Goal: Task Accomplishment & Management: Manage account settings

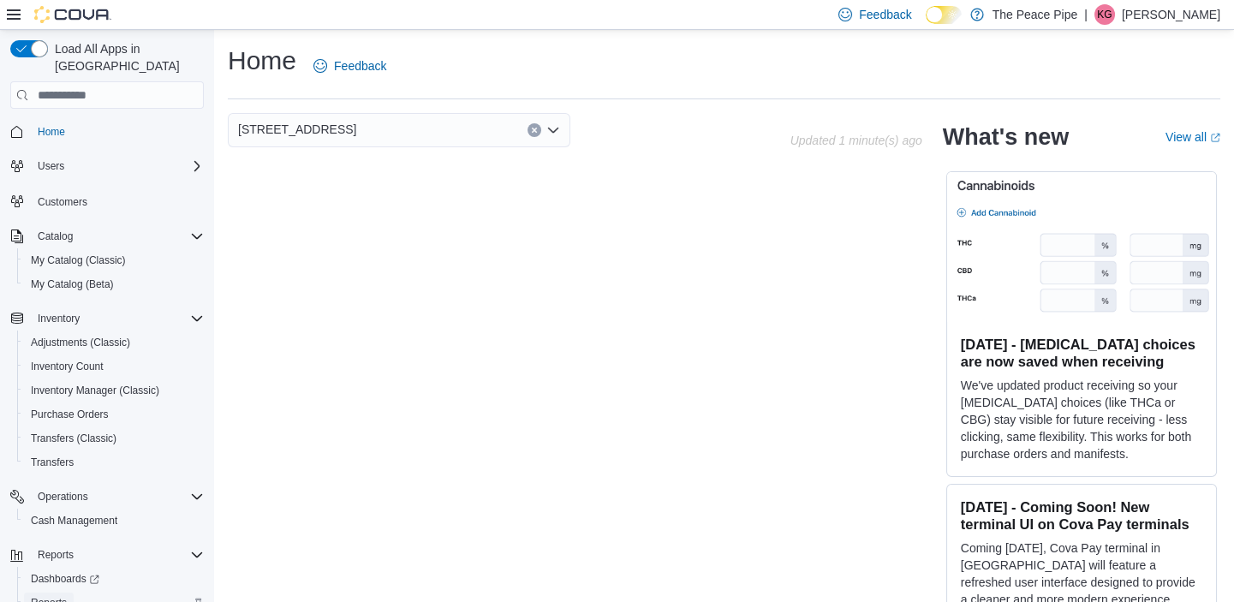
click at [48, 596] on span "Reports" at bounding box center [49, 603] width 36 height 14
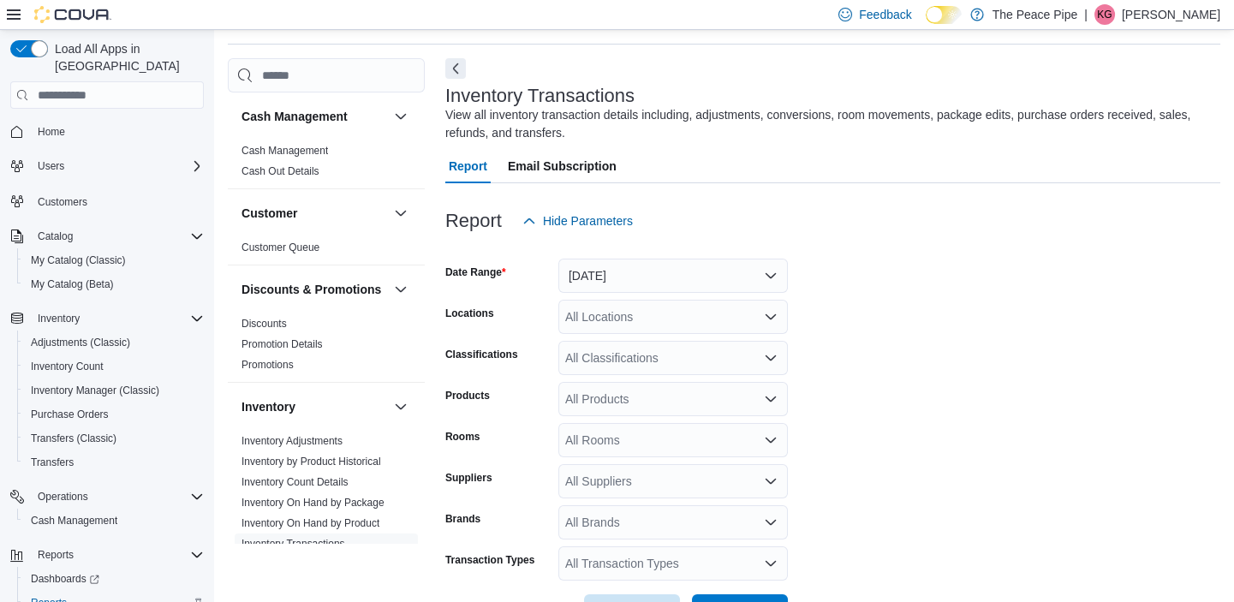
scroll to position [57, 0]
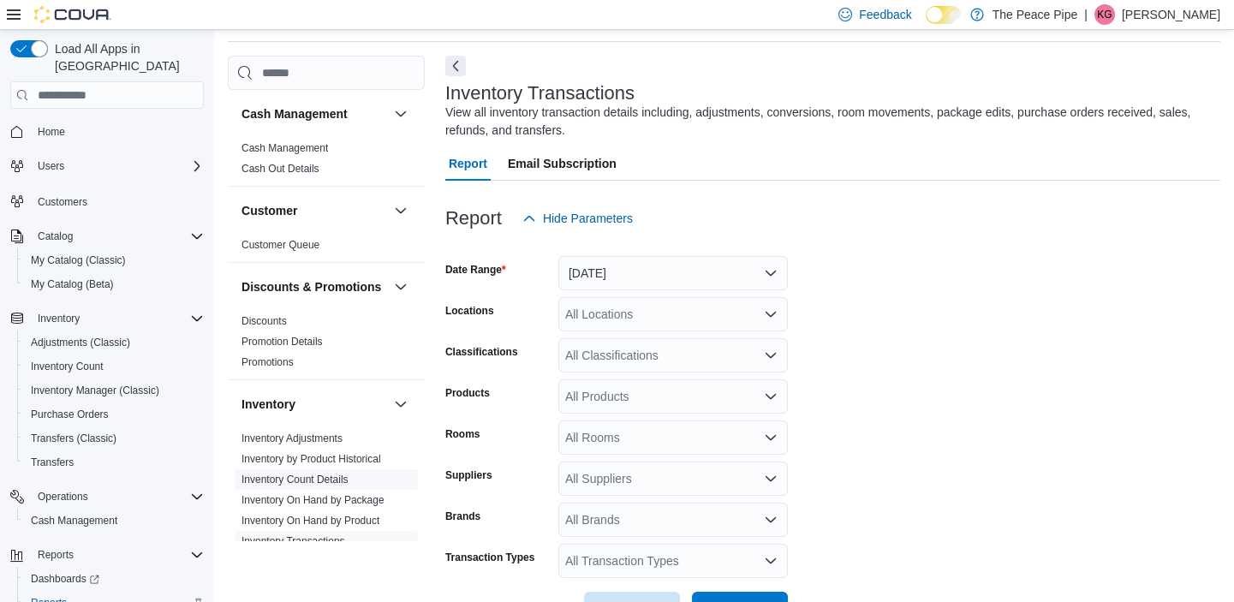
click at [300, 486] on link "Inventory Count Details" at bounding box center [295, 480] width 107 height 12
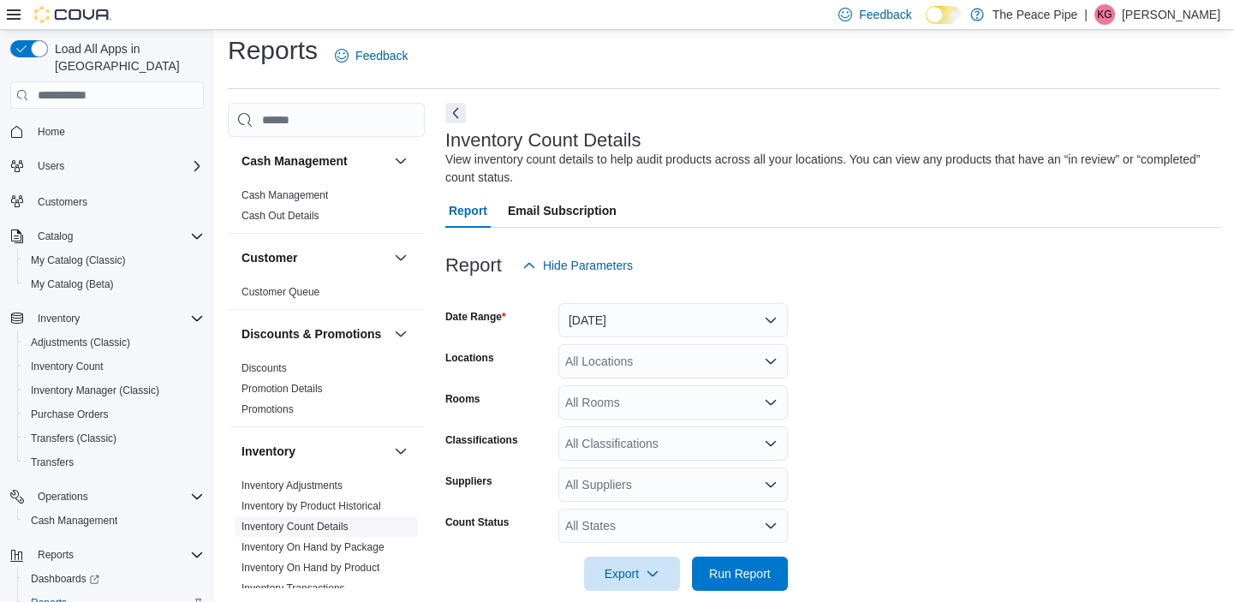
scroll to position [33, 0]
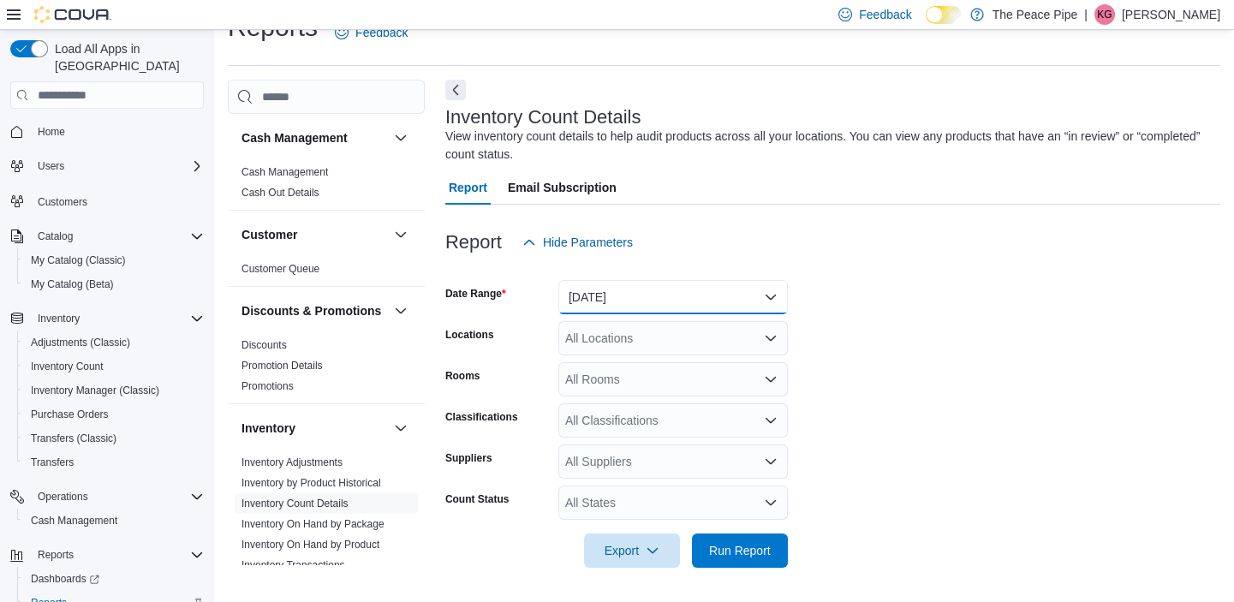
click at [652, 310] on button "Yesterday" at bounding box center [674, 297] width 230 height 34
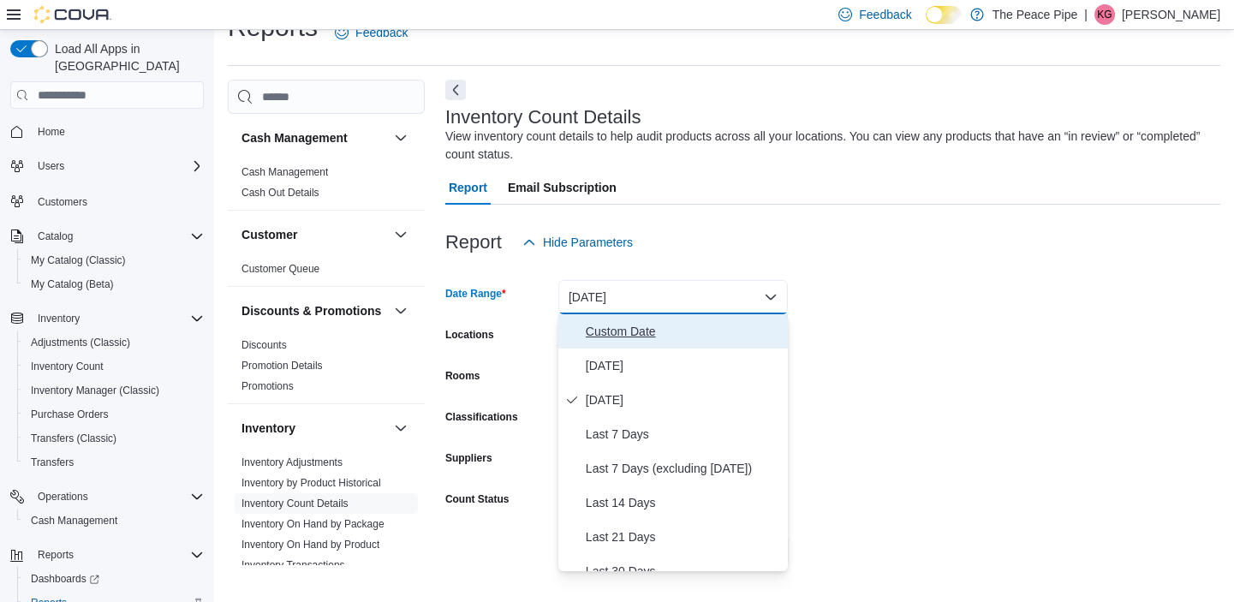
click at [642, 325] on span "Custom Date" at bounding box center [683, 331] width 195 height 21
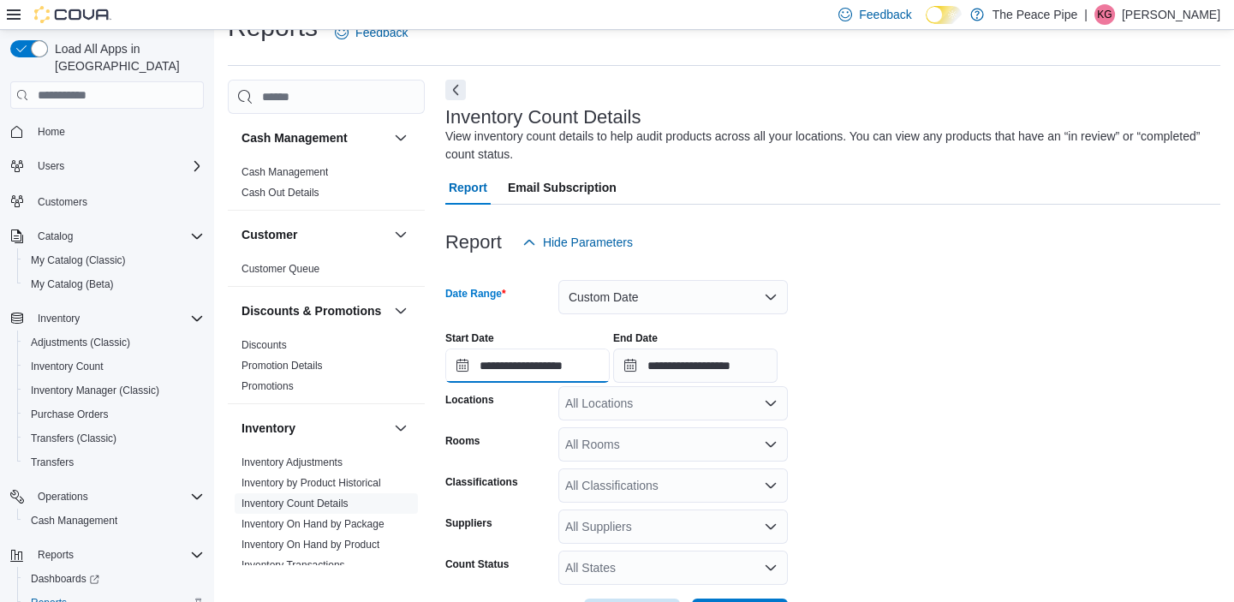
click at [520, 367] on input "**********" at bounding box center [527, 366] width 164 height 34
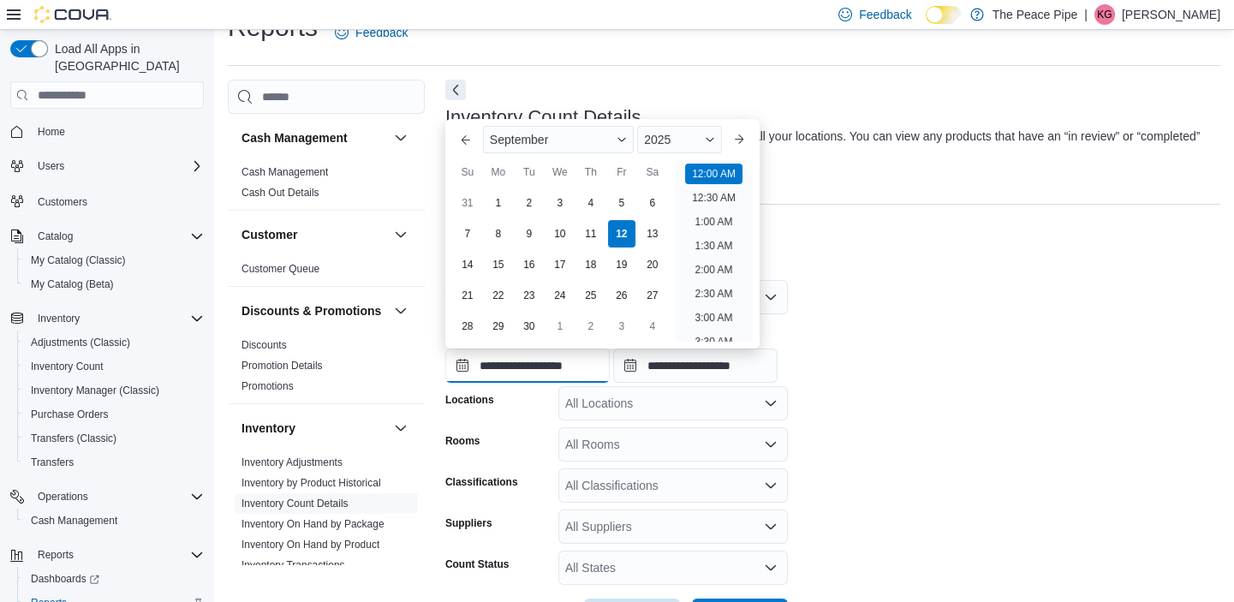
click at [520, 367] on input "**********" at bounding box center [527, 366] width 164 height 34
click at [471, 140] on button "Previous Month" at bounding box center [465, 139] width 27 height 27
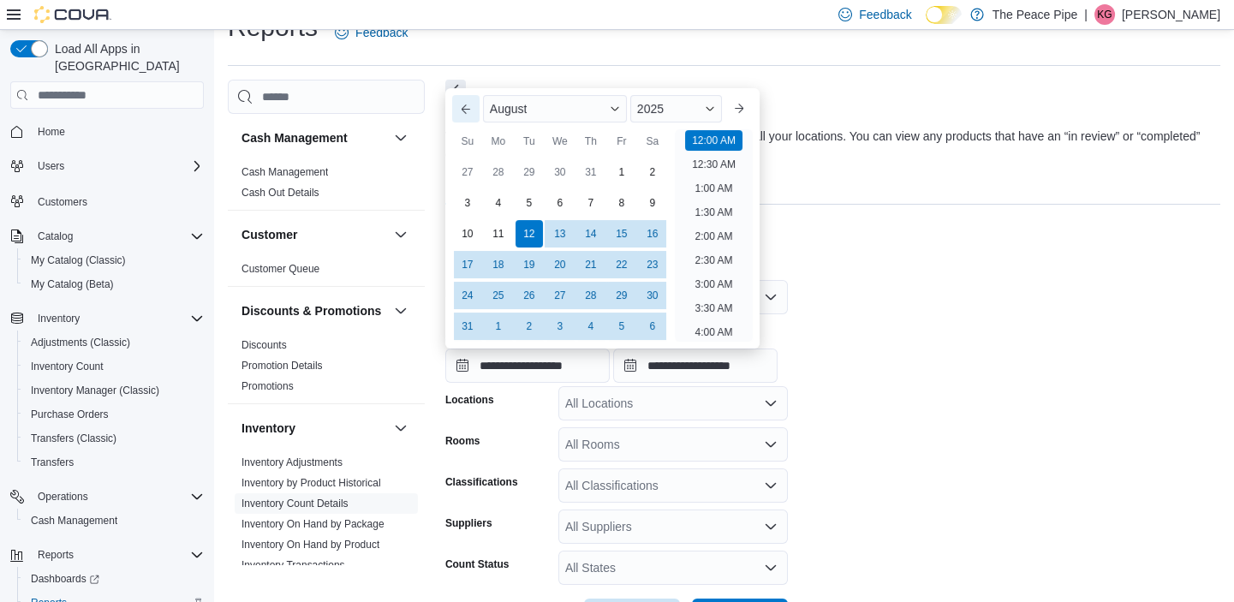
click at [466, 114] on button "Previous Month" at bounding box center [465, 108] width 27 height 27
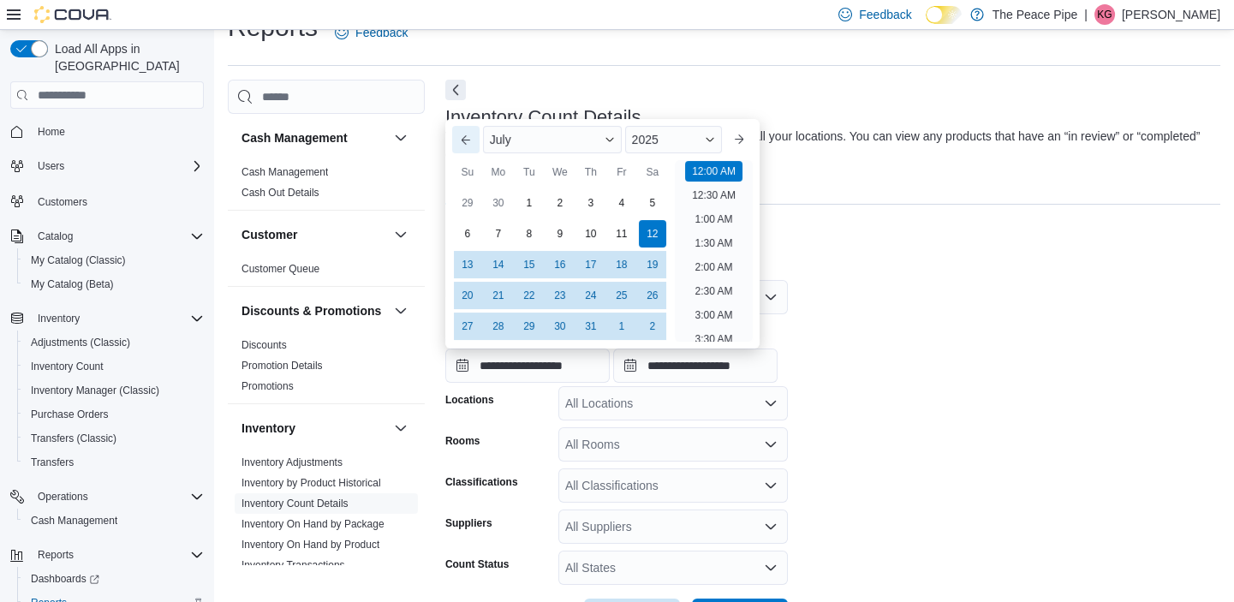
click at [467, 135] on button "Previous Month" at bounding box center [465, 139] width 27 height 27
click at [469, 202] on div "1" at bounding box center [467, 203] width 30 height 30
type input "**********"
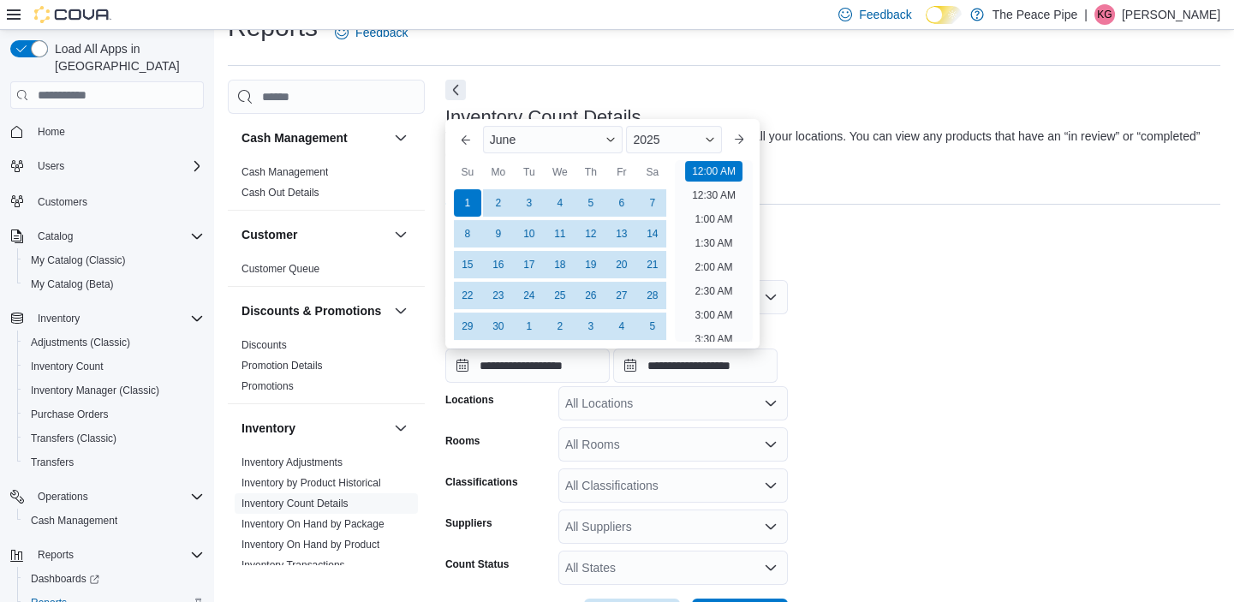
click at [914, 218] on div at bounding box center [832, 215] width 775 height 21
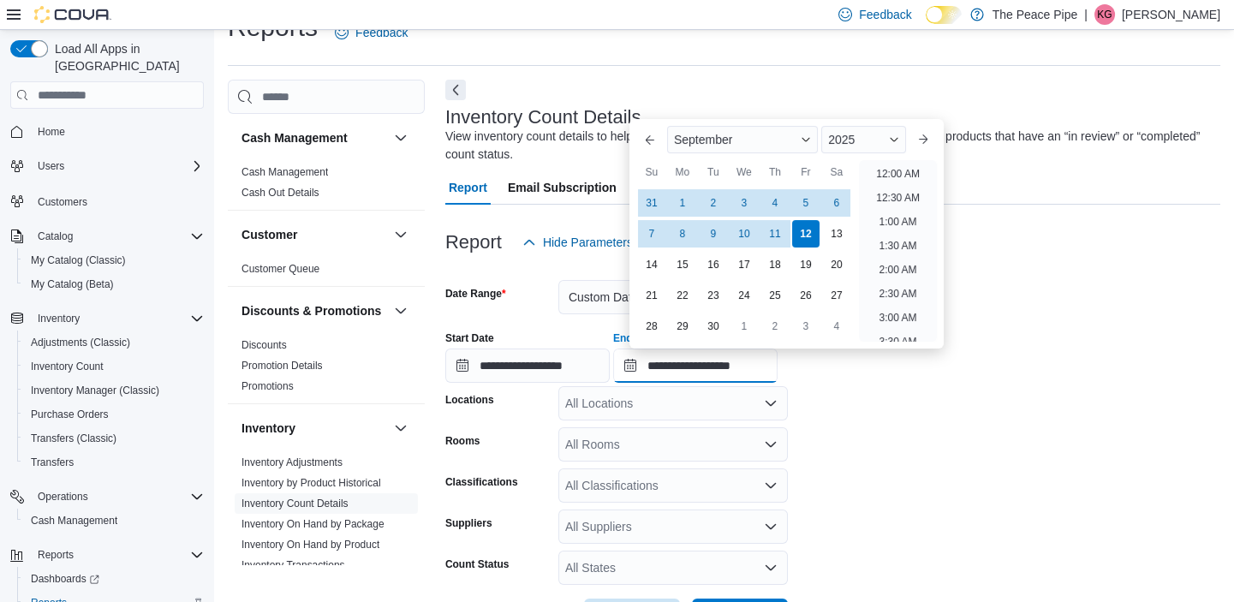
click at [697, 356] on input "**********" at bounding box center [695, 366] width 164 height 34
click at [644, 134] on button "Previous Month" at bounding box center [649, 139] width 27 height 27
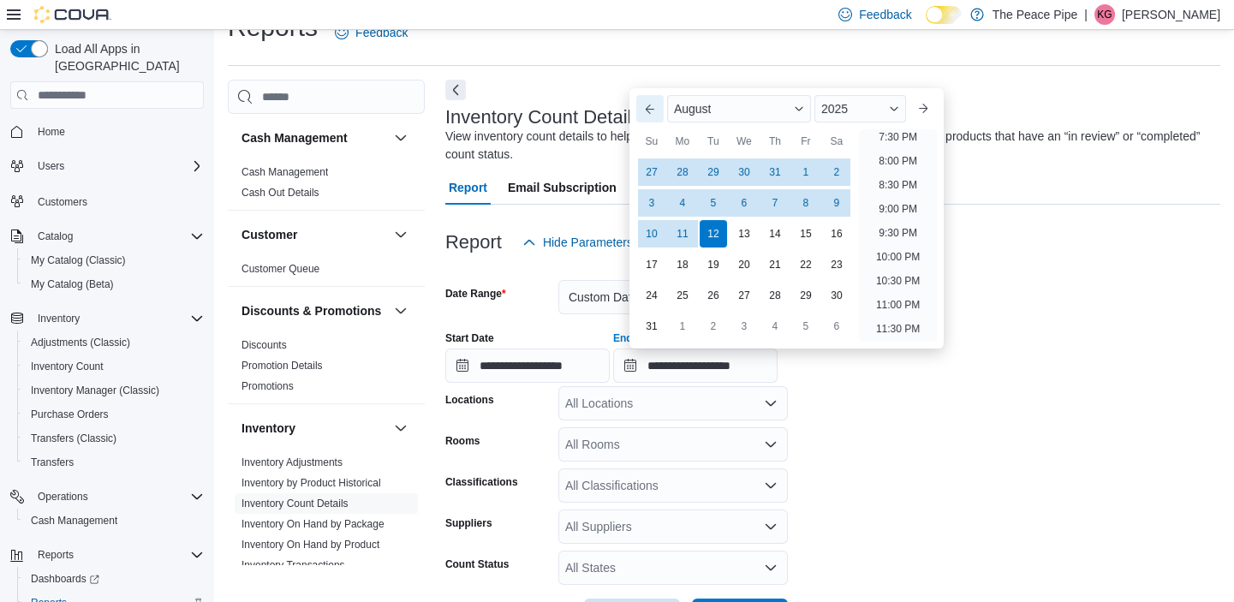
click at [646, 117] on button "Previous Month" at bounding box center [649, 108] width 27 height 27
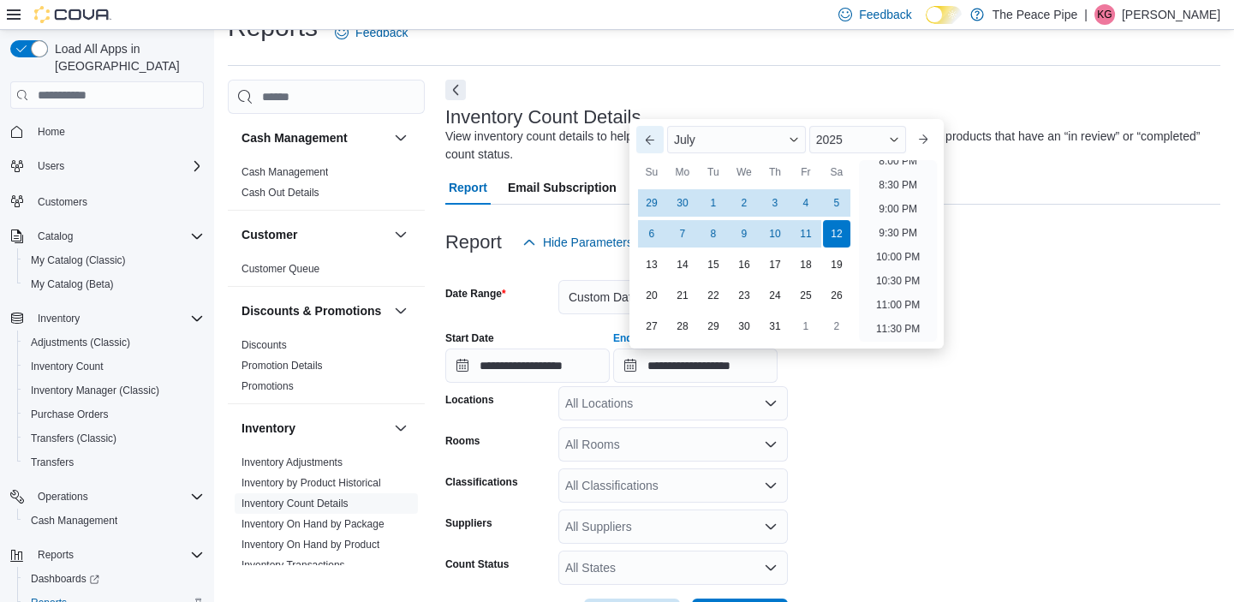
click at [644, 133] on button "Previous Month" at bounding box center [649, 139] width 27 height 27
click at [682, 324] on div "30" at bounding box center [682, 327] width 30 height 30
type input "**********"
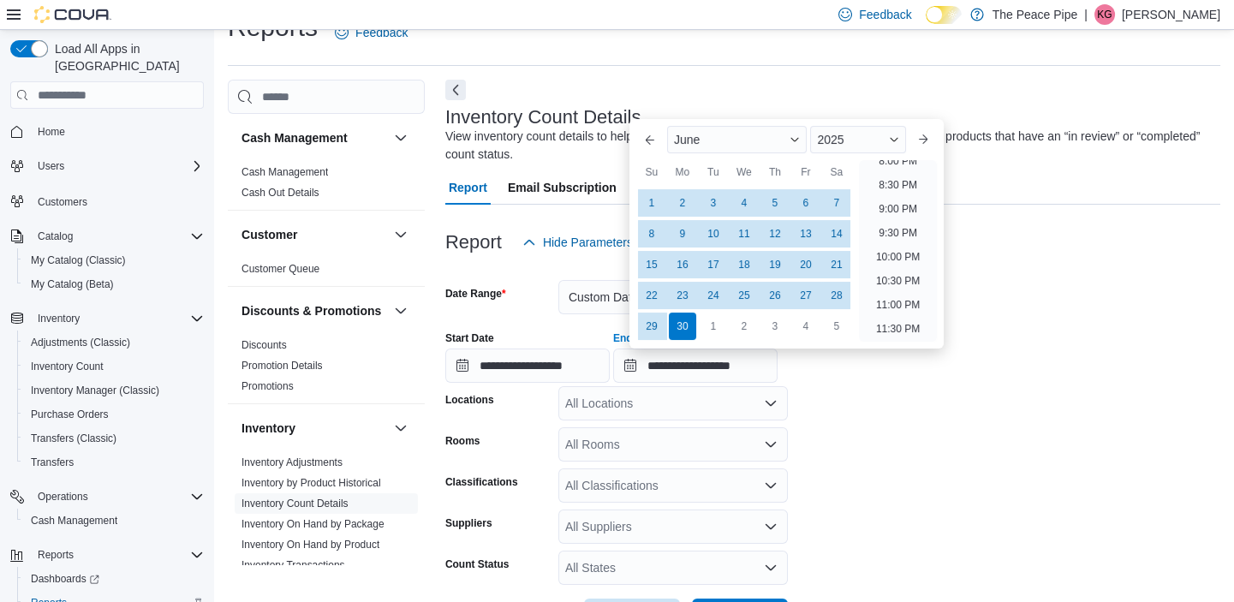
click at [873, 462] on form "**********" at bounding box center [832, 446] width 775 height 373
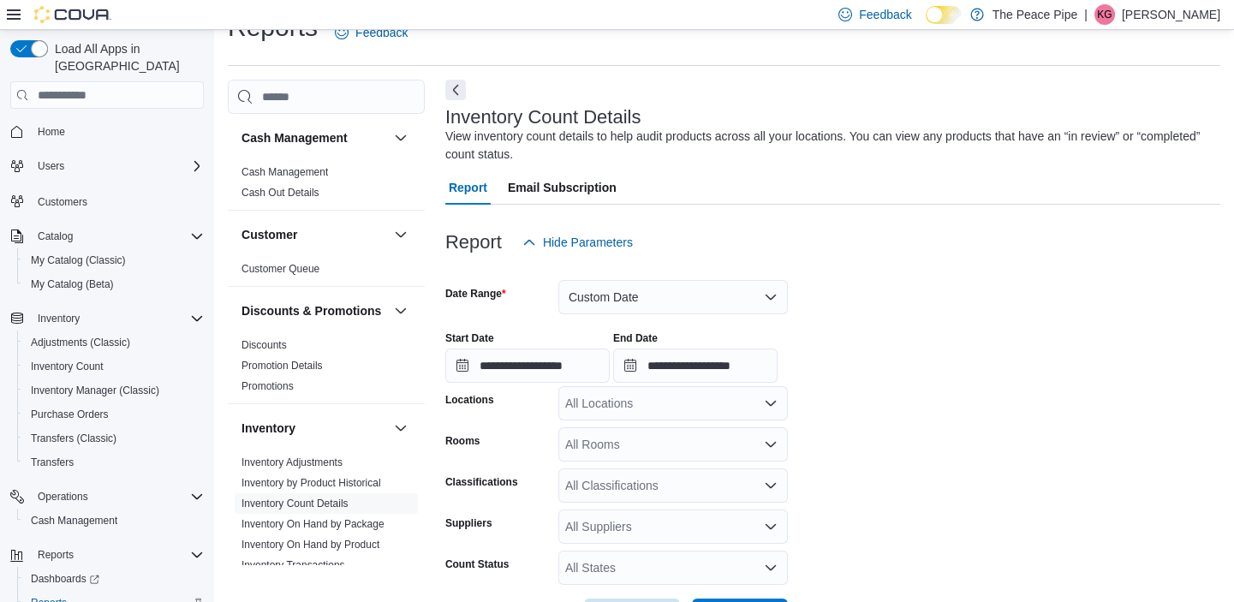
click at [674, 408] on div "All Locations" at bounding box center [674, 403] width 230 height 34
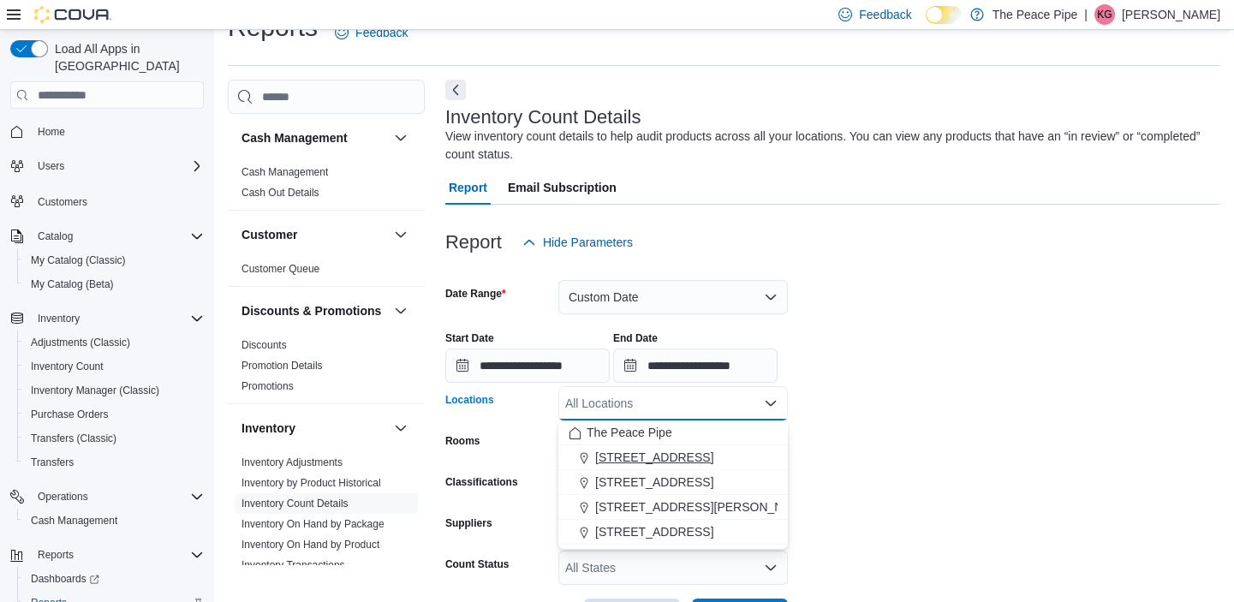
click at [639, 463] on span "[STREET_ADDRESS]" at bounding box center [654, 457] width 118 height 17
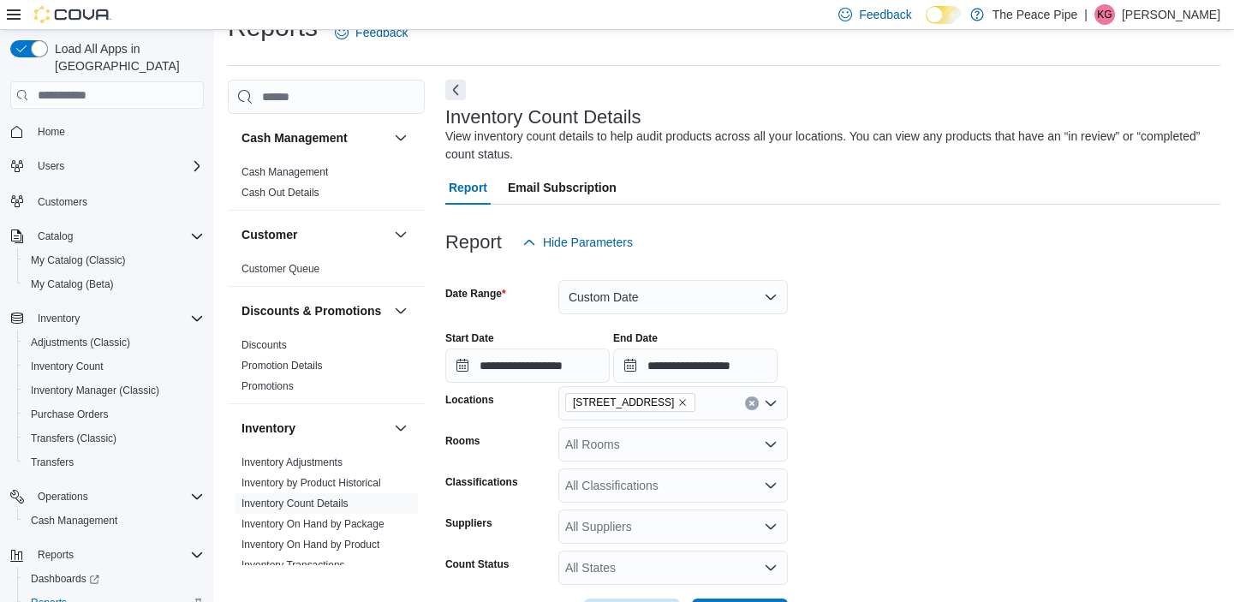
click at [969, 436] on form "**********" at bounding box center [832, 446] width 775 height 373
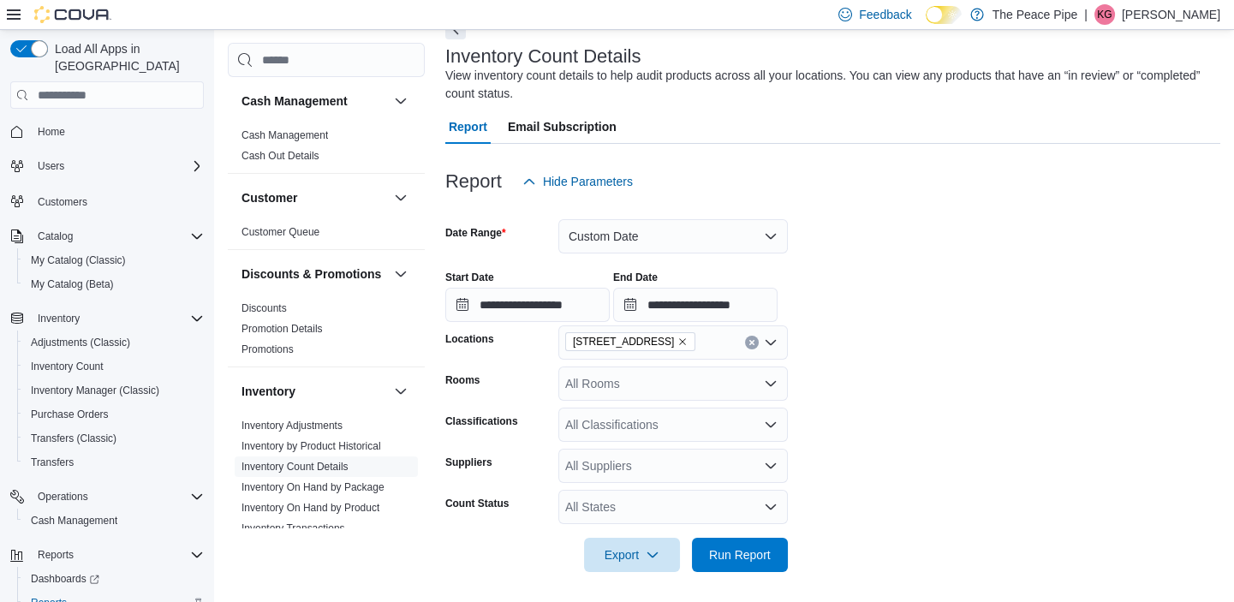
scroll to position [99, 0]
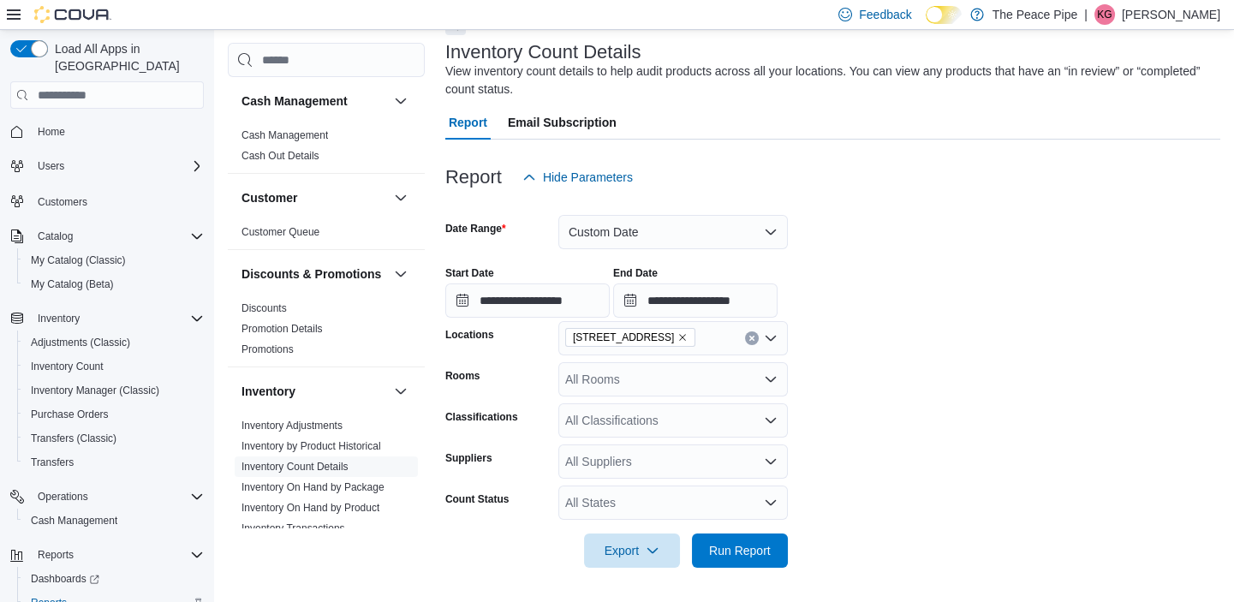
click at [594, 511] on div "All States" at bounding box center [674, 503] width 230 height 34
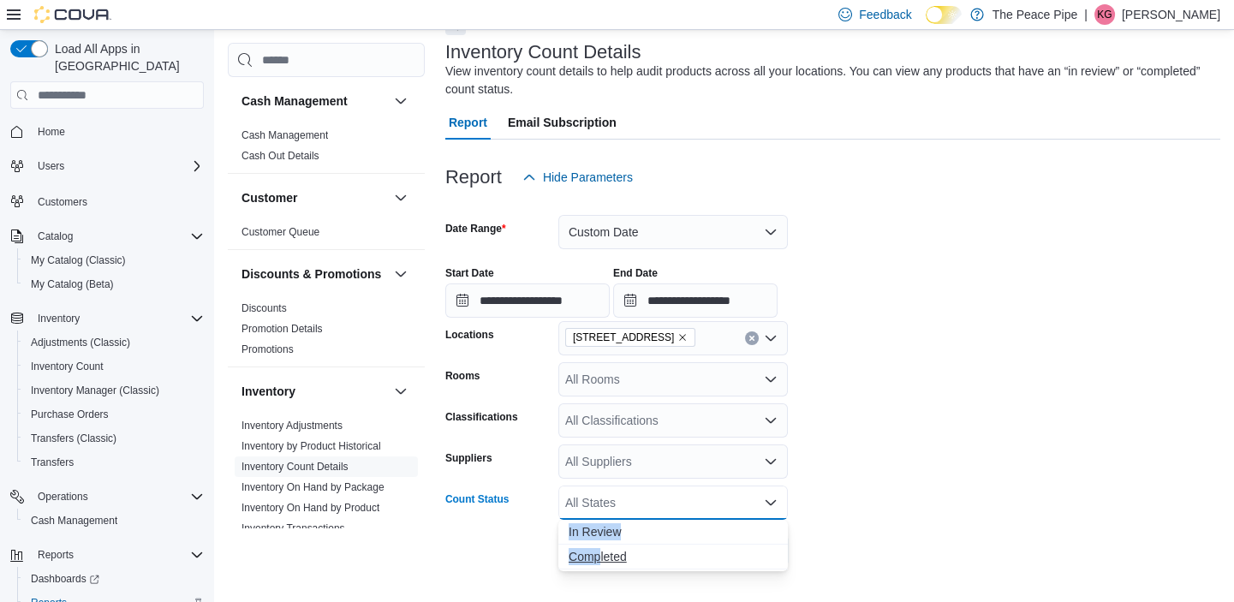
drag, startPoint x: 594, startPoint y: 511, endPoint x: 597, endPoint y: 551, distance: 40.4
click at [597, 551] on body "Feedback Dark Mode The Peace Pipe | KG Katie Gordon Load All Apps in New Hub Ho…" at bounding box center [617, 251] width 1234 height 701
click at [611, 553] on span "Completed" at bounding box center [673, 556] width 209 height 17
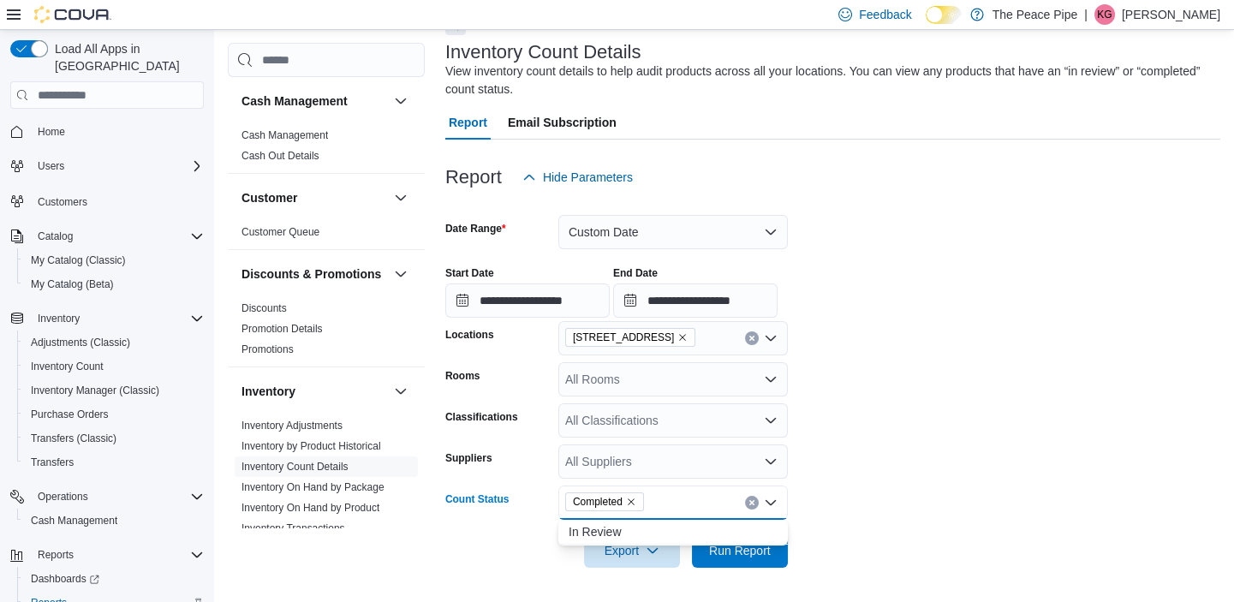
click at [1038, 391] on form "**********" at bounding box center [832, 380] width 775 height 373
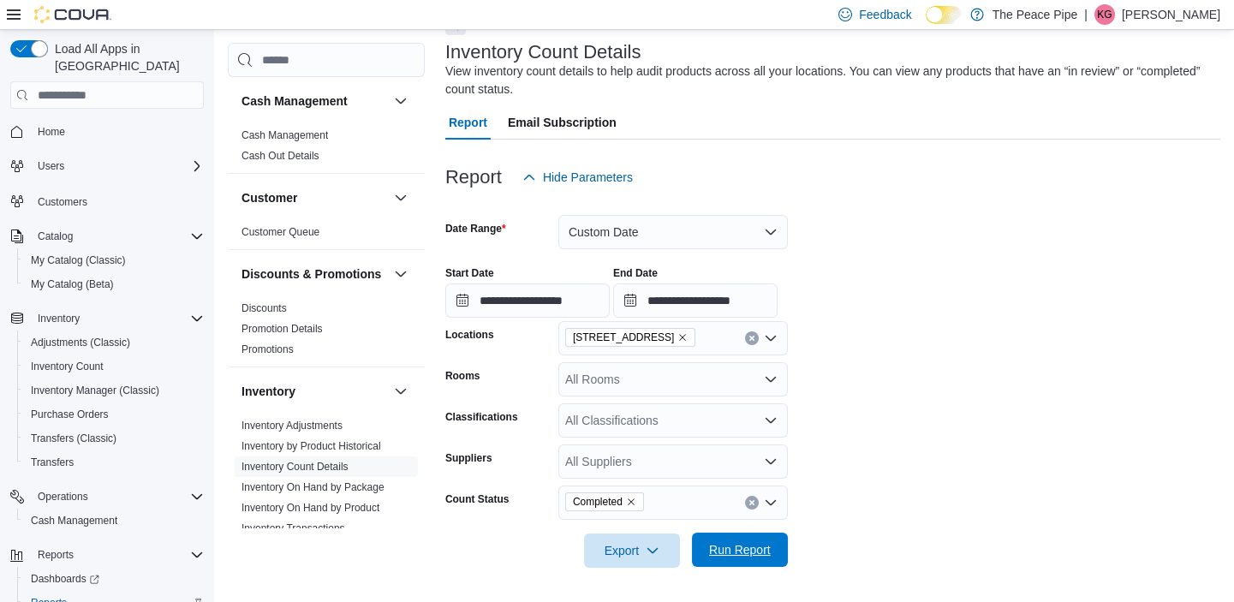
click at [765, 541] on span "Run Report" at bounding box center [740, 549] width 62 height 17
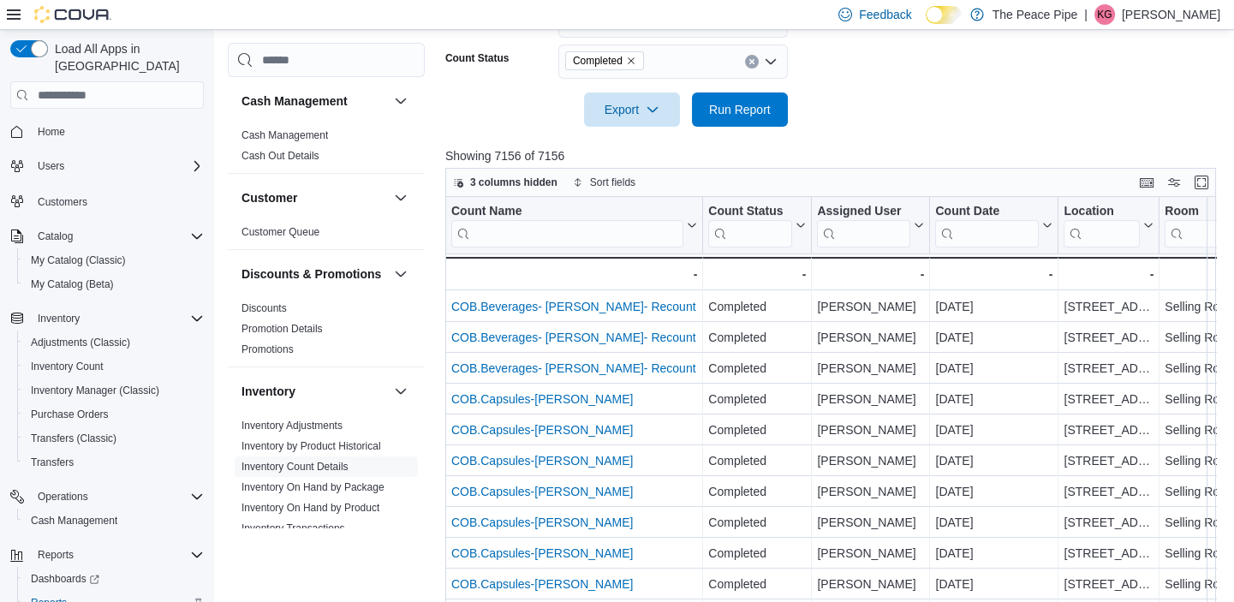
scroll to position [1221, 0]
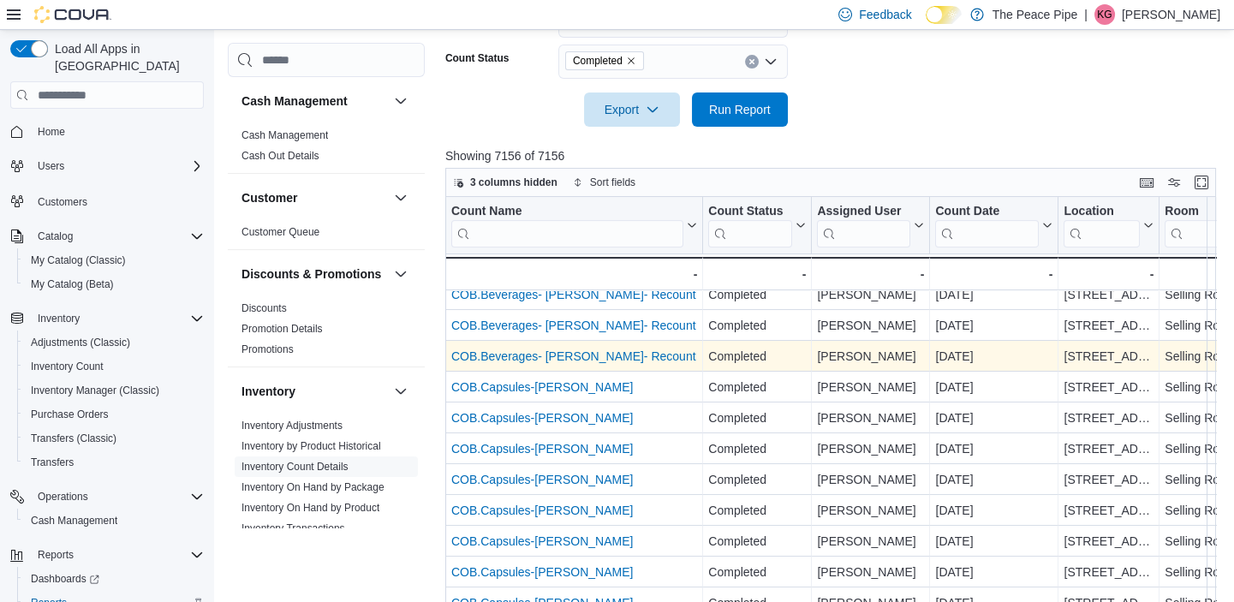
click at [657, 346] on div "COB.Beverages- [PERSON_NAME]- Recount" at bounding box center [574, 356] width 246 height 21
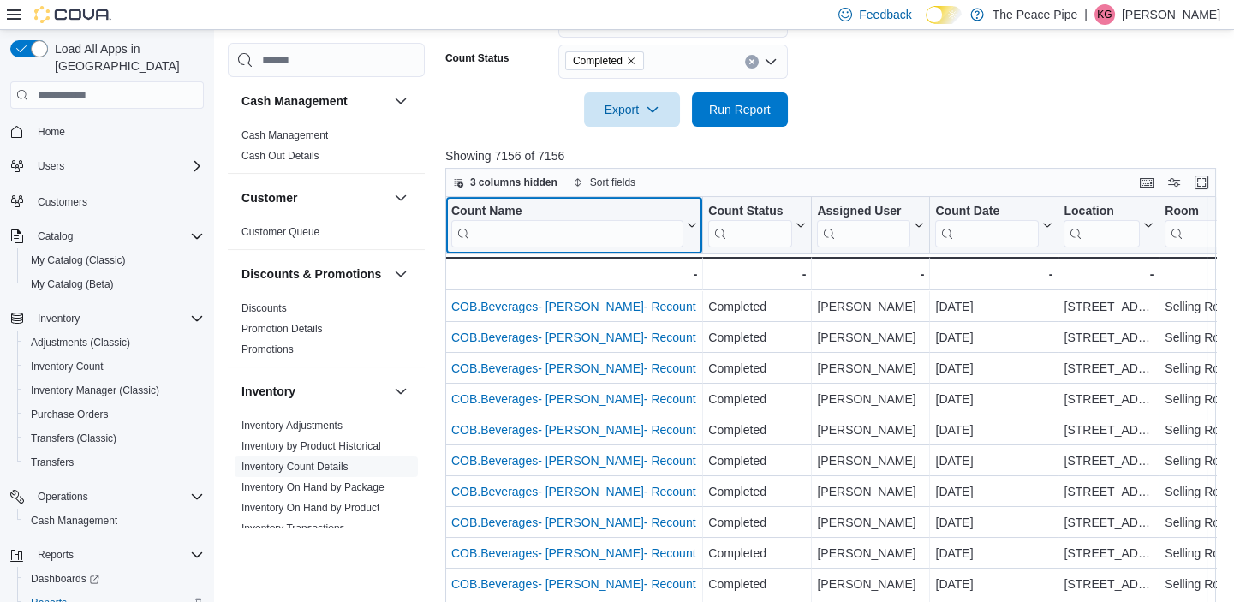
scroll to position [0, 0]
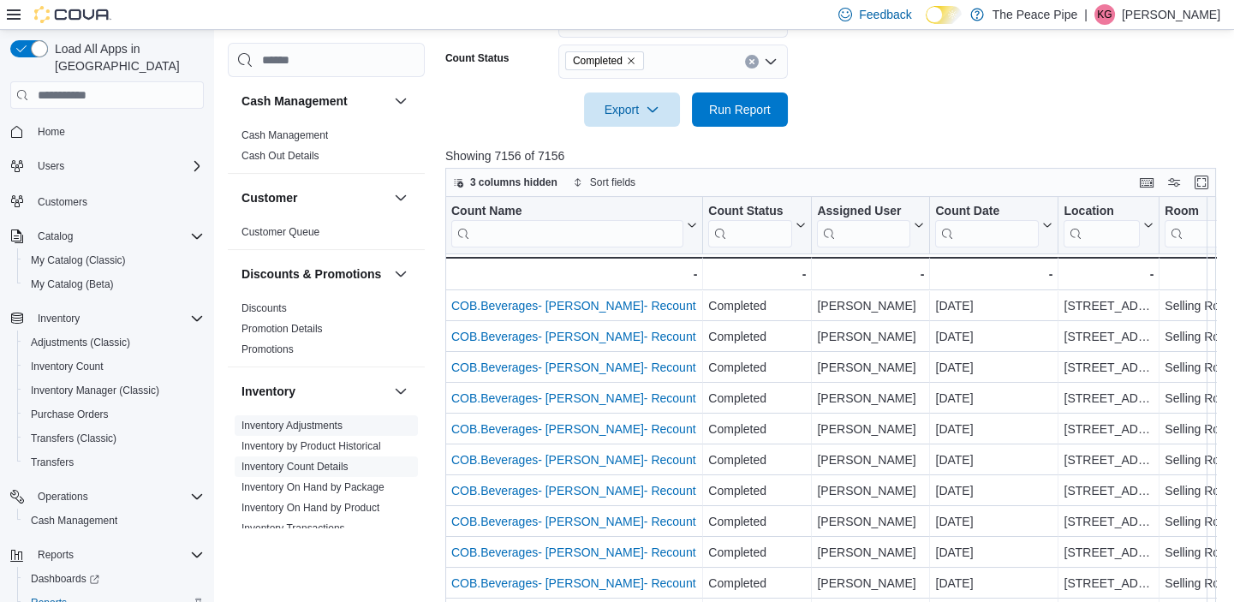
click at [326, 432] on link "Inventory Adjustments" at bounding box center [292, 426] width 101 height 12
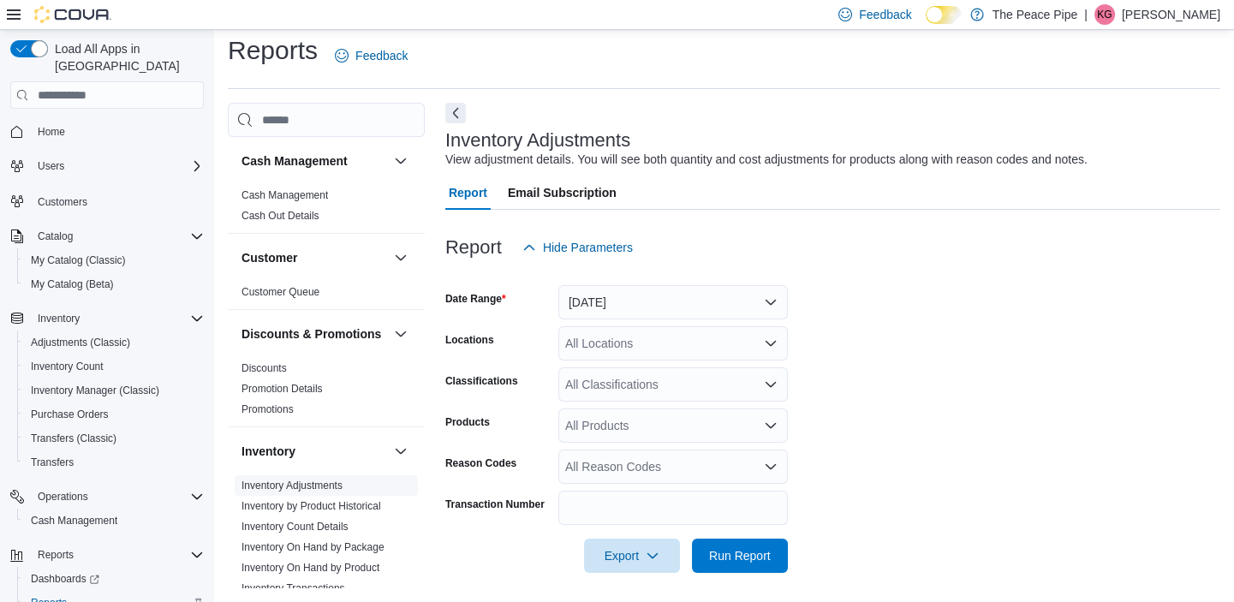
scroll to position [15, 0]
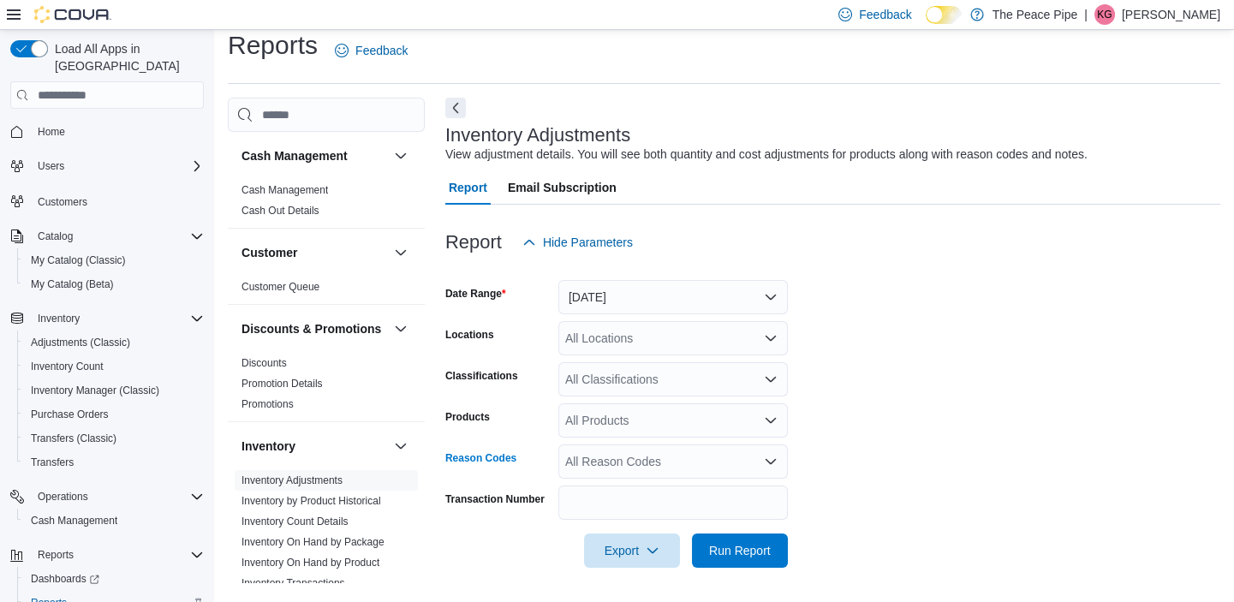
click at [633, 451] on div "All Reason Codes" at bounding box center [674, 462] width 230 height 34
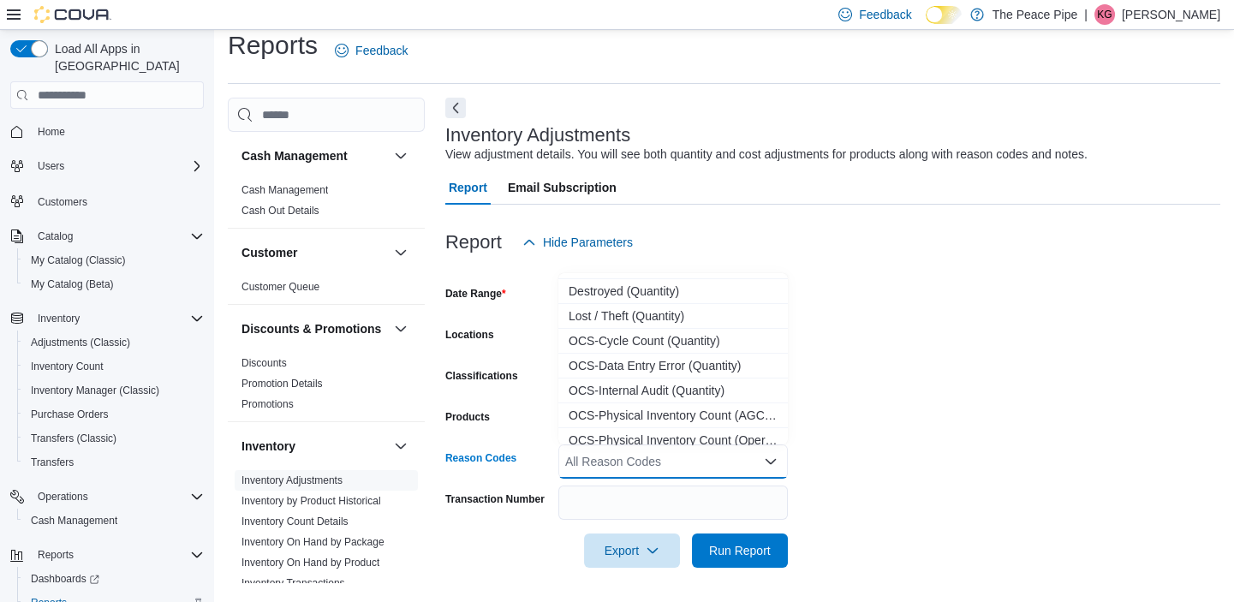
scroll to position [124, 0]
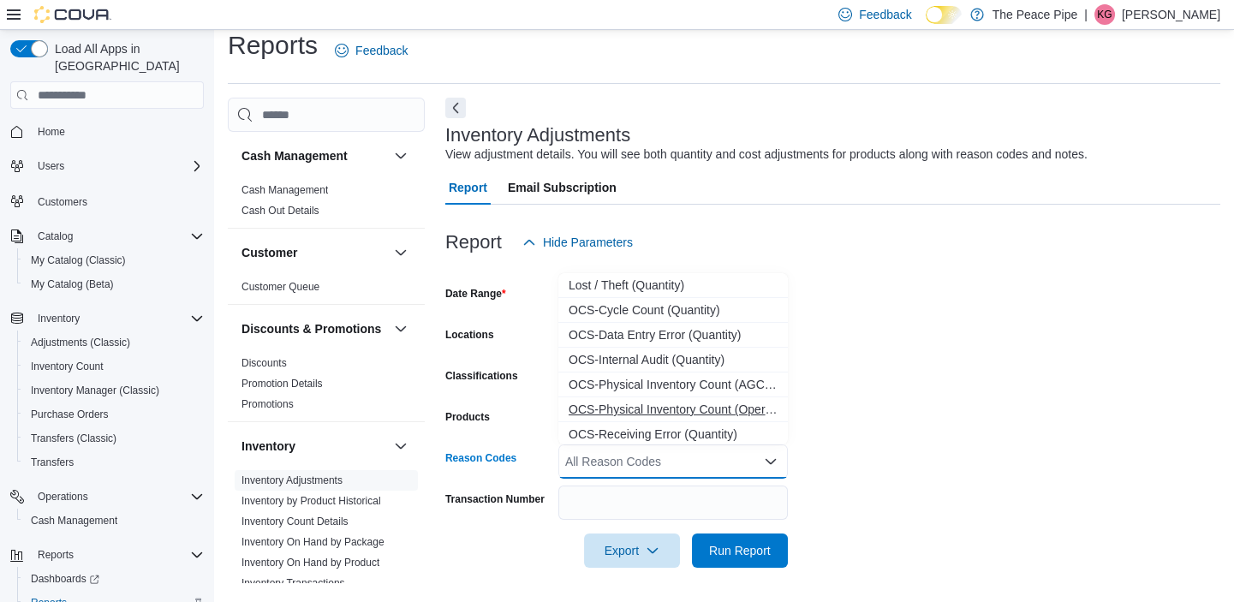
click at [715, 402] on span "OCS-Physical Inventory Count (Operationally Initiated) (Quantity)" at bounding box center [673, 409] width 209 height 17
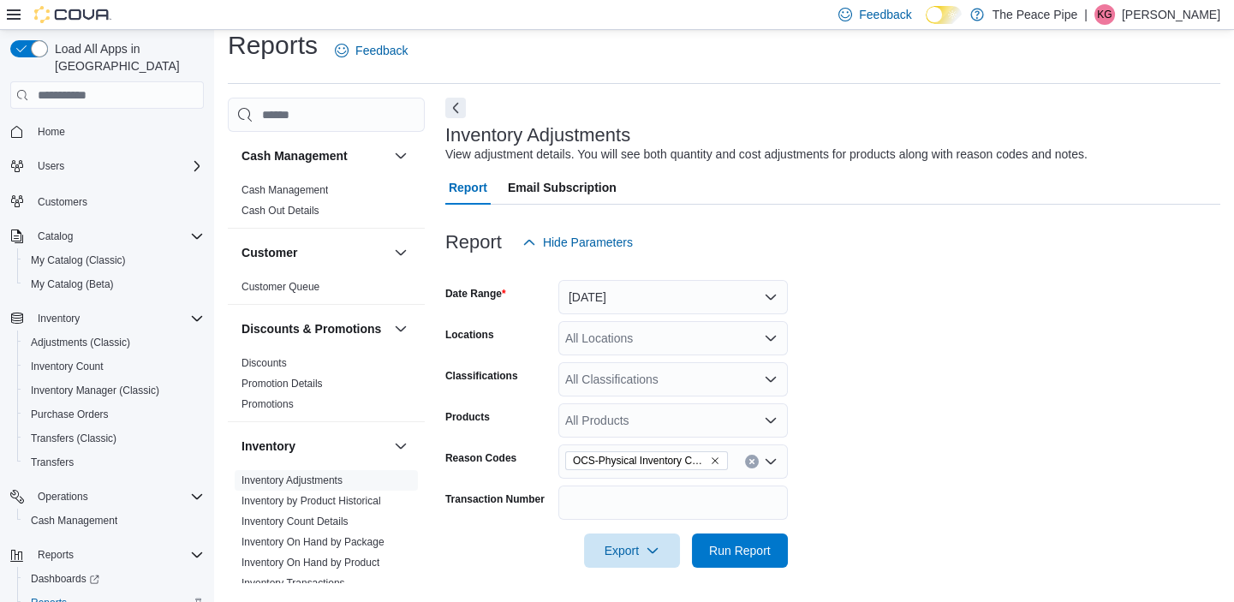
click at [885, 377] on form "Date Range Yesterday Locations All Locations Classifications All Classification…" at bounding box center [832, 414] width 775 height 308
click at [704, 283] on button "Yesterday" at bounding box center [674, 297] width 230 height 34
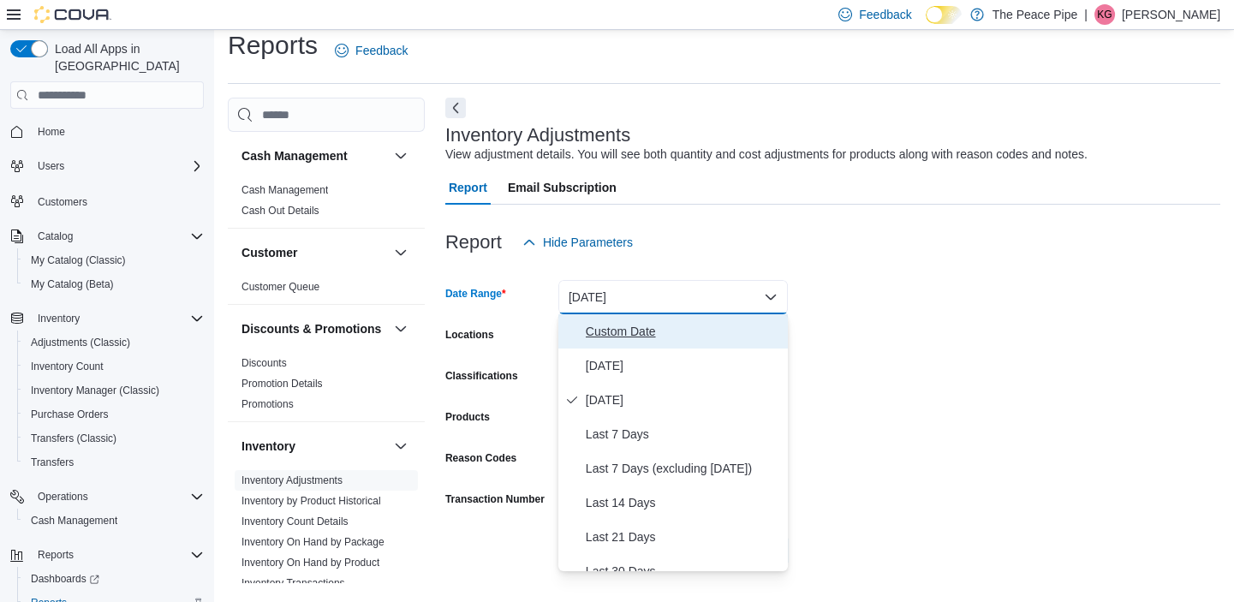
click at [630, 316] on button "Custom Date" at bounding box center [674, 331] width 230 height 34
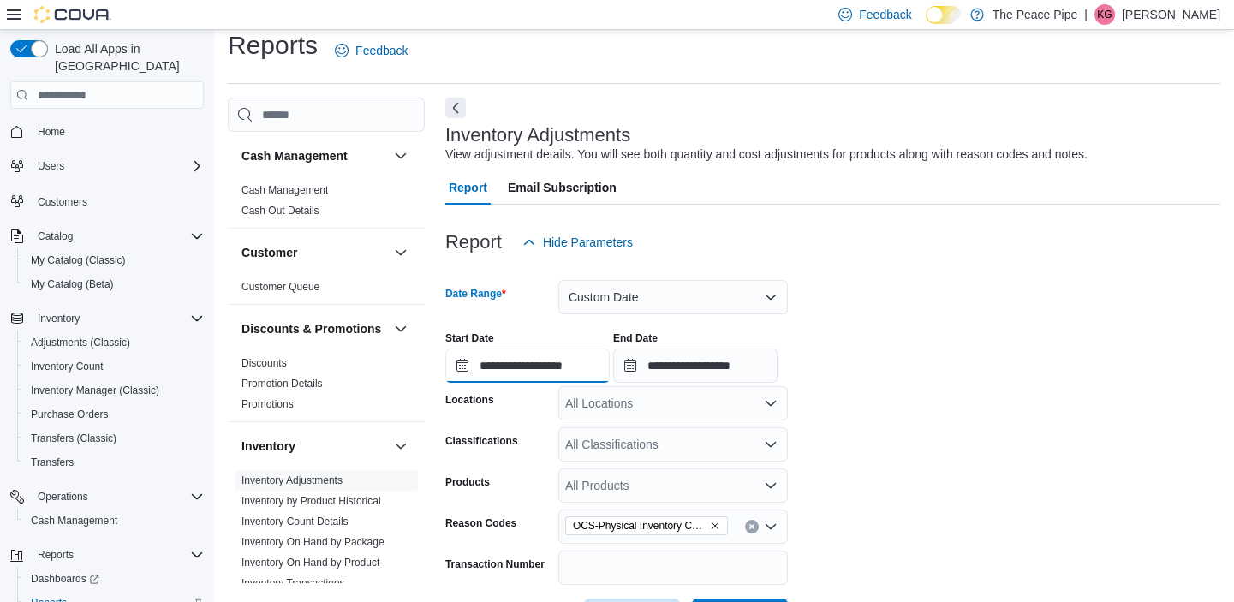
click at [547, 364] on input "**********" at bounding box center [527, 366] width 164 height 34
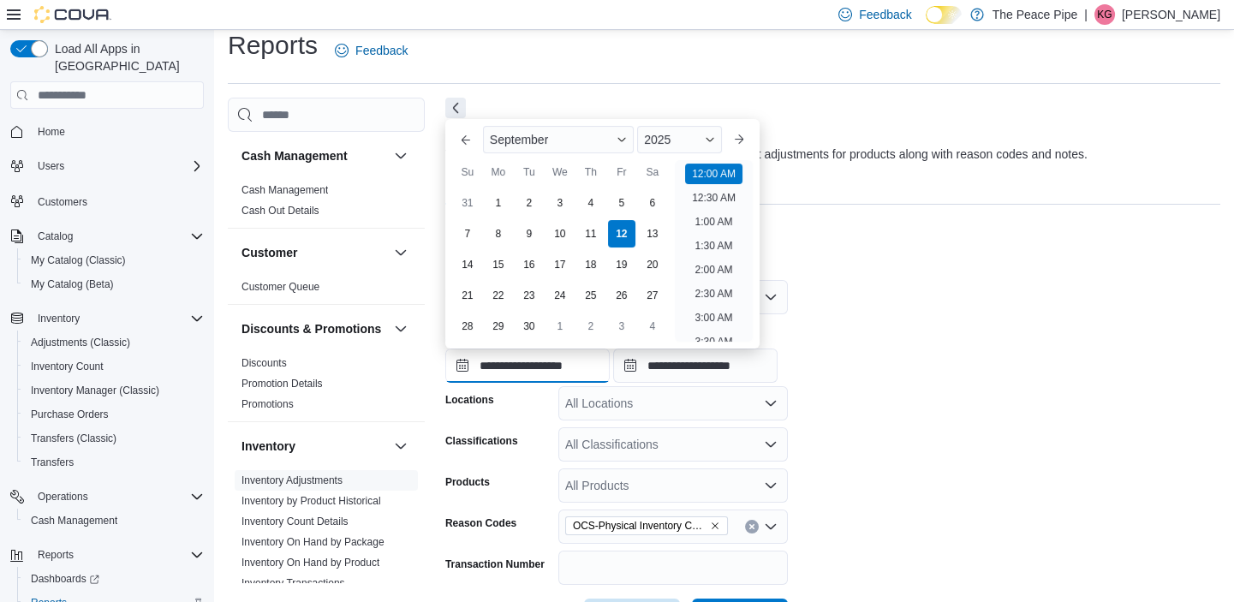
scroll to position [52, 0]
click at [547, 364] on input "**********" at bounding box center [527, 366] width 164 height 34
click at [468, 136] on button "Previous Month" at bounding box center [465, 139] width 27 height 27
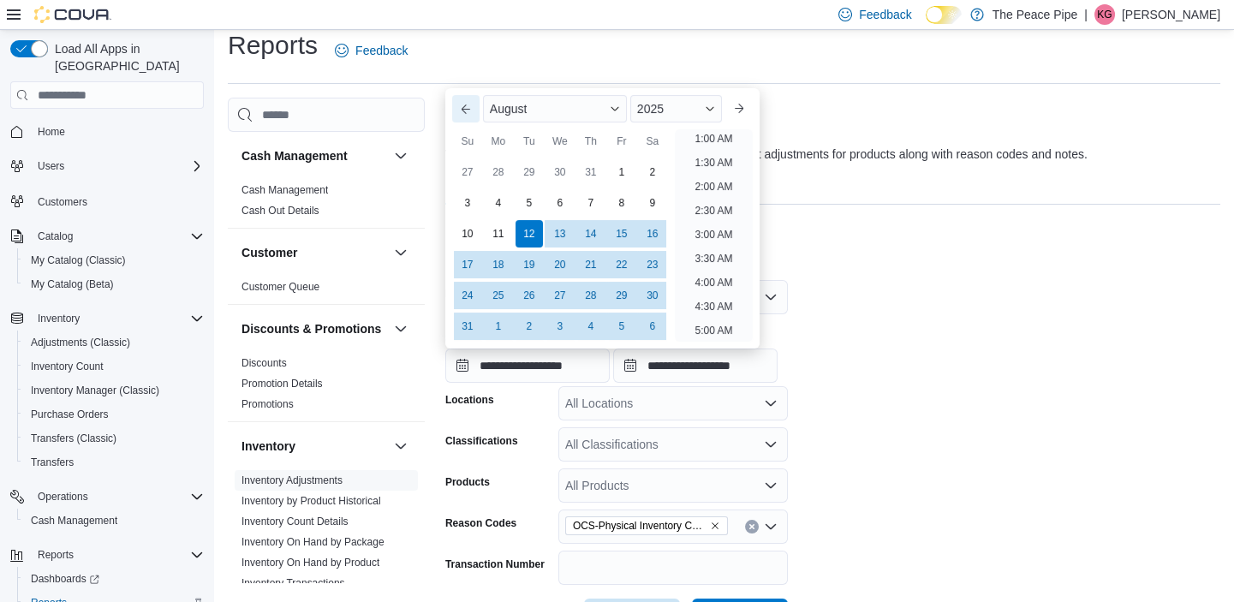
scroll to position [3, 0]
click at [466, 117] on button "Previous Month" at bounding box center [465, 108] width 27 height 27
type input "**********"
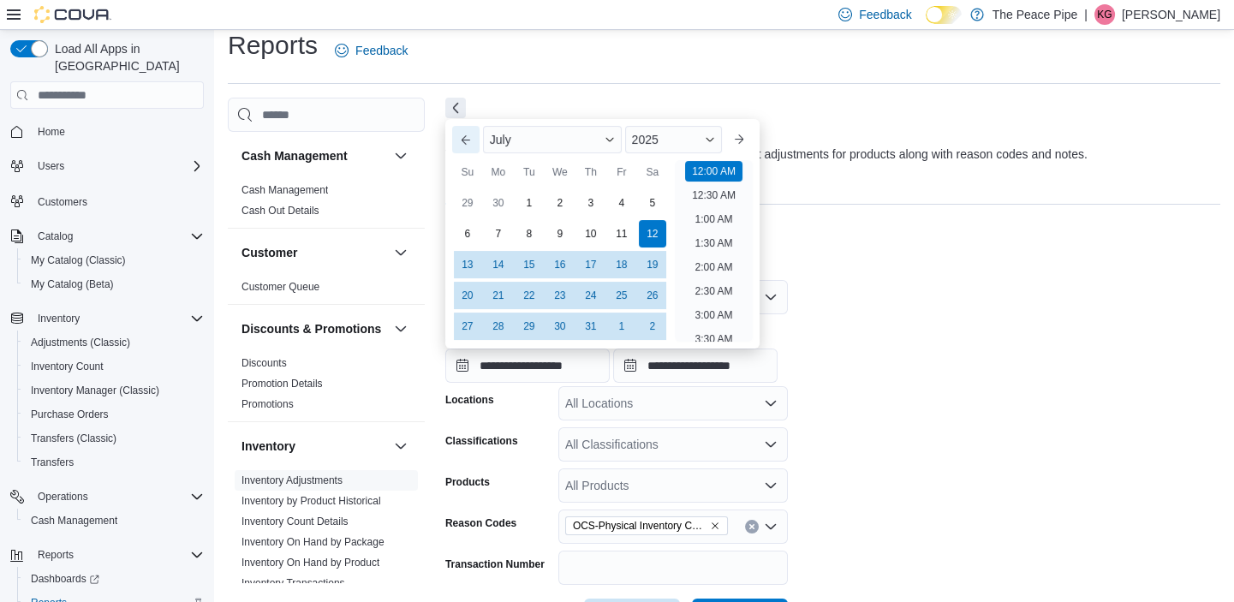
click at [466, 118] on div at bounding box center [832, 121] width 775 height 7
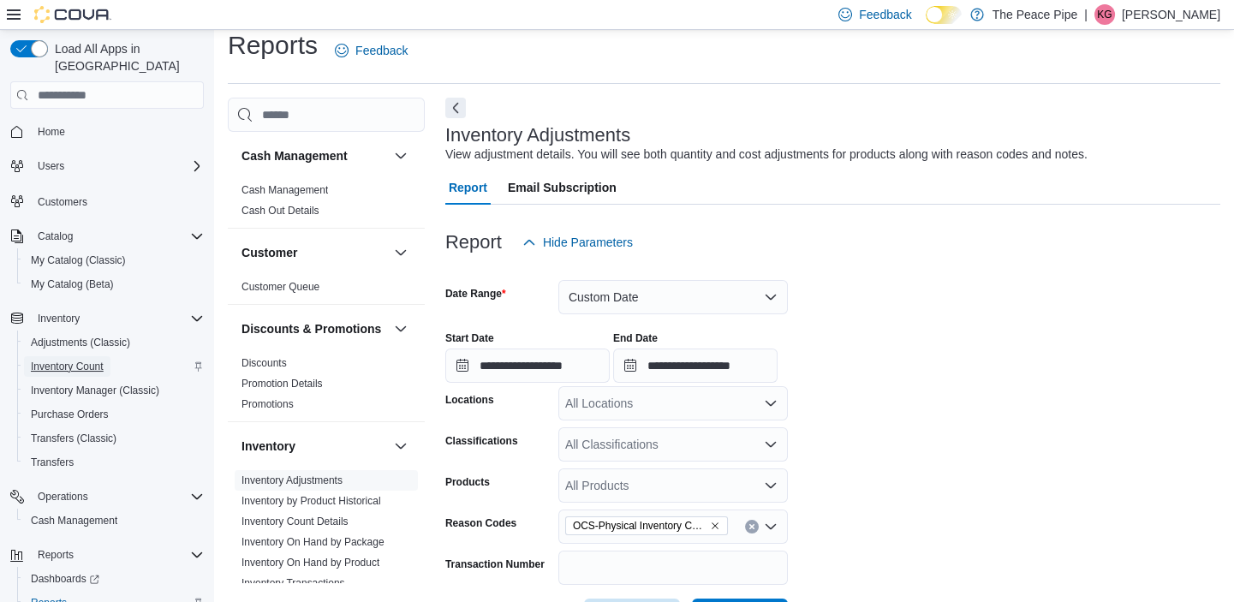
click at [85, 360] on span "Inventory Count" at bounding box center [67, 367] width 73 height 14
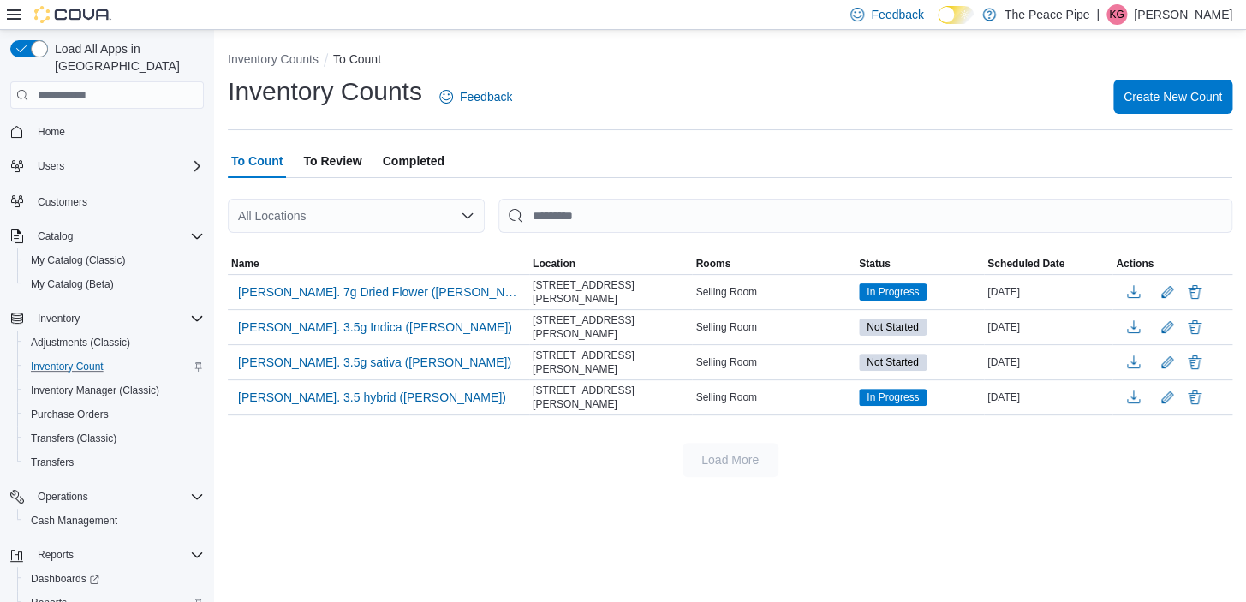
click at [344, 153] on span "To Review" at bounding box center [332, 161] width 58 height 34
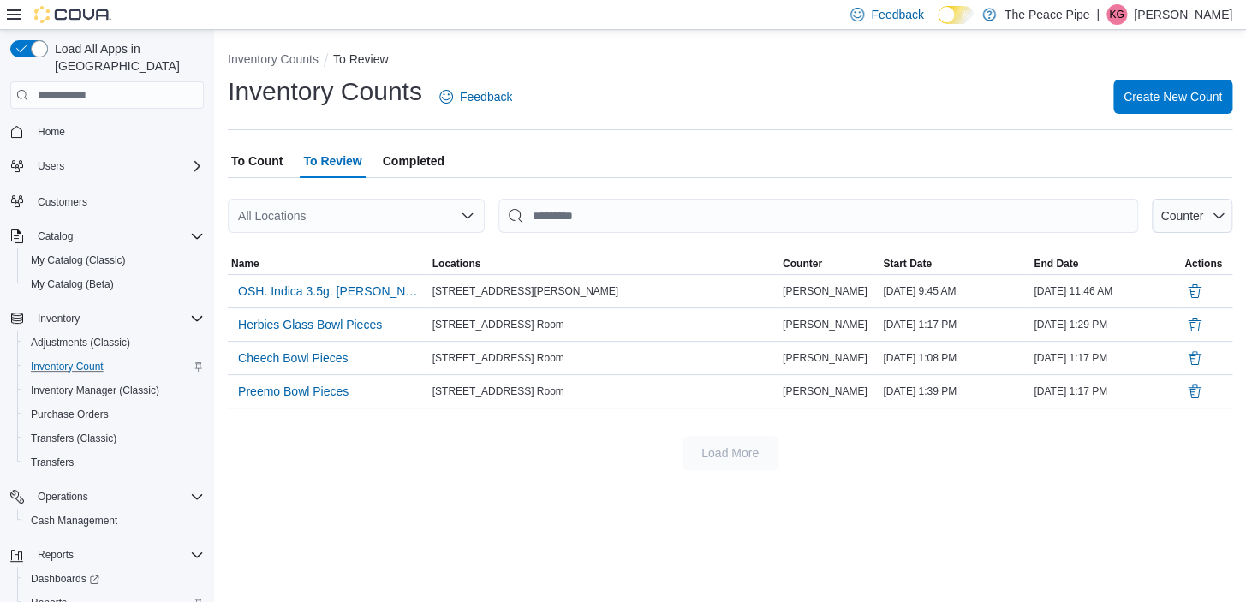
click at [392, 162] on span "Completed" at bounding box center [414, 161] width 62 height 34
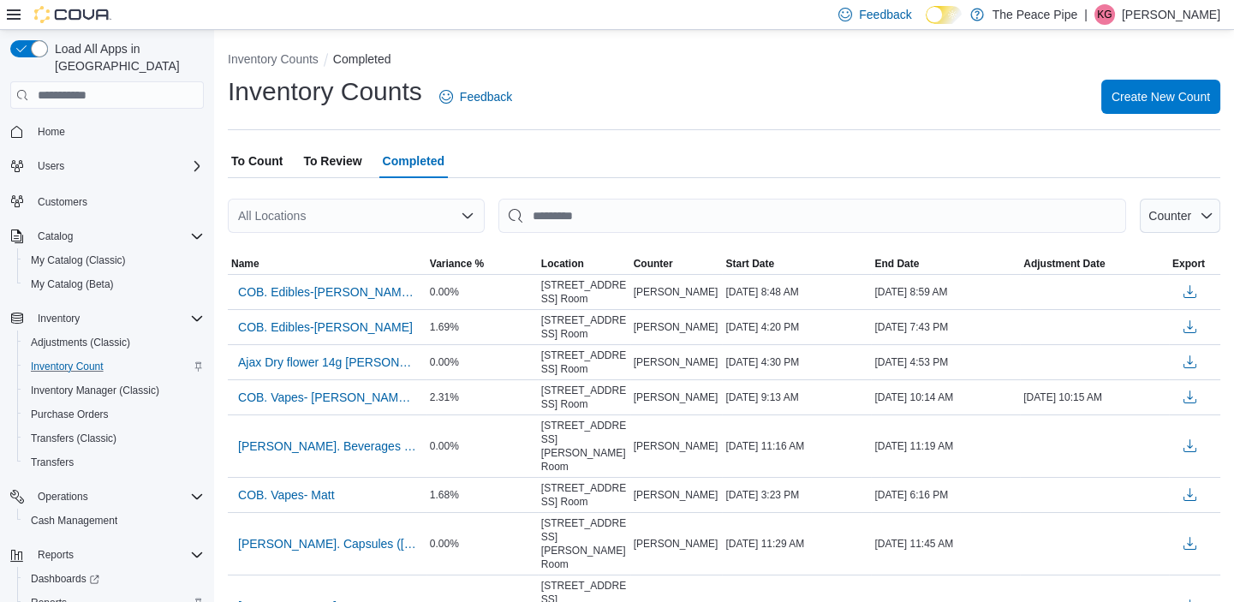
click at [371, 206] on div "All Locations" at bounding box center [356, 216] width 257 height 34
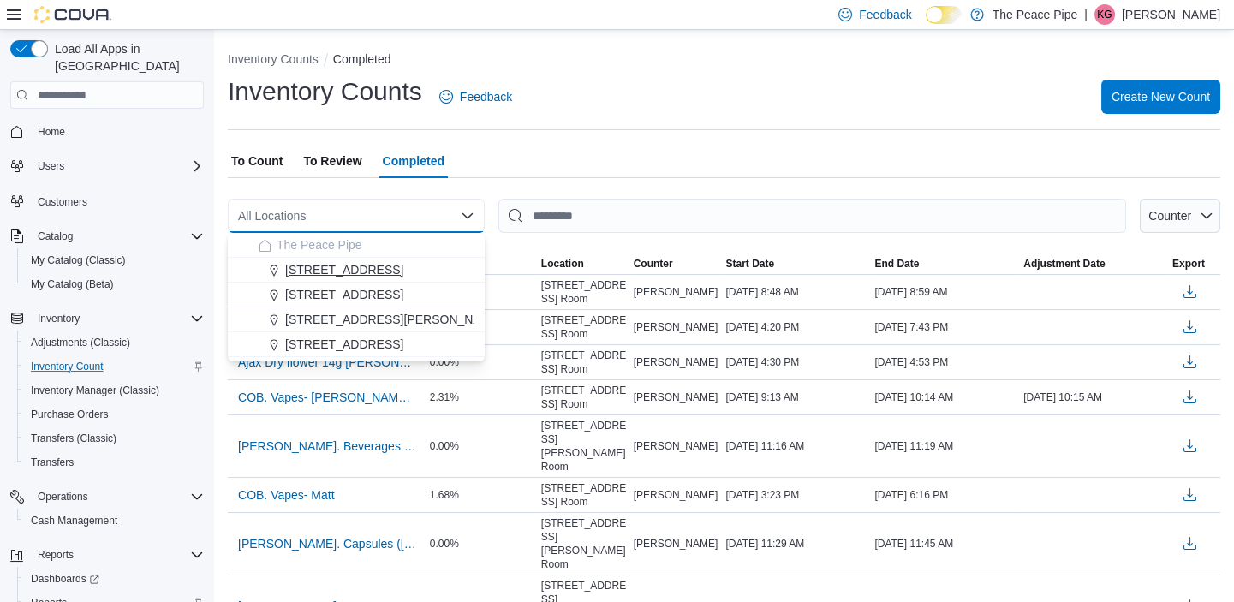
click at [342, 268] on span "[STREET_ADDRESS]" at bounding box center [344, 269] width 118 height 17
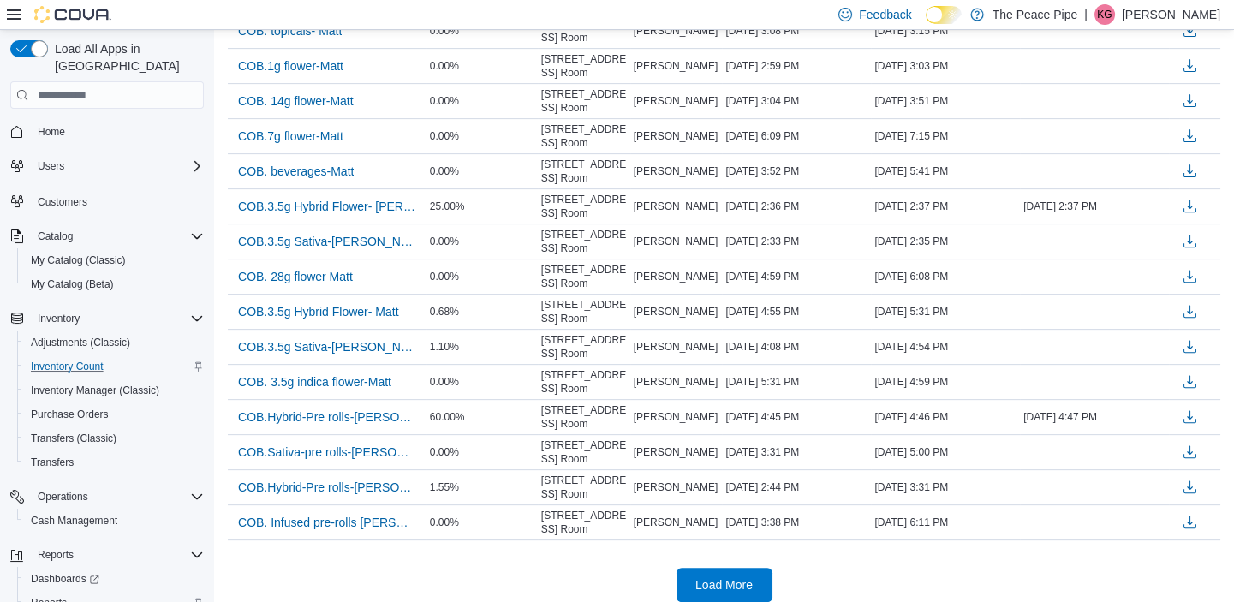
scroll to position [1499, 0]
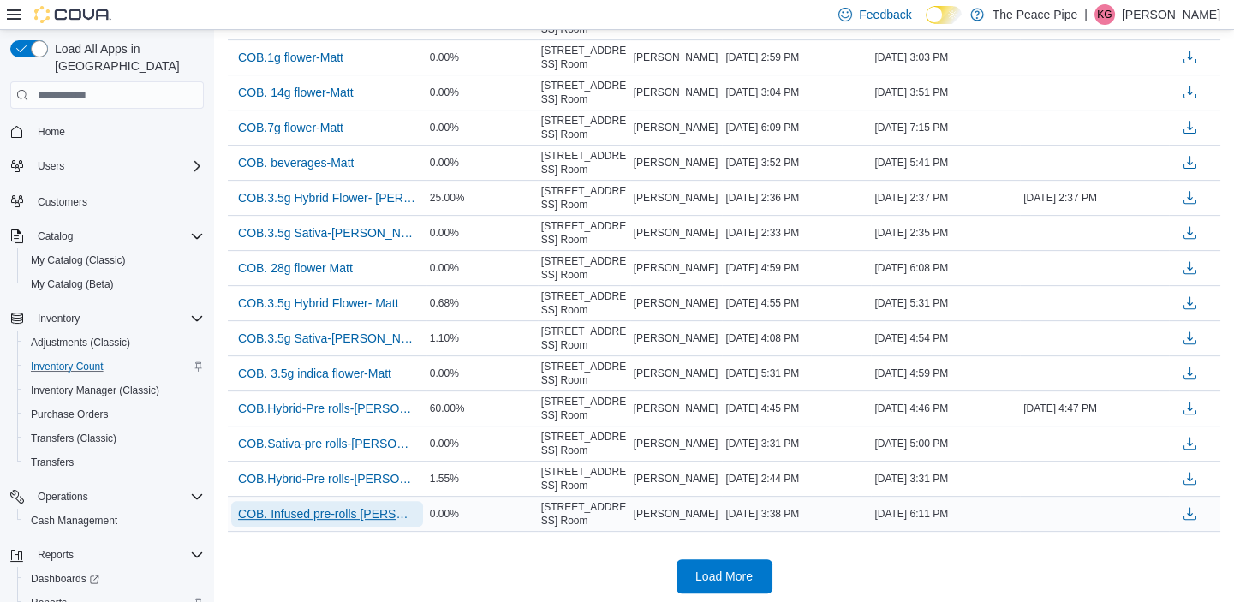
click at [348, 516] on span "COB. Infused pre-rolls [PERSON_NAME]" at bounding box center [327, 513] width 178 height 17
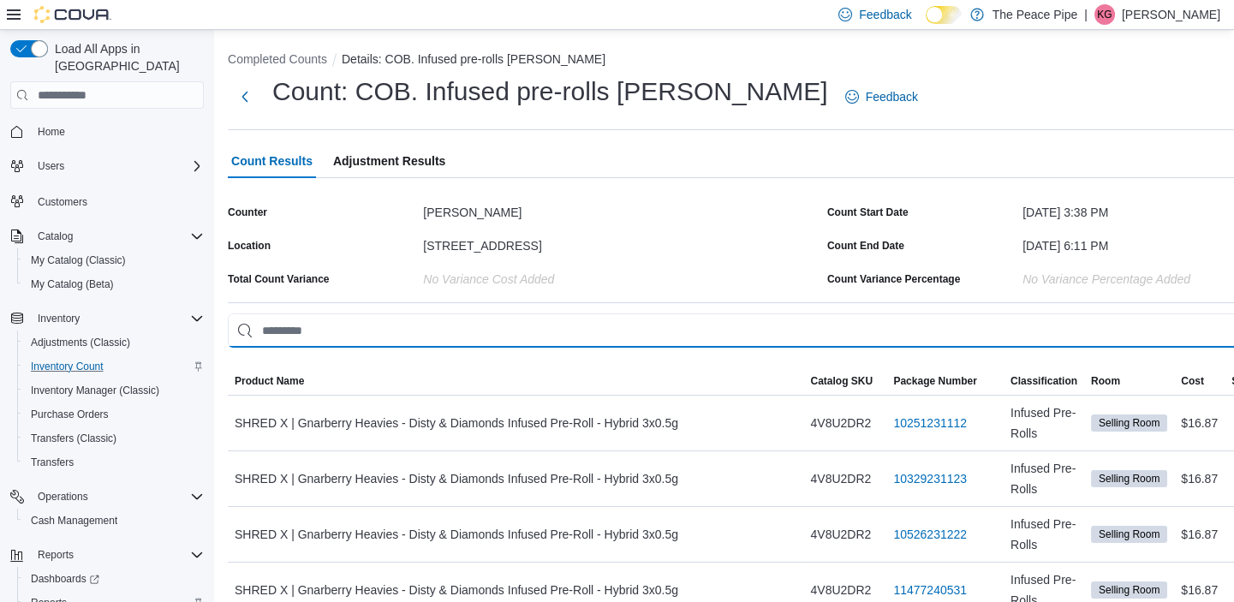
click at [320, 320] on input "This is a search bar. As you type, the results lower in the page will automatic…" at bounding box center [824, 331] width 1192 height 34
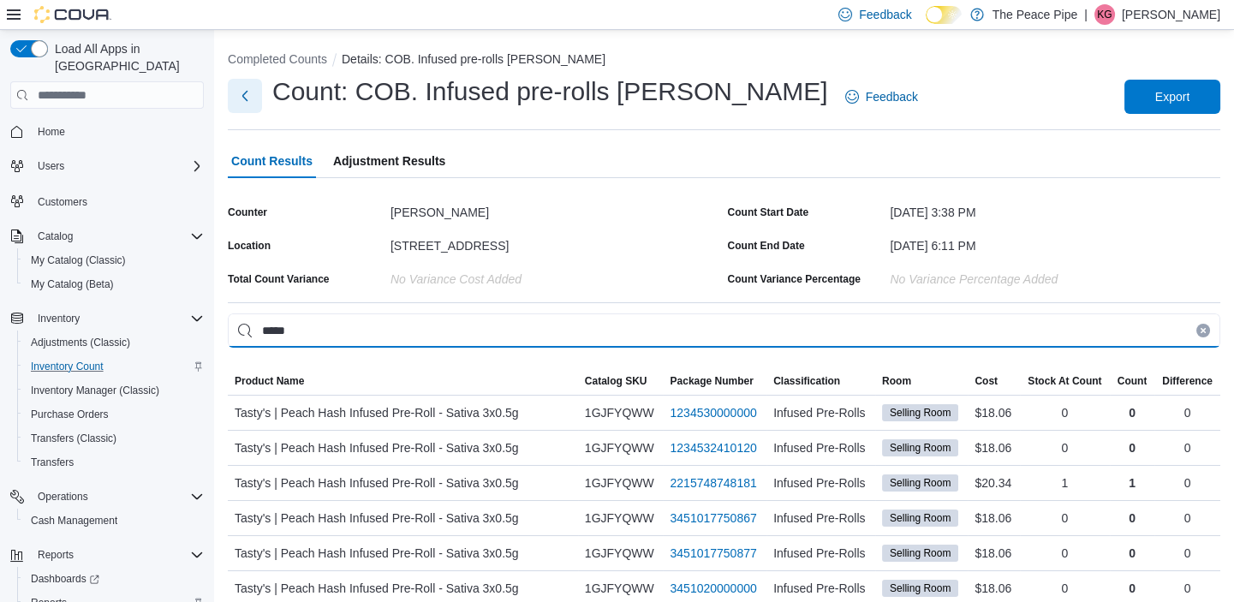
type input "*****"
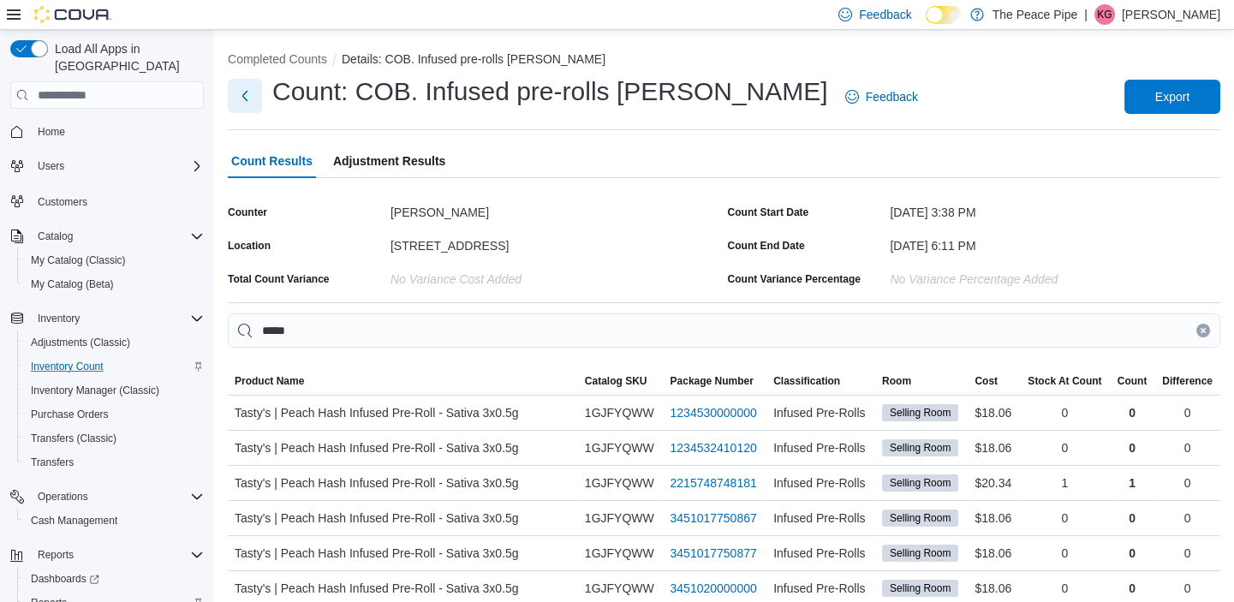
click at [244, 93] on button "Next" at bounding box center [245, 96] width 34 height 34
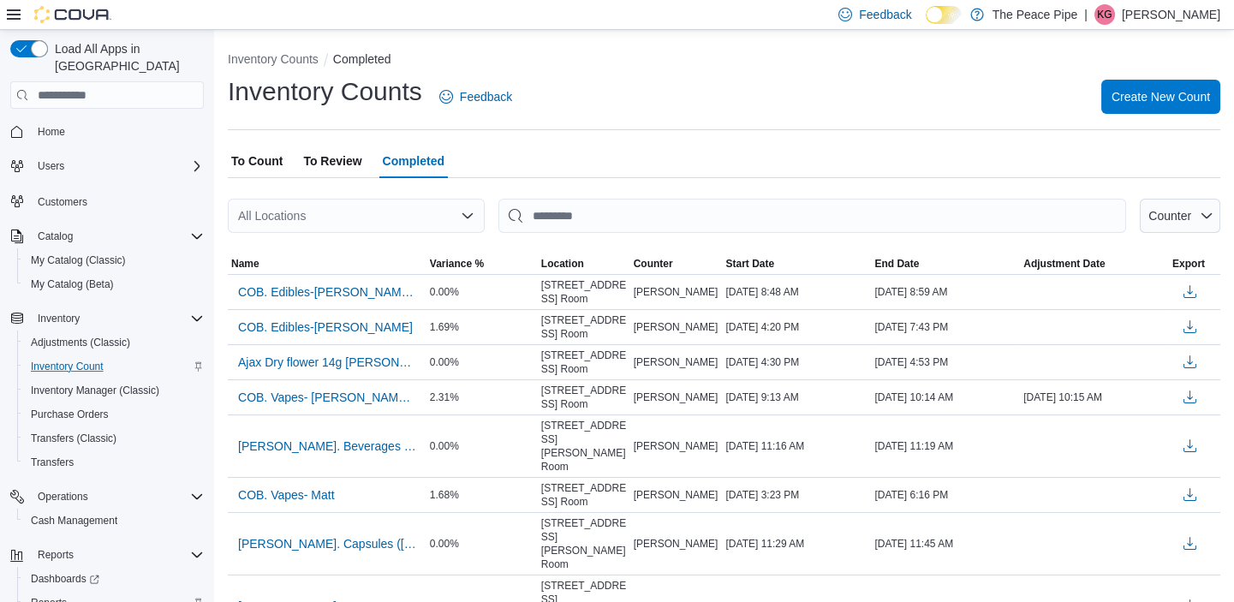
click at [323, 219] on div "All Locations" at bounding box center [356, 216] width 257 height 34
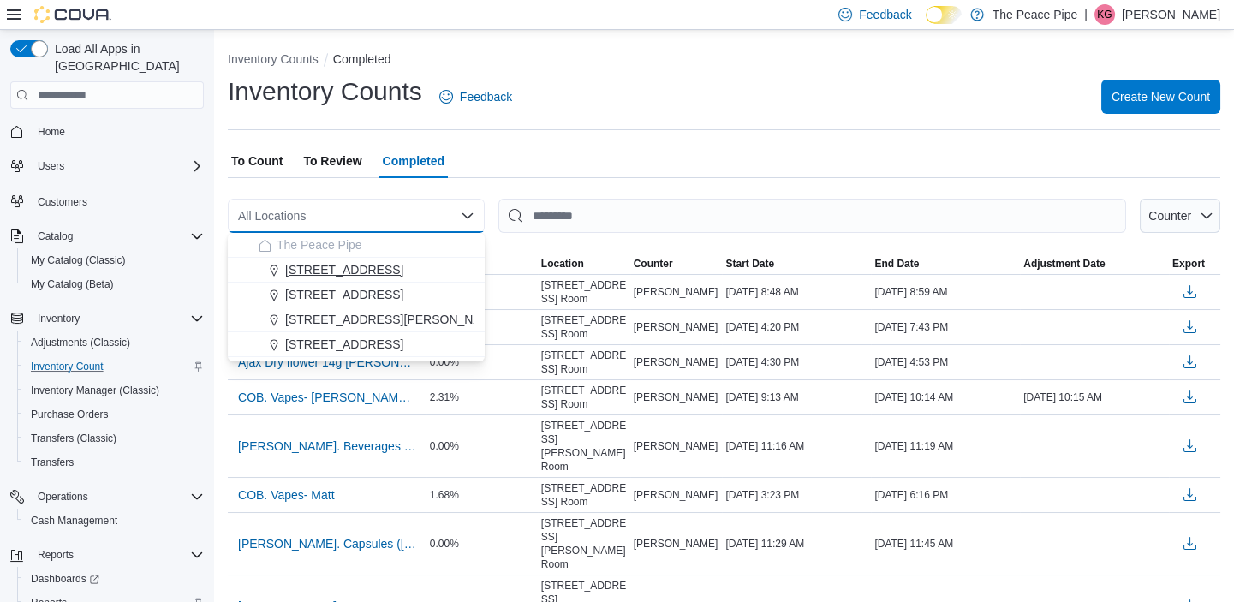
click at [324, 267] on span "[STREET_ADDRESS]" at bounding box center [344, 269] width 118 height 17
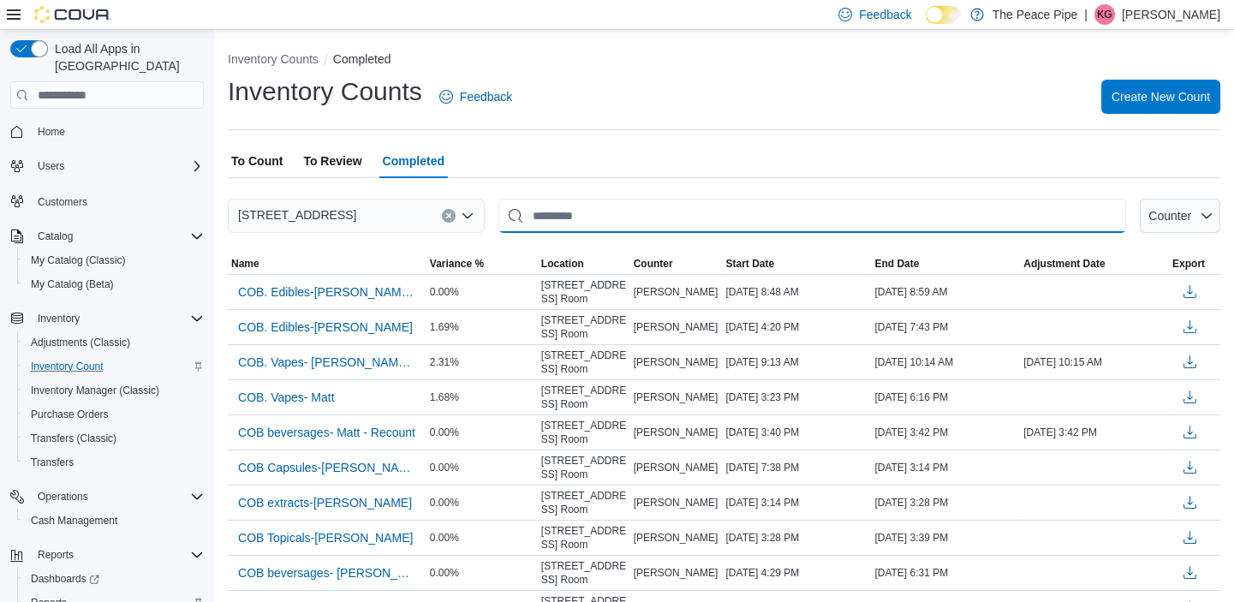
click at [942, 206] on input "This is a search bar. After typing your query, hit enter to filter the results …" at bounding box center [813, 216] width 628 height 34
type input "*"
type input "**********"
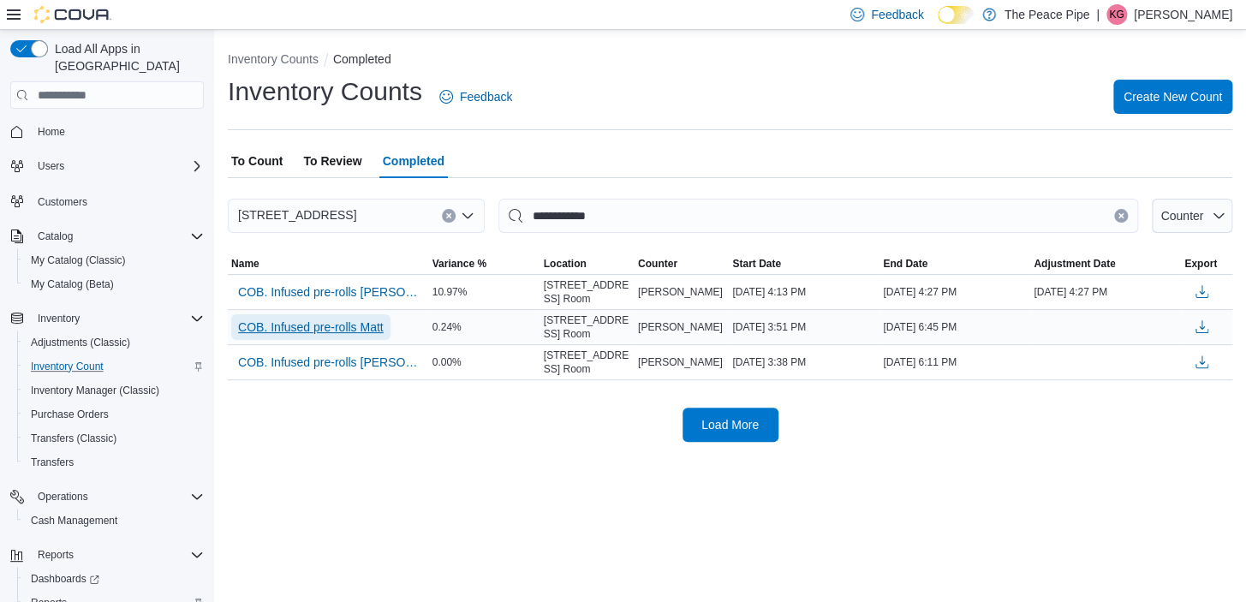
click at [357, 329] on span "COB. Infused pre-rolls Matt" at bounding box center [311, 327] width 146 height 17
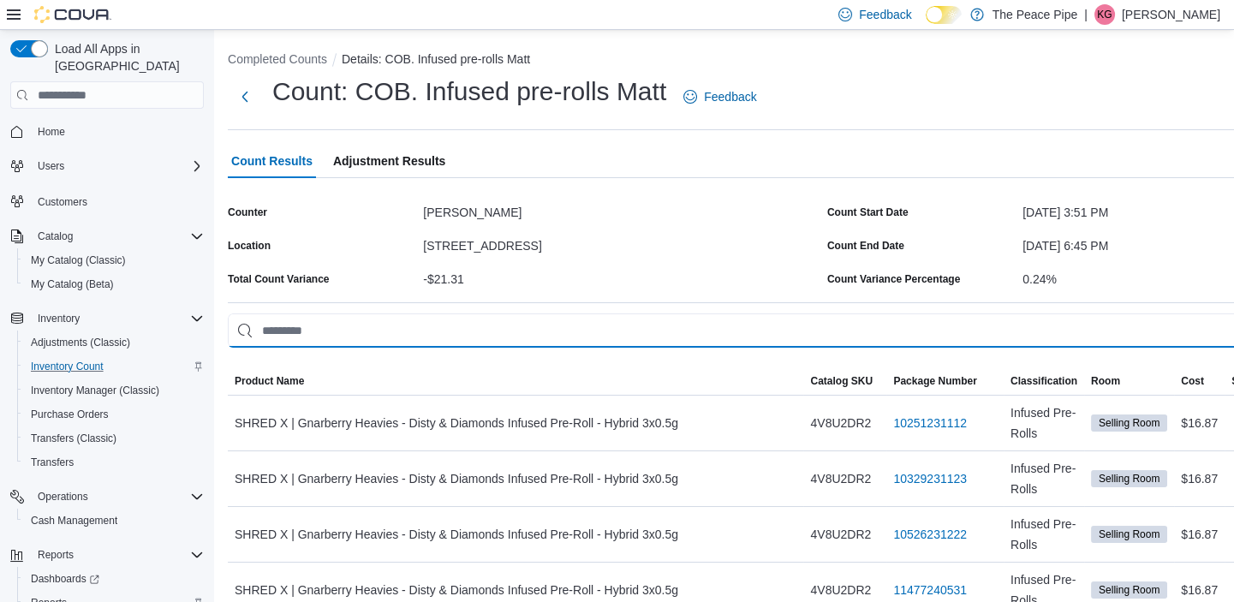
click at [517, 340] on input "This is a search bar. As you type, the results lower in the page will automatic…" at bounding box center [824, 331] width 1192 height 34
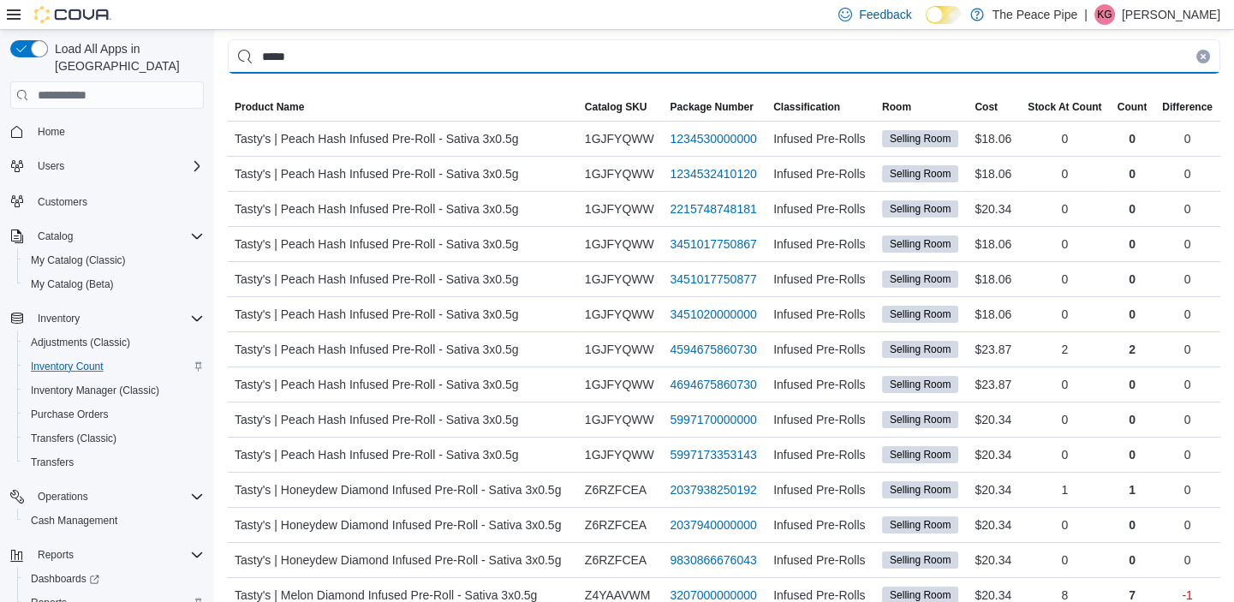
scroll to position [309, 0]
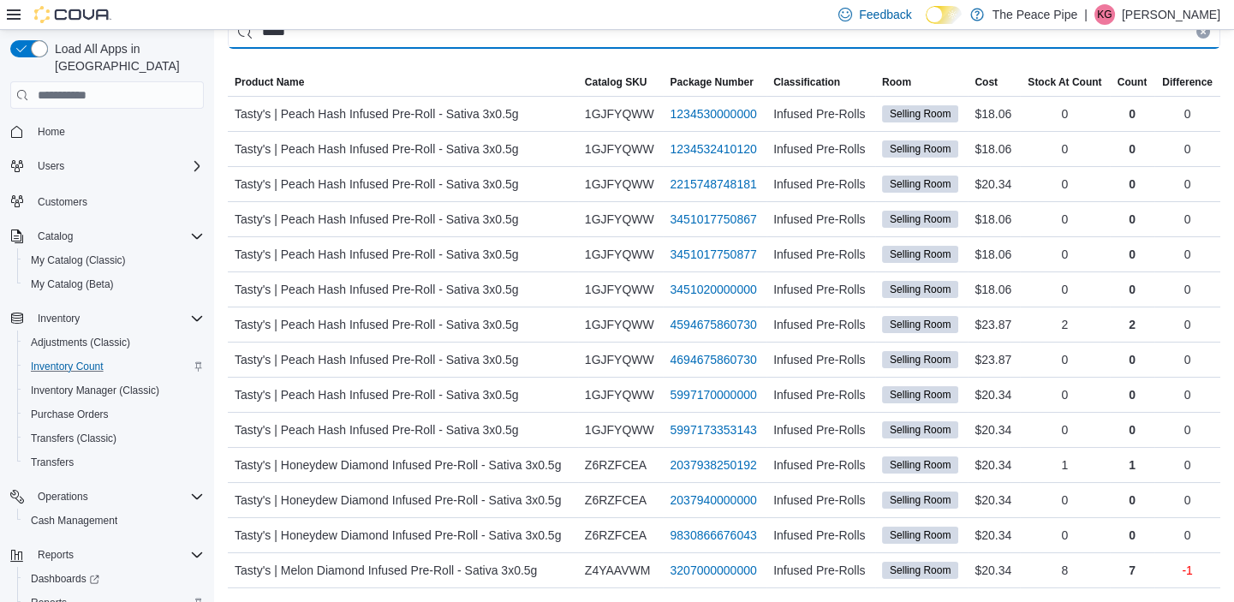
type input "*****"
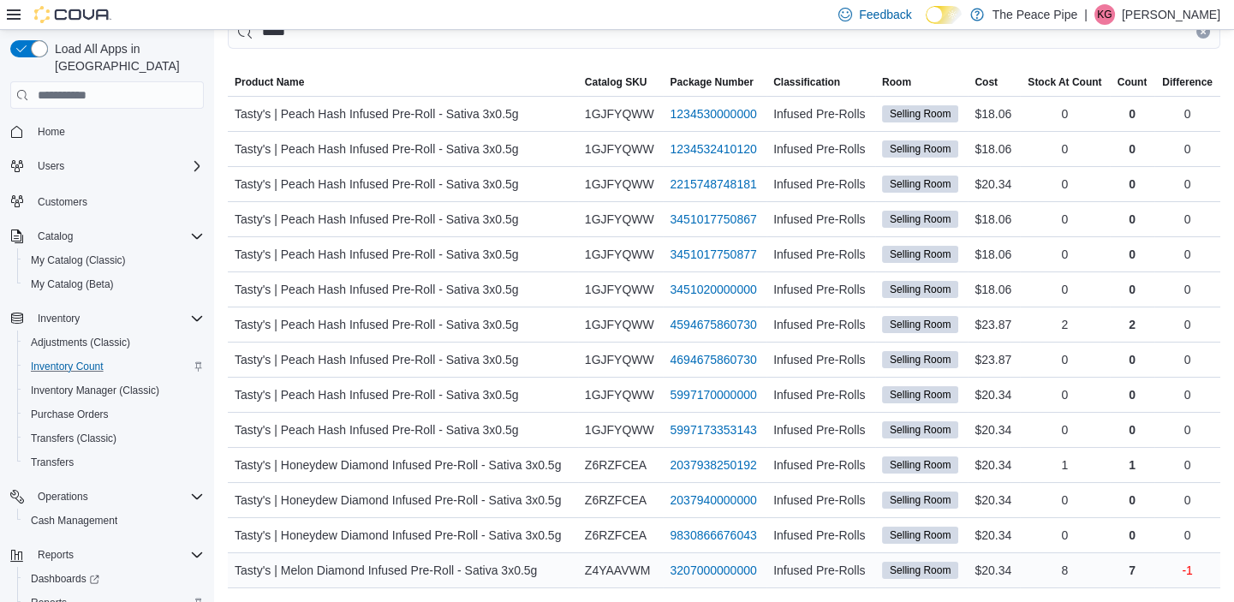
click at [538, 553] on div "Tasty's | Melon Diamond Infused Pre-Roll - Sativa 3x0.5g" at bounding box center [403, 570] width 350 height 34
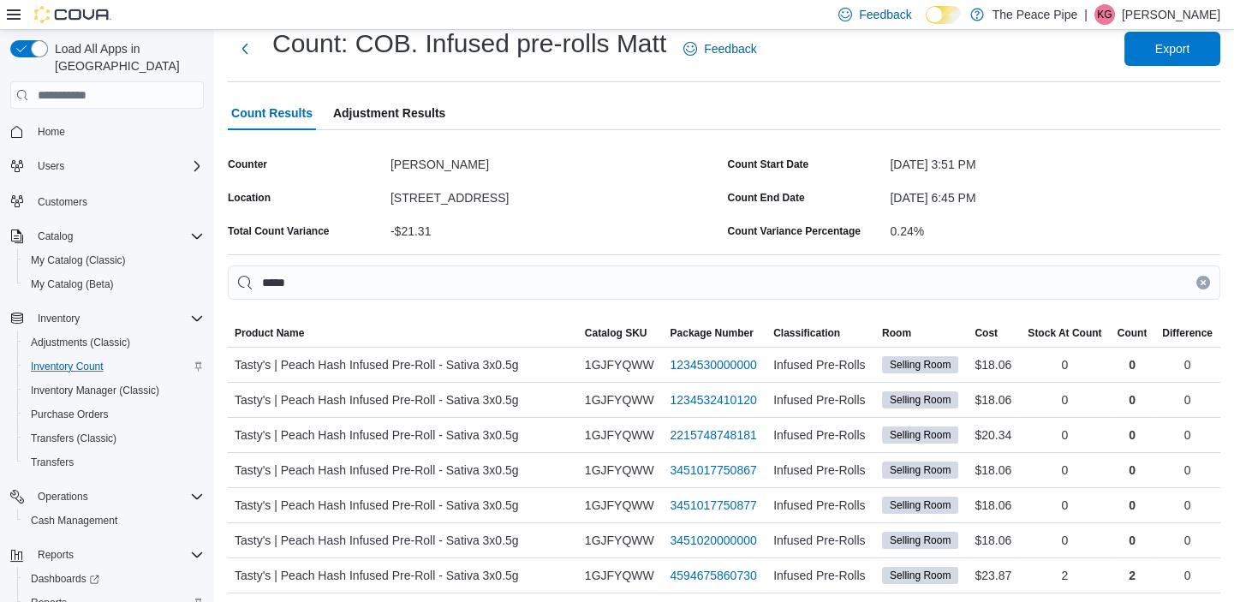
scroll to position [0, 0]
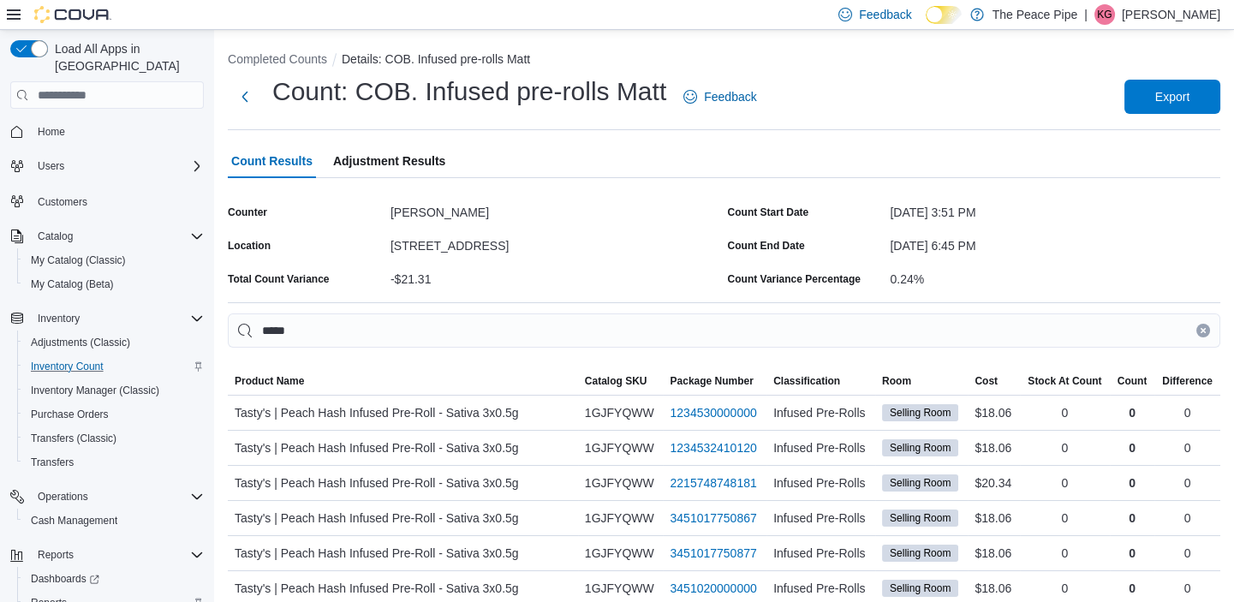
click at [377, 158] on span "Adjustment Results" at bounding box center [389, 161] width 112 height 34
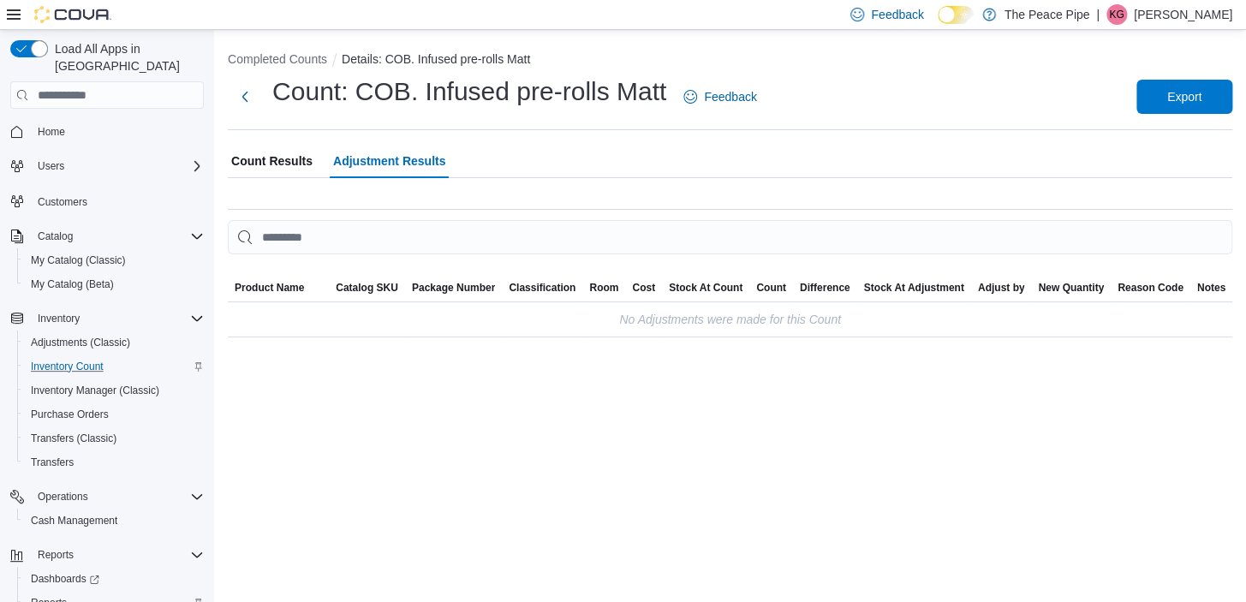
click at [254, 151] on span "Count Results" at bounding box center [271, 161] width 81 height 34
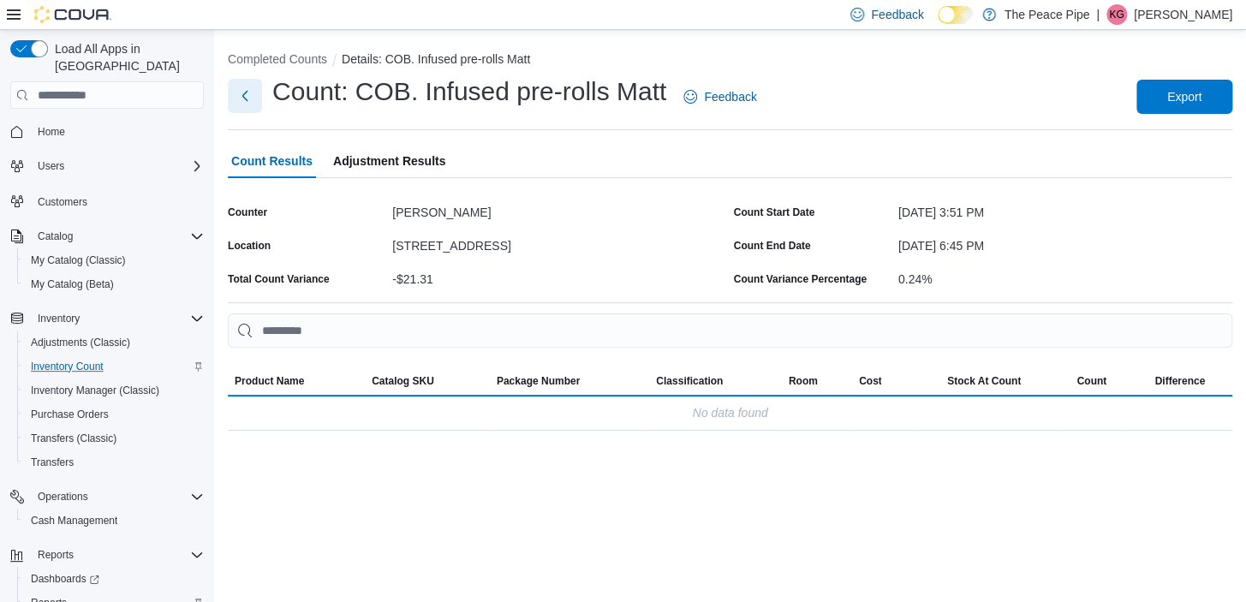
click at [244, 95] on button "Next" at bounding box center [245, 96] width 34 height 34
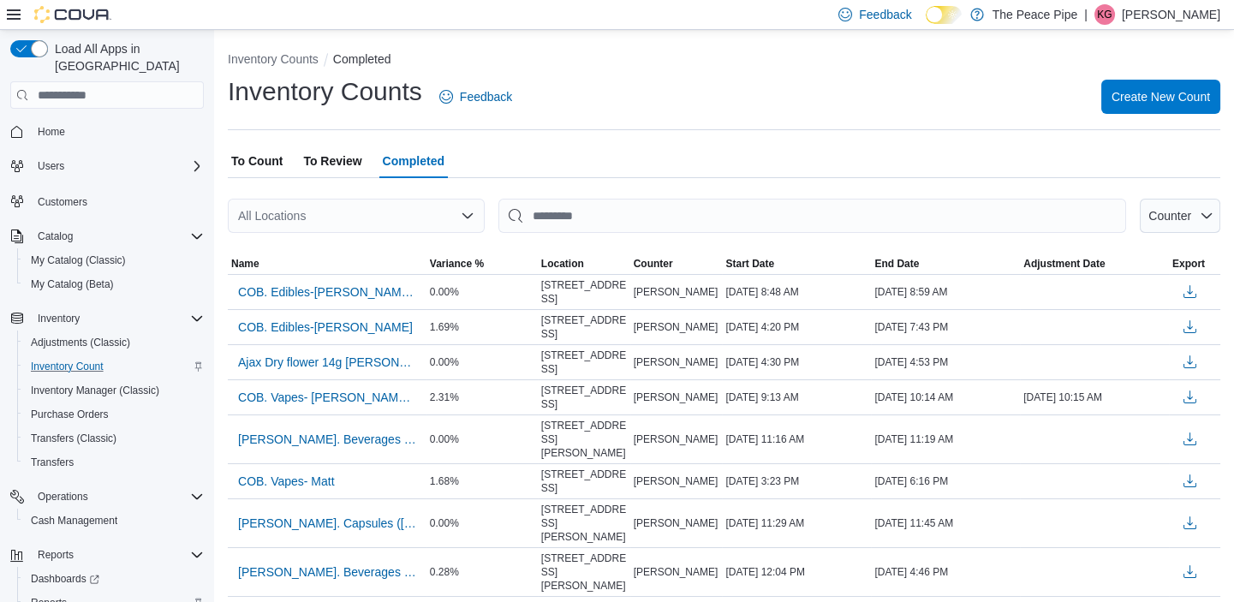
click at [301, 205] on div "All Locations" at bounding box center [356, 216] width 257 height 34
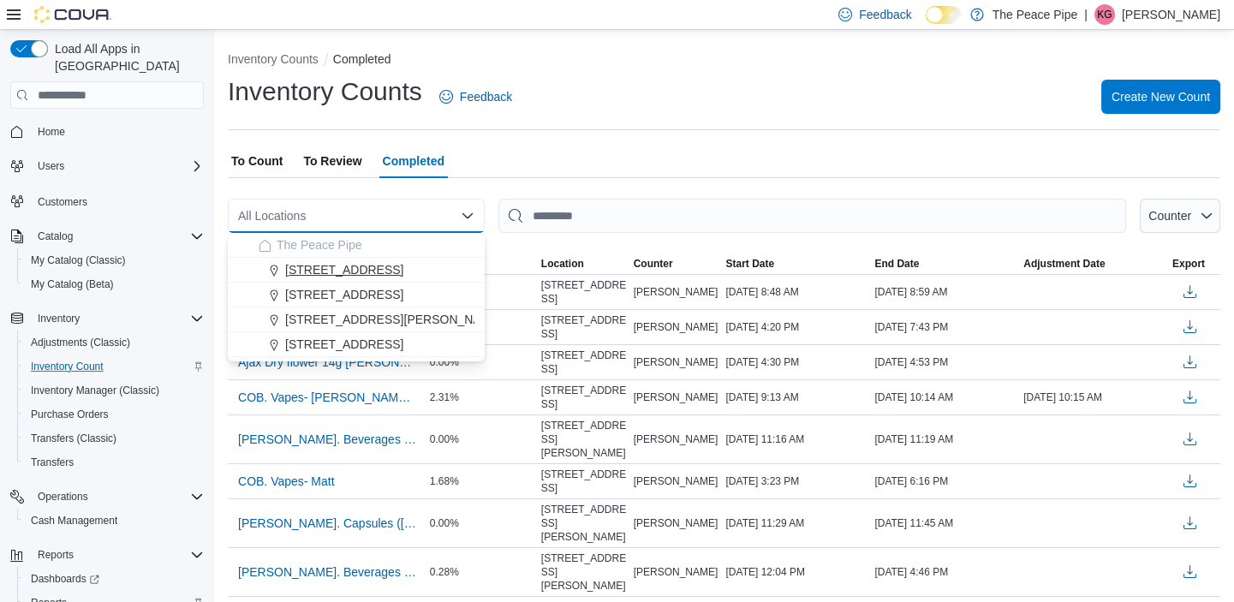
click at [331, 274] on span "[STREET_ADDRESS]" at bounding box center [344, 269] width 118 height 17
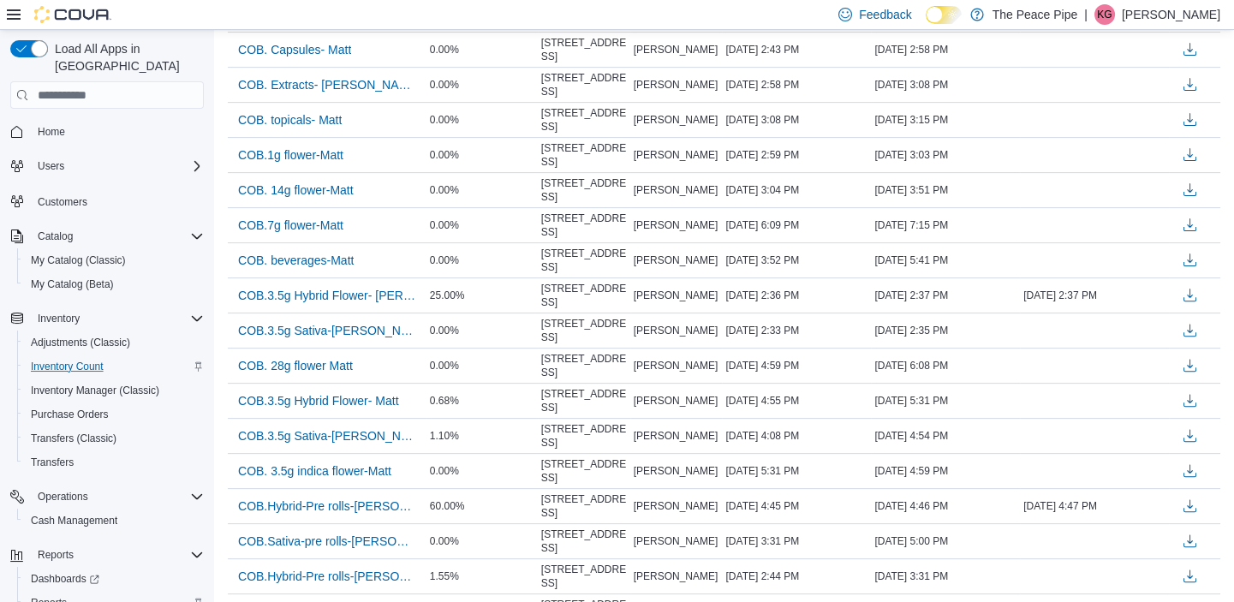
scroll to position [1413, 0]
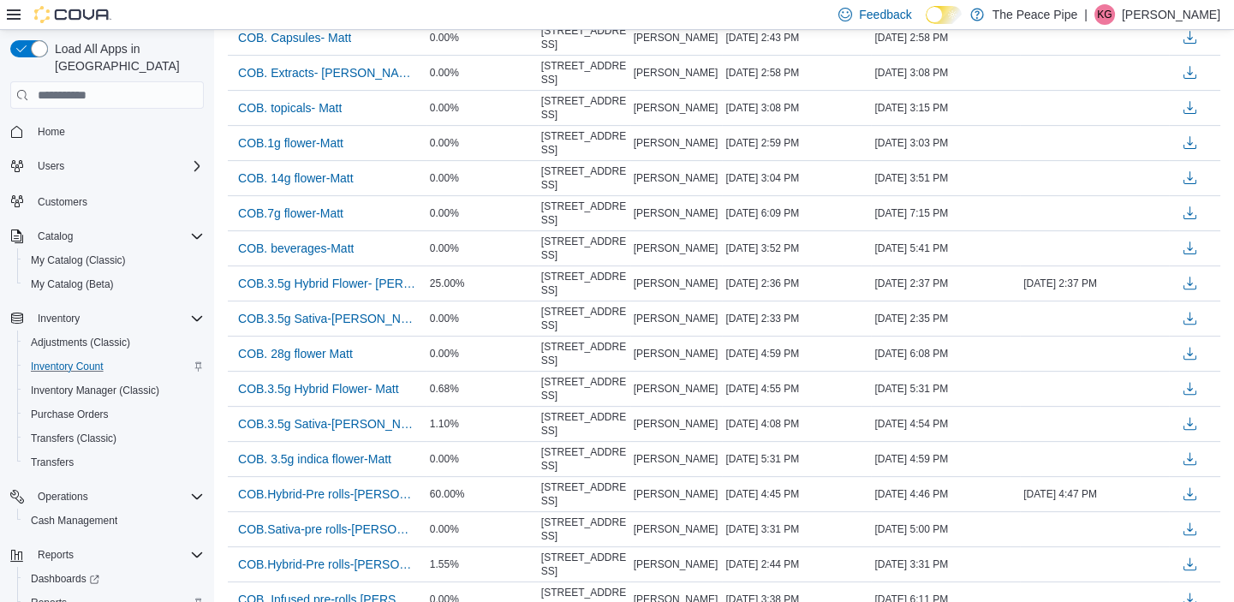
drag, startPoint x: 750, startPoint y: 574, endPoint x: 903, endPoint y: 549, distance: 154.5
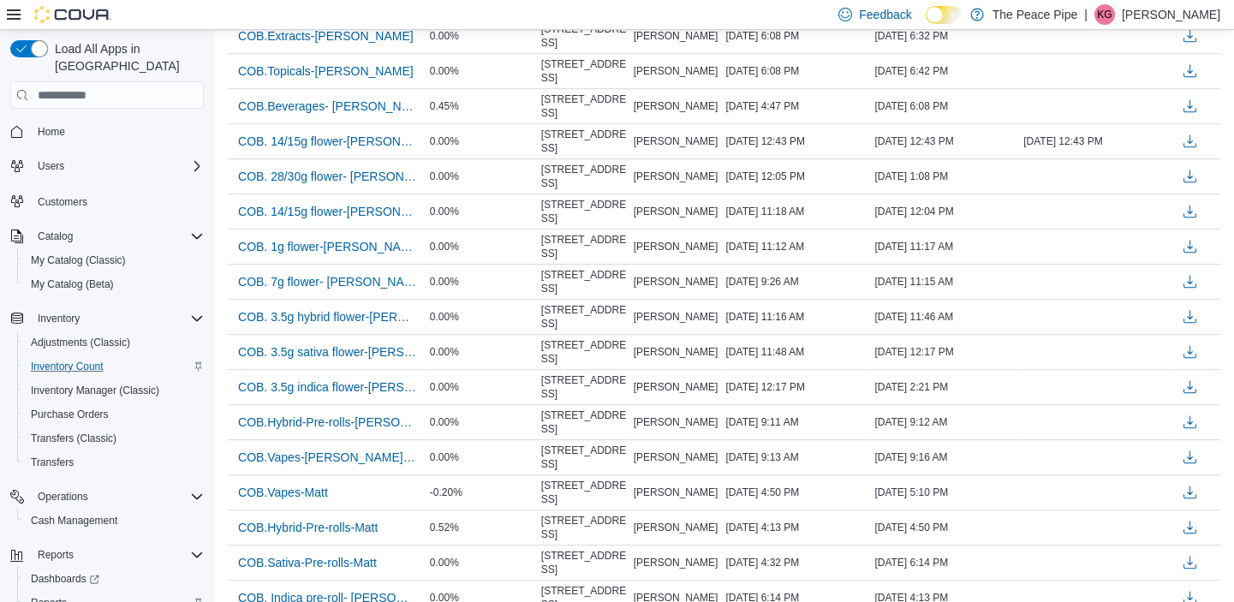
scroll to position [2254, 0]
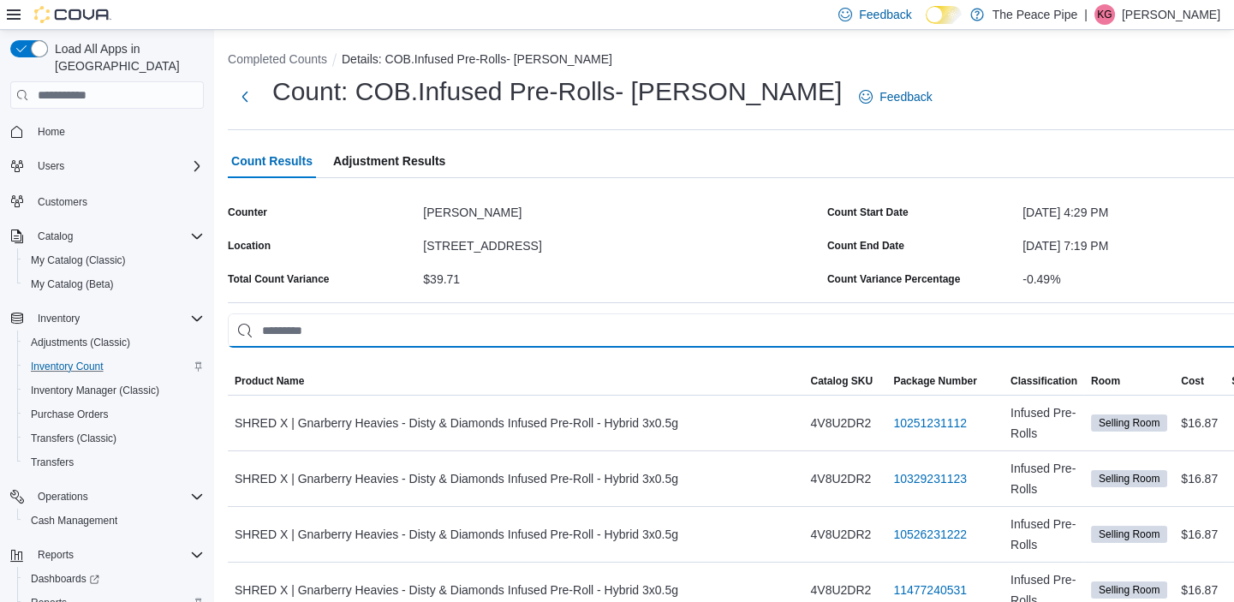
click at [446, 328] on input "This is a search bar. As you type, the results lower in the page will automatic…" at bounding box center [824, 331] width 1192 height 34
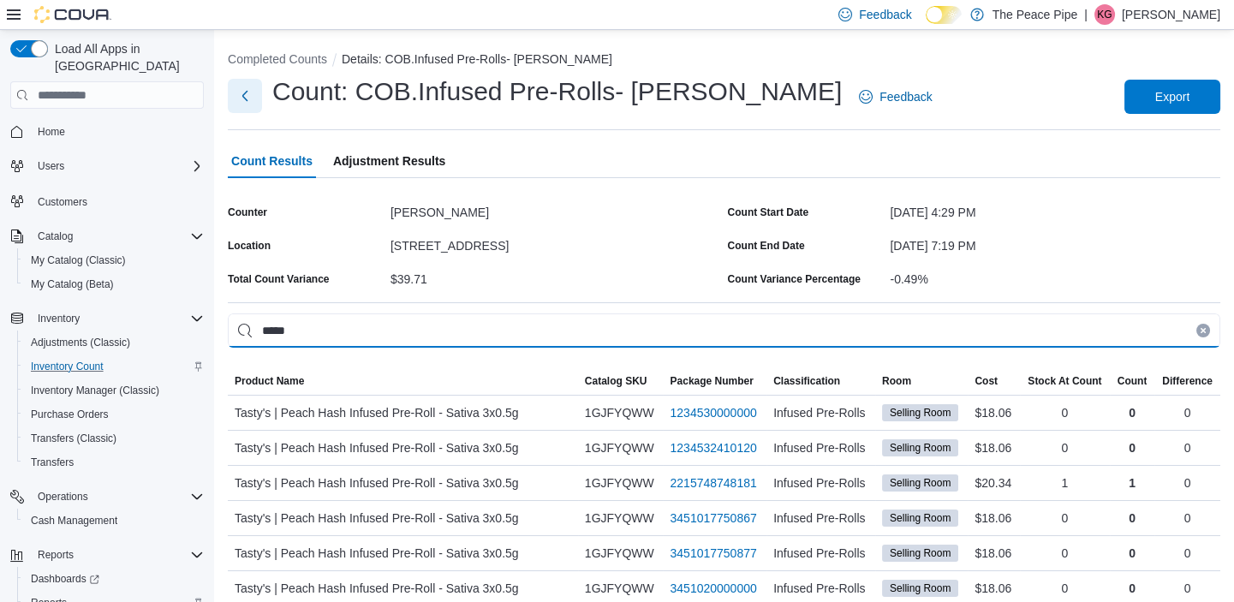
type input "*****"
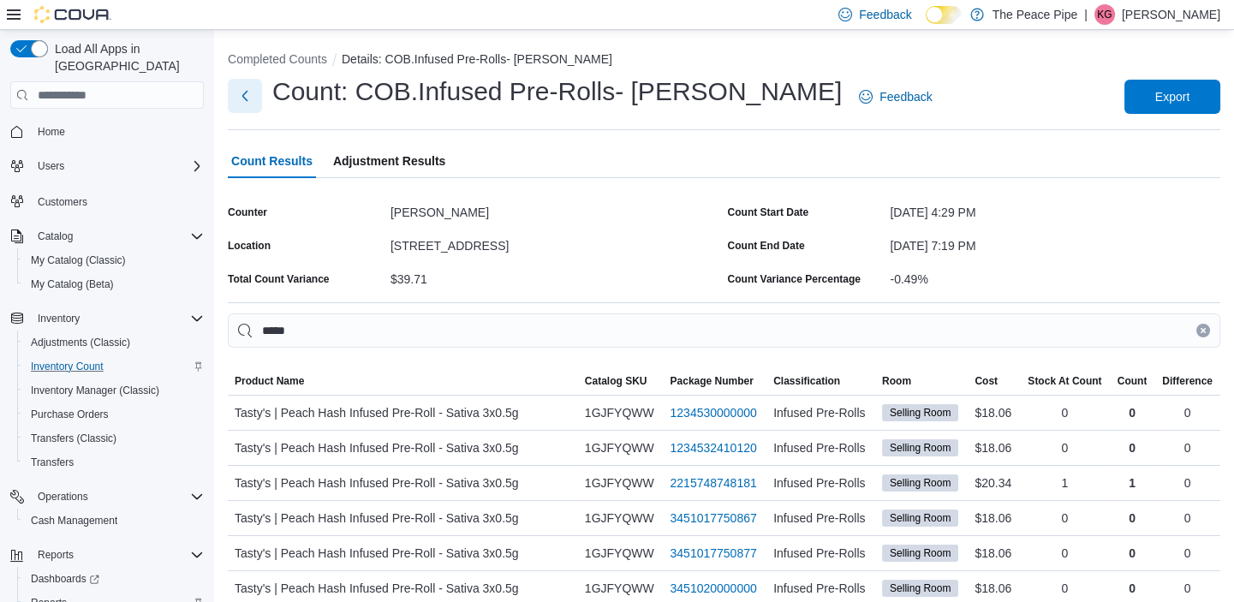
click at [242, 101] on button "Next" at bounding box center [245, 96] width 34 height 34
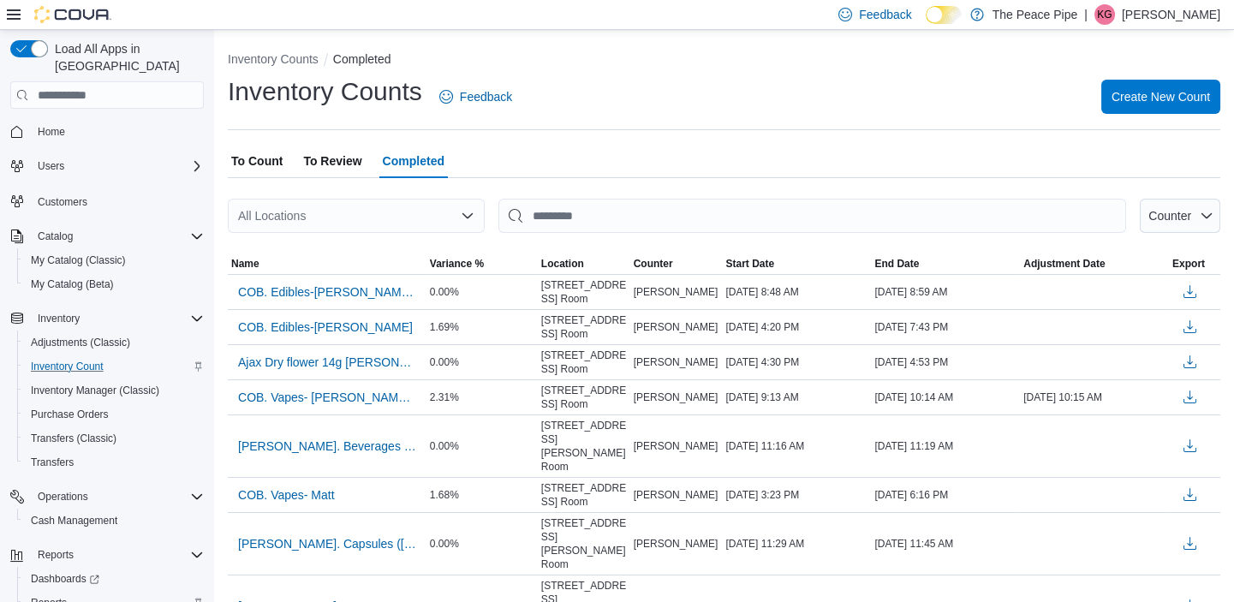
click at [385, 221] on div "All Locations" at bounding box center [356, 216] width 257 height 34
type input "*"
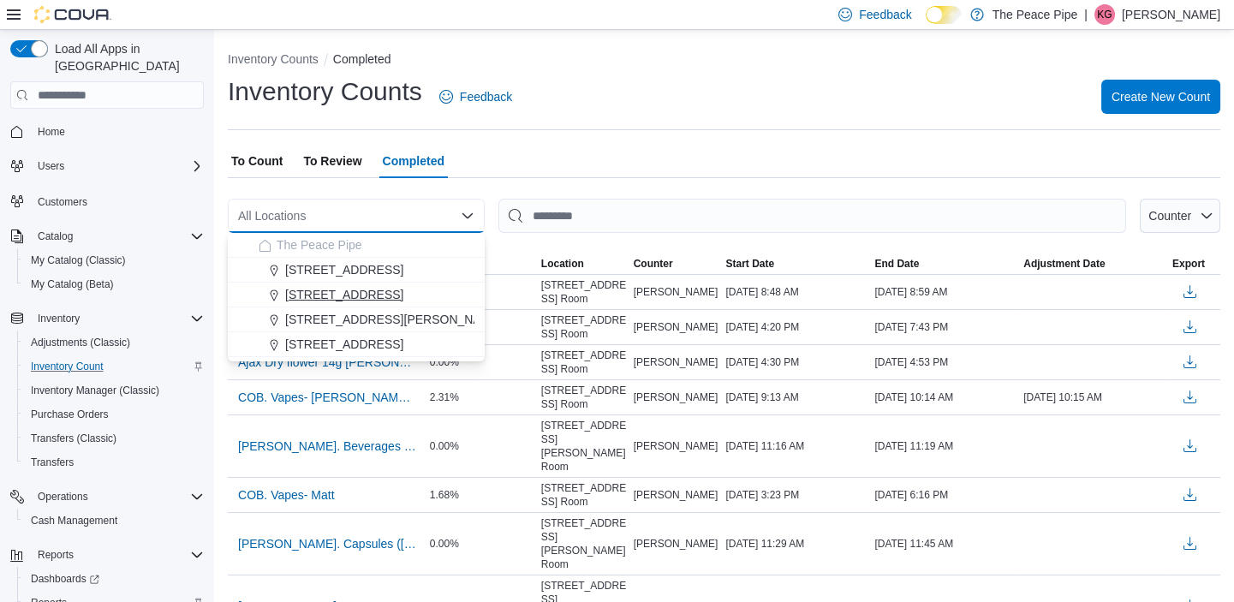
click at [333, 297] on span "[STREET_ADDRESS]" at bounding box center [344, 294] width 118 height 17
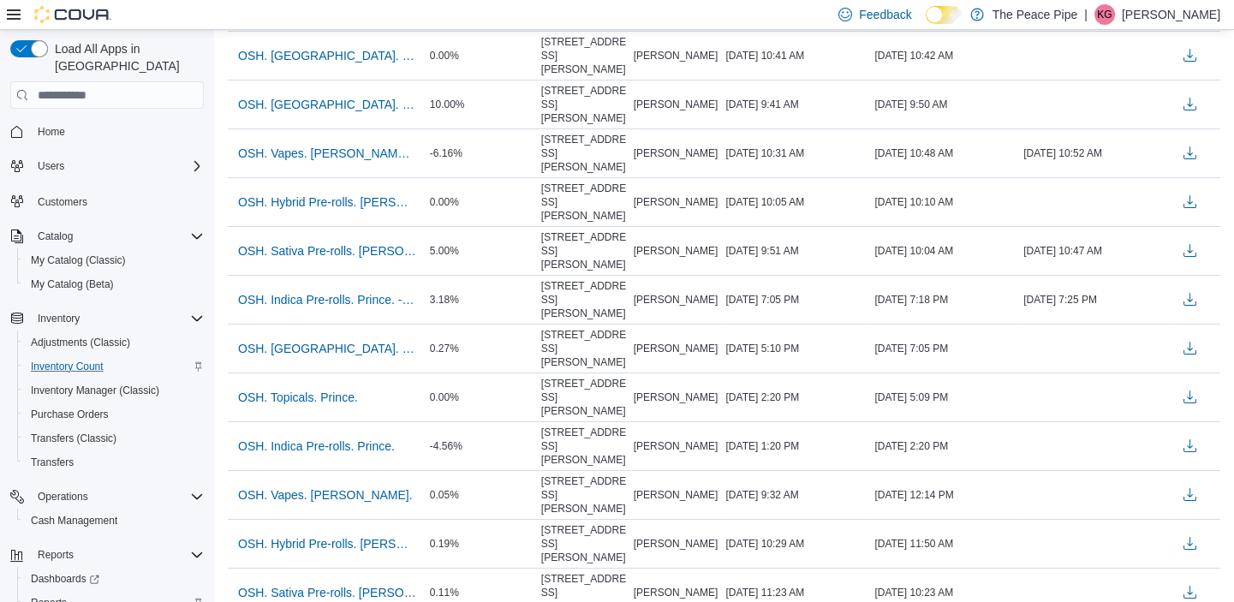
scroll to position [248, 0]
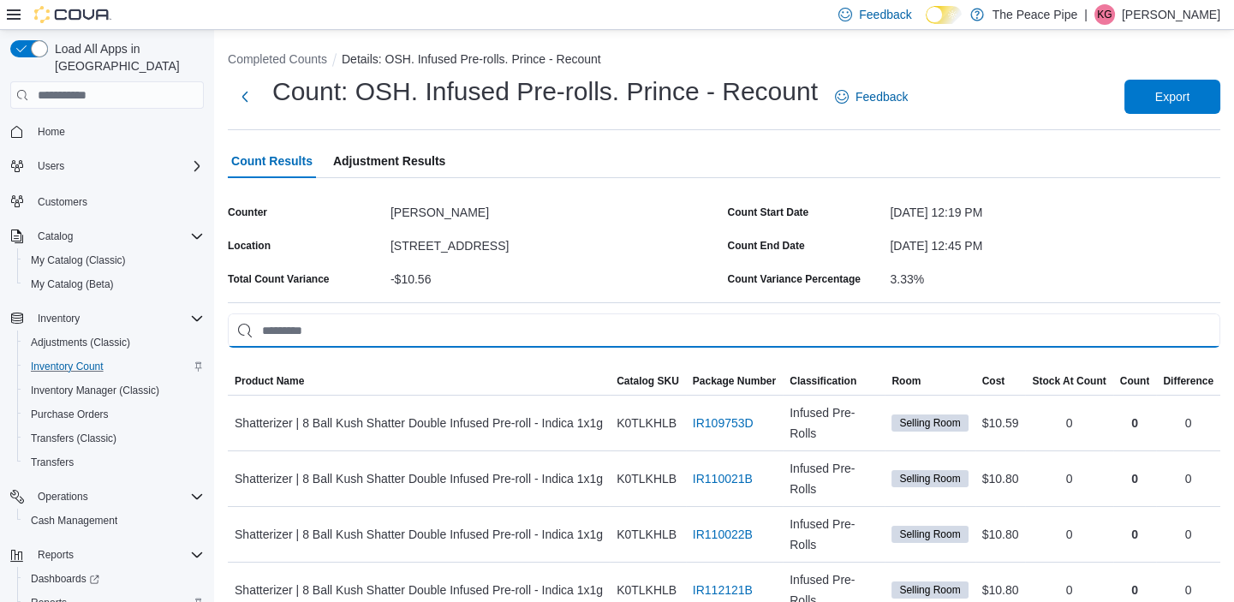
click at [491, 323] on input "This is a search bar. As you type, the results lower in the page will automatic…" at bounding box center [724, 331] width 993 height 34
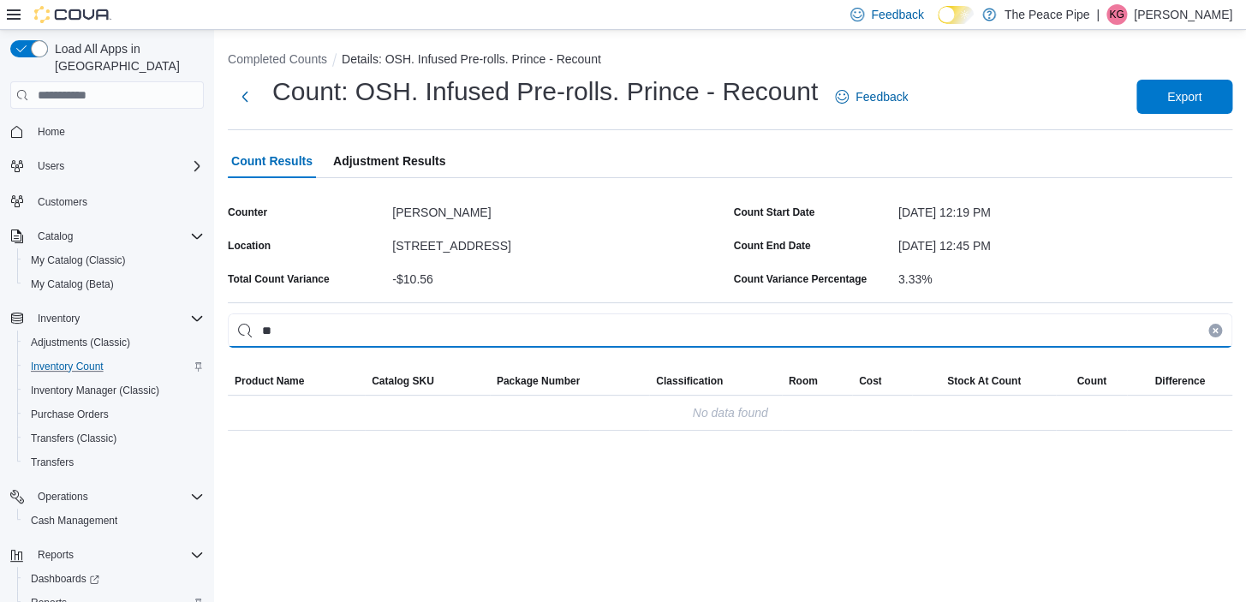
type input "*"
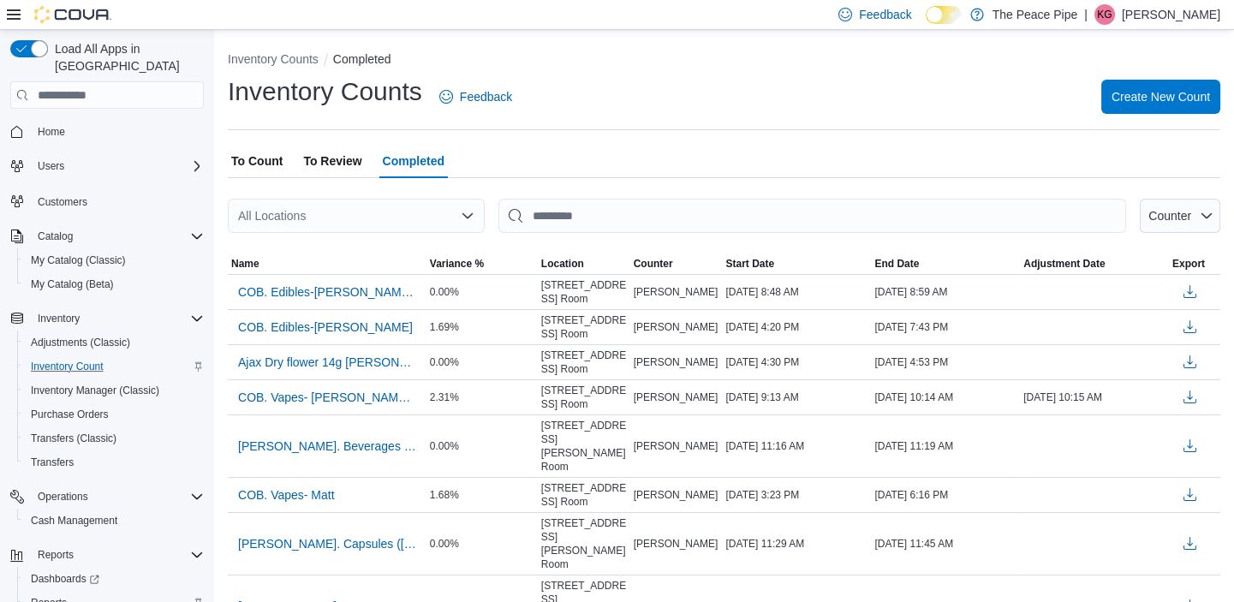
click at [366, 212] on div "All Locations" at bounding box center [356, 216] width 257 height 34
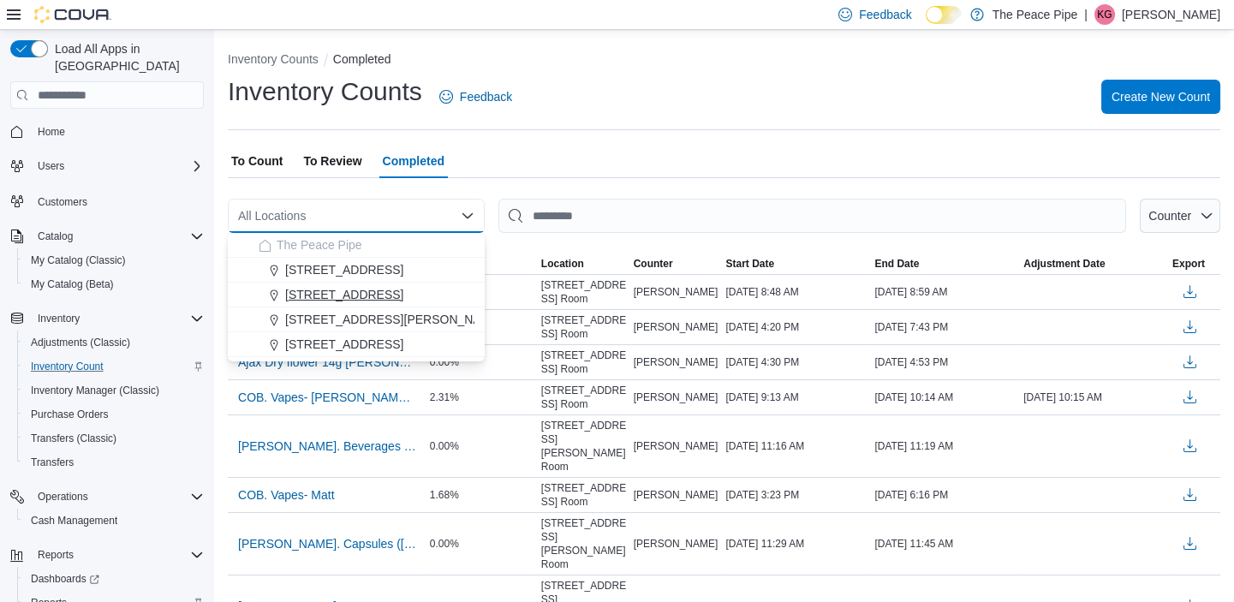
click at [338, 286] on span "[STREET_ADDRESS]" at bounding box center [344, 294] width 118 height 17
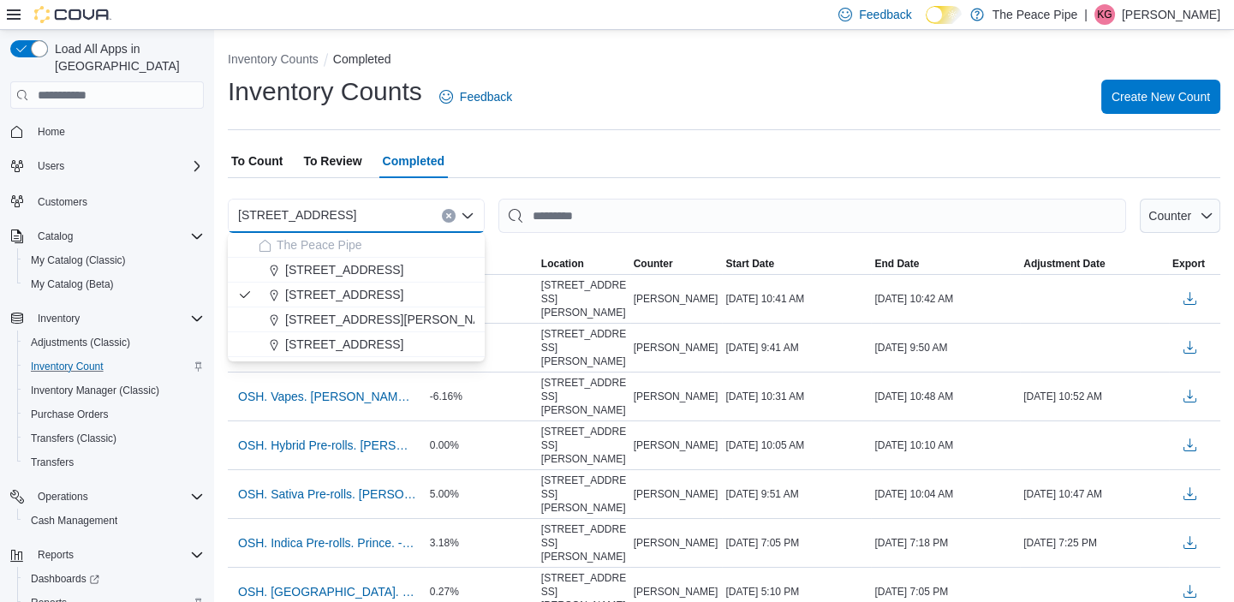
click at [753, 7] on div "Feedback Dark Mode The Peace Pipe | KG Katie Gordon" at bounding box center [617, 15] width 1234 height 30
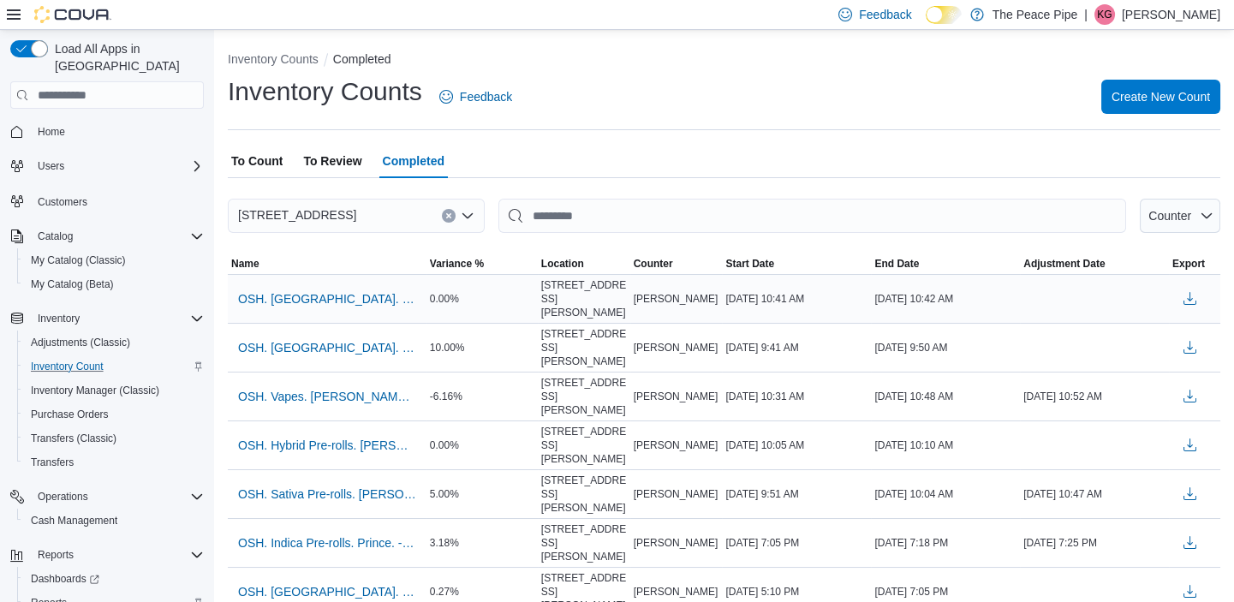
click at [497, 289] on div "0.00%" at bounding box center [482, 299] width 111 height 21
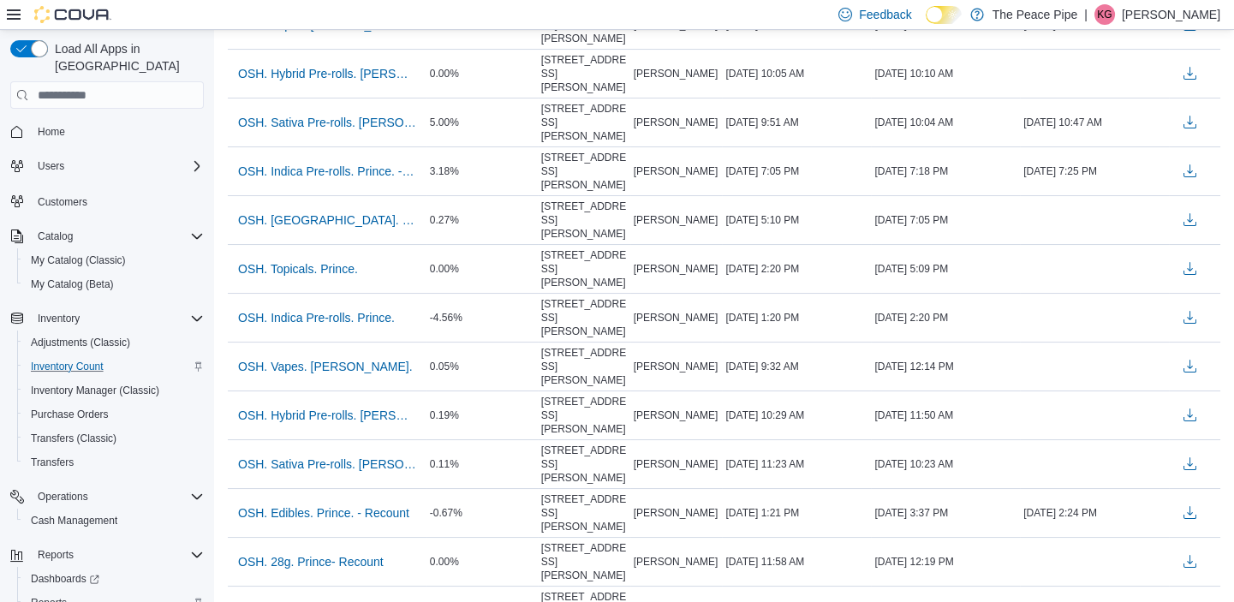
scroll to position [373, 0]
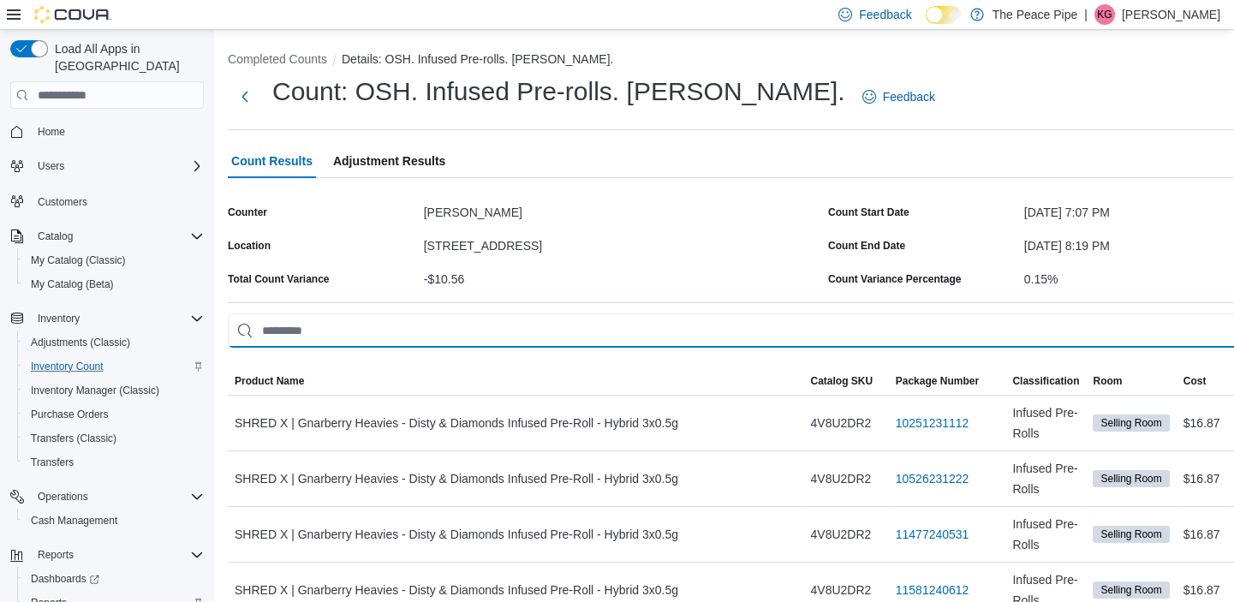
click at [344, 342] on input "This is a search bar. As you type, the results lower in the page will automatic…" at bounding box center [825, 331] width 1194 height 34
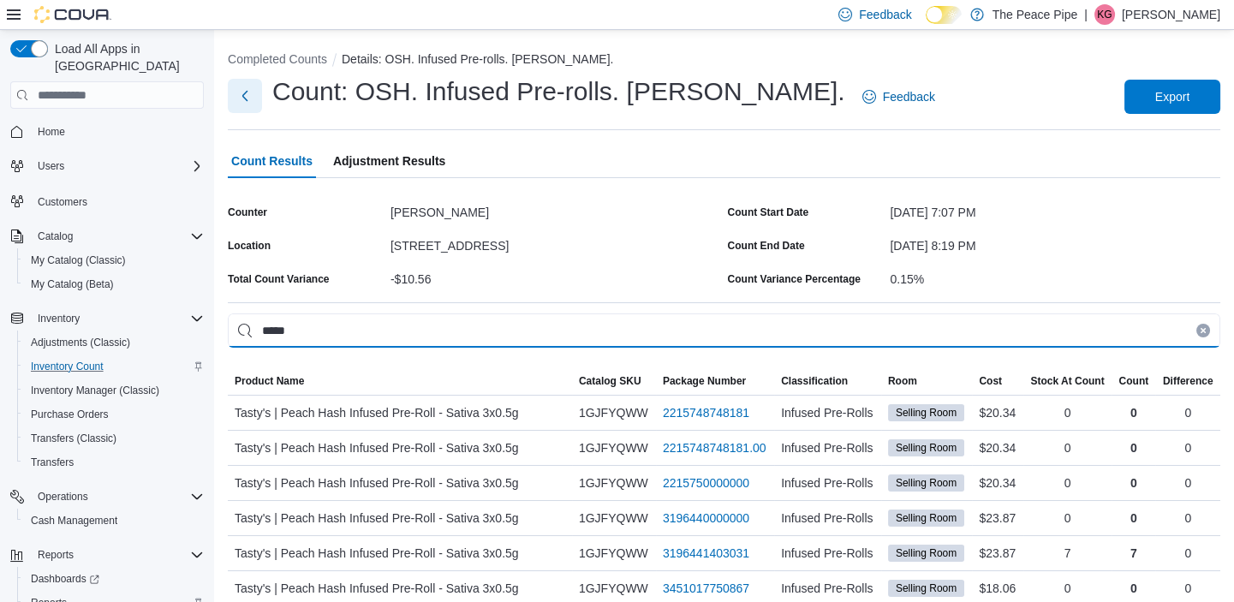
type input "*****"
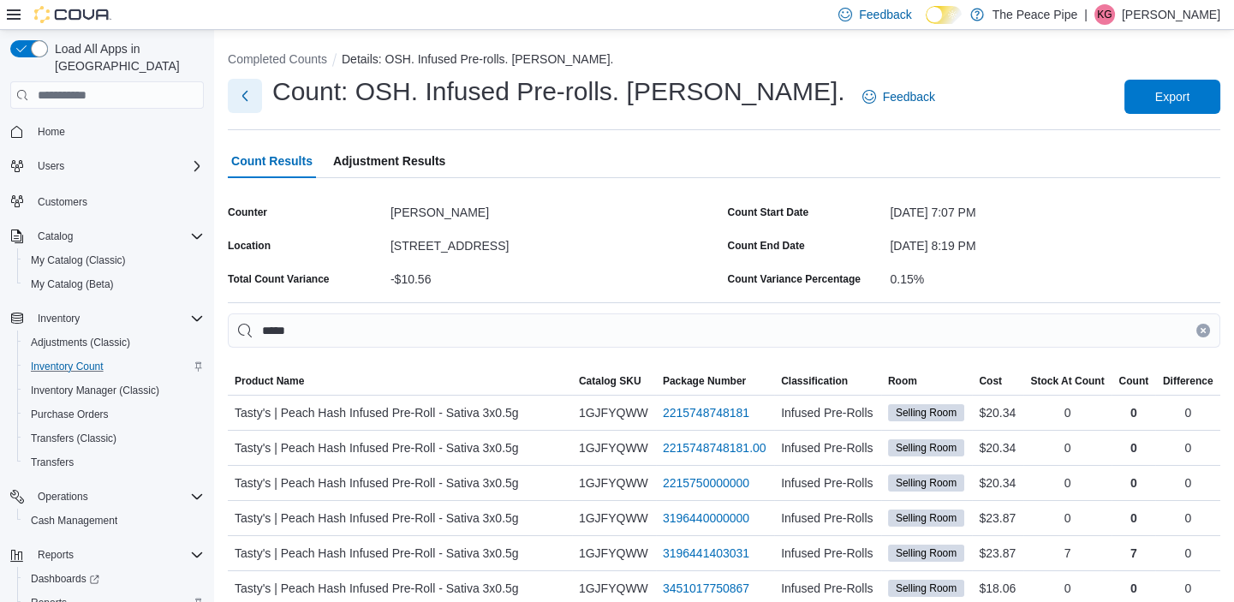
click at [238, 110] on button "Next" at bounding box center [245, 96] width 34 height 34
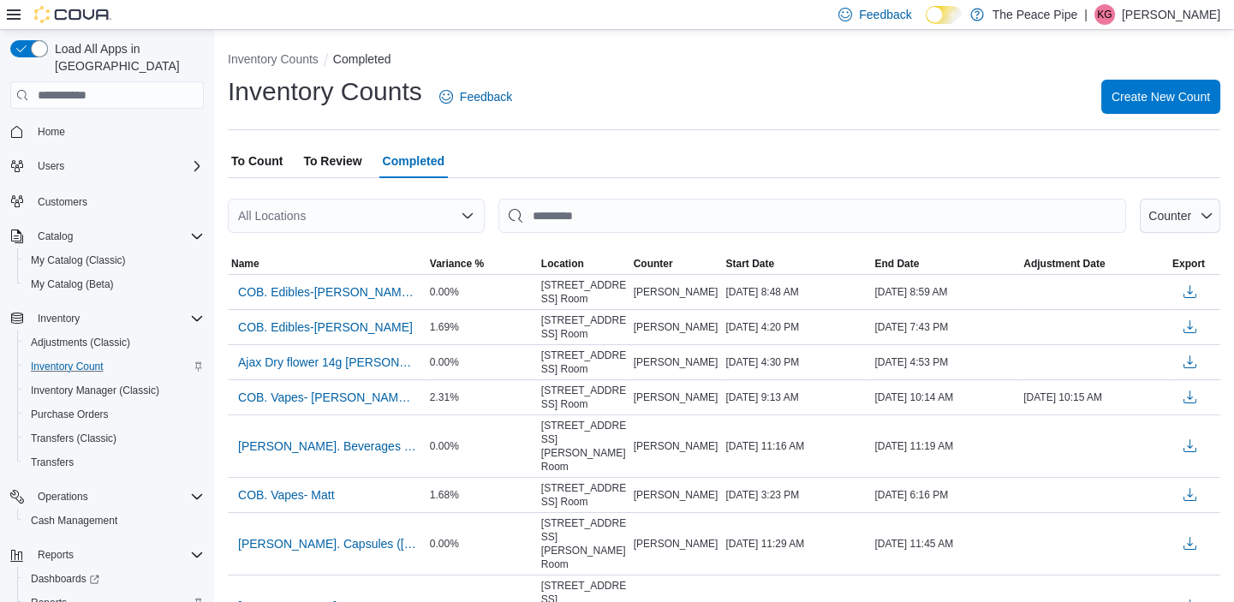
click at [373, 211] on div "All Locations" at bounding box center [356, 216] width 257 height 34
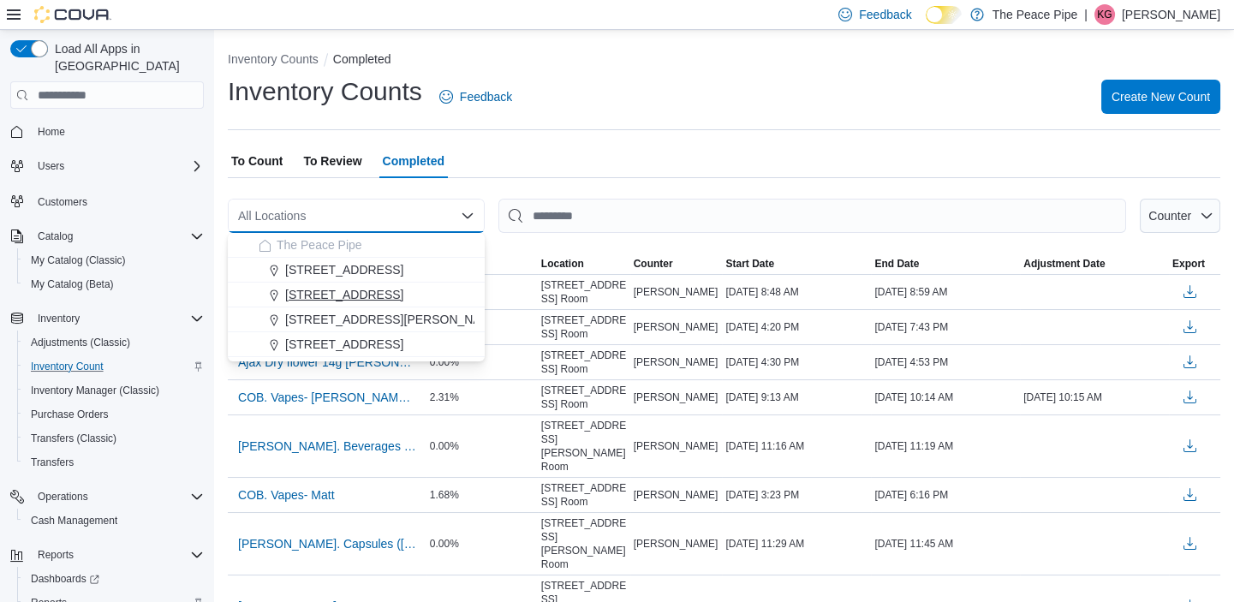
click at [335, 290] on span "[STREET_ADDRESS]" at bounding box center [344, 294] width 118 height 17
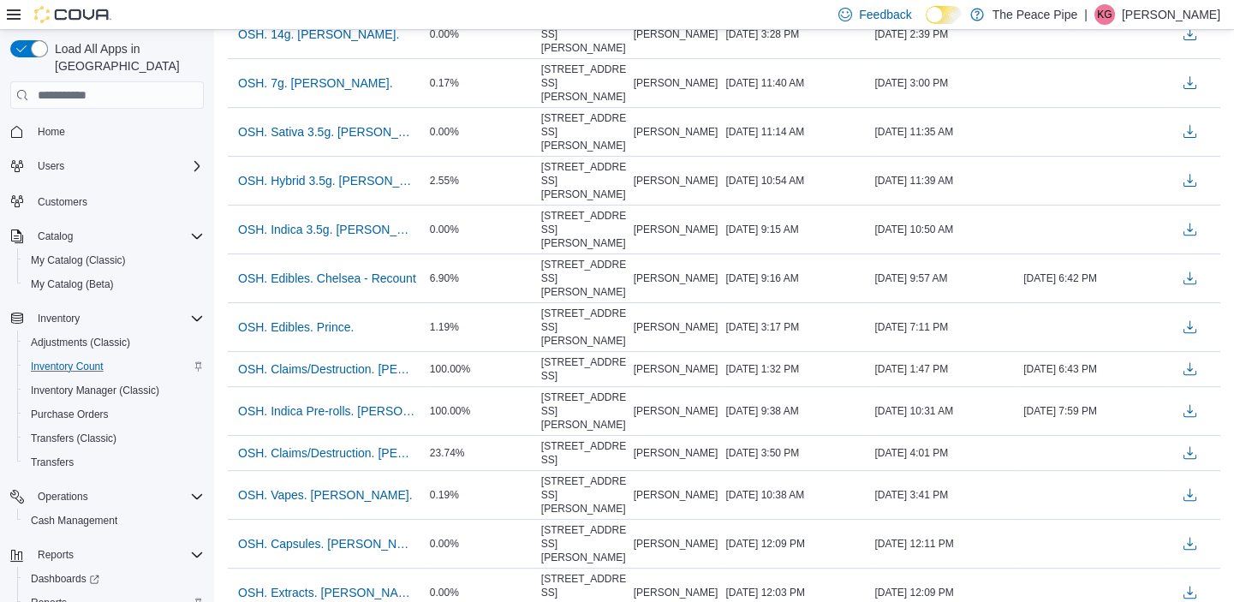
scroll to position [1495, 0]
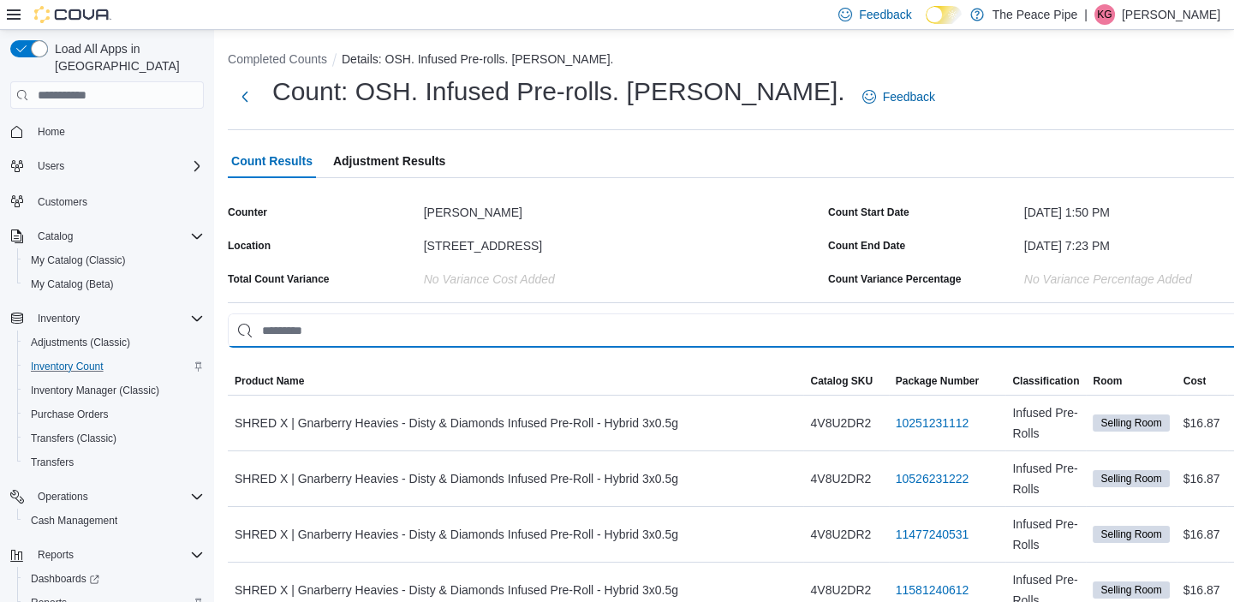
click at [439, 343] on input "This is a search bar. As you type, the results lower in the page will automatic…" at bounding box center [825, 331] width 1194 height 34
type input "*****"
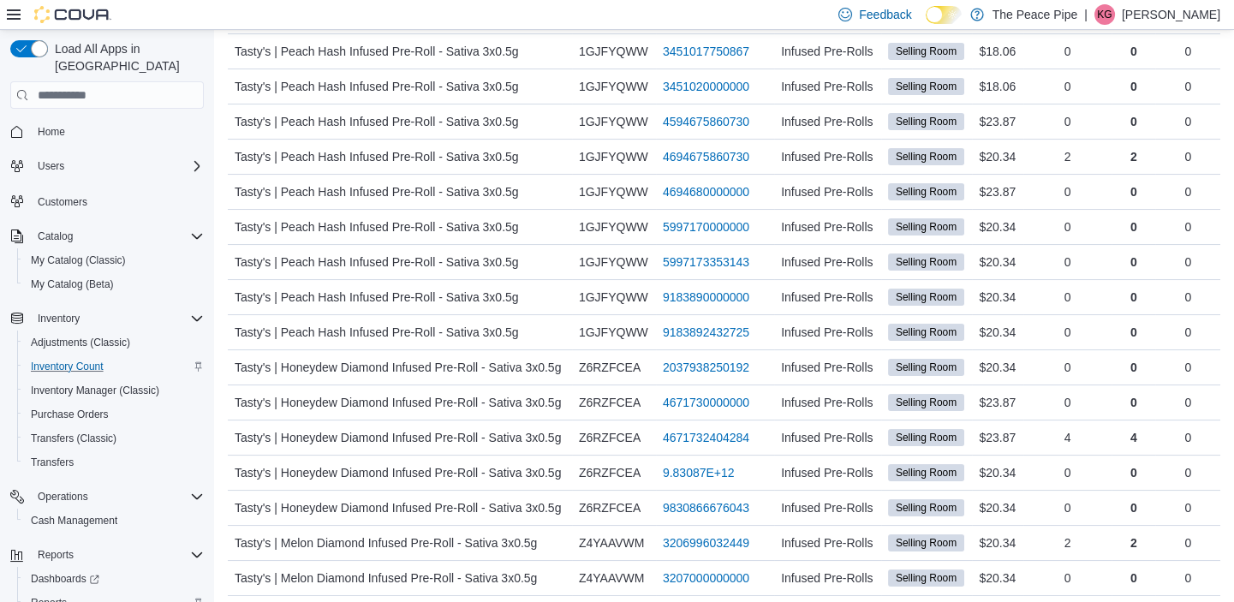
scroll to position [555, 0]
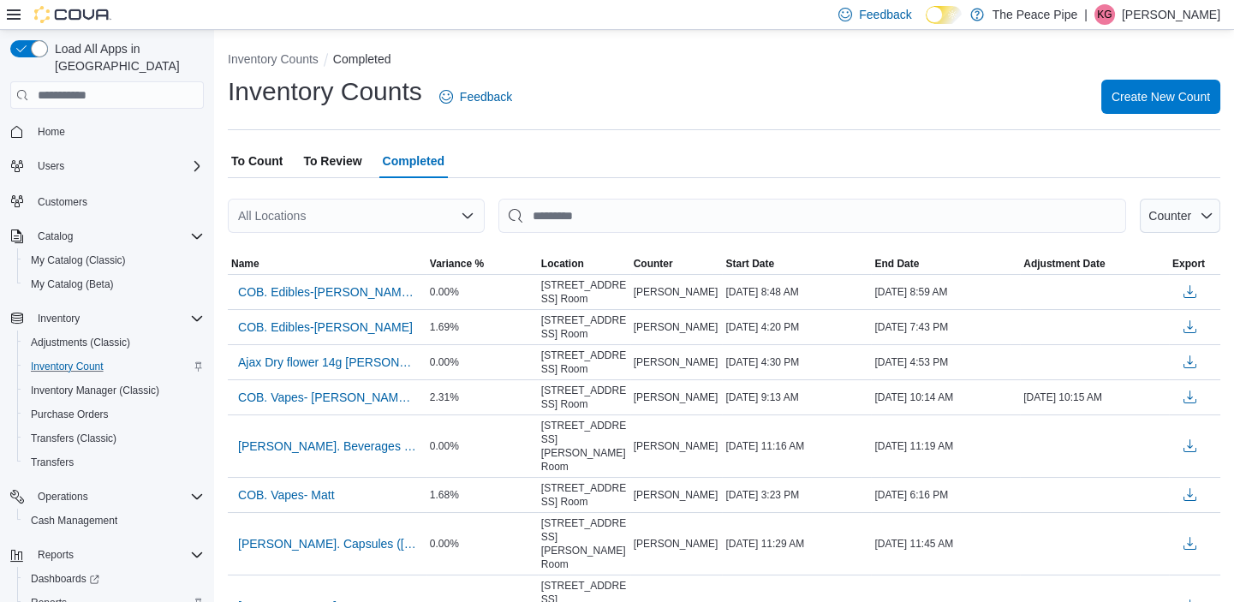
click at [344, 221] on div "All Locations" at bounding box center [356, 216] width 257 height 34
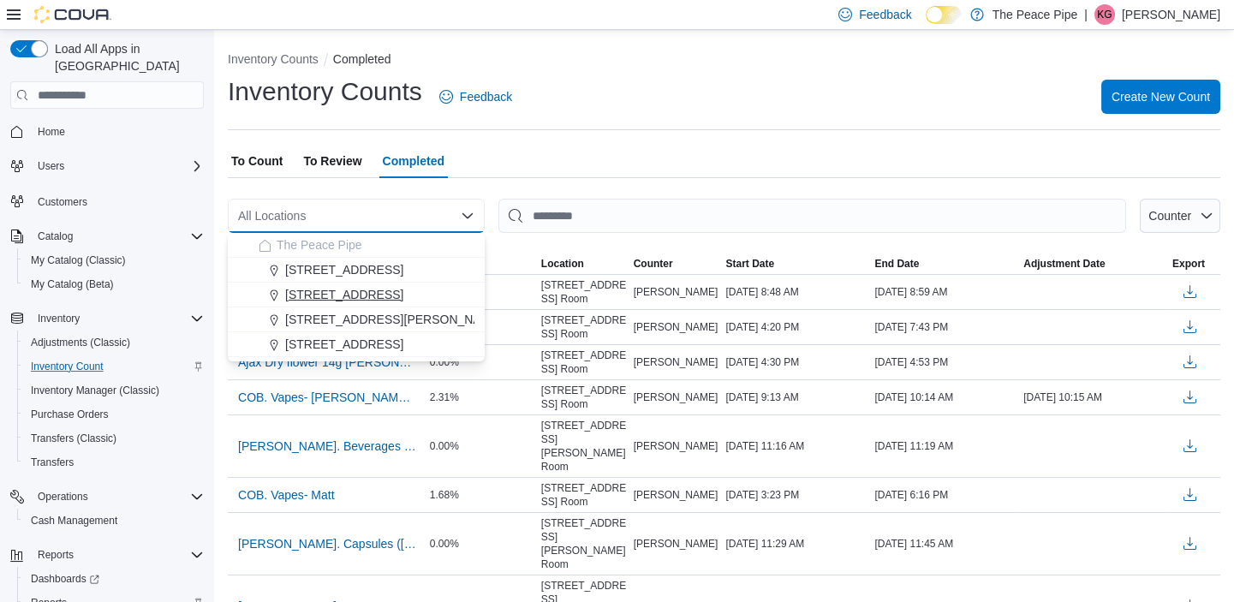
click at [339, 288] on span "[STREET_ADDRESS]" at bounding box center [344, 294] width 118 height 17
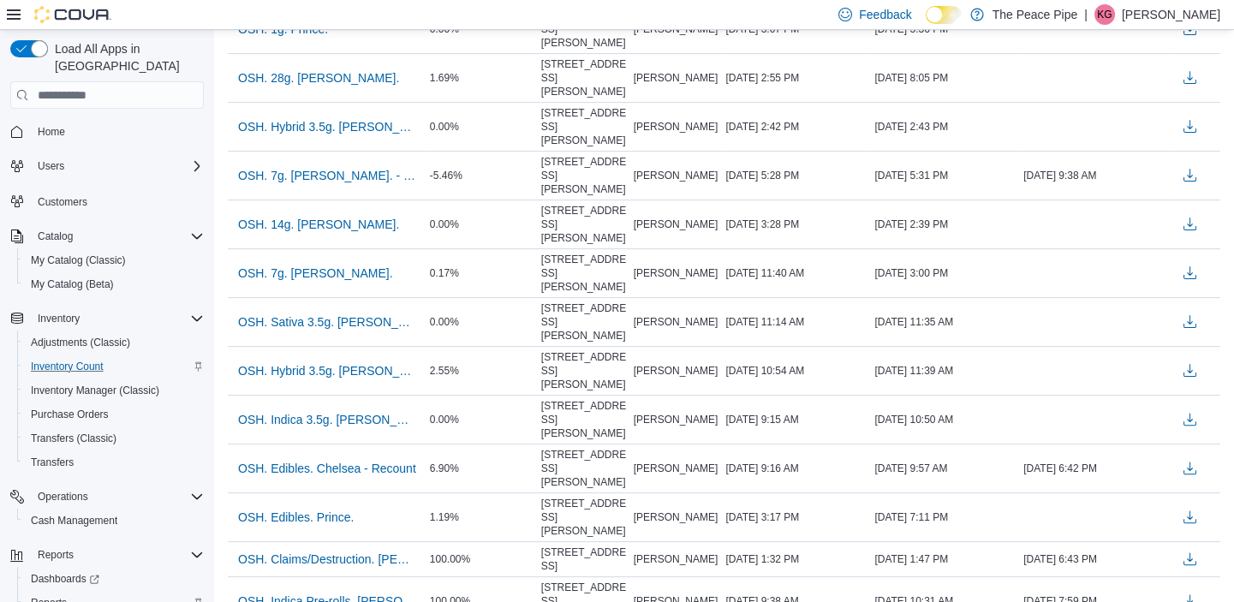
scroll to position [1499, 0]
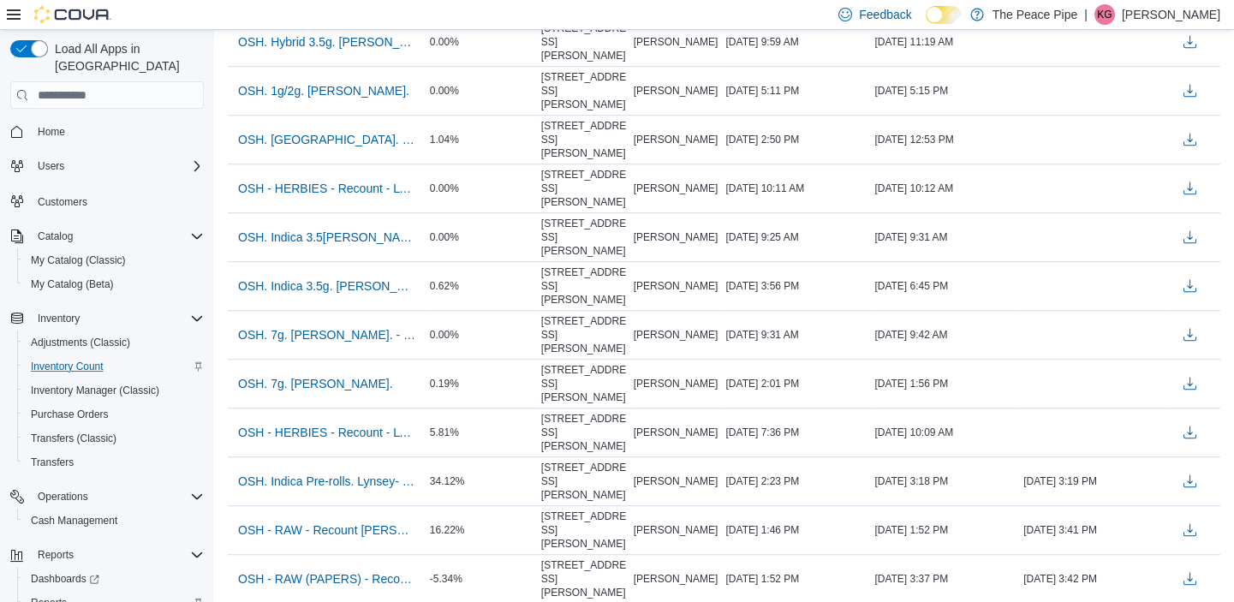
scroll to position [2776, 0]
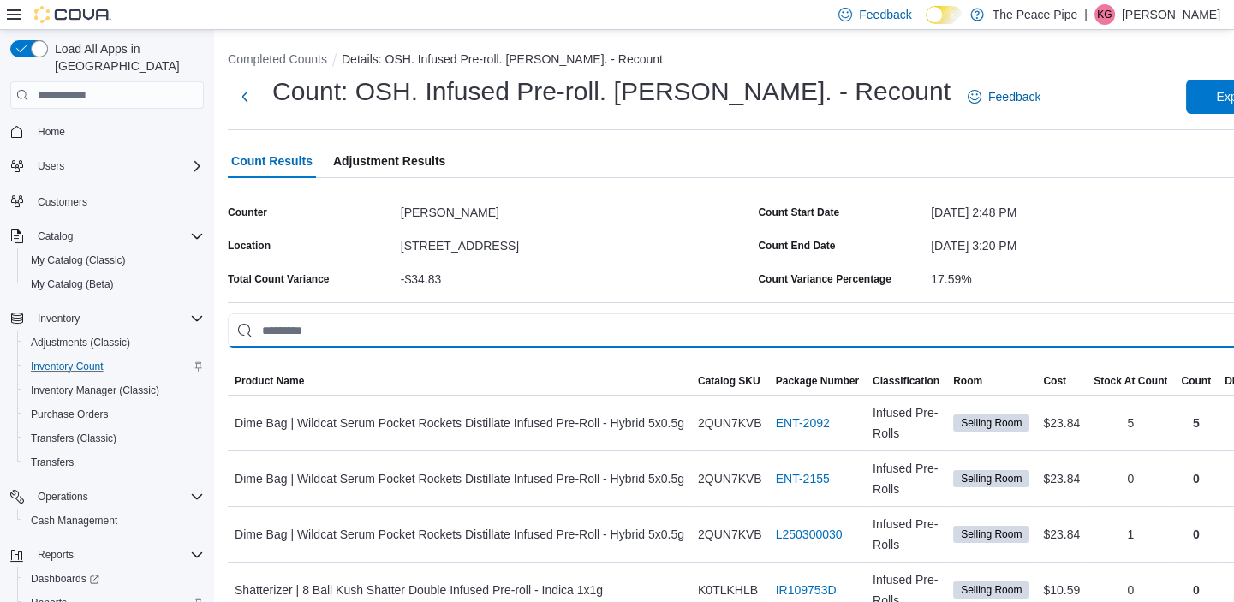
click at [451, 335] on input "This is a search bar. As you type, the results lower in the page will automatic…" at bounding box center [755, 331] width 1055 height 34
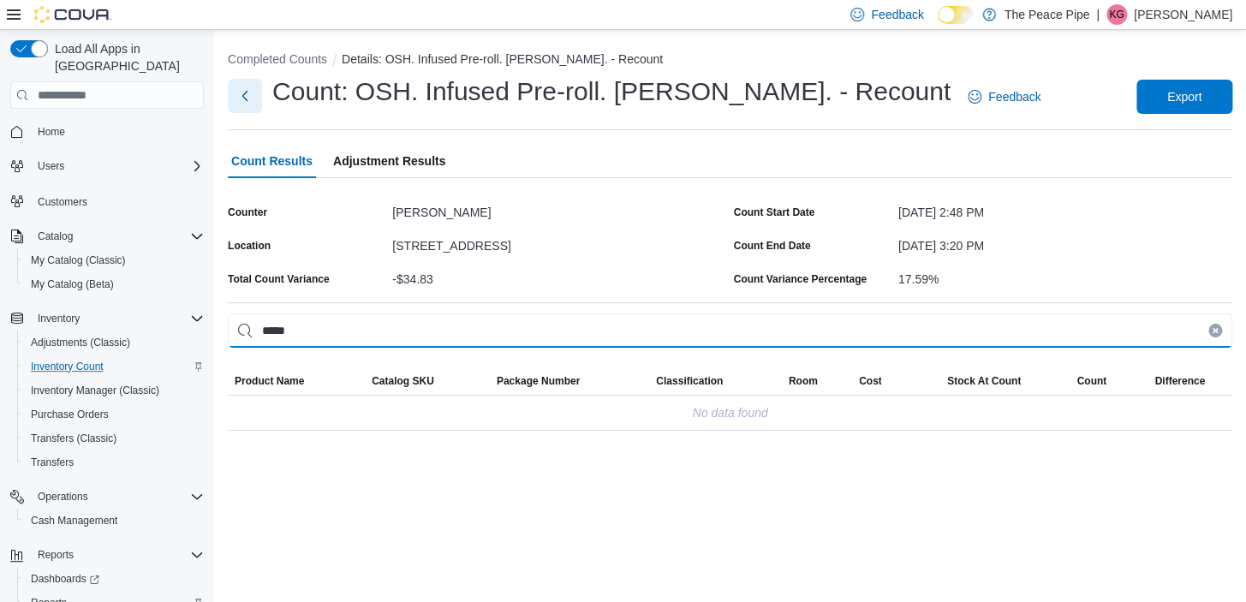
type input "*****"
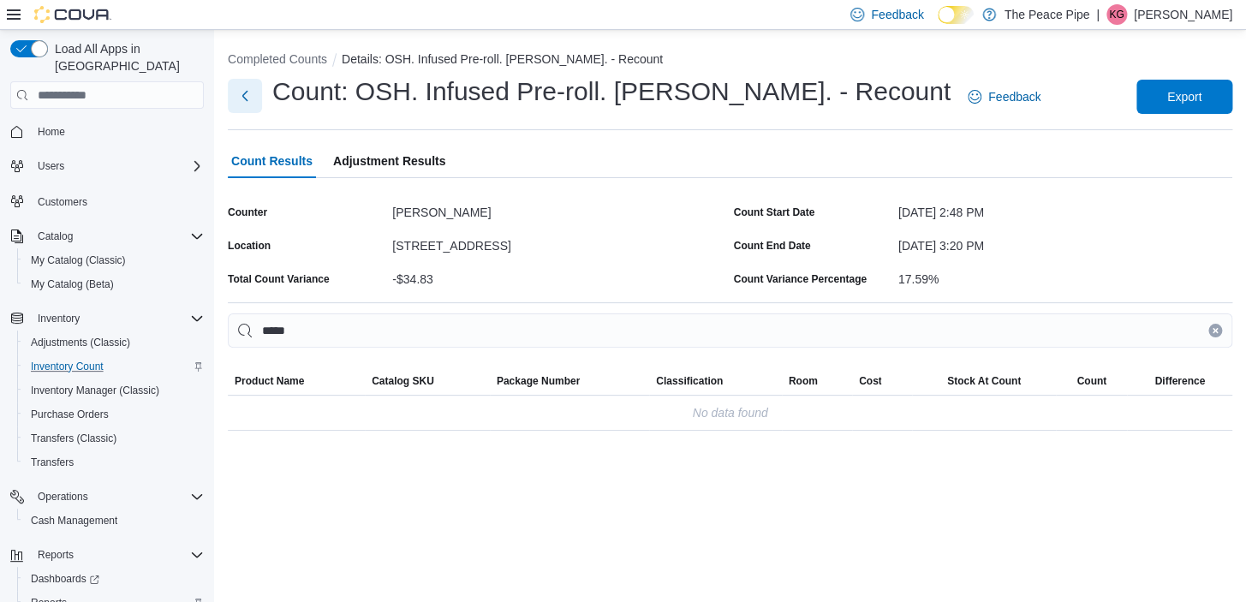
click at [240, 101] on button "Next" at bounding box center [245, 96] width 34 height 34
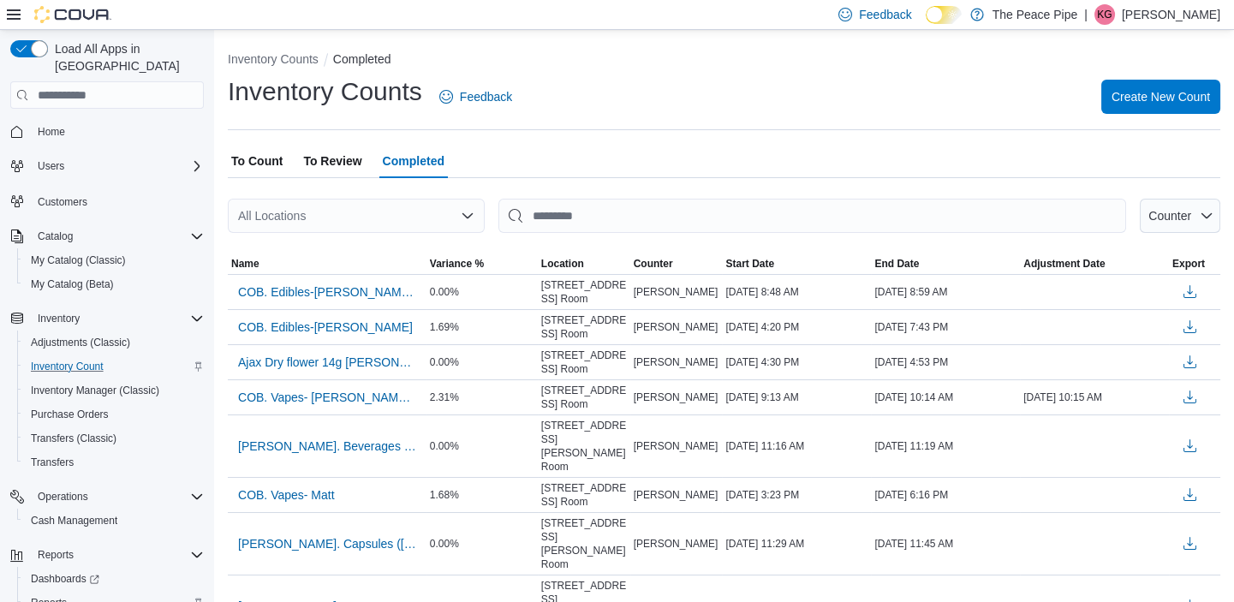
click at [293, 213] on div "All Locations" at bounding box center [356, 216] width 257 height 34
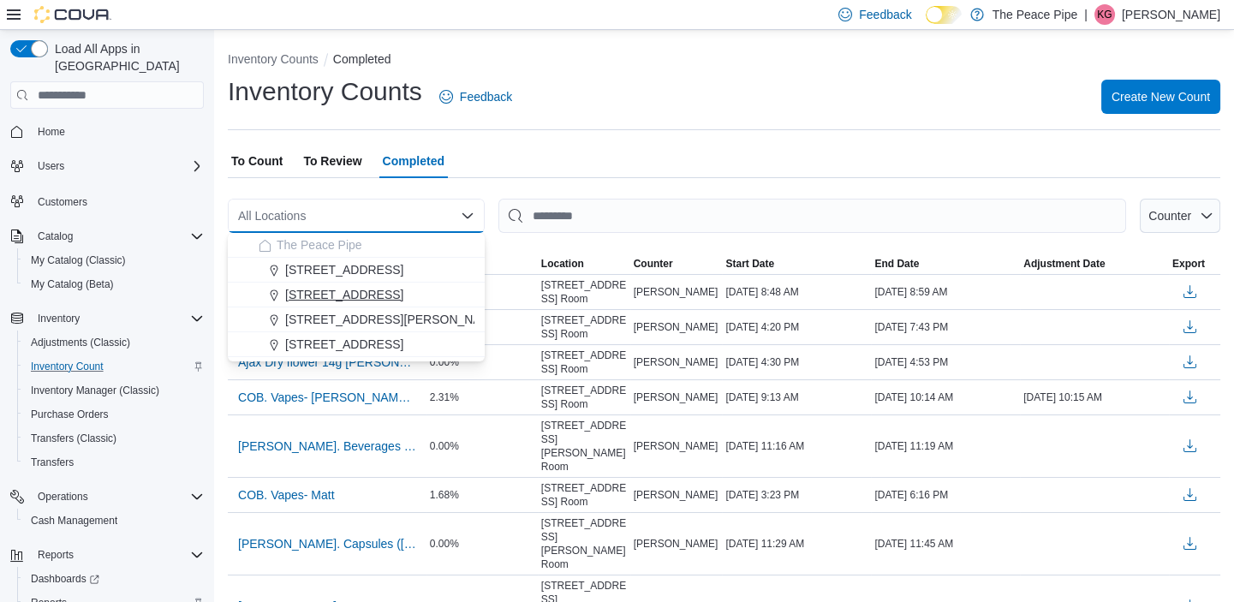
click at [318, 291] on span "[STREET_ADDRESS]" at bounding box center [344, 294] width 118 height 17
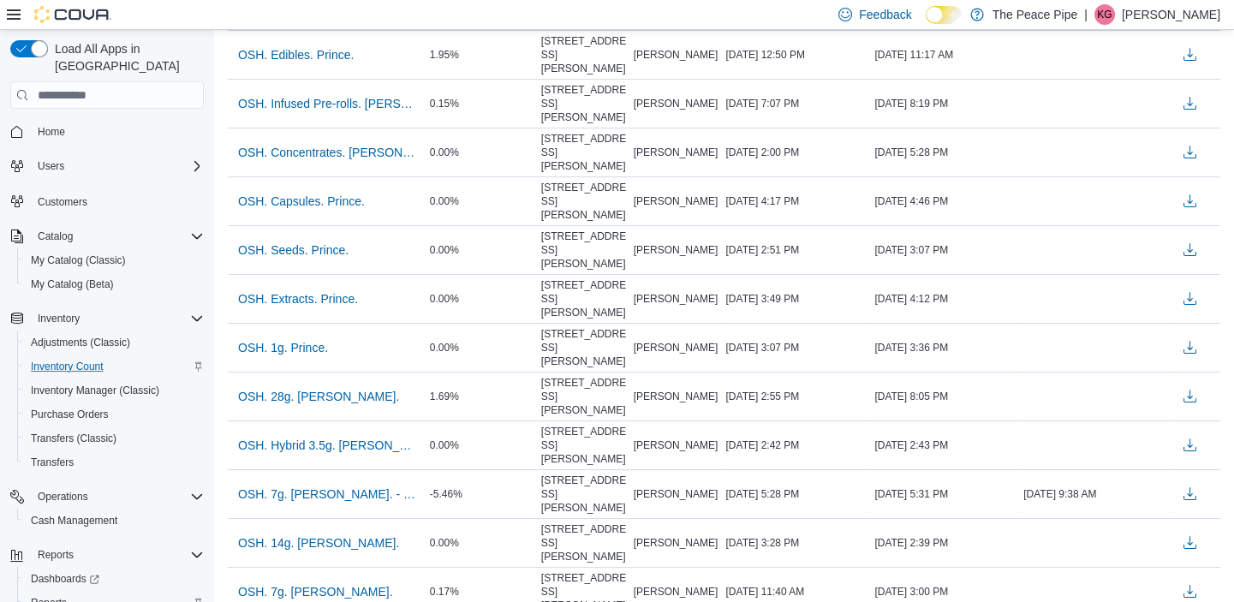
scroll to position [1499, 0]
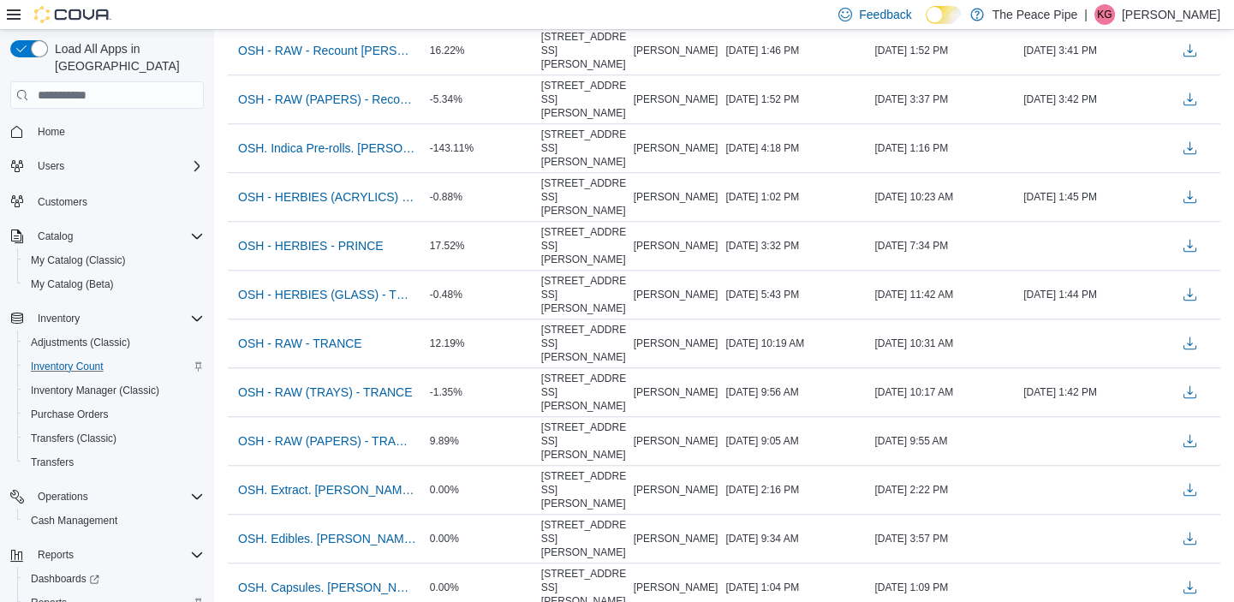
scroll to position [3249, 0]
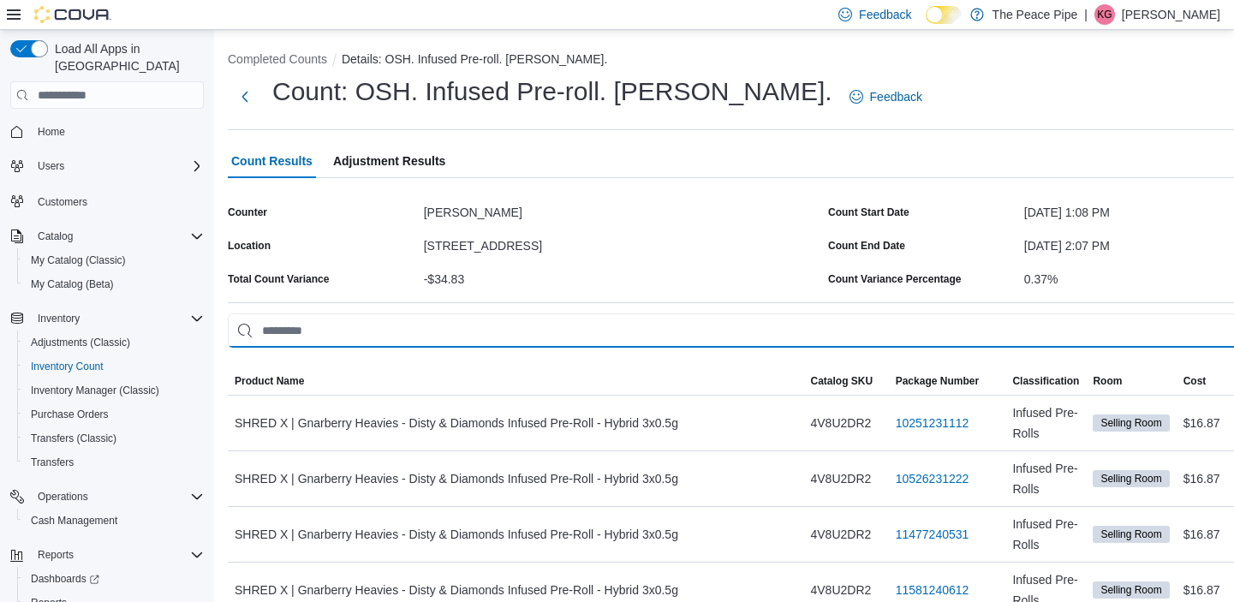
click at [451, 324] on input "This is a search bar. As you type, the results lower in the page will automatic…" at bounding box center [825, 331] width 1194 height 34
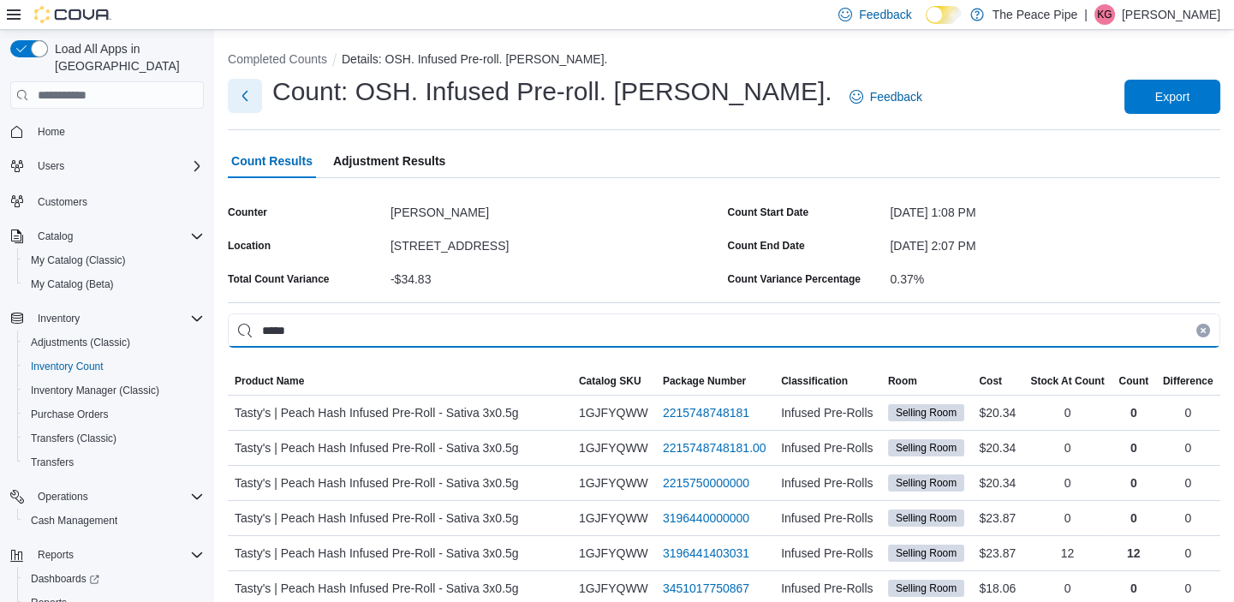
type input "*****"
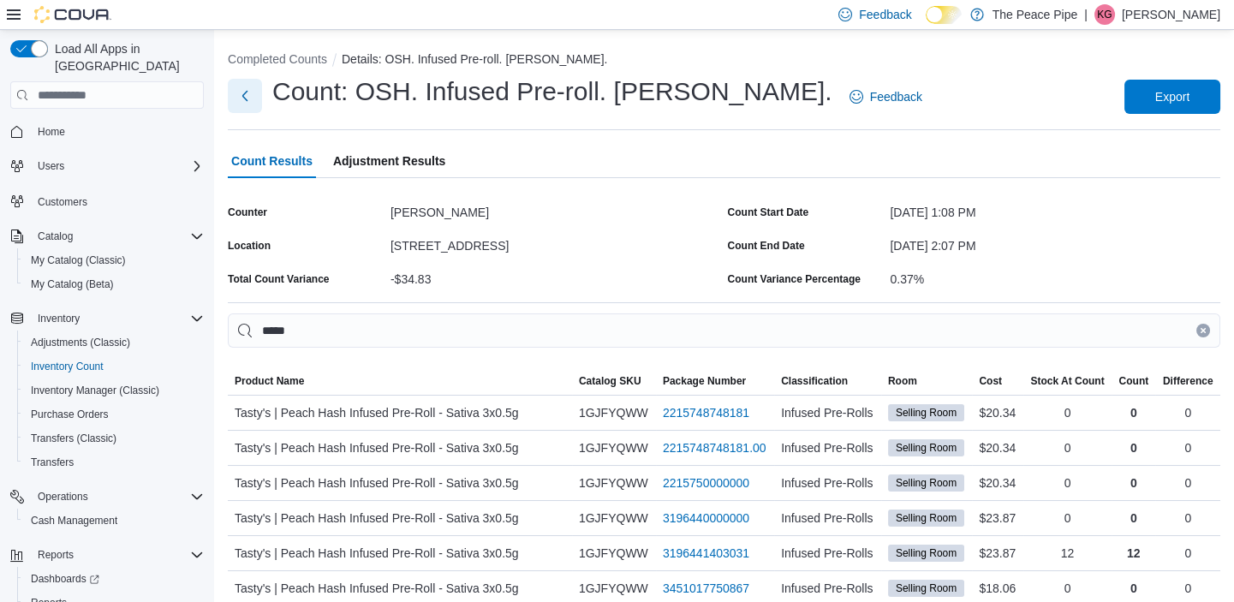
click at [251, 99] on button "Next" at bounding box center [245, 96] width 34 height 34
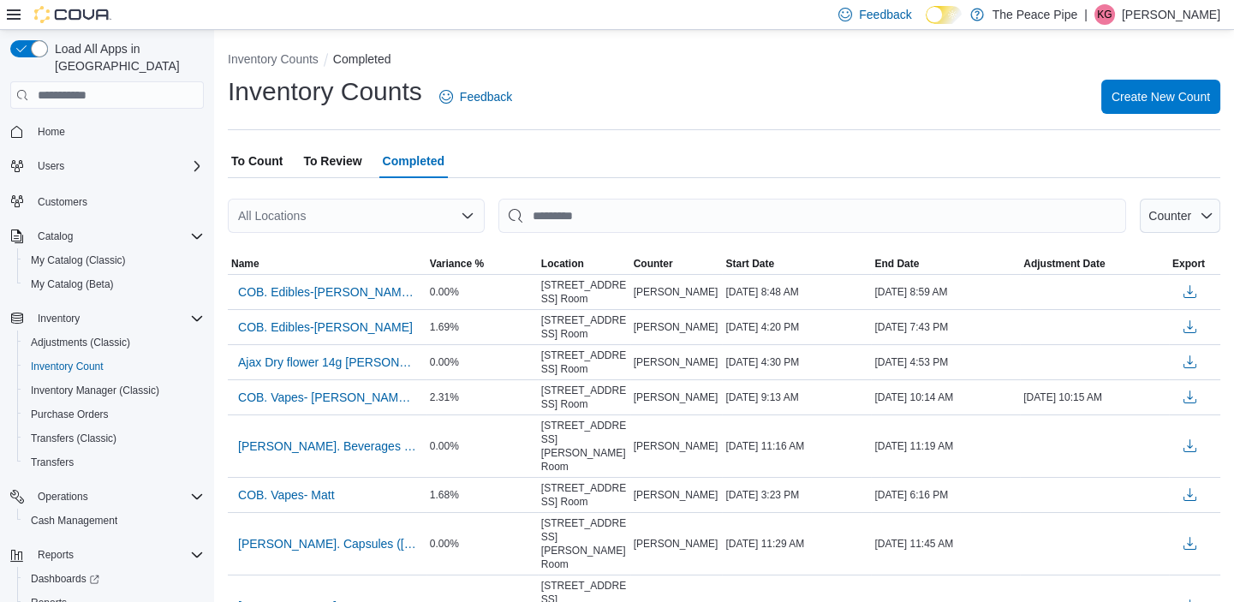
click at [314, 223] on div "All Locations" at bounding box center [356, 216] width 257 height 34
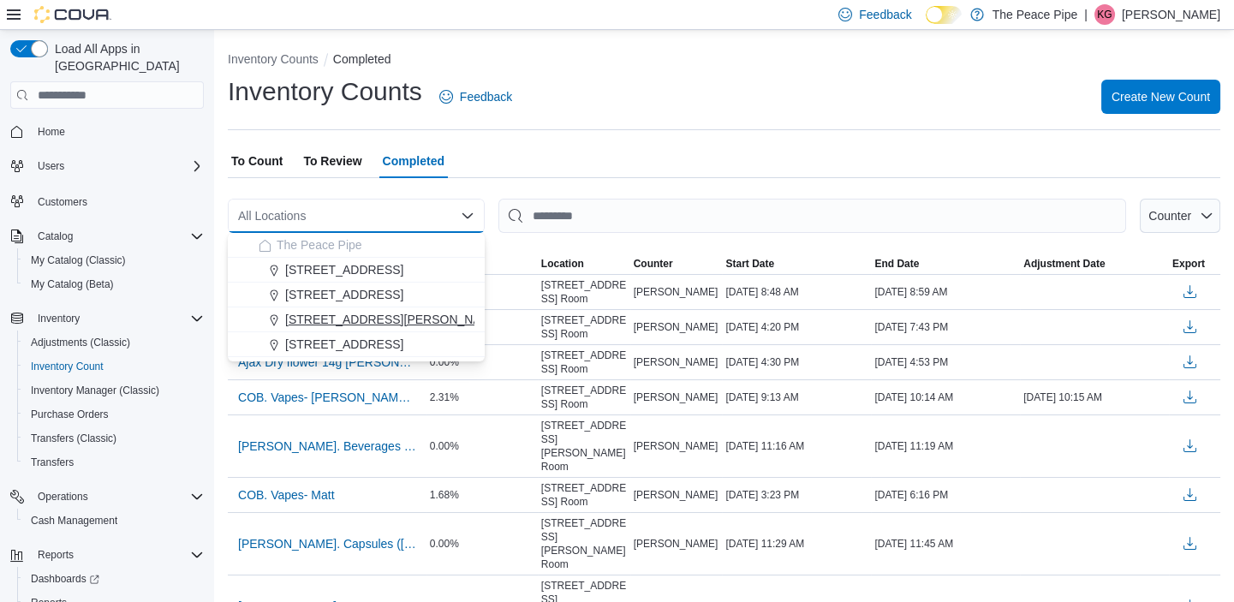
click at [334, 315] on span "[STREET_ADDRESS][PERSON_NAME]" at bounding box center [394, 319] width 218 height 17
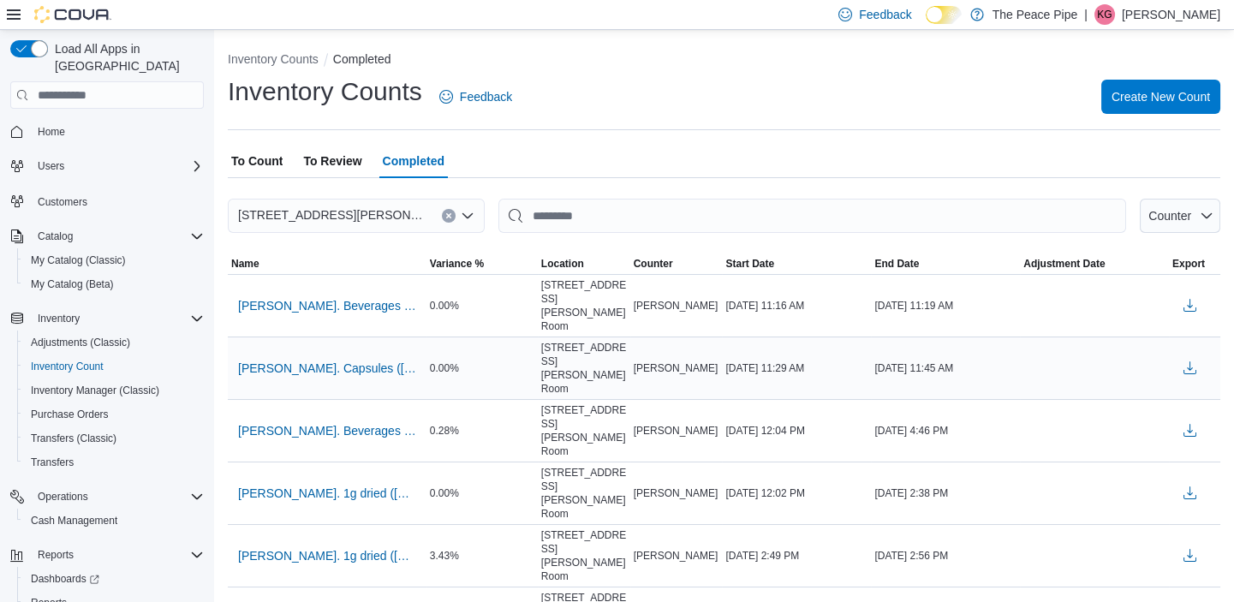
click at [480, 358] on div "0.00%" at bounding box center [482, 368] width 111 height 21
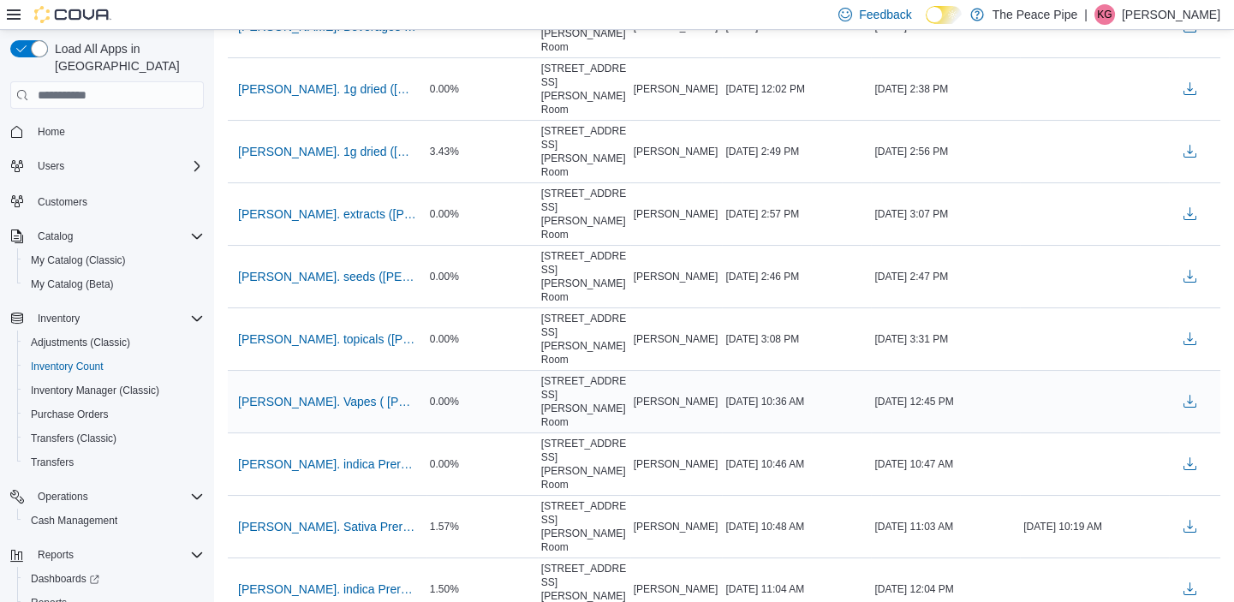
scroll to position [436, 0]
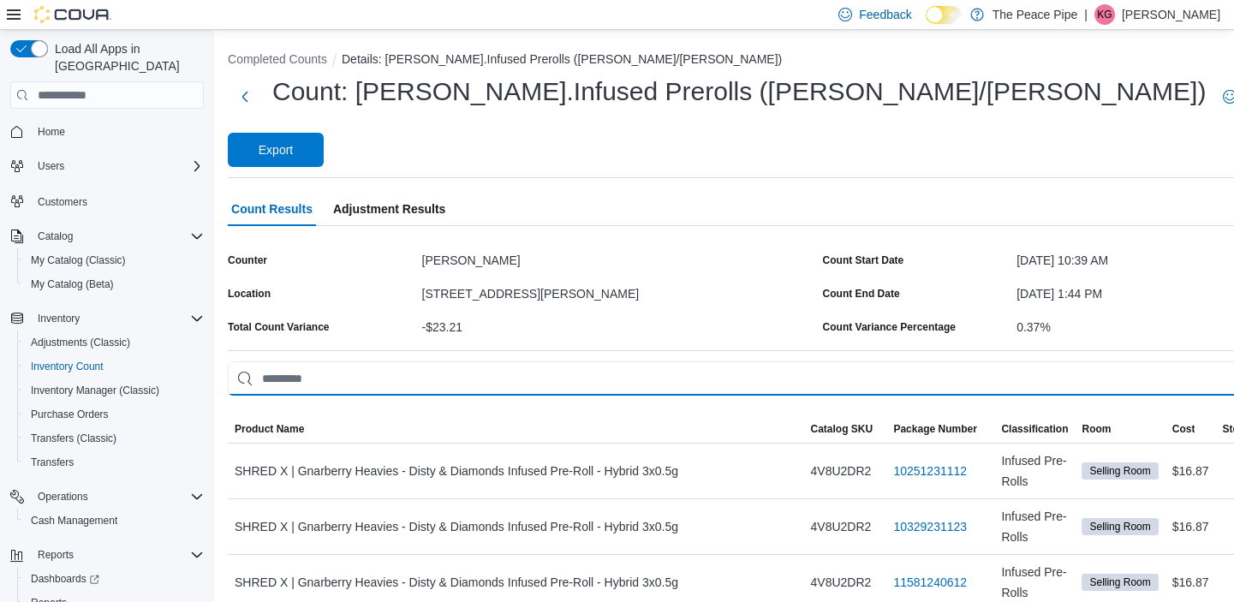
click at [484, 362] on input "This is a search bar. As you type, the results lower in the page will automatic…" at bounding box center [819, 379] width 1183 height 34
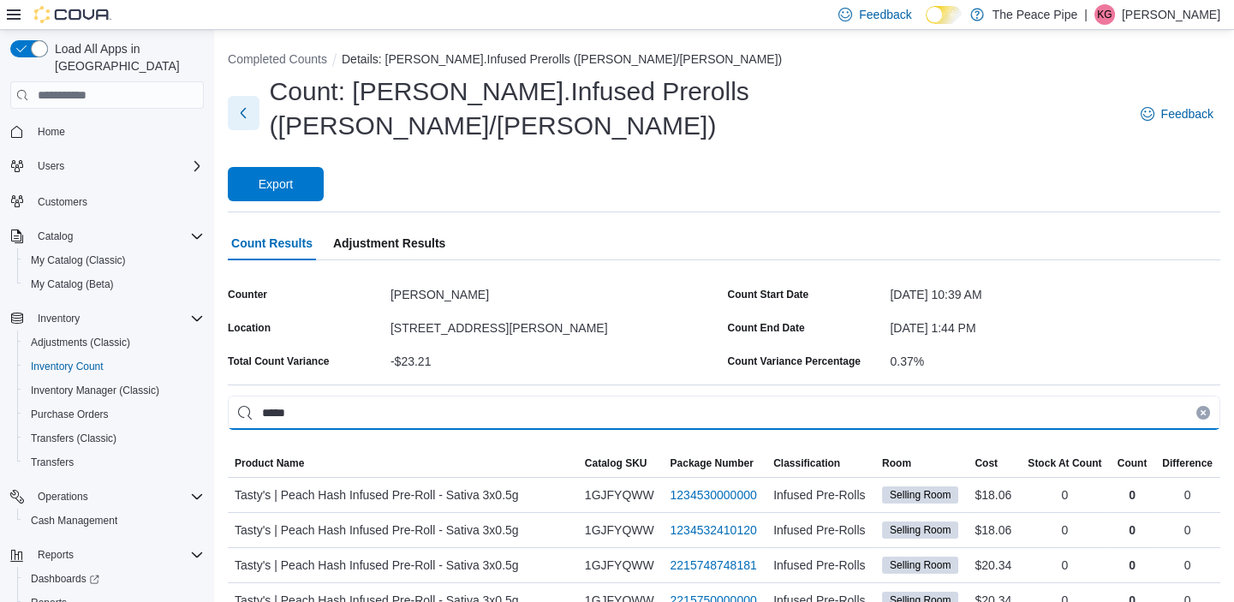
type input "*****"
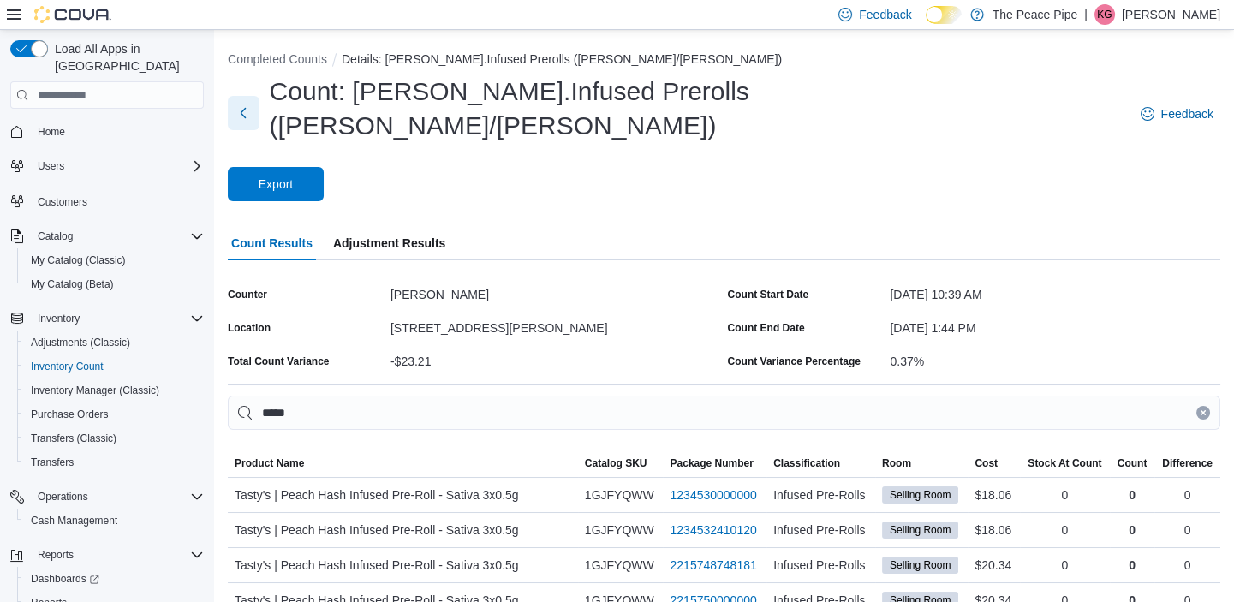
click at [238, 105] on button "Next" at bounding box center [244, 113] width 32 height 34
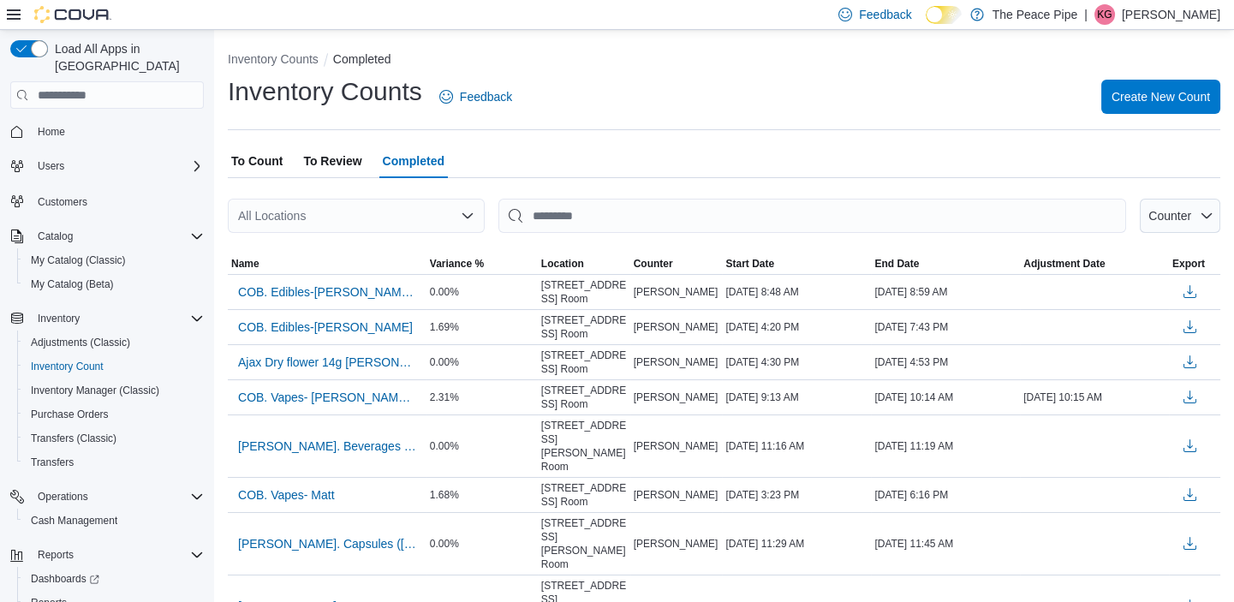
click at [312, 223] on div "All Locations" at bounding box center [356, 216] width 257 height 34
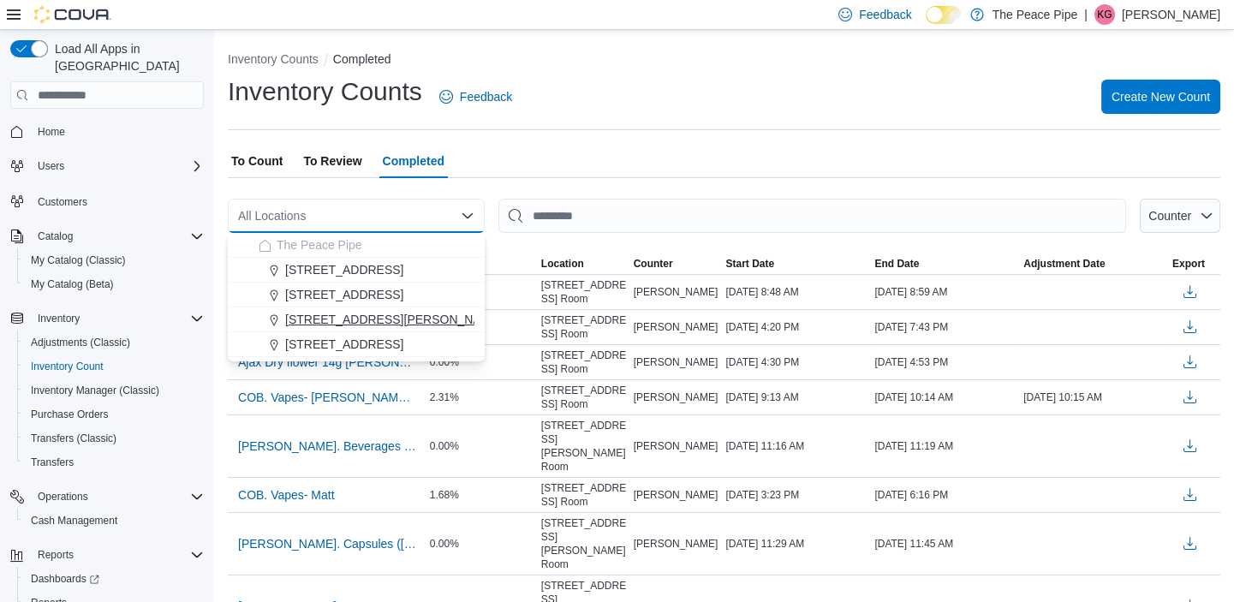
click at [329, 311] on span "[STREET_ADDRESS][PERSON_NAME]" at bounding box center [394, 319] width 218 height 17
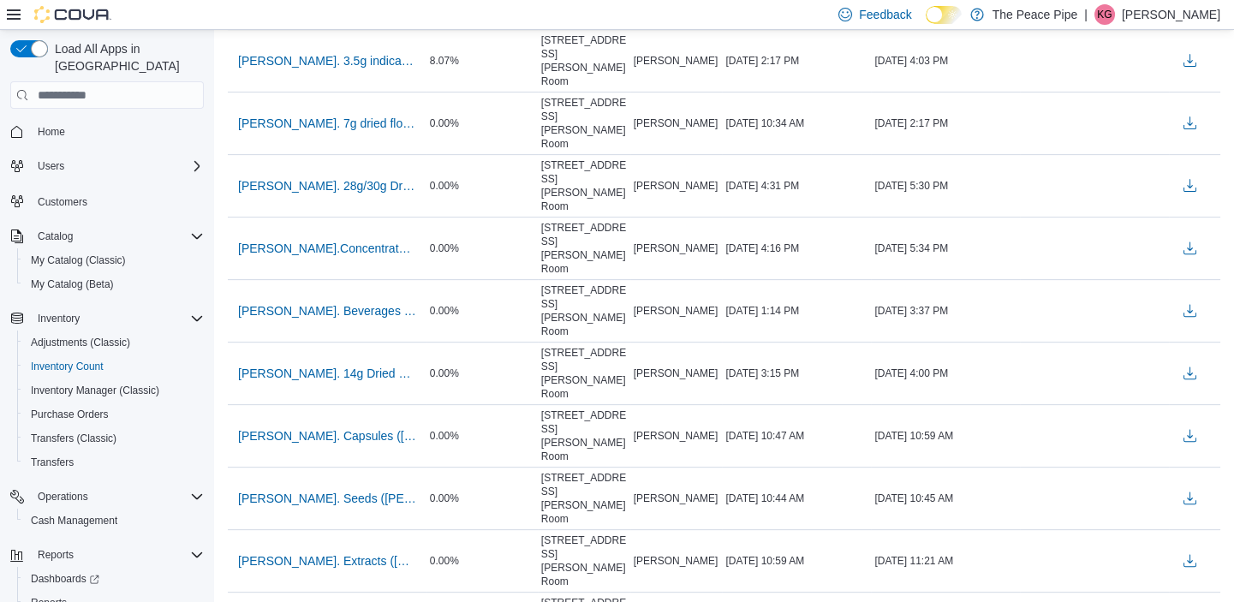
scroll to position [1499, 0]
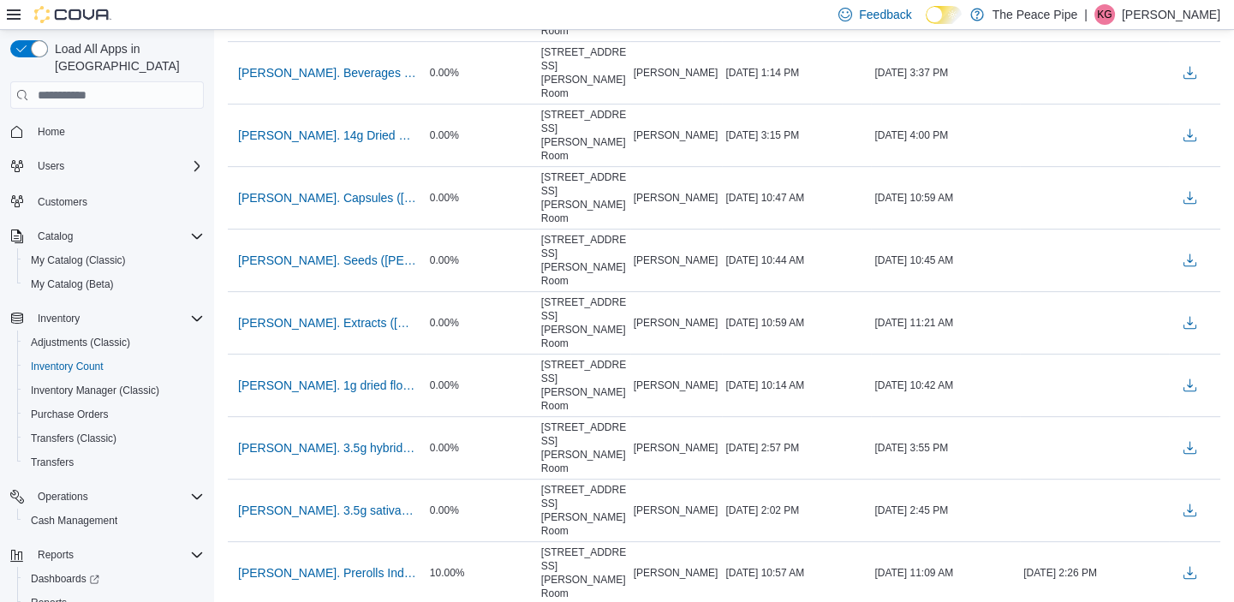
scroll to position [1760, 0]
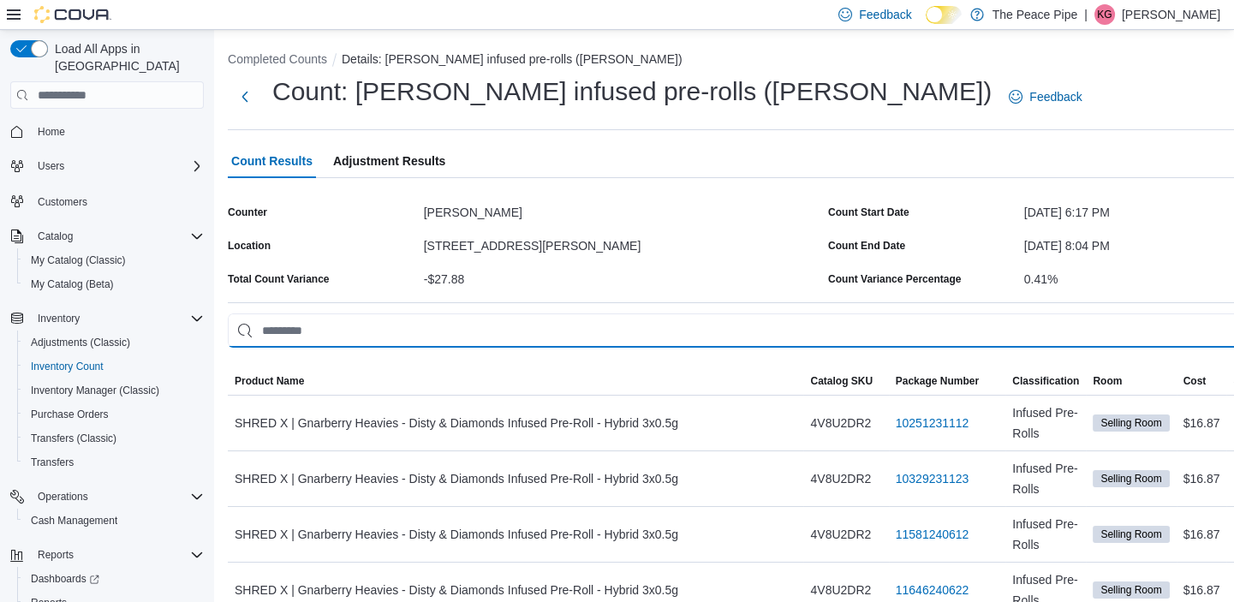
click at [467, 332] on input "This is a search bar. As you type, the results lower in the page will automatic…" at bounding box center [825, 331] width 1194 height 34
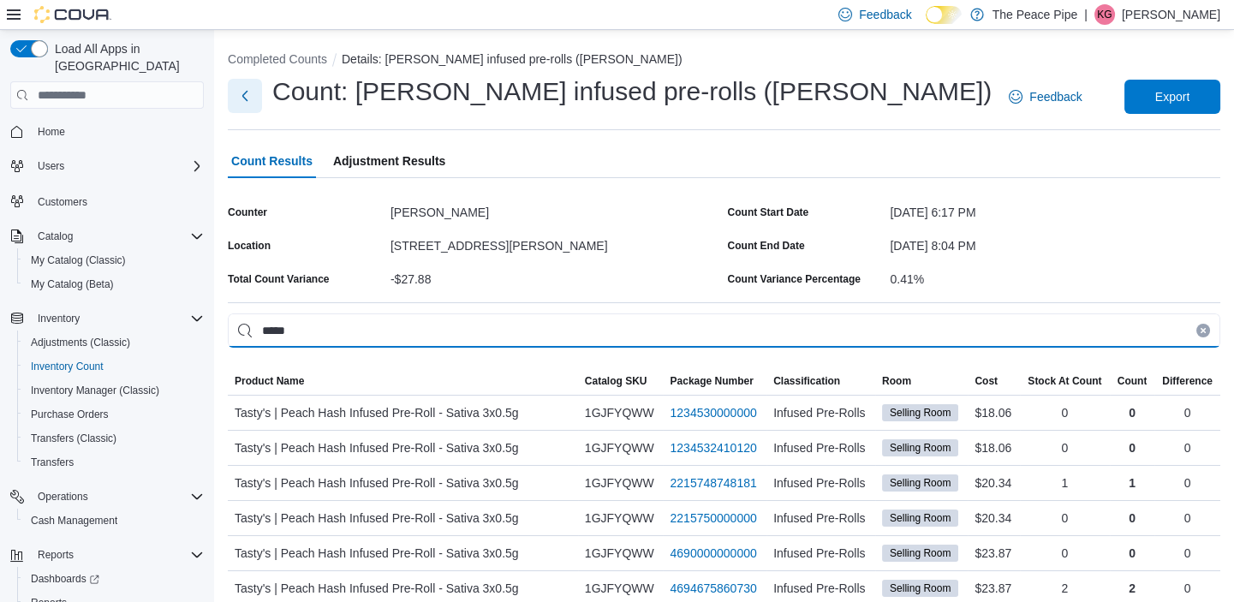
type input "*****"
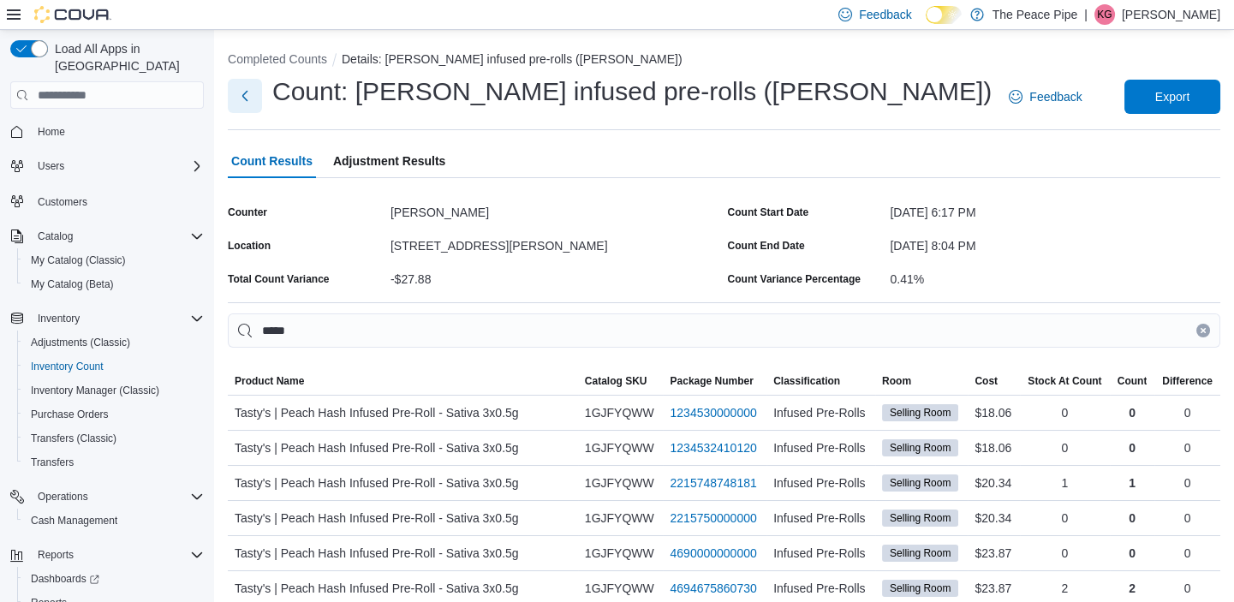
click at [248, 98] on button "Next" at bounding box center [245, 96] width 34 height 34
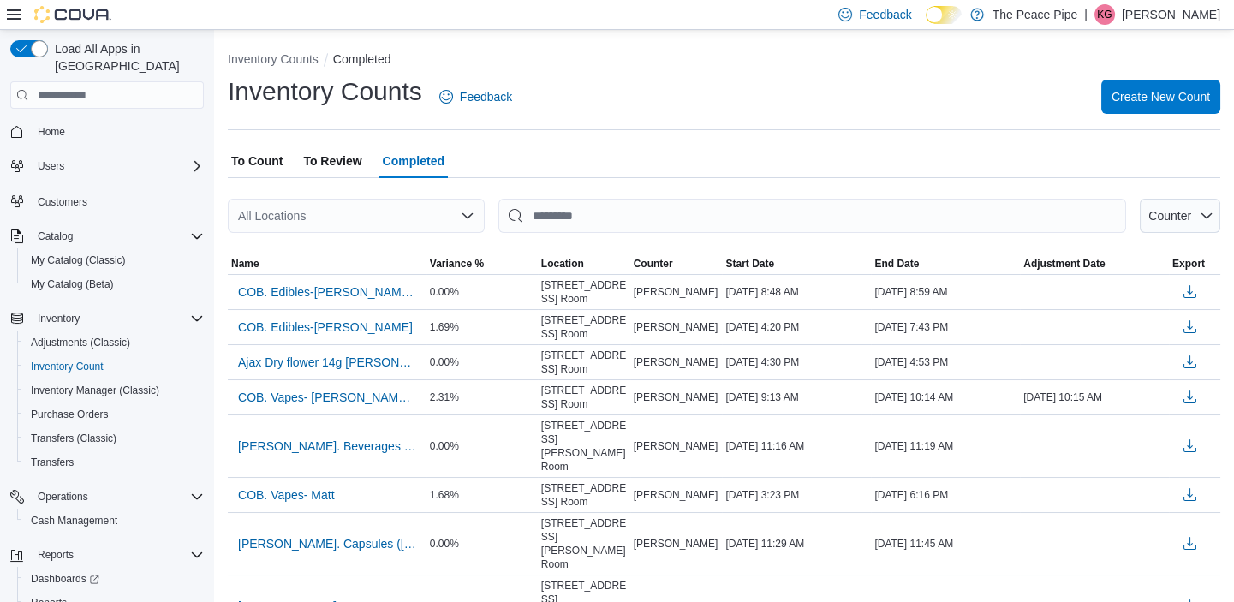
click at [288, 204] on div "All Locations" at bounding box center [356, 216] width 257 height 34
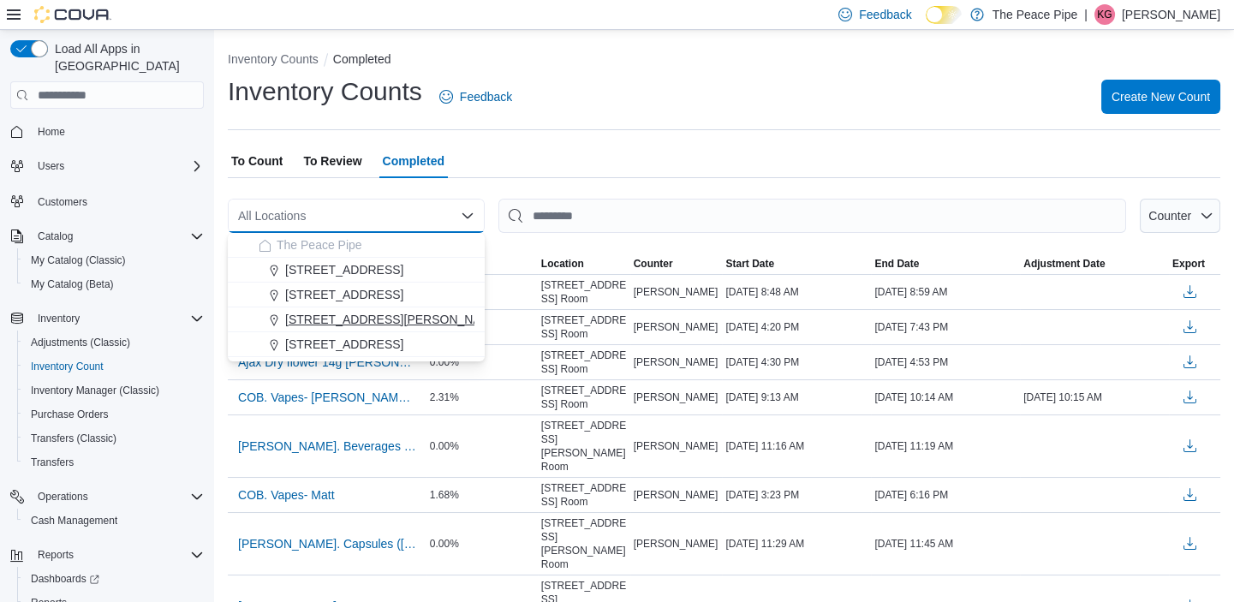
click at [335, 314] on span "[STREET_ADDRESS][PERSON_NAME]" at bounding box center [394, 319] width 218 height 17
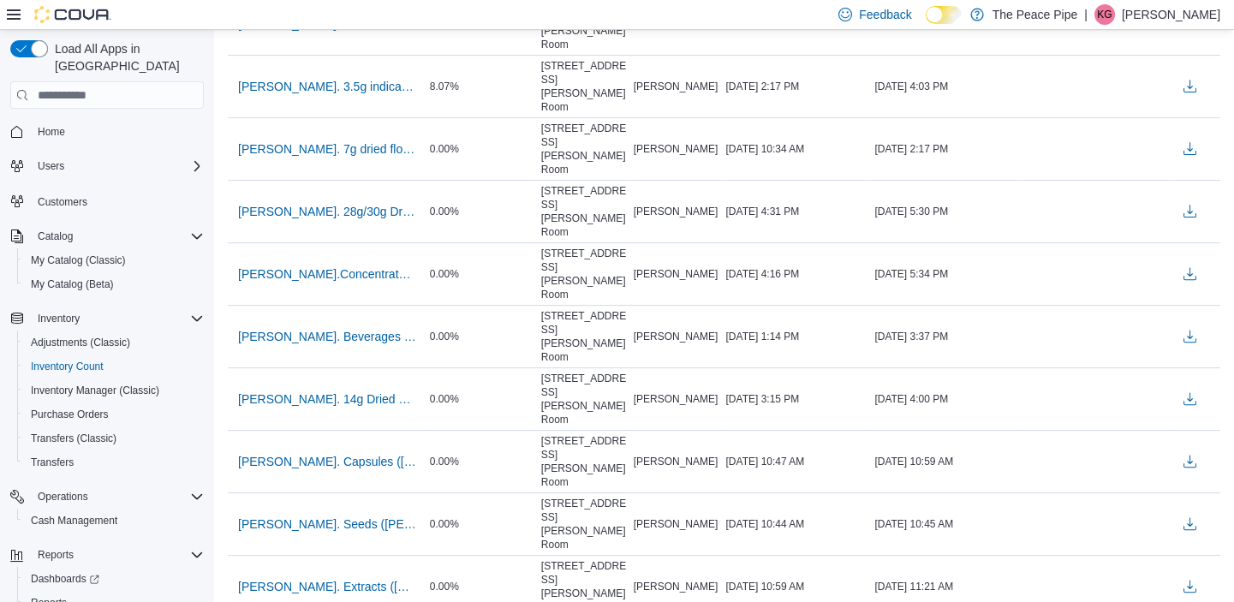
scroll to position [1499, 0]
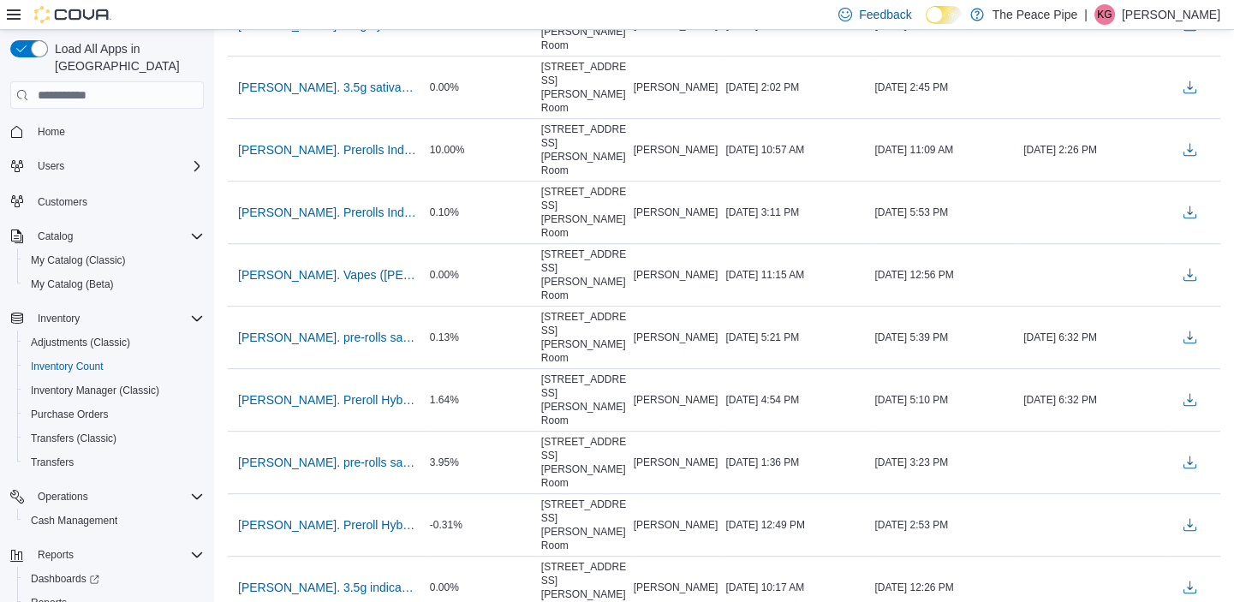
scroll to position [2172, 0]
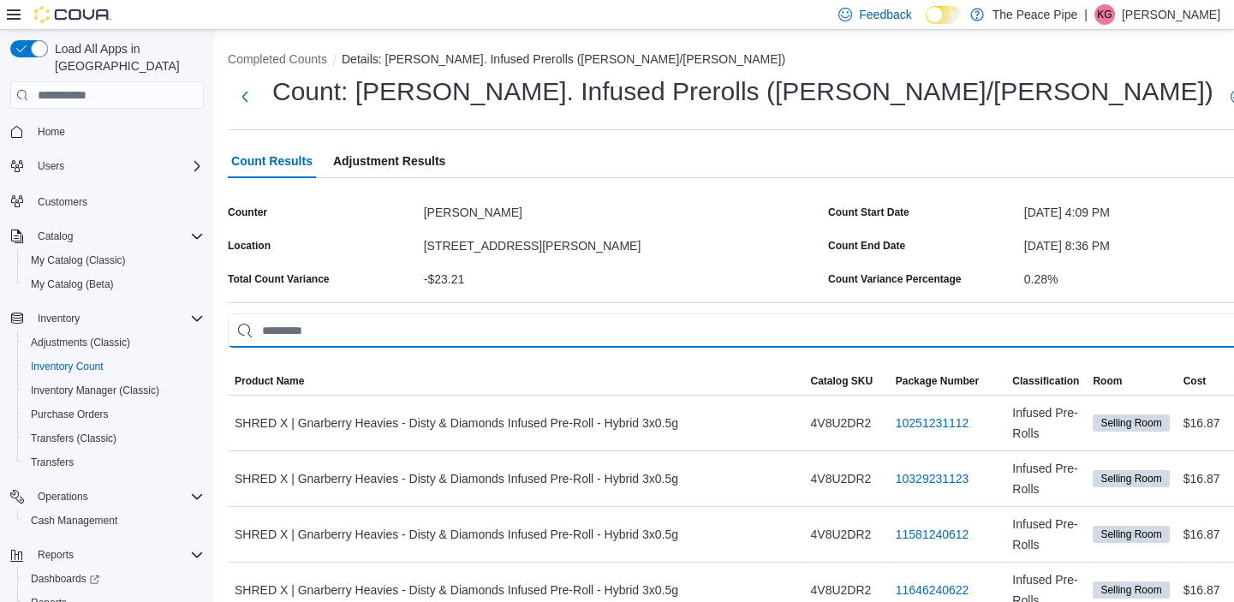
click at [270, 333] on input "This is a search bar. As you type, the results lower in the page will automatic…" at bounding box center [825, 331] width 1194 height 34
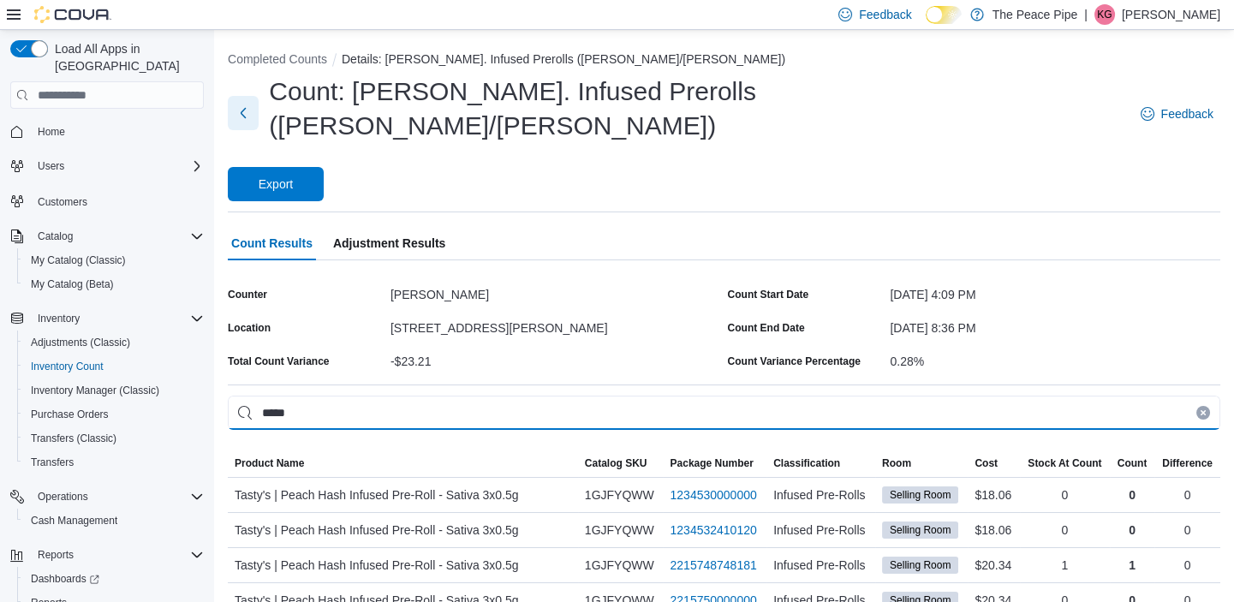
type input "*****"
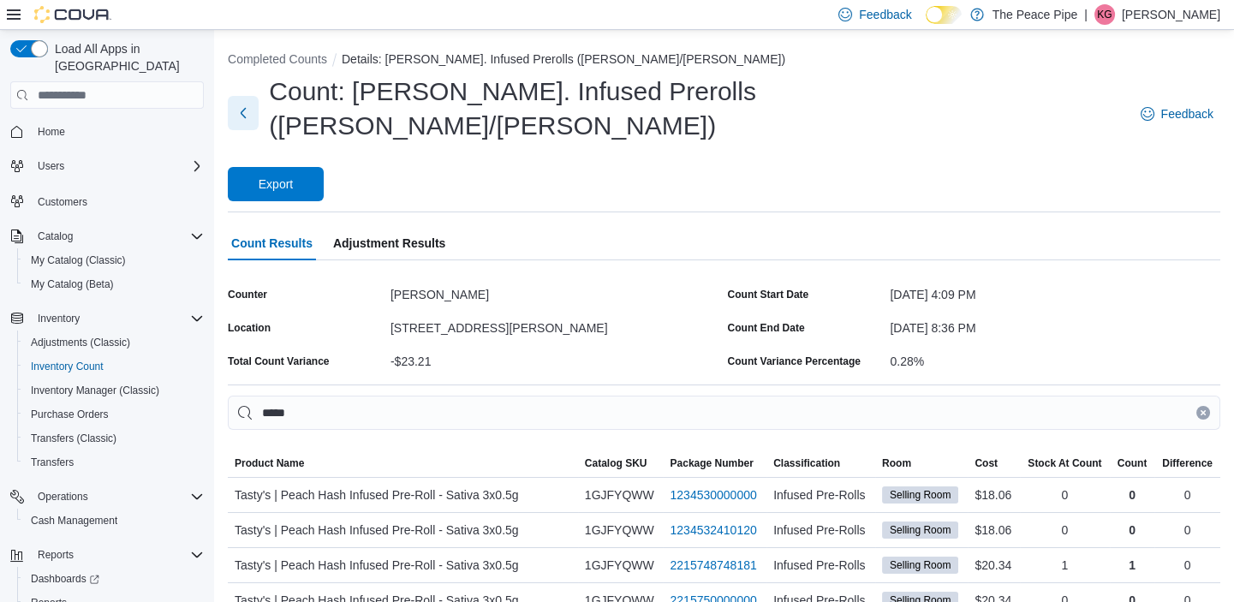
click at [248, 96] on button "Next" at bounding box center [243, 113] width 31 height 34
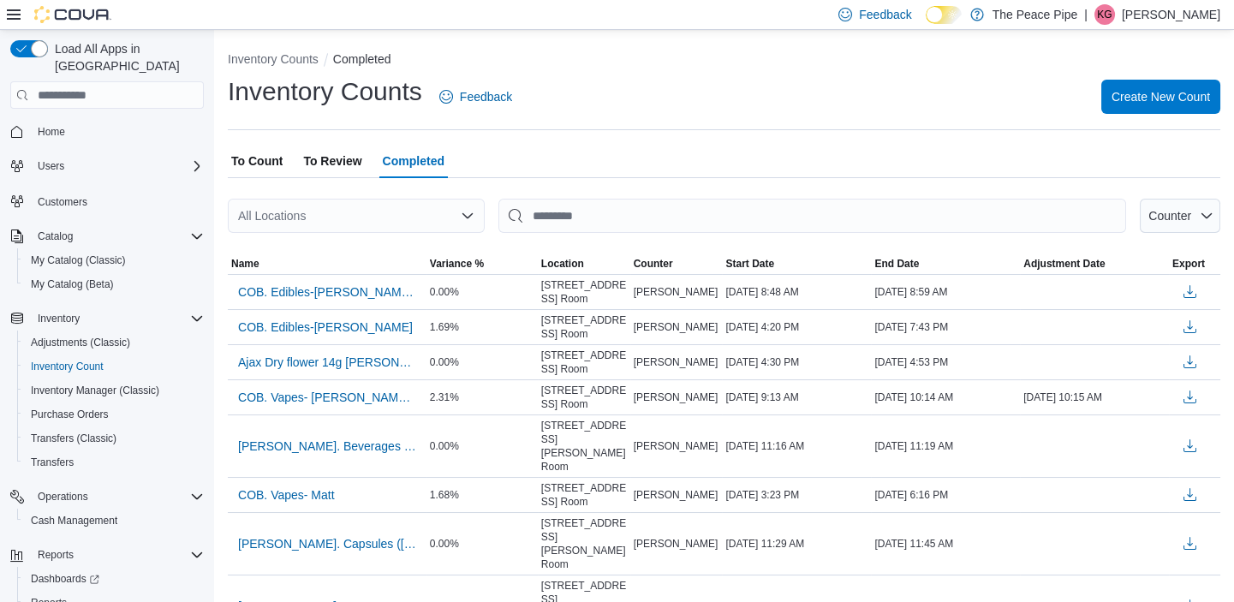
click at [338, 167] on span "To Review" at bounding box center [332, 161] width 58 height 34
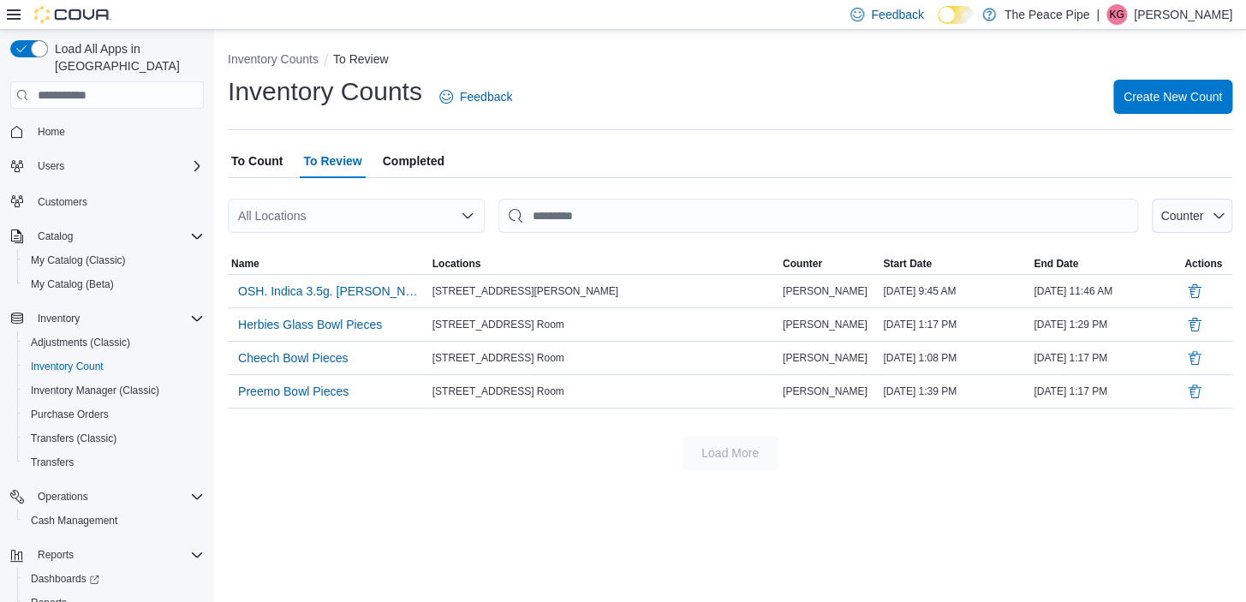
click at [312, 219] on div "All Locations" at bounding box center [356, 216] width 257 height 34
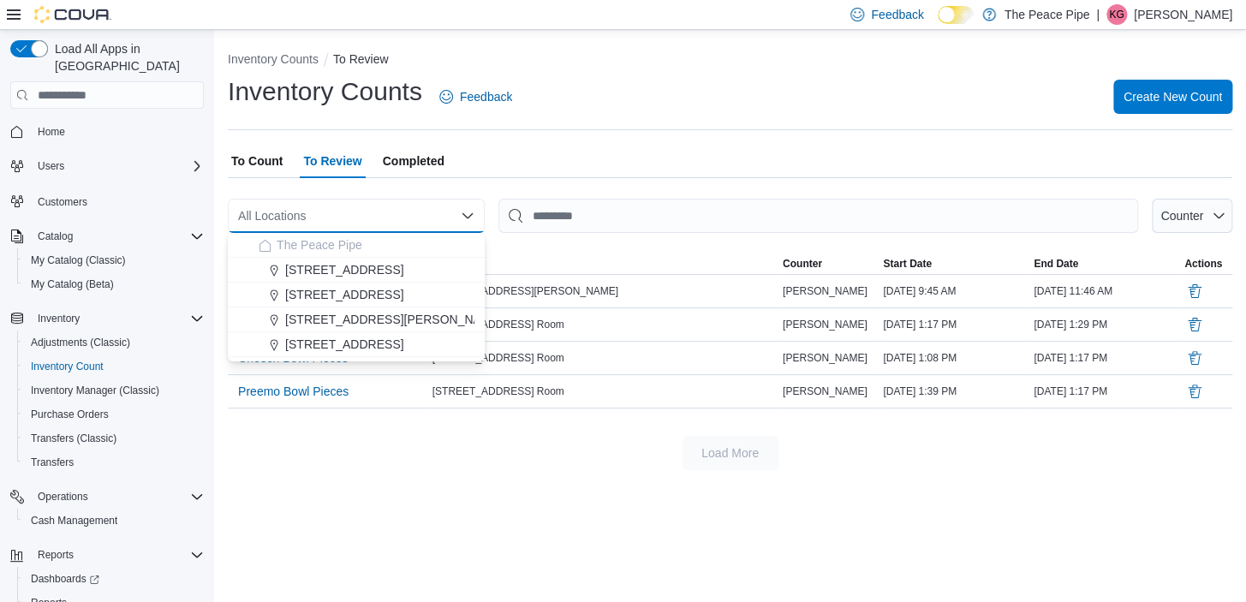
click at [410, 151] on span "Completed" at bounding box center [414, 161] width 62 height 34
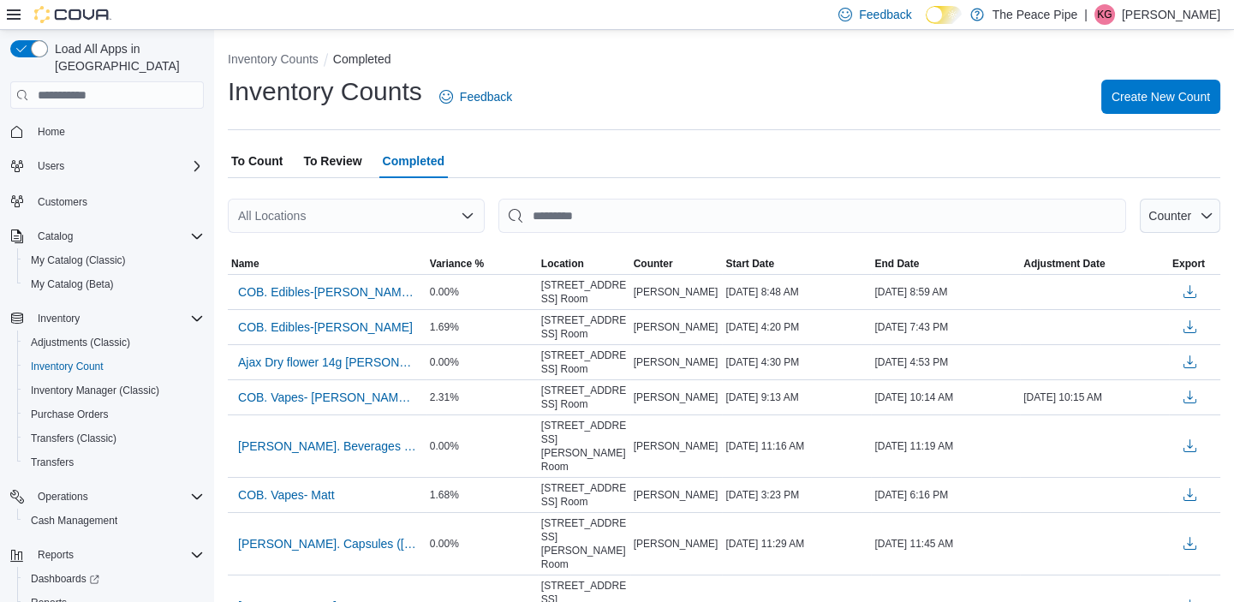
click at [353, 201] on div "All Locations" at bounding box center [356, 216] width 257 height 34
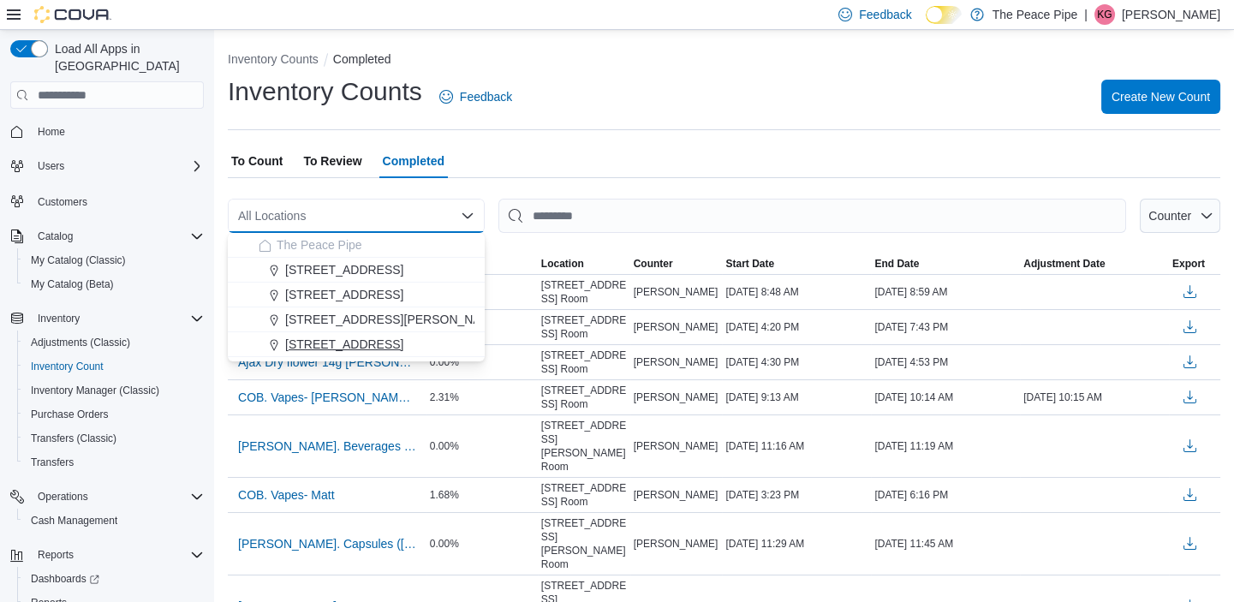
click at [354, 337] on span "[STREET_ADDRESS]" at bounding box center [344, 344] width 118 height 17
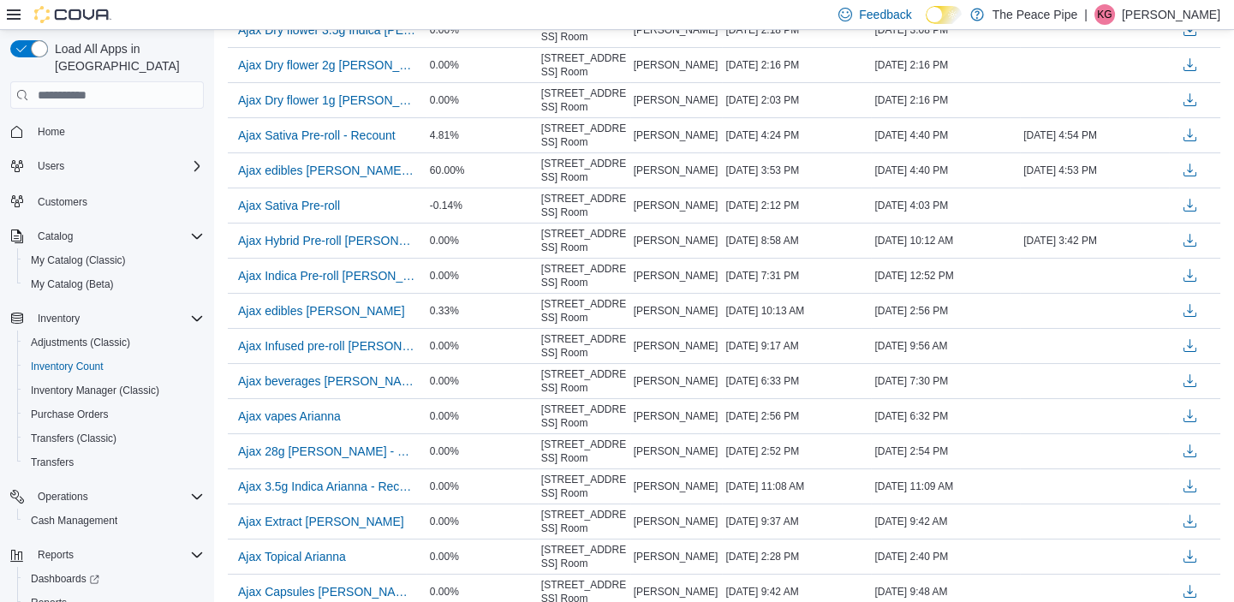
scroll to position [470, 0]
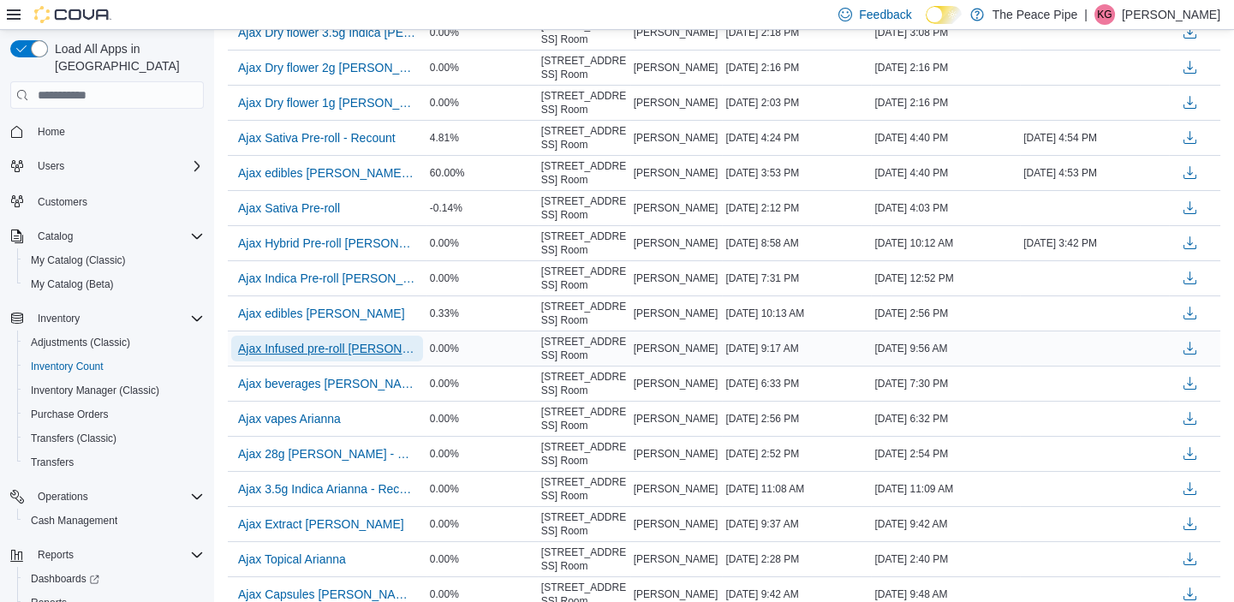
click at [308, 352] on span "Ajax Infused pre-roll [PERSON_NAME]" at bounding box center [327, 348] width 178 height 17
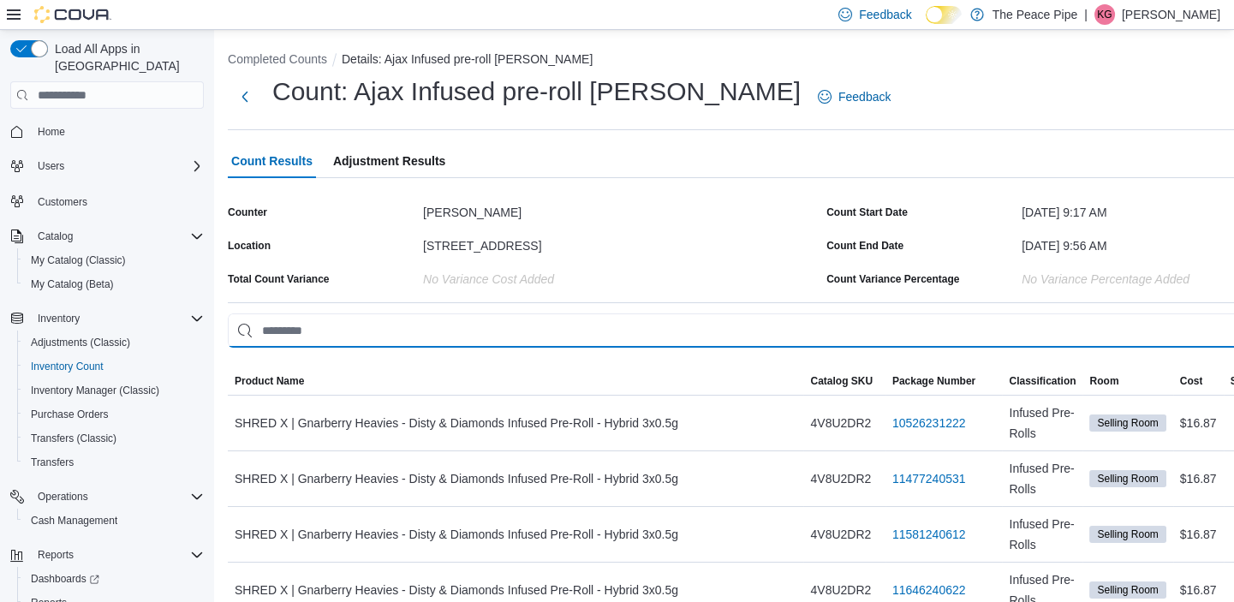
click at [317, 326] on input "This is a search bar. As you type, the results lower in the page will automatic…" at bounding box center [823, 331] width 1191 height 34
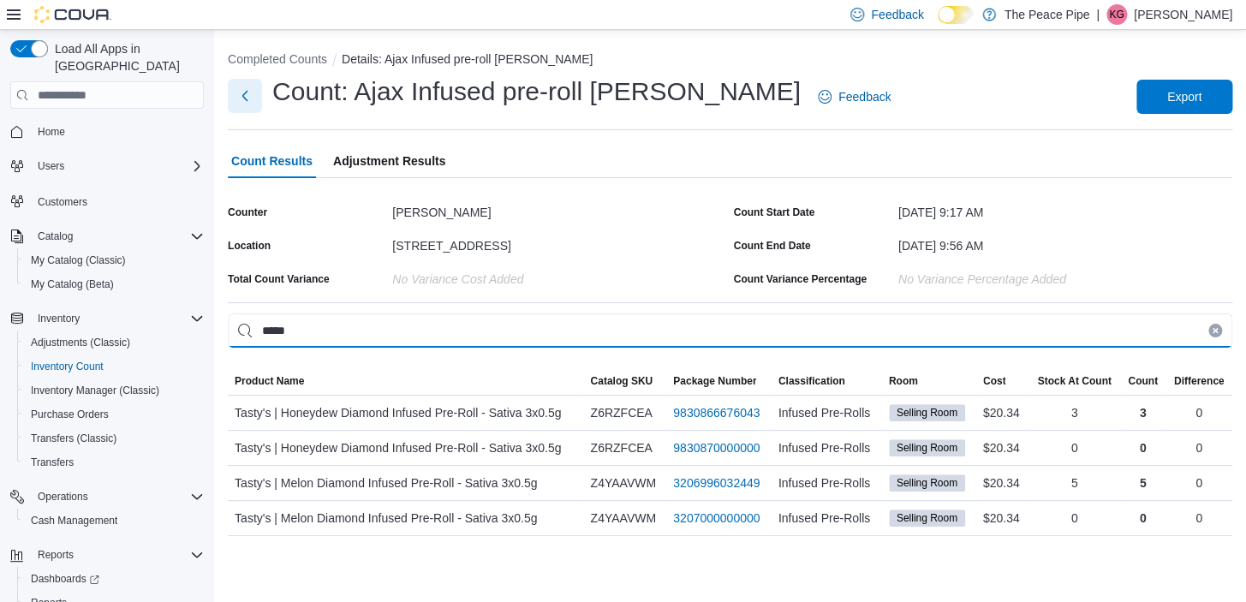
type input "*****"
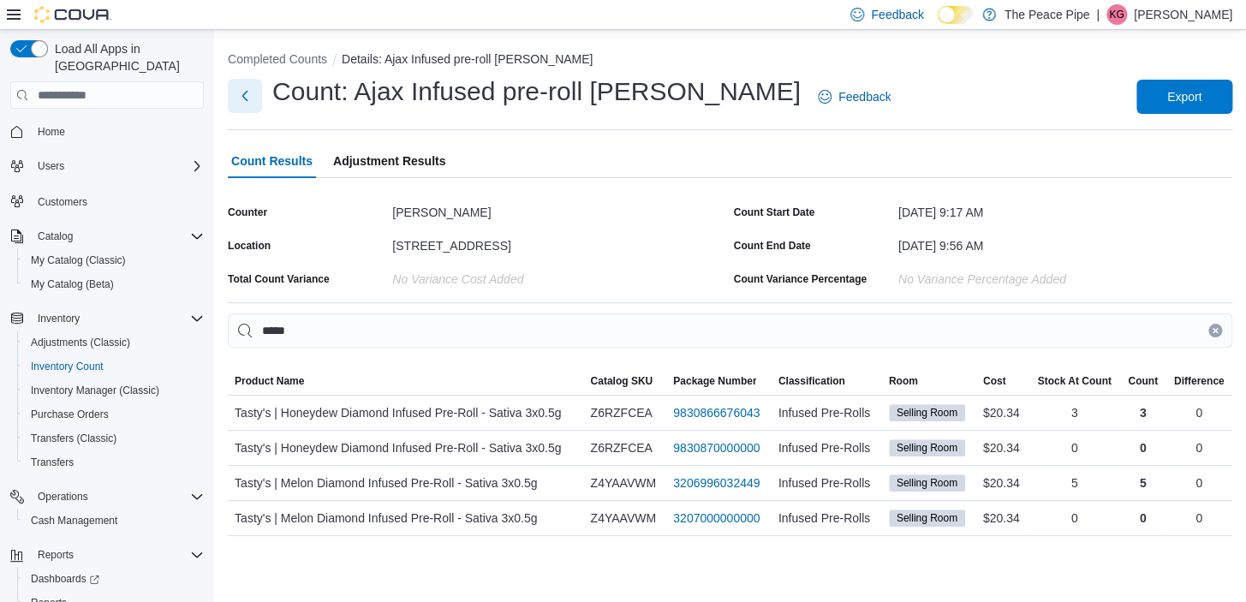
click at [235, 93] on button "Next" at bounding box center [245, 96] width 34 height 34
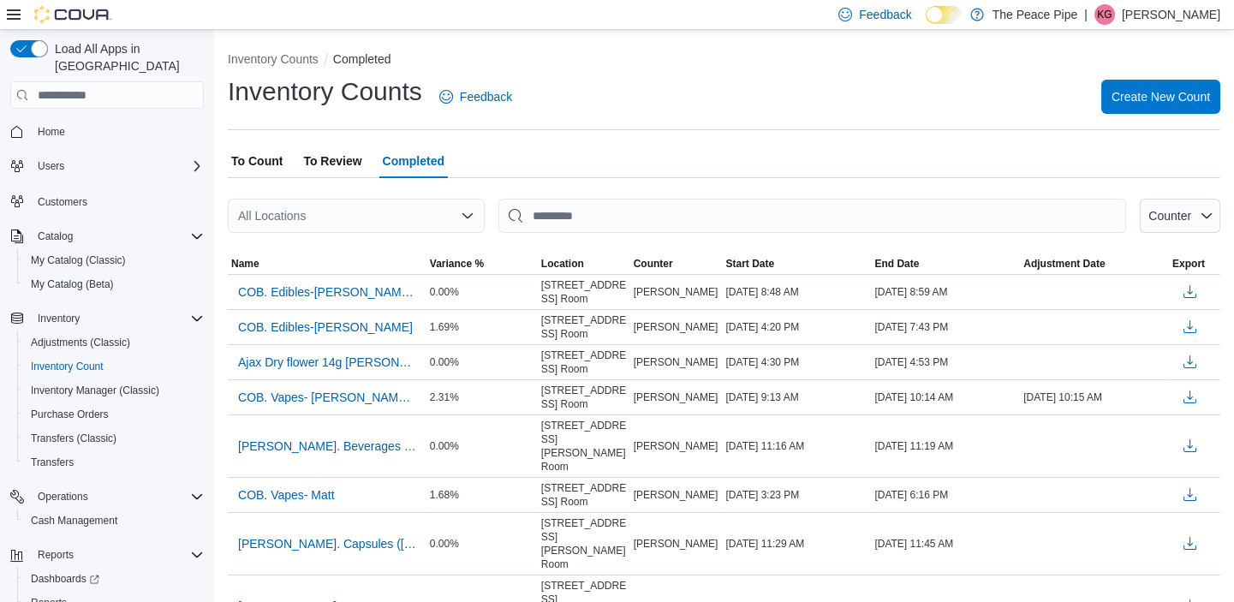
click at [408, 217] on div "All Locations" at bounding box center [356, 216] width 257 height 34
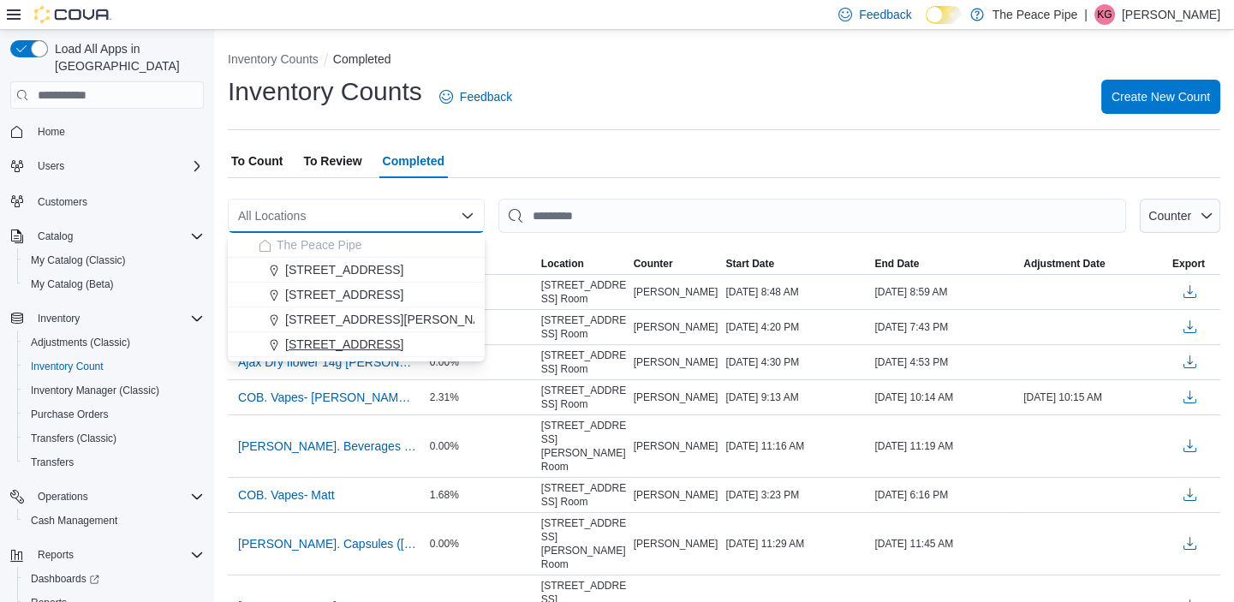
click at [335, 336] on span "[STREET_ADDRESS]" at bounding box center [344, 344] width 118 height 17
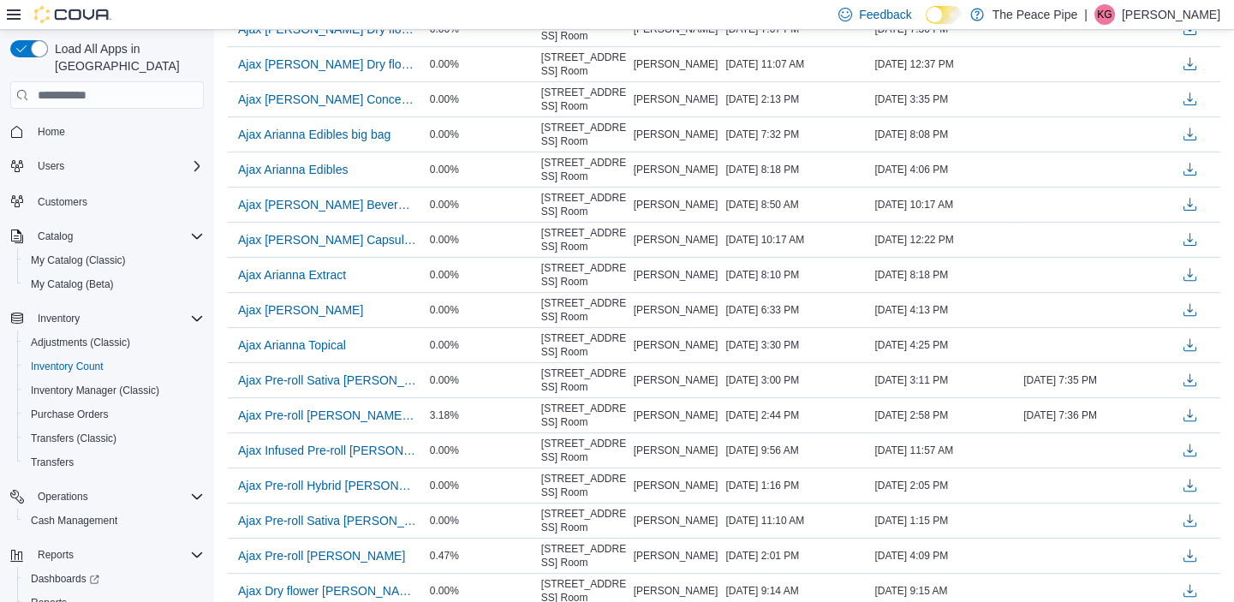
scroll to position [1439, 0]
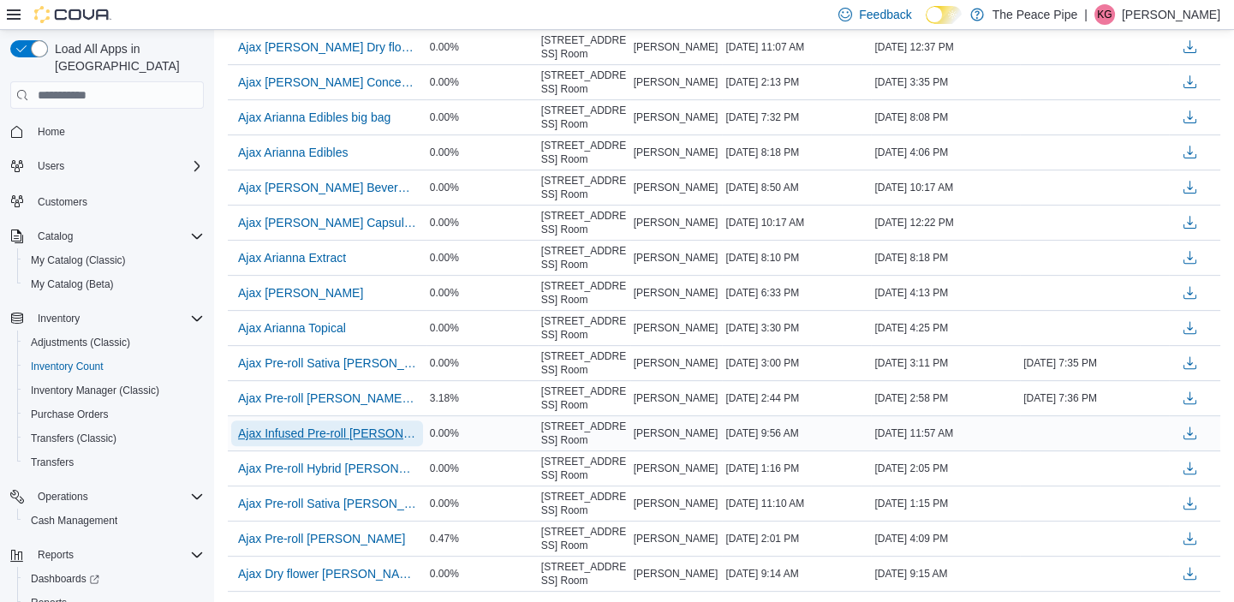
click at [335, 433] on span "Ajax Infused Pre-roll [PERSON_NAME]" at bounding box center [327, 433] width 178 height 17
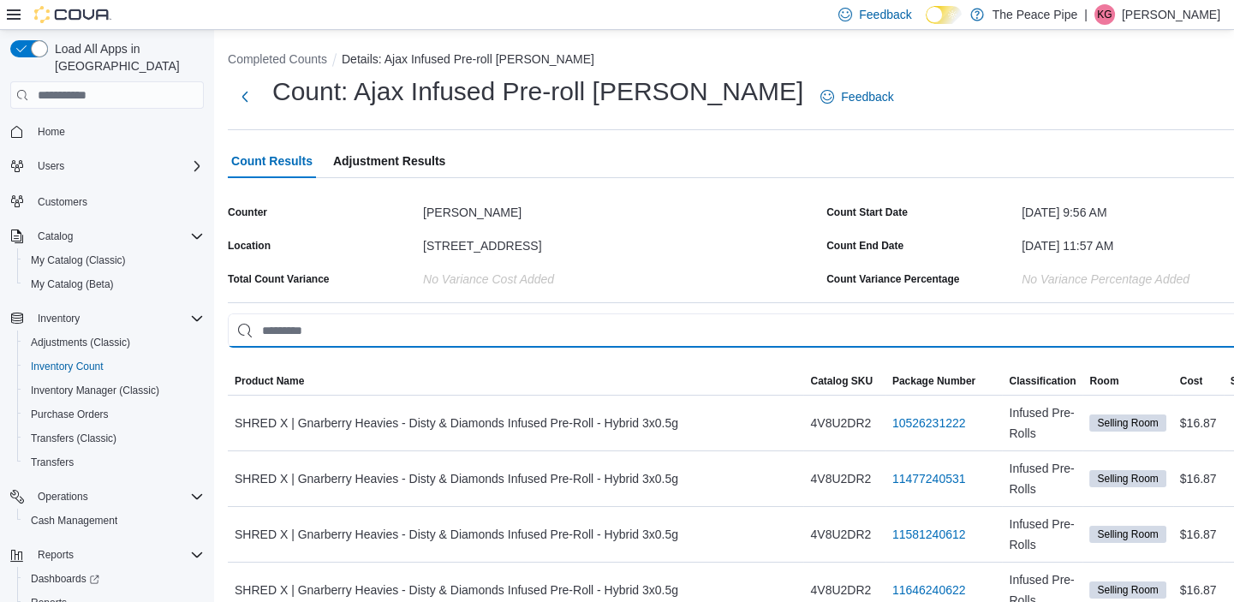
click at [308, 336] on input "This is a search bar. As you type, the results lower in the page will automatic…" at bounding box center [823, 331] width 1191 height 34
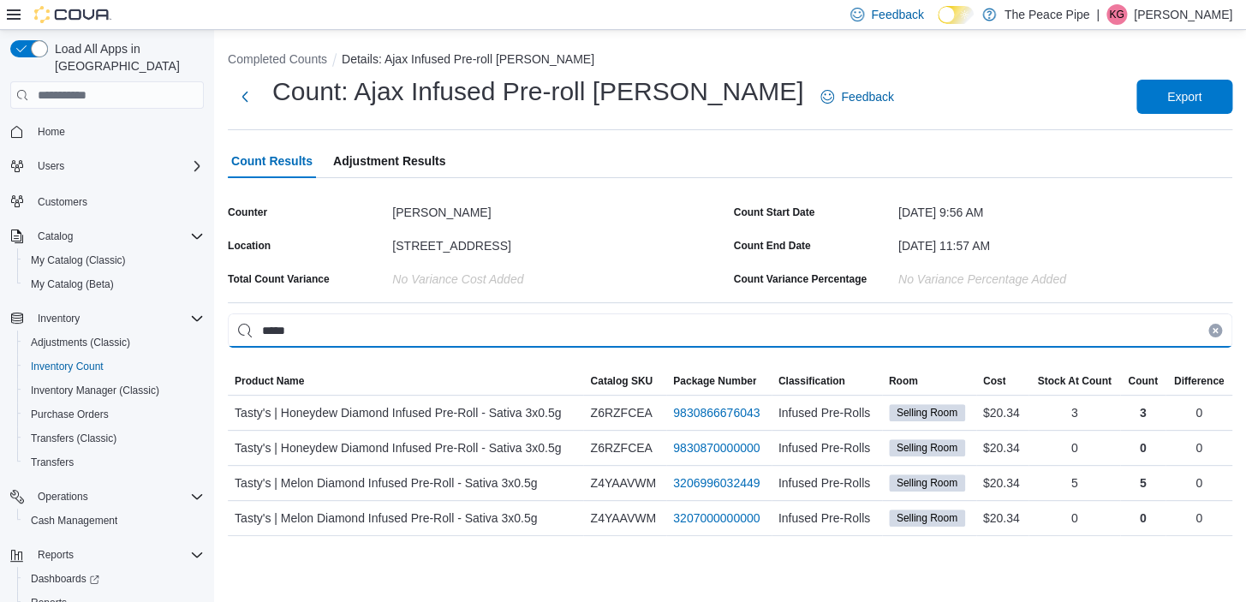
click at [308, 335] on input "*****" at bounding box center [730, 331] width 1005 height 34
type input "*****"
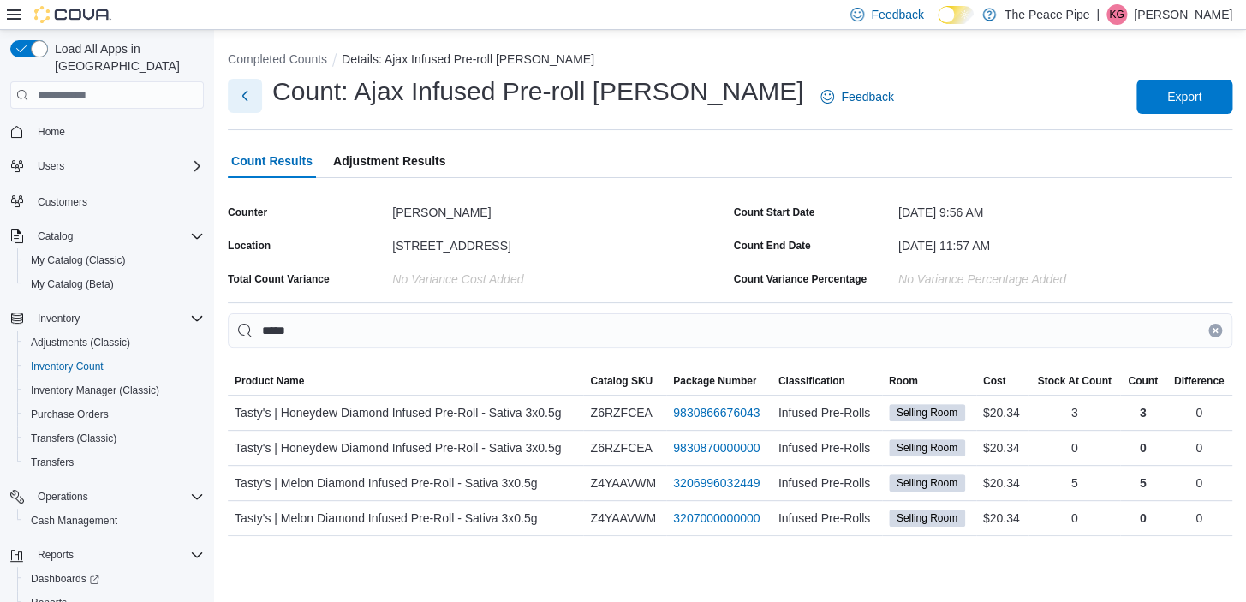
click at [248, 98] on button "Next" at bounding box center [245, 96] width 34 height 34
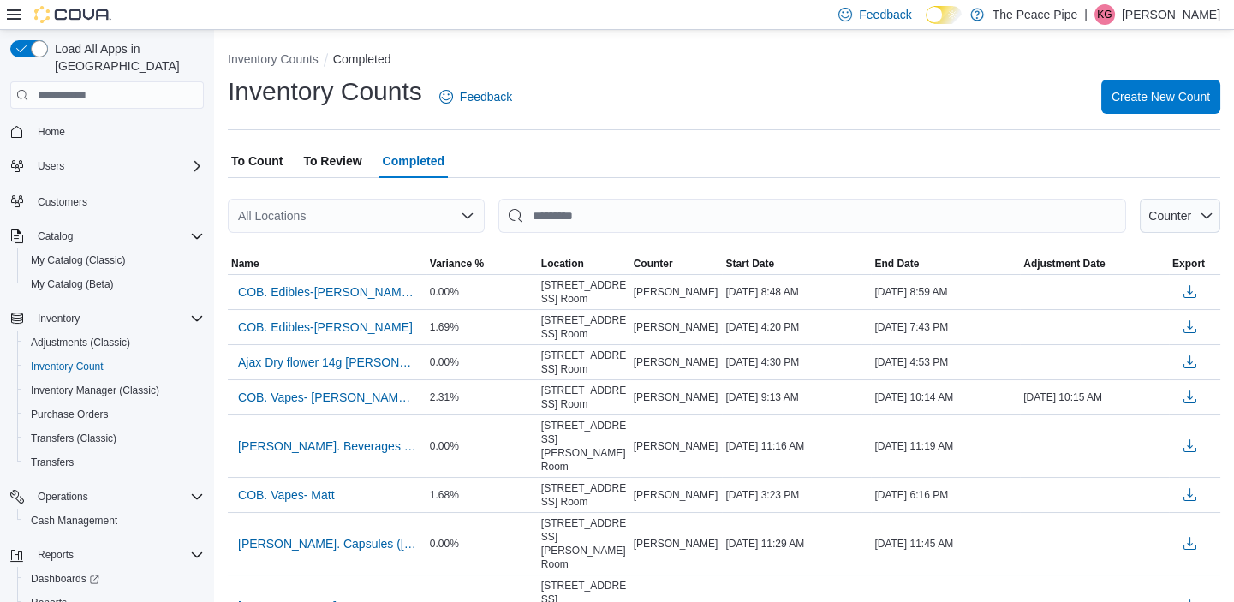
click at [270, 211] on div "All Locations" at bounding box center [356, 216] width 257 height 34
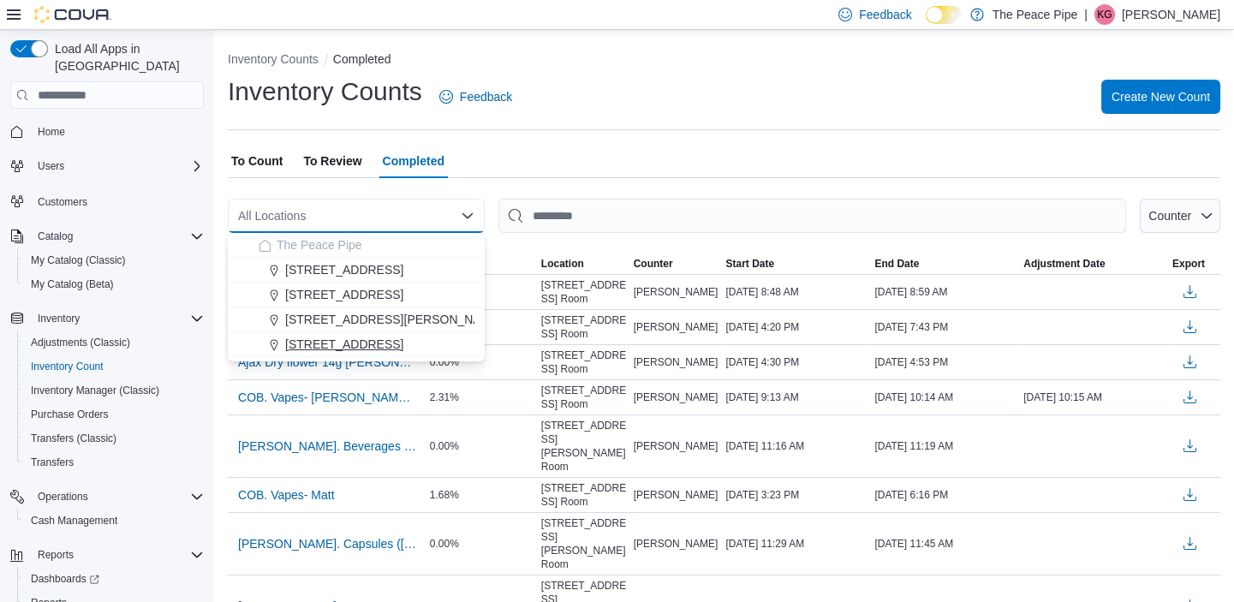
click at [335, 347] on span "[STREET_ADDRESS]" at bounding box center [344, 344] width 118 height 17
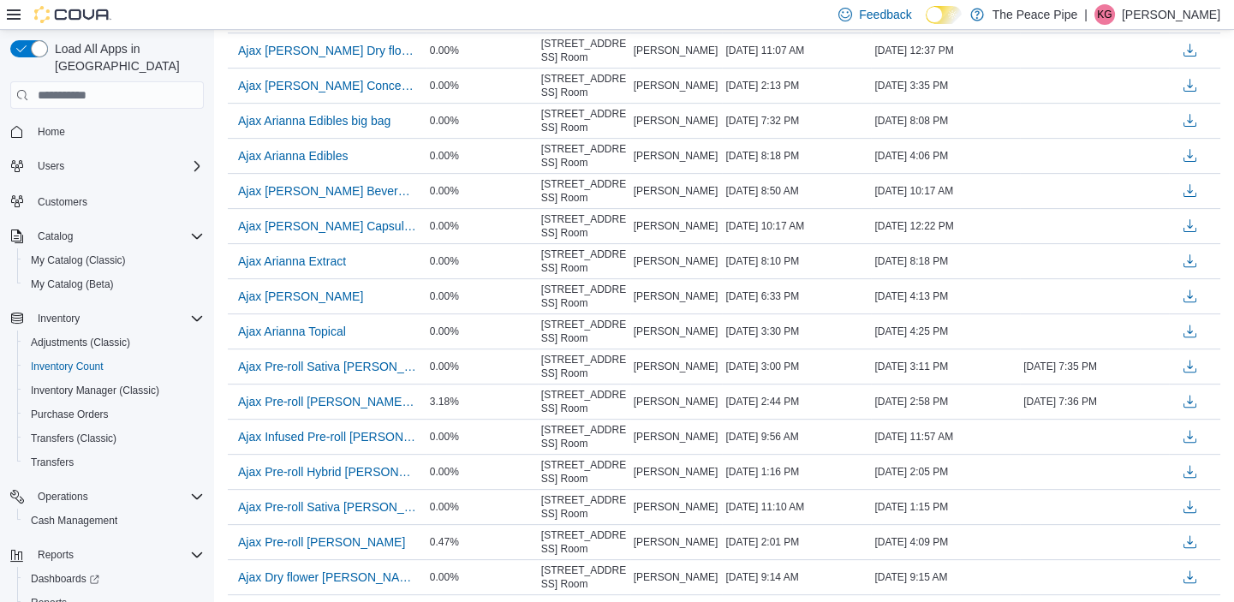
scroll to position [1499, 0]
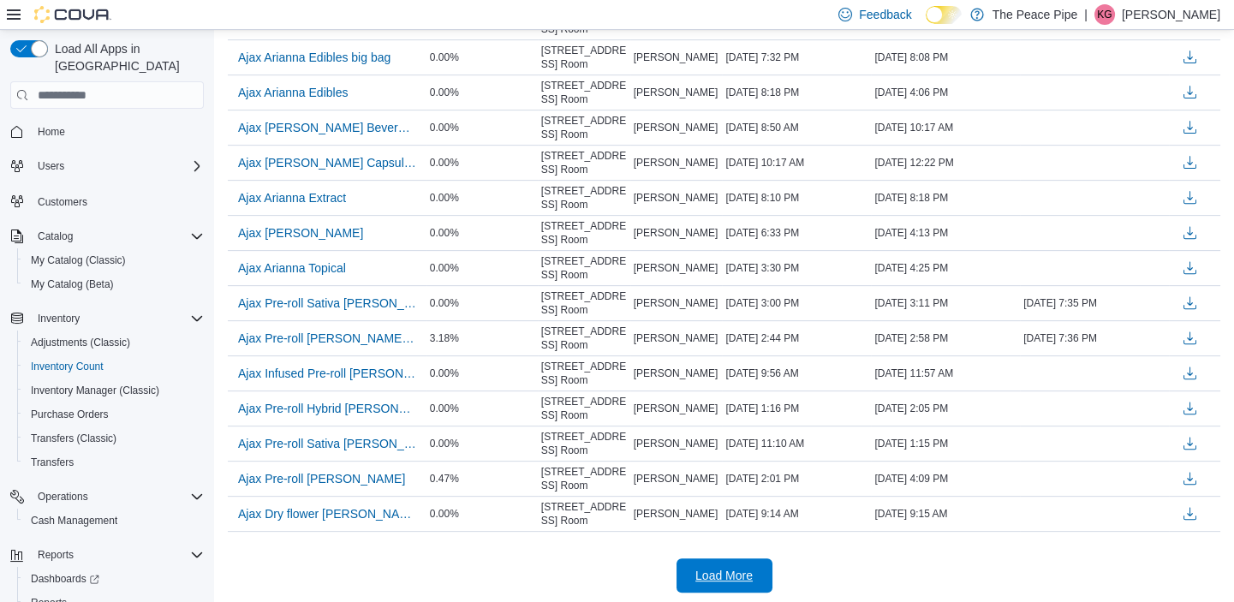
click at [750, 571] on span "Load More" at bounding box center [724, 575] width 57 height 17
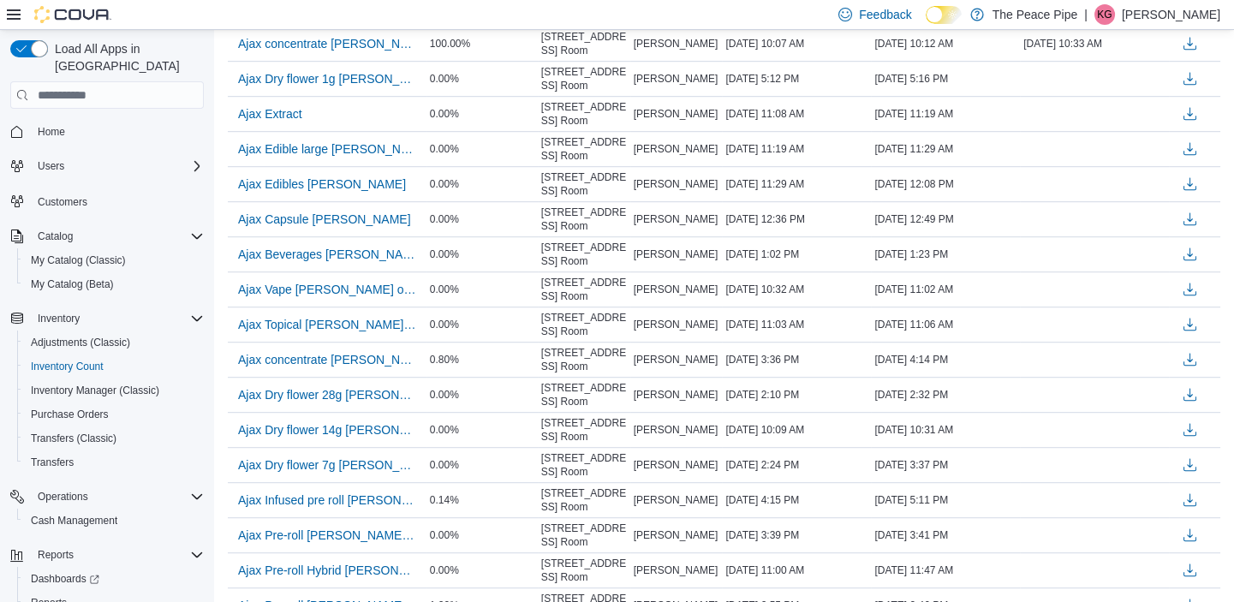
scroll to position [2366, 0]
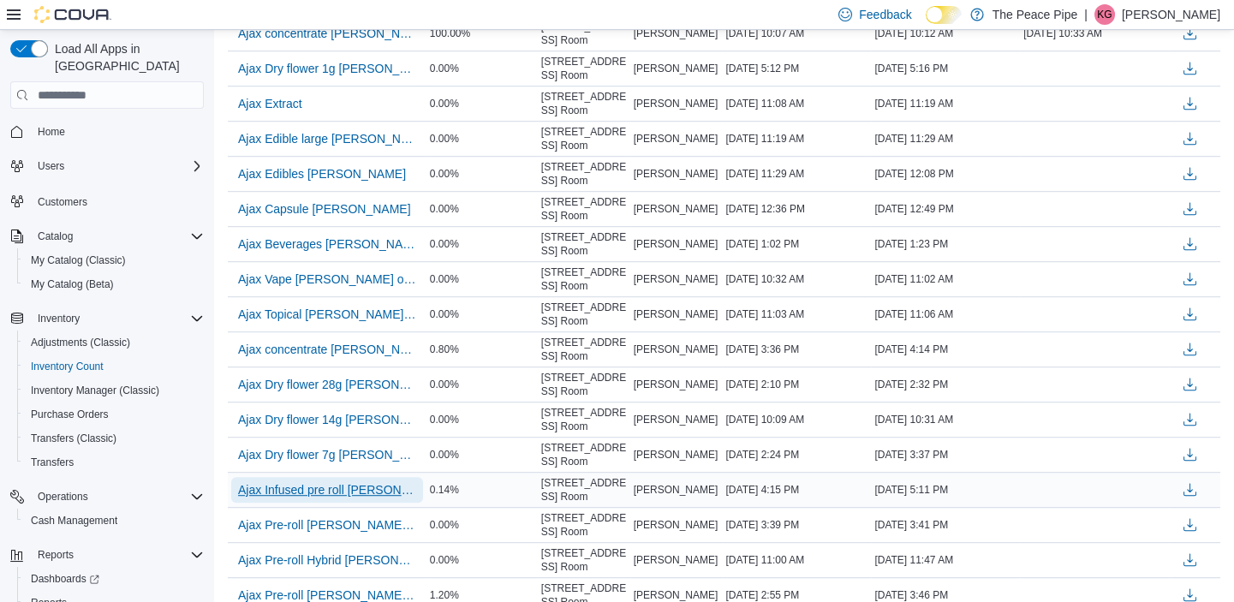
click at [334, 488] on span "Ajax Infused pre roll [PERSON_NAME]" at bounding box center [327, 489] width 178 height 17
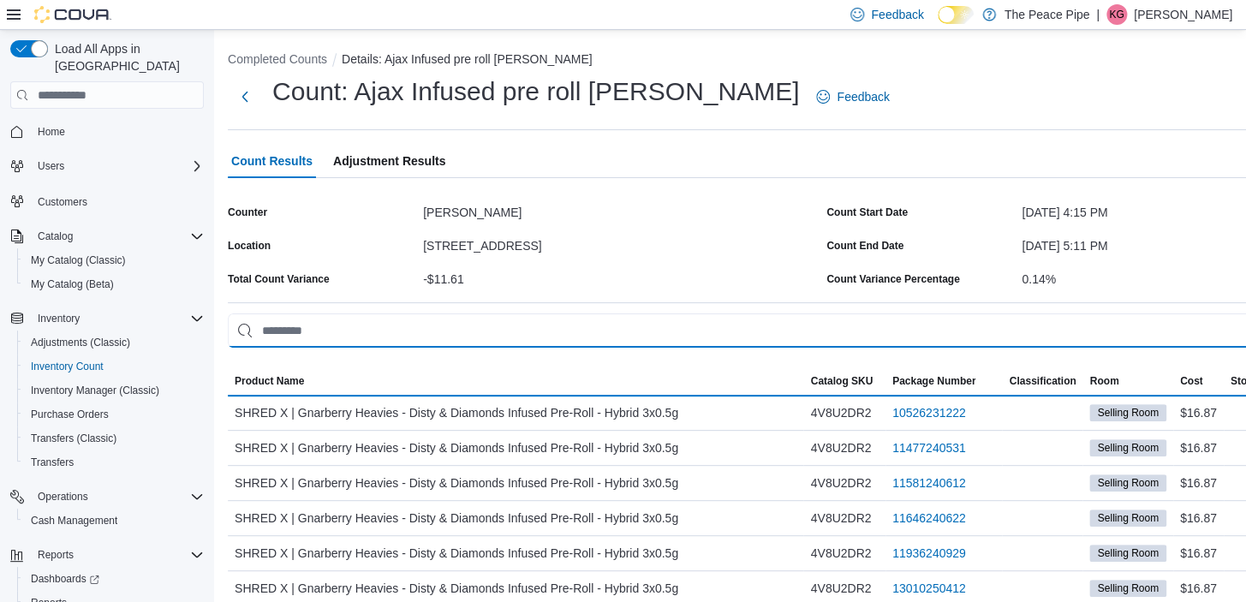
click at [429, 322] on input "This is a search bar. As you type, the results lower in the page will automatic…" at bounding box center [823, 331] width 1191 height 34
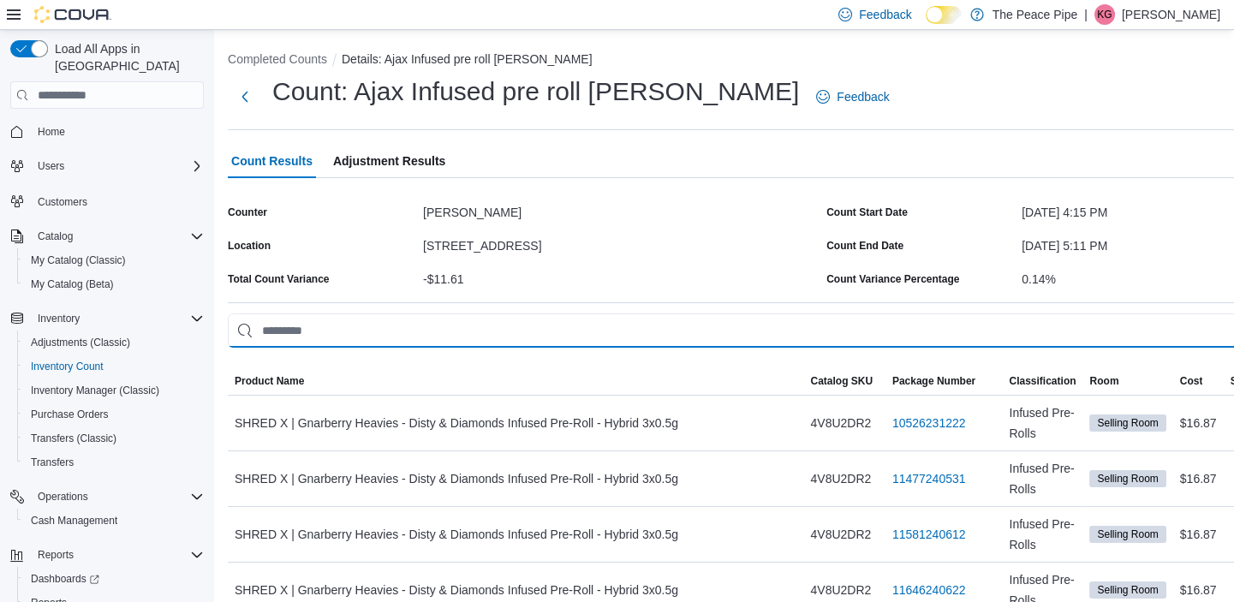
click at [343, 328] on input "This is a search bar. As you type, the results lower in the page will automatic…" at bounding box center [823, 331] width 1191 height 34
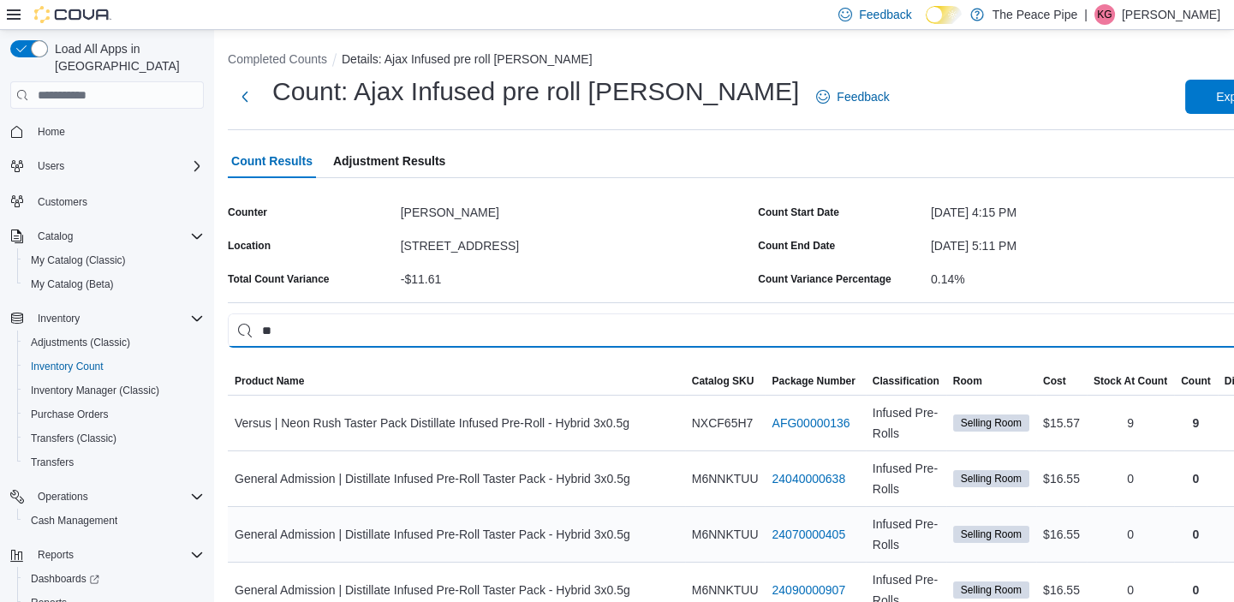
type input "*"
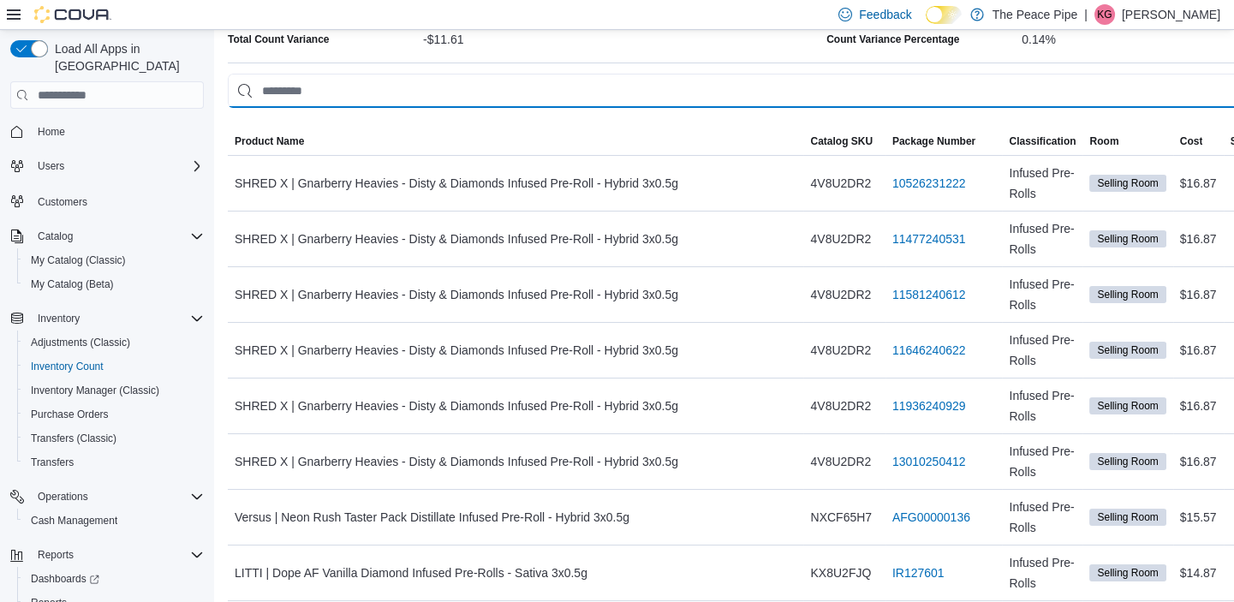
scroll to position [248, 0]
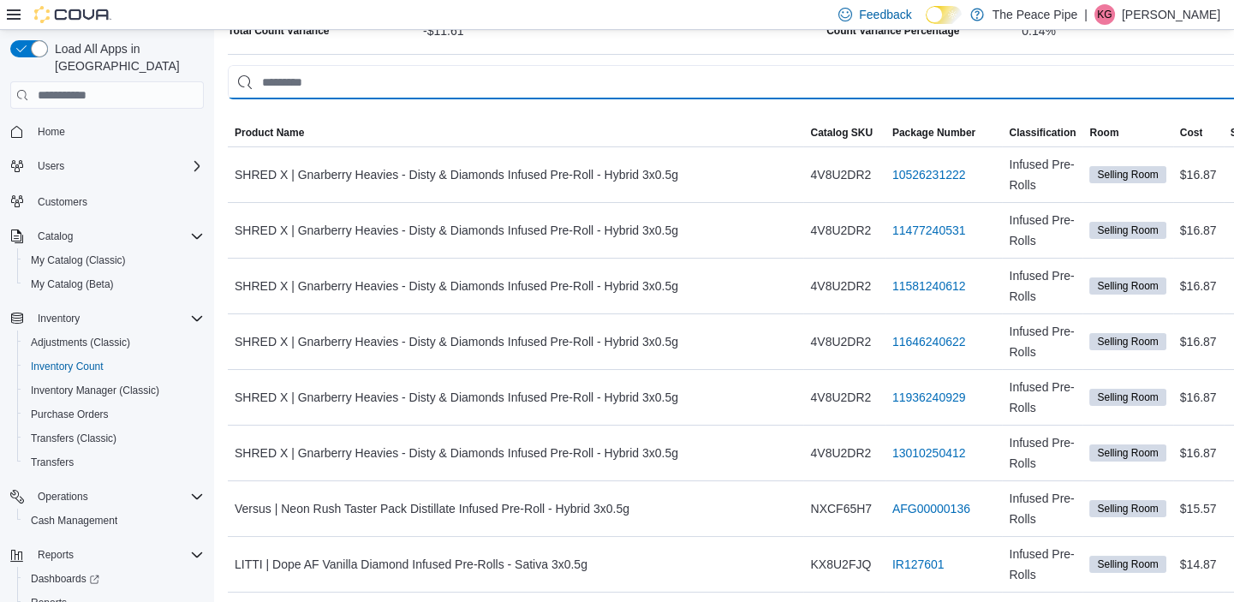
click at [656, 87] on input "This is a search bar. As you type, the results lower in the page will automatic…" at bounding box center [823, 82] width 1191 height 34
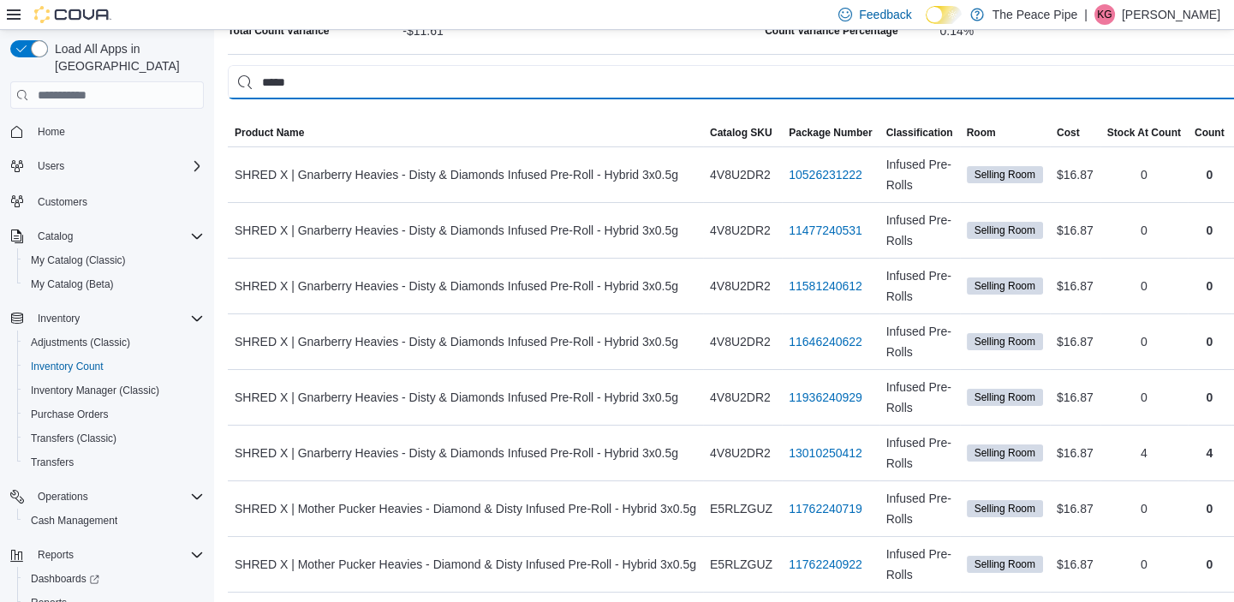
type input "*****"
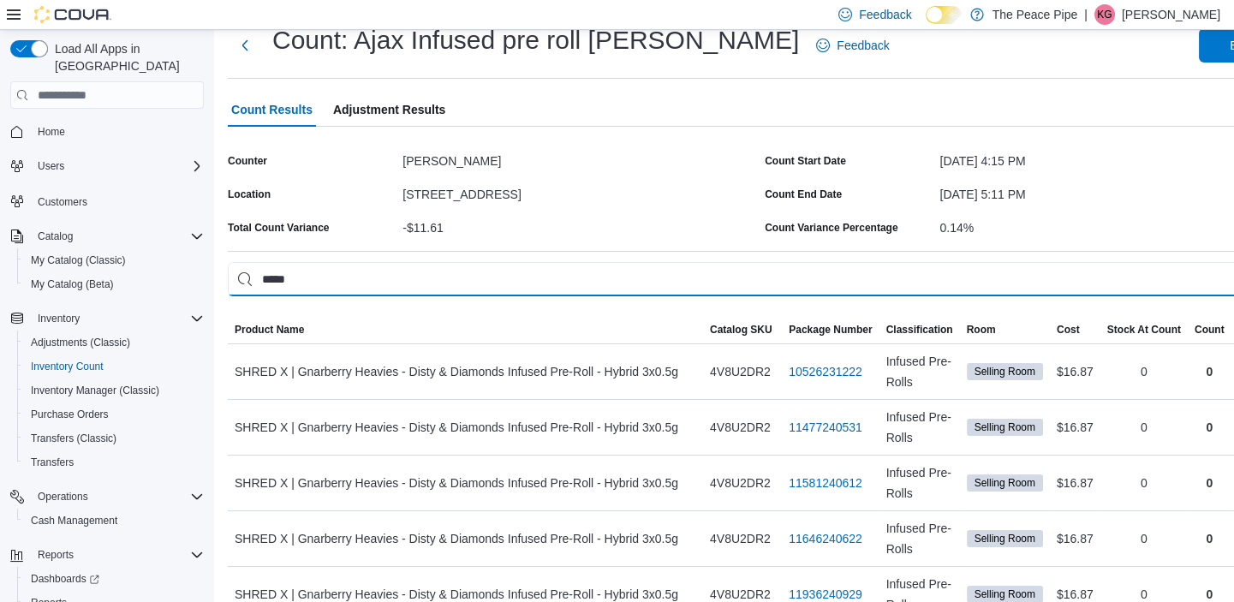
scroll to position [0, 0]
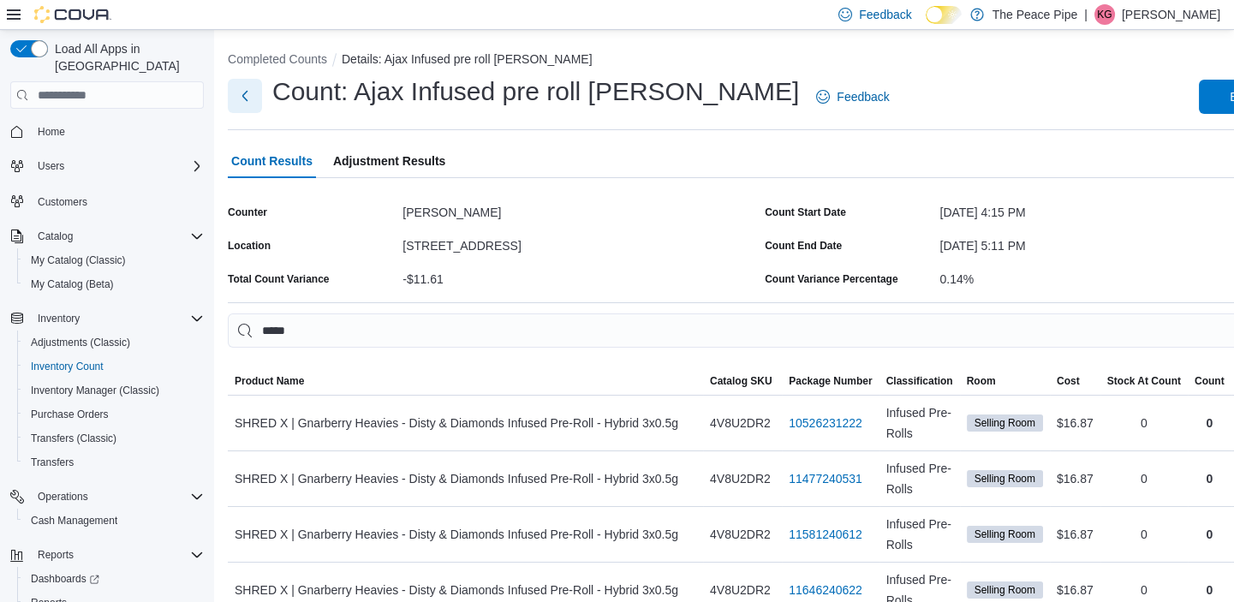
click at [250, 96] on button "Next" at bounding box center [245, 96] width 34 height 34
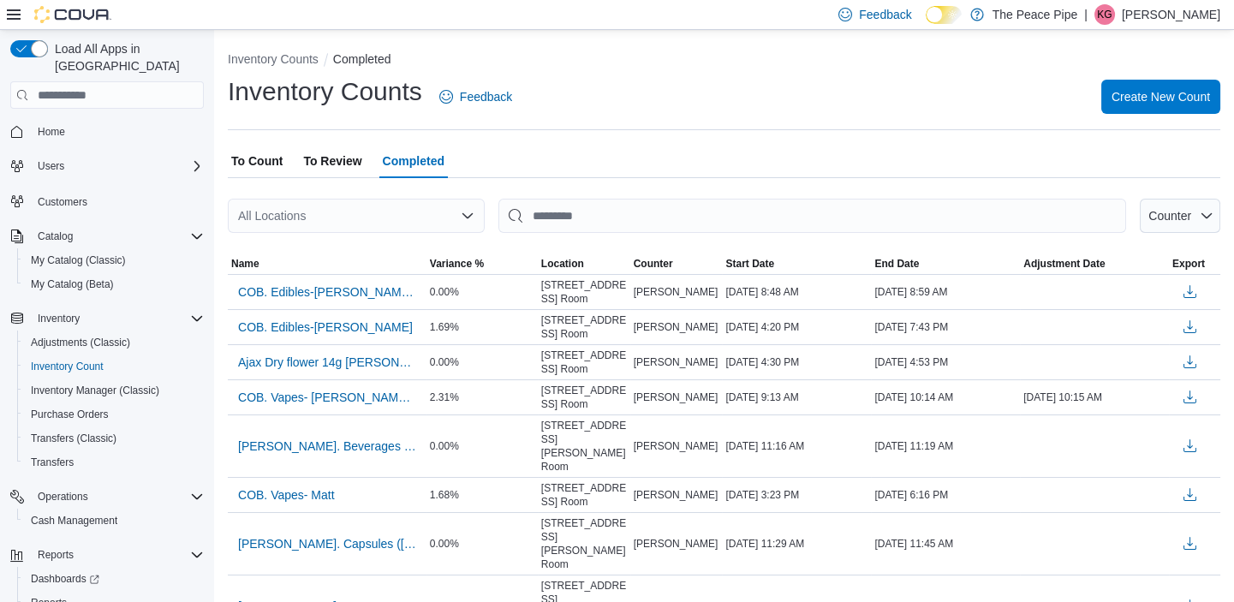
click at [399, 205] on div "All Locations" at bounding box center [356, 216] width 257 height 34
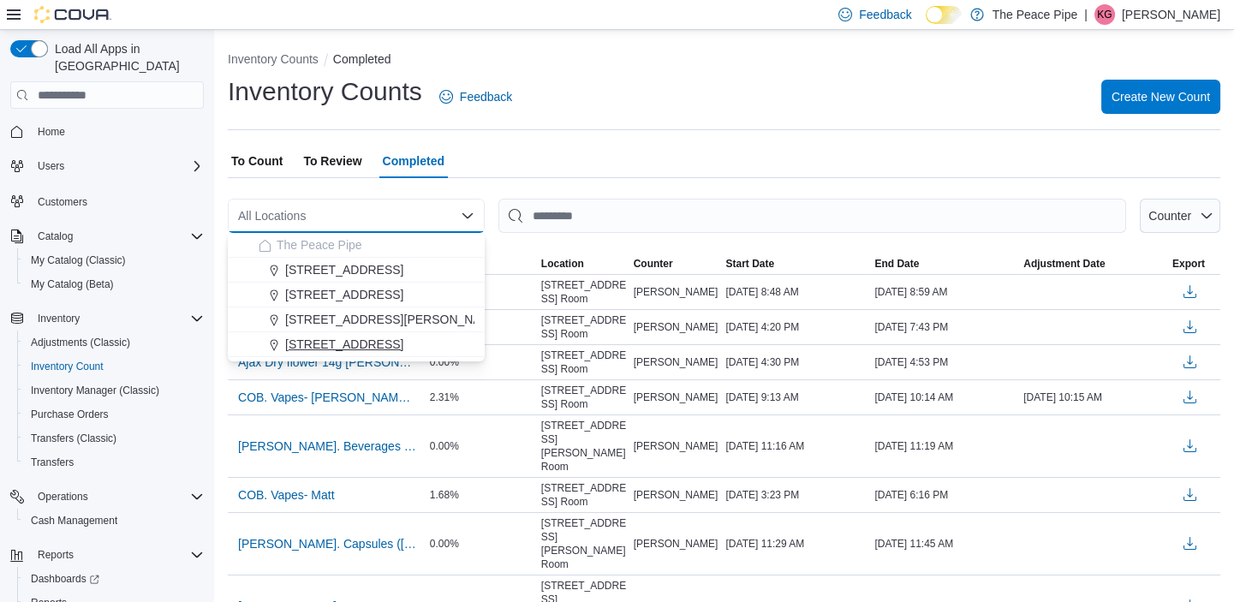
click at [337, 336] on span "[STREET_ADDRESS]" at bounding box center [344, 344] width 118 height 17
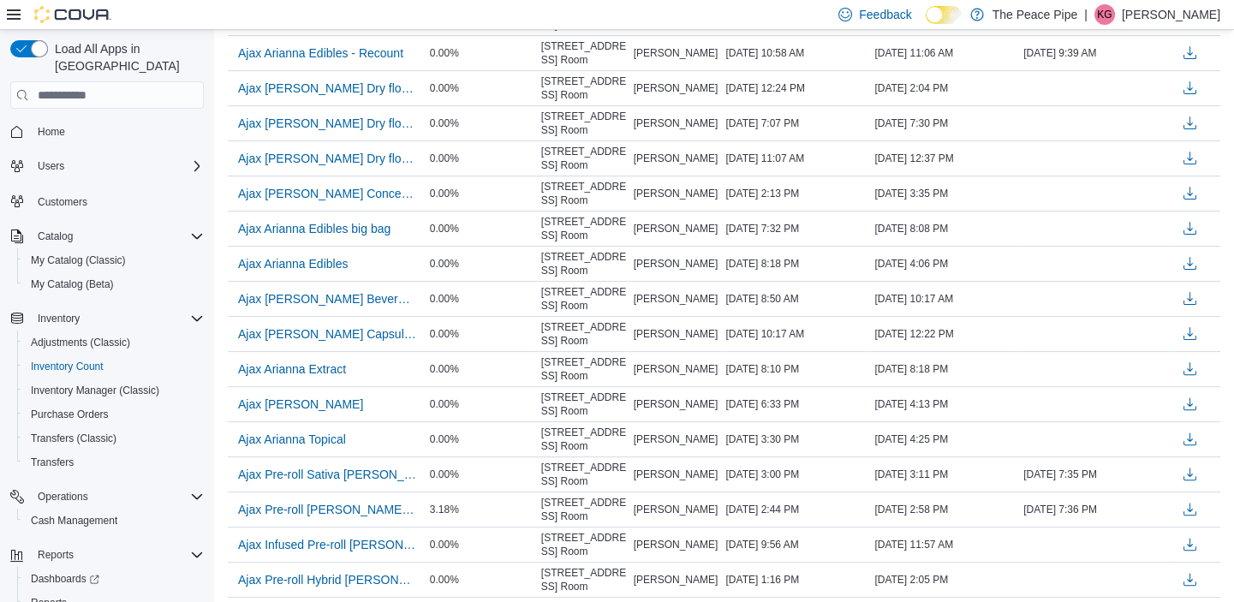
scroll to position [1339, 0]
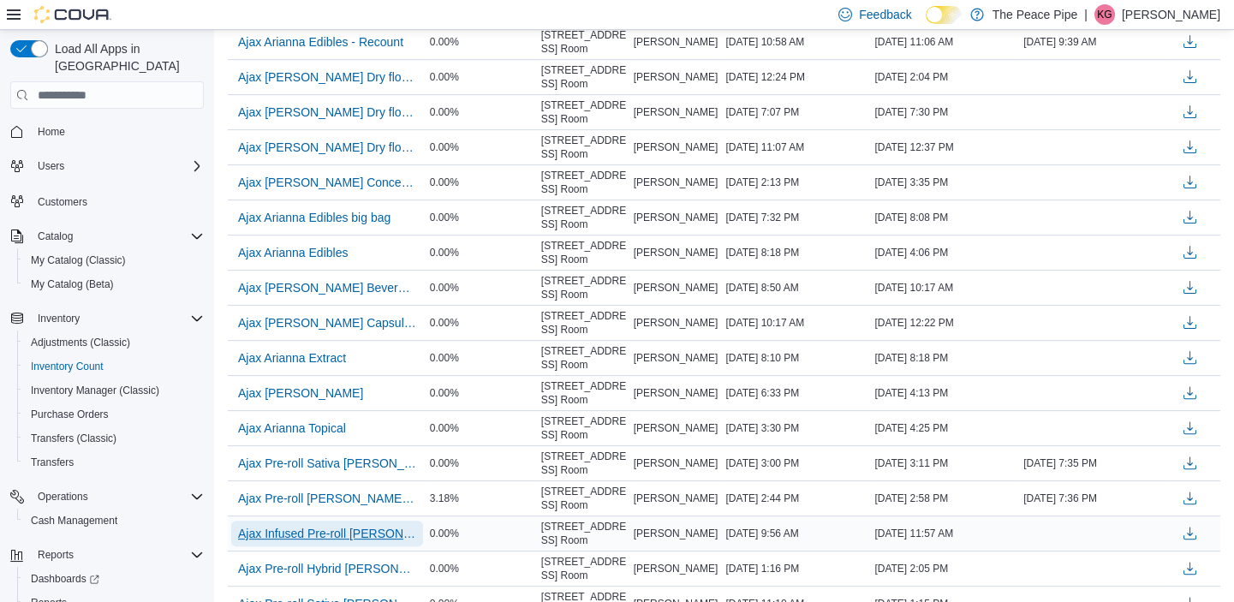
click at [366, 525] on span "Ajax Infused Pre-roll [PERSON_NAME]" at bounding box center [327, 533] width 178 height 17
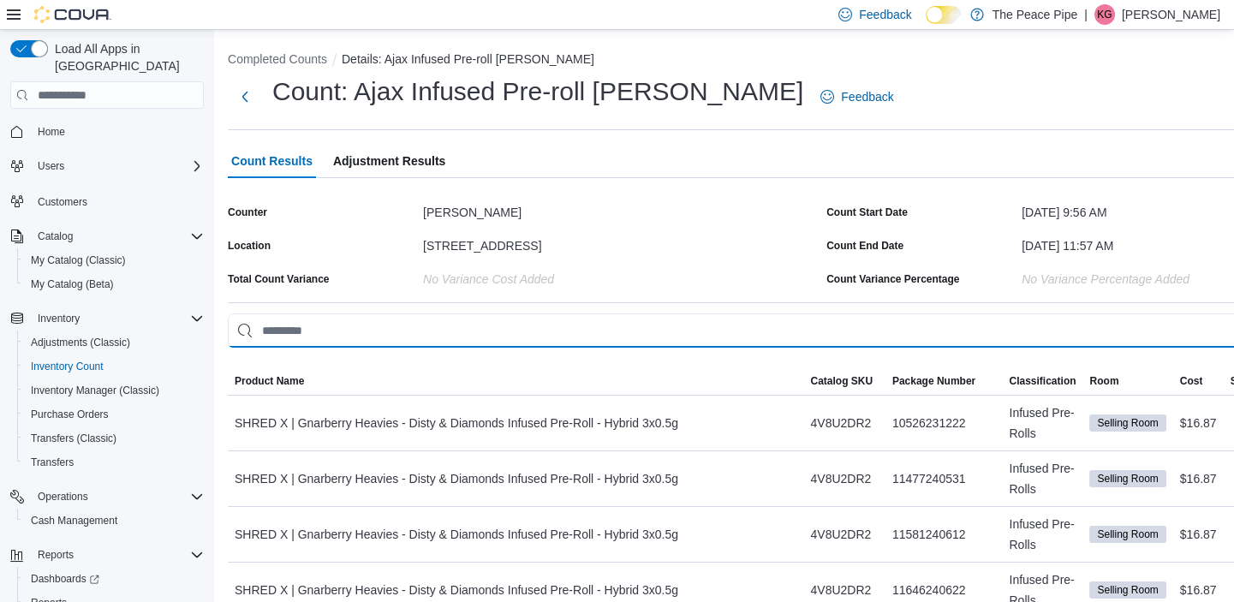
click at [442, 334] on input "This is a search bar. As you type, the results lower in the page will automatic…" at bounding box center [823, 331] width 1191 height 34
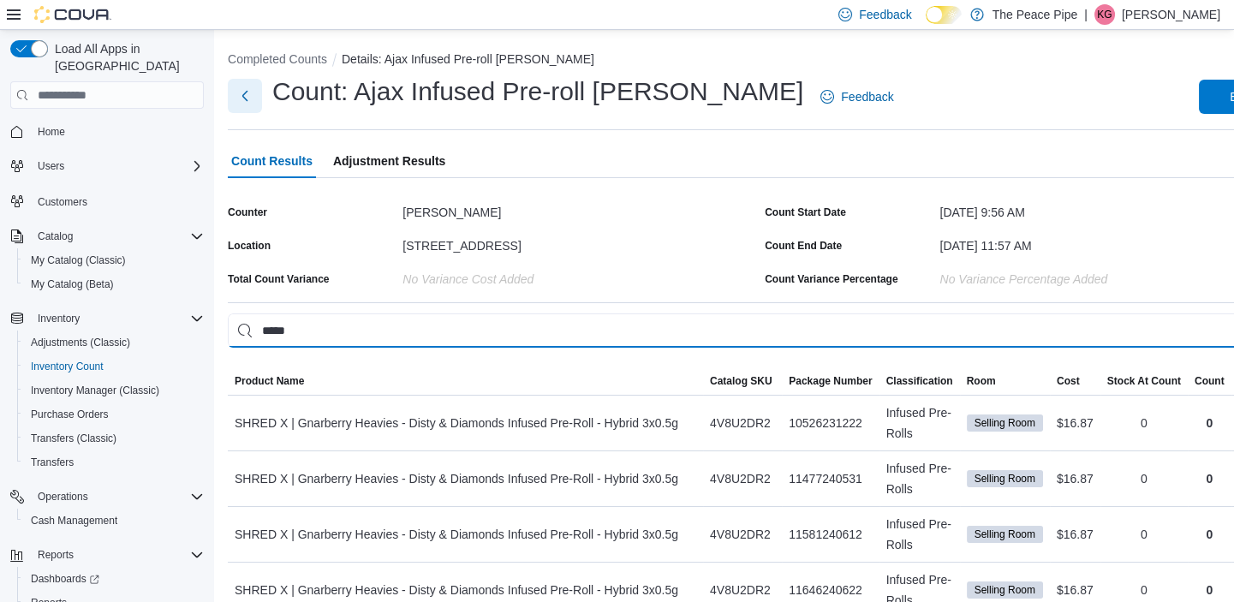
type input "*****"
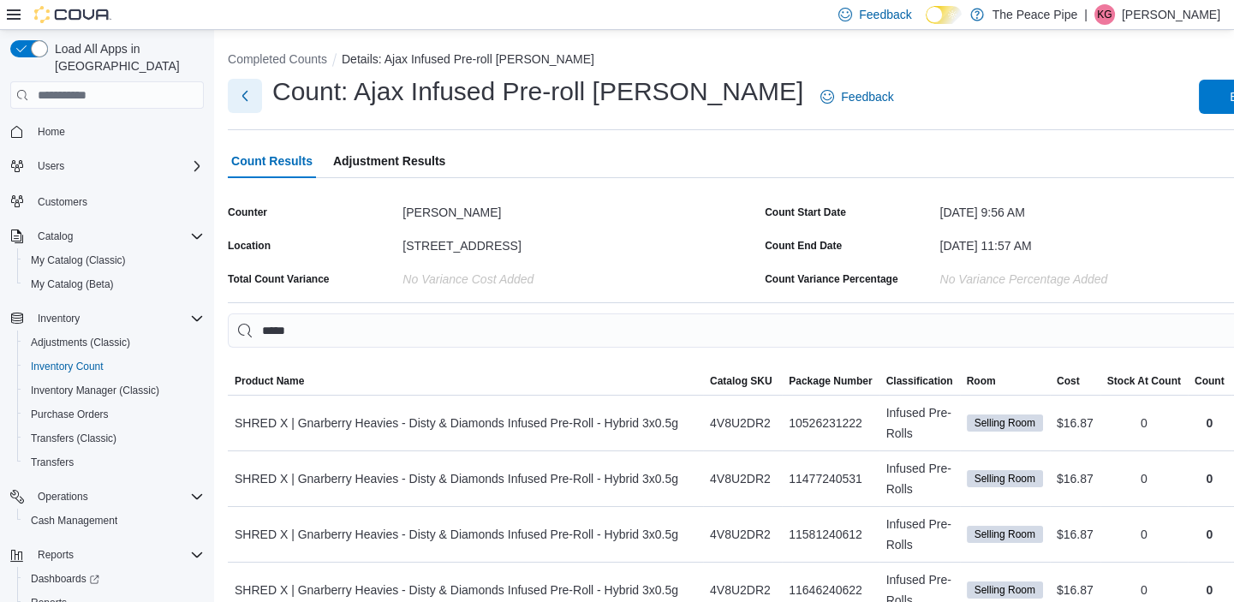
click at [237, 102] on button "Next" at bounding box center [245, 96] width 34 height 34
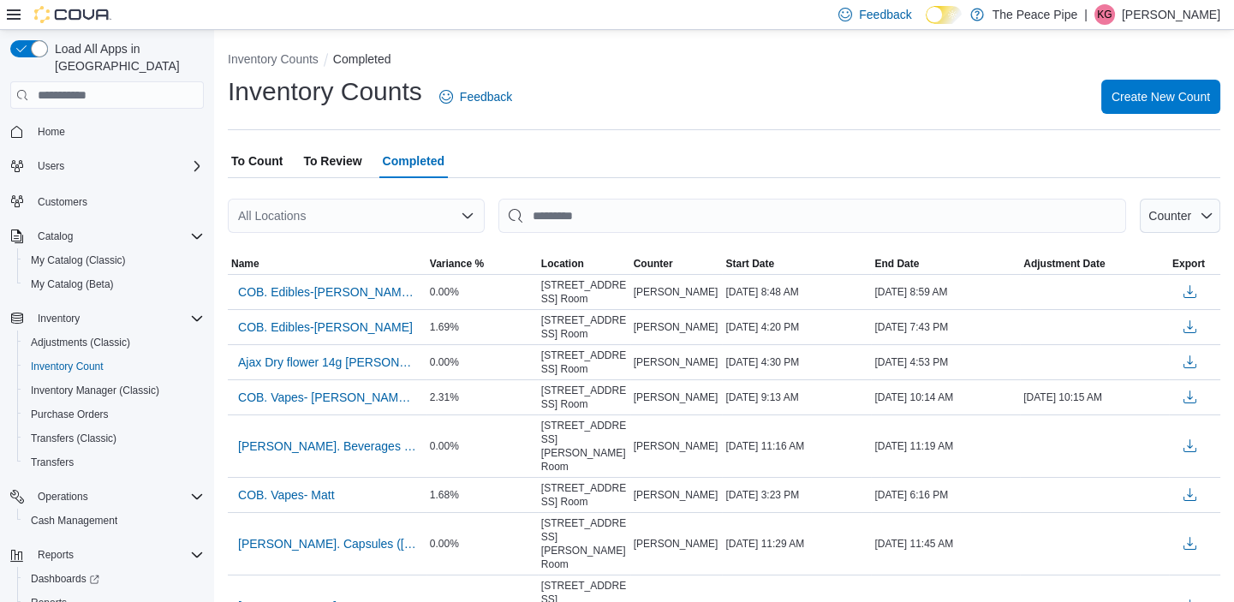
click at [397, 223] on div "All Locations" at bounding box center [356, 216] width 257 height 34
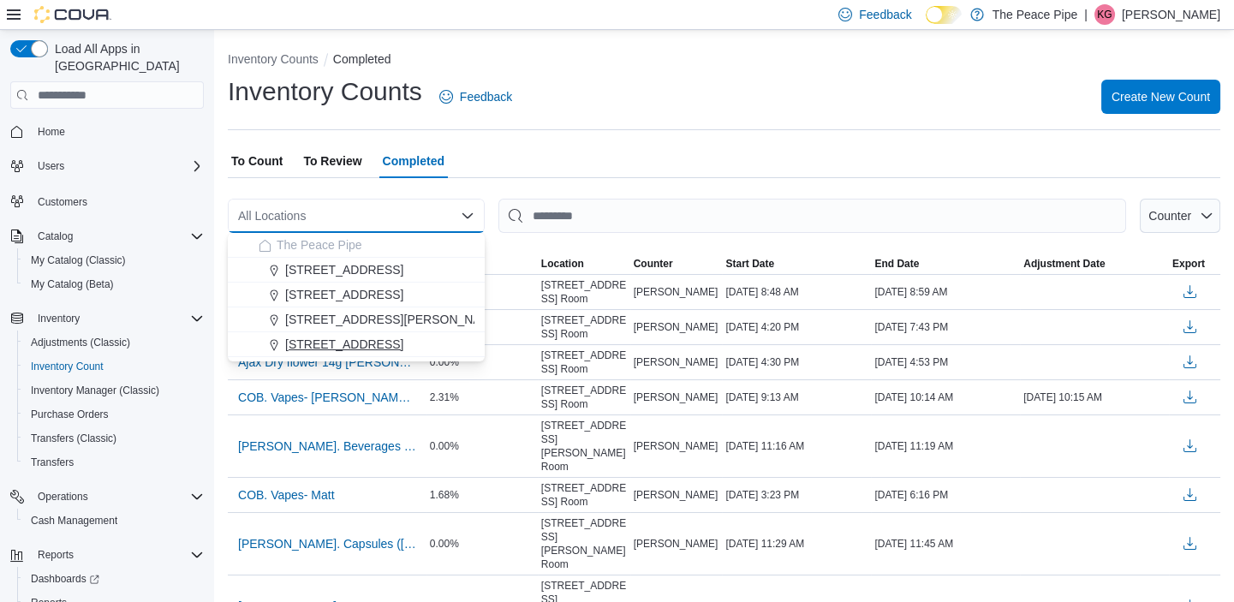
click at [357, 334] on button "[STREET_ADDRESS]" at bounding box center [356, 344] width 257 height 25
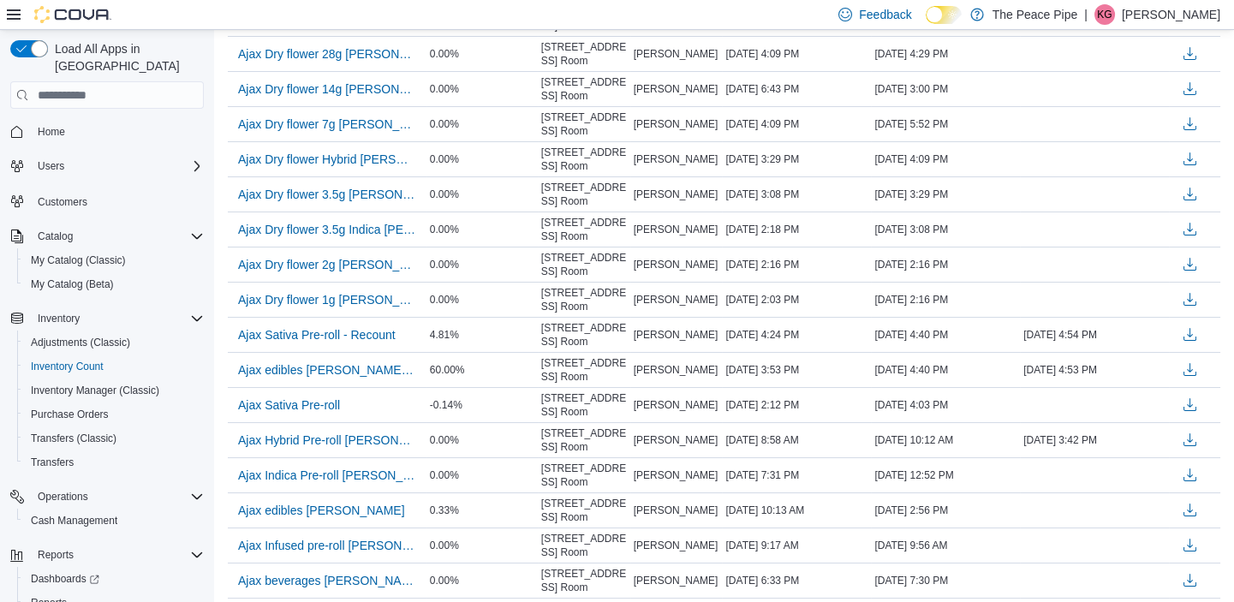
scroll to position [284, 0]
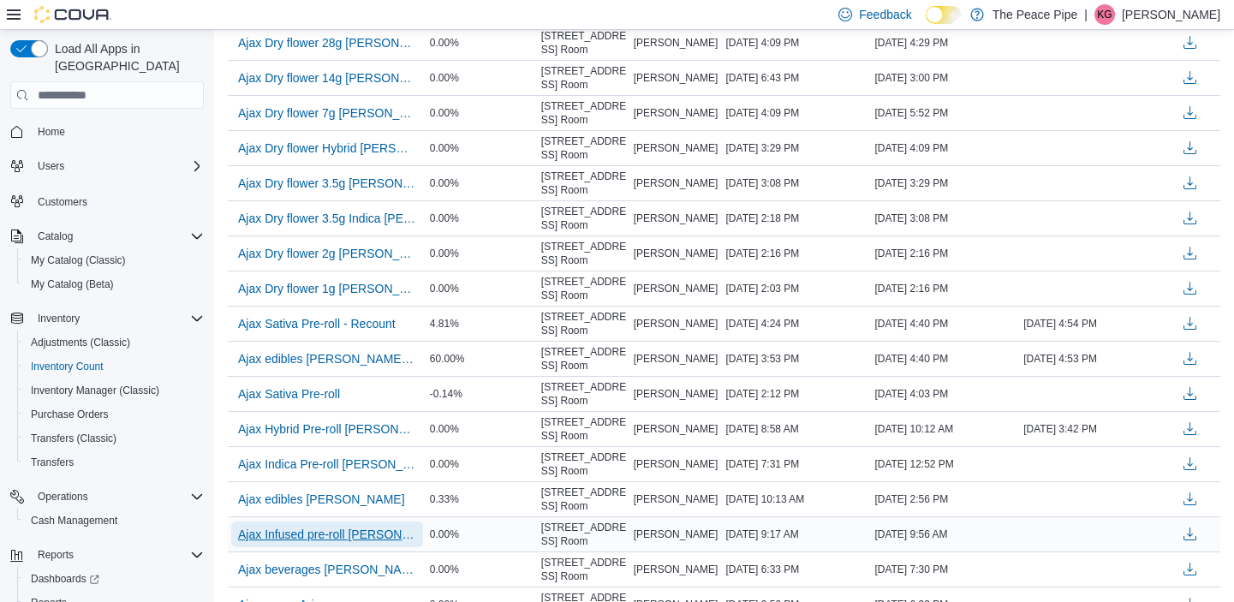
click at [346, 540] on span "Ajax Infused pre-roll [PERSON_NAME]" at bounding box center [327, 534] width 178 height 17
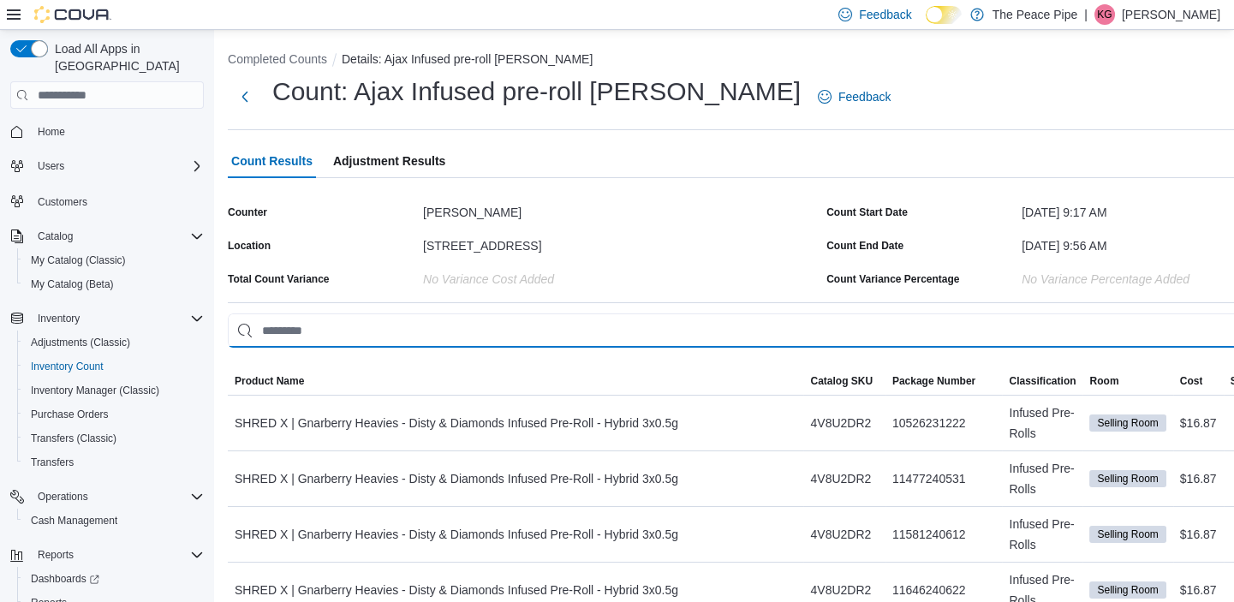
click at [324, 324] on input "This is a search bar. As you type, the results lower in the page will automatic…" at bounding box center [823, 331] width 1191 height 34
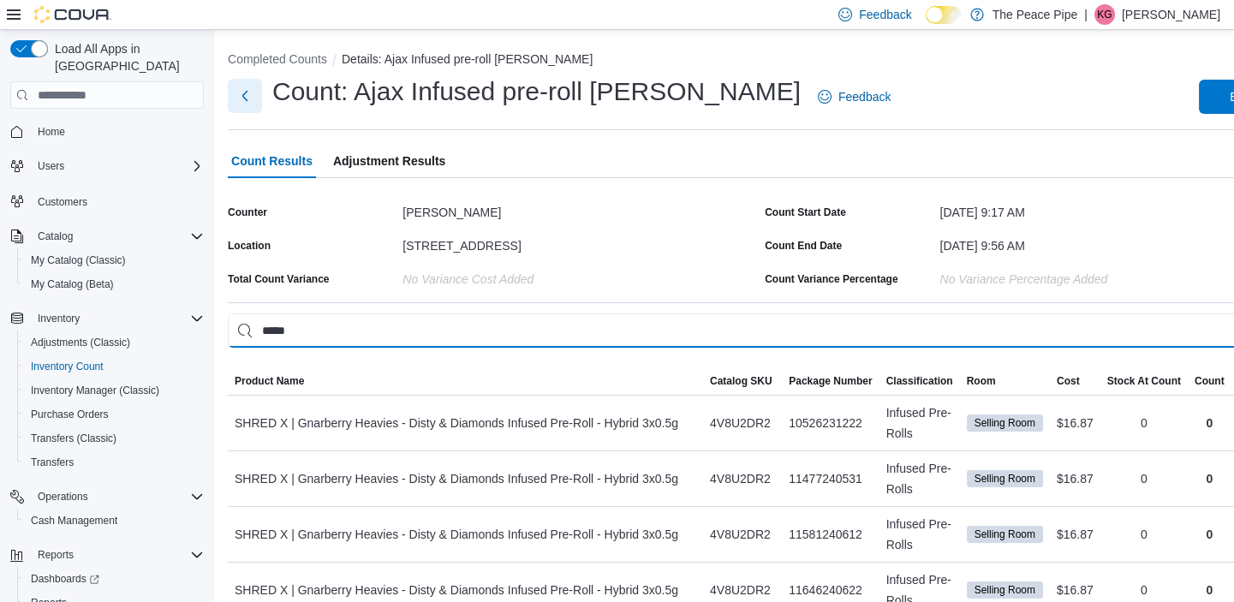
type input "*****"
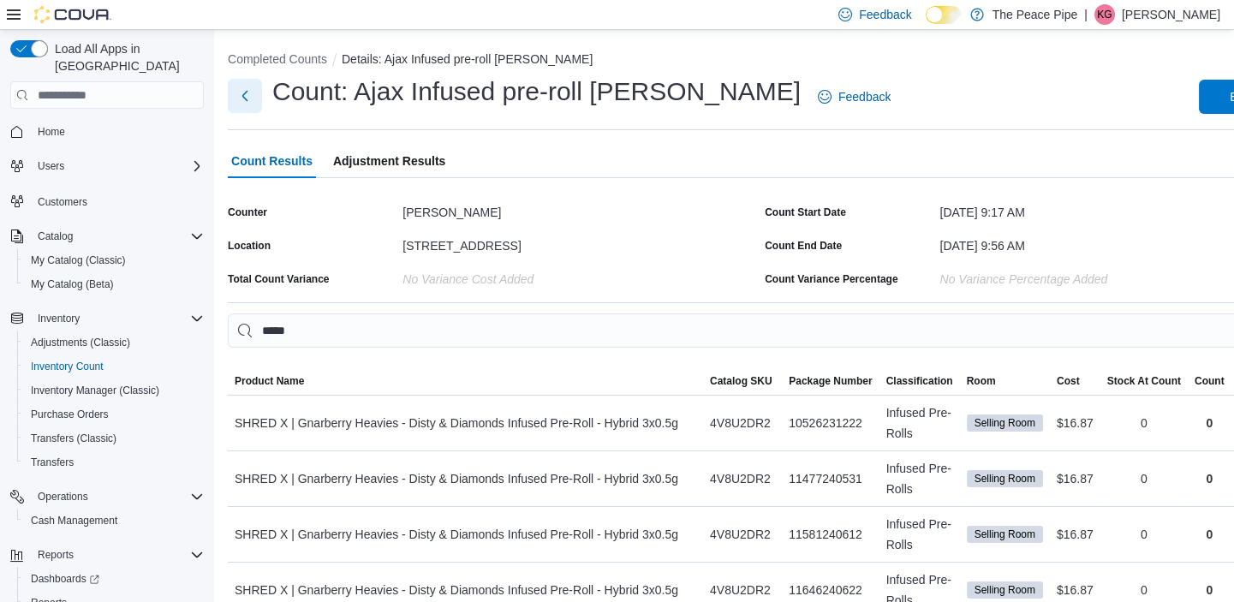
click at [251, 101] on button "Next" at bounding box center [245, 96] width 34 height 34
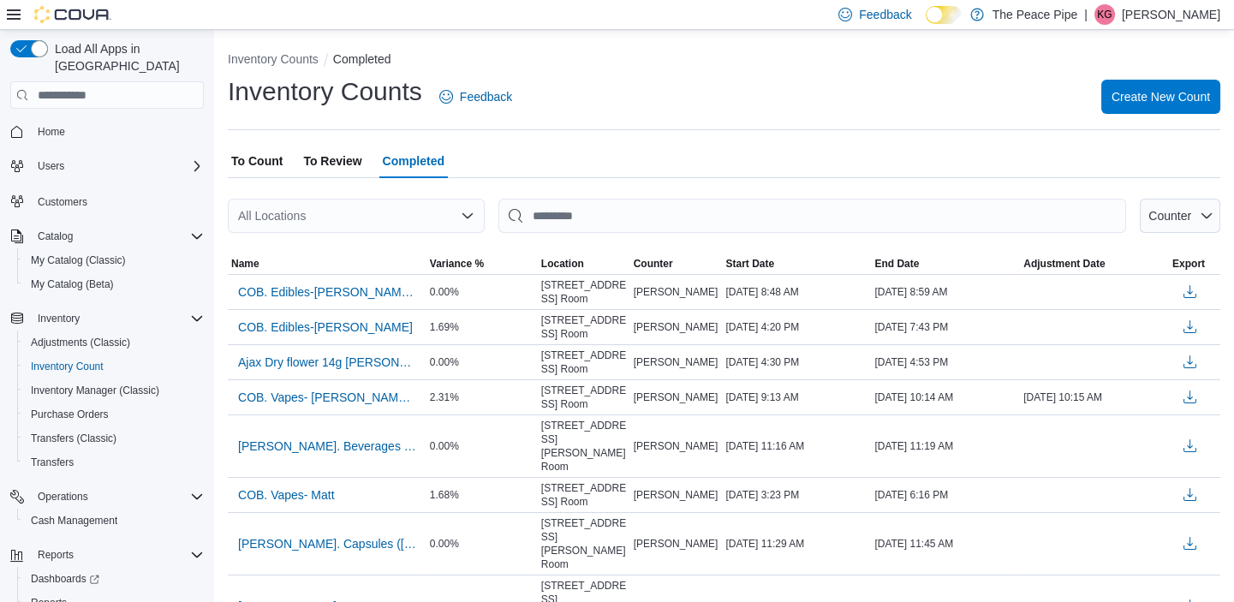
click at [326, 216] on div "All Locations" at bounding box center [356, 216] width 257 height 34
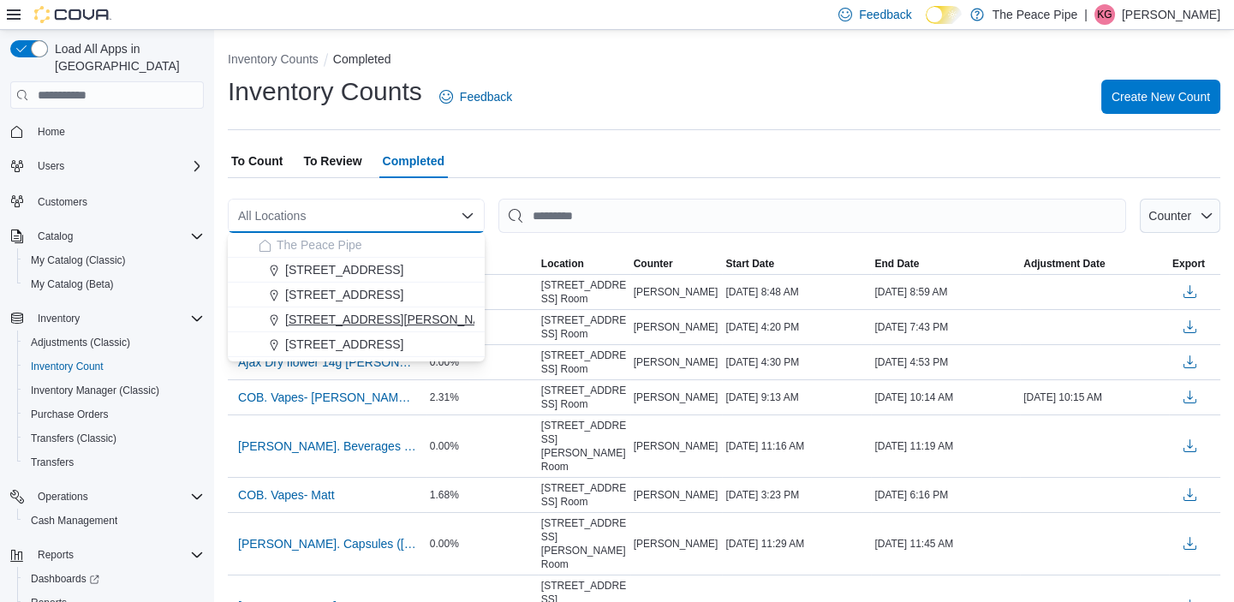
click at [326, 313] on span "[STREET_ADDRESS][PERSON_NAME]" at bounding box center [394, 319] width 218 height 17
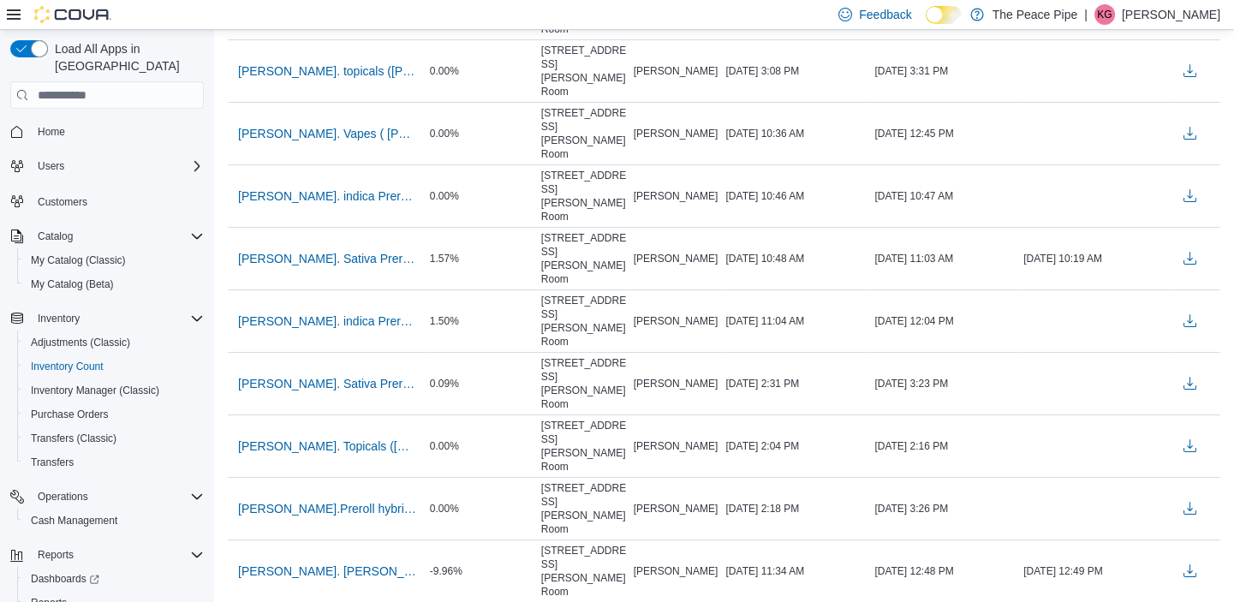
scroll to position [1499, 0]
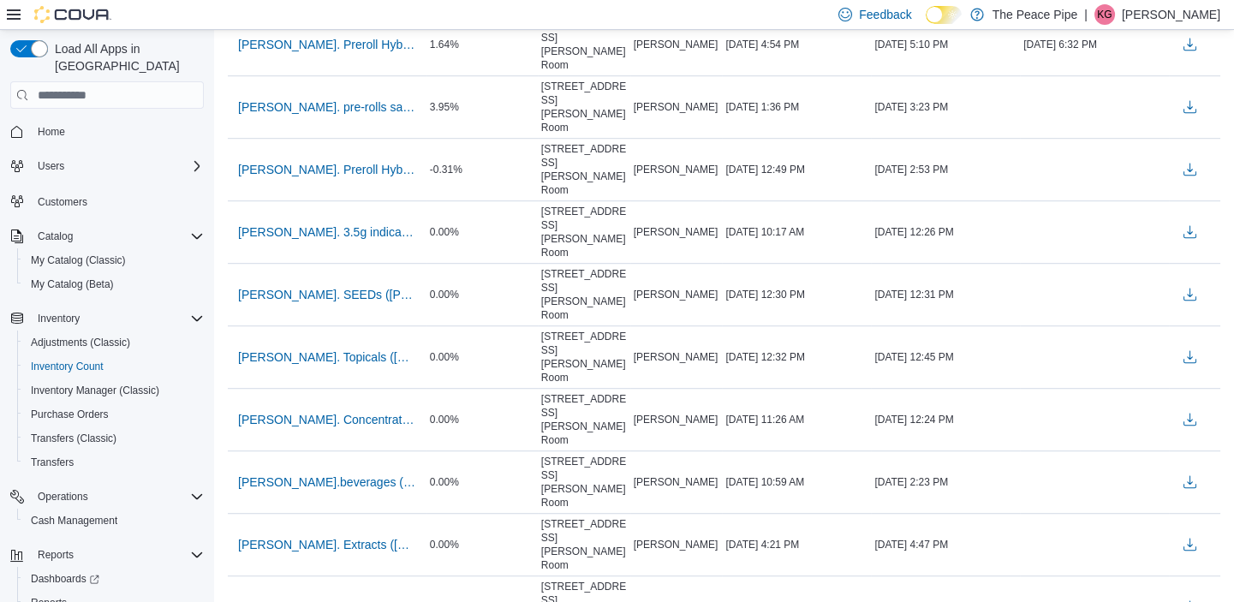
scroll to position [2507, 0]
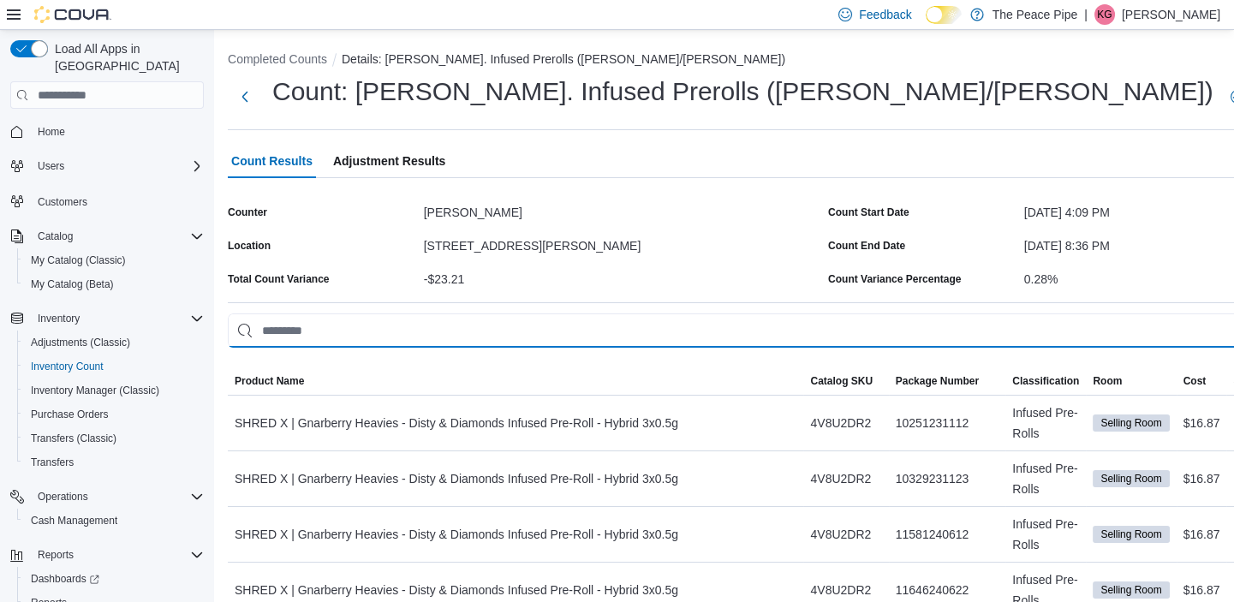
click at [376, 323] on input "This is a search bar. As you type, the results lower in the page will automatic…" at bounding box center [825, 331] width 1194 height 34
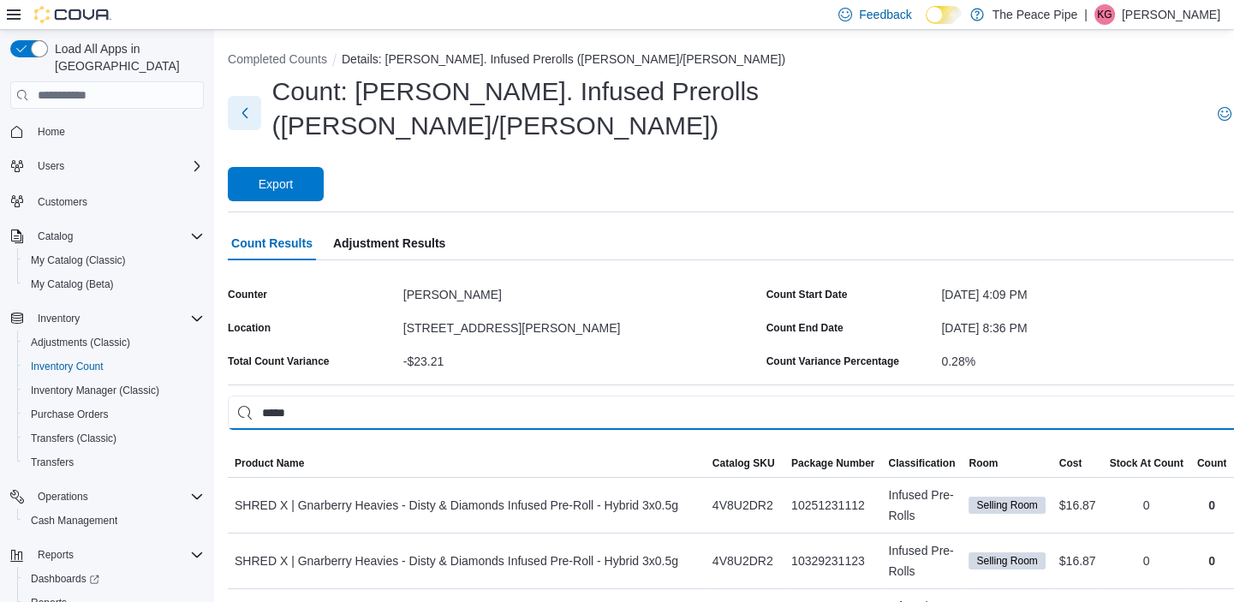
type input "*****"
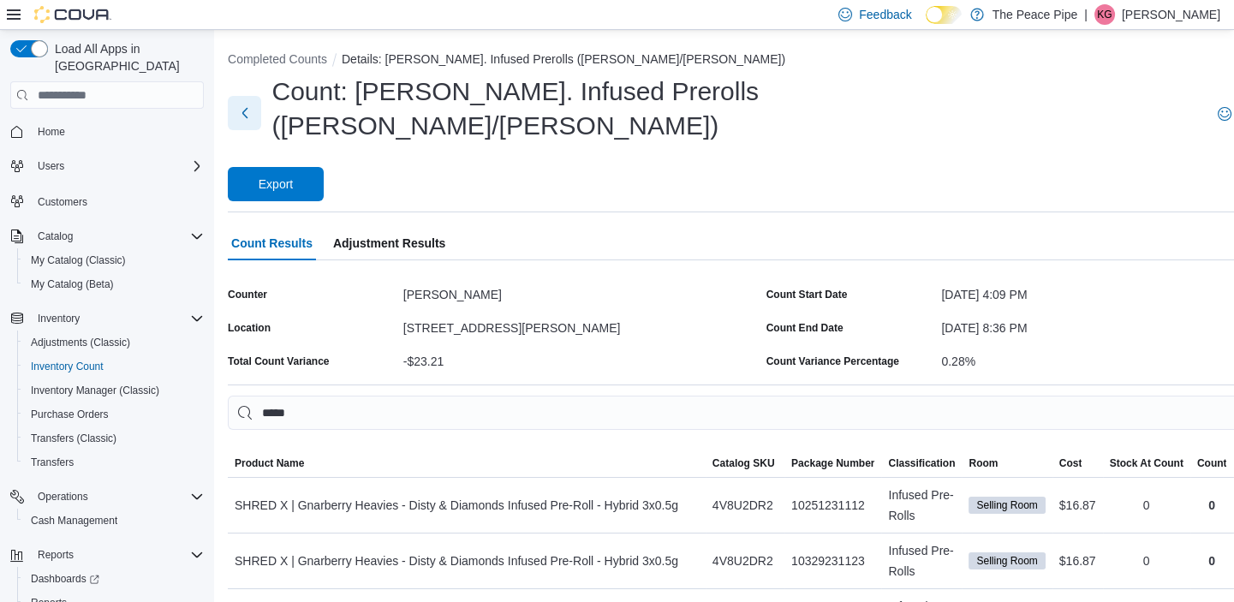
click at [237, 99] on button "Next" at bounding box center [244, 113] width 33 height 34
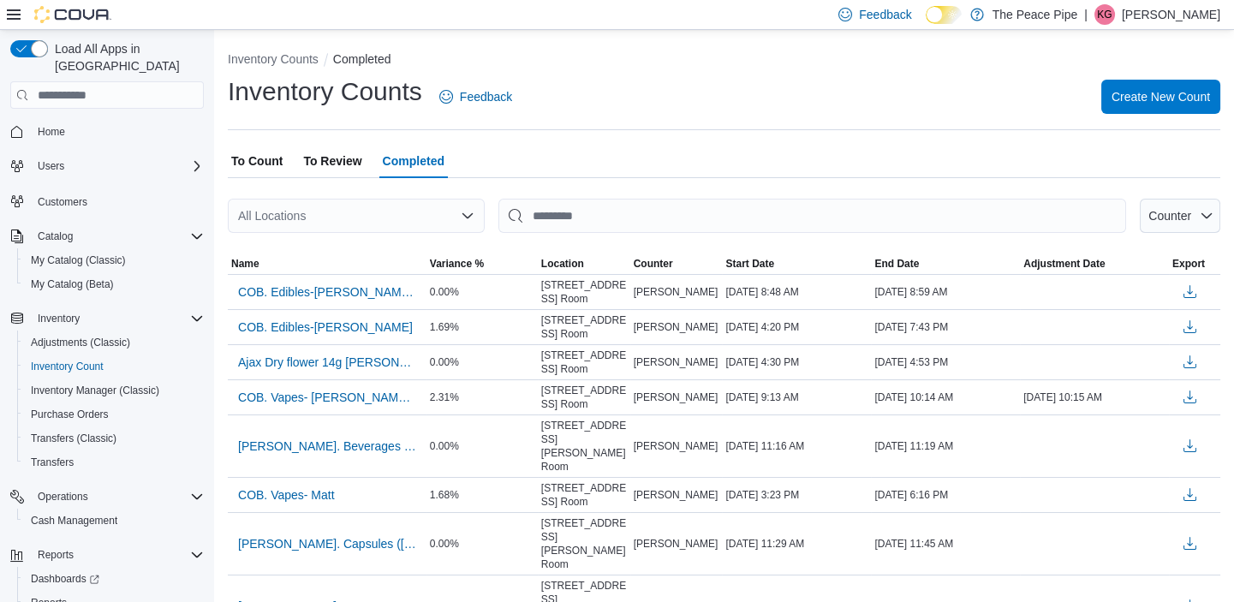
click at [378, 223] on div "All Locations" at bounding box center [356, 216] width 257 height 34
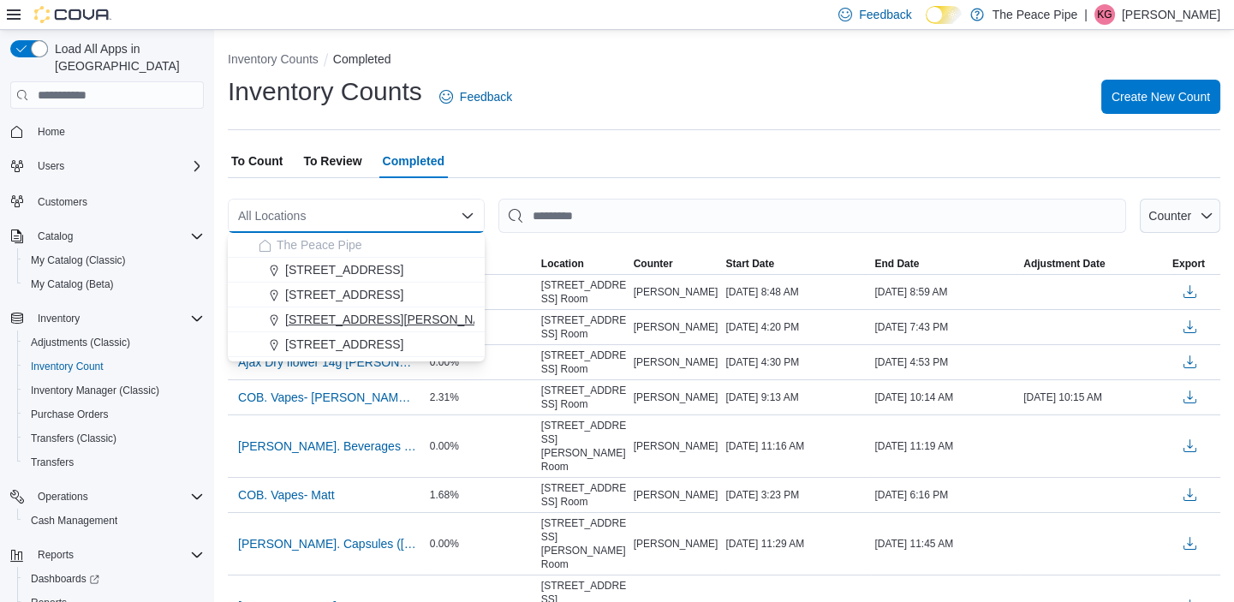
click at [340, 317] on span "[STREET_ADDRESS][PERSON_NAME]" at bounding box center [394, 319] width 218 height 17
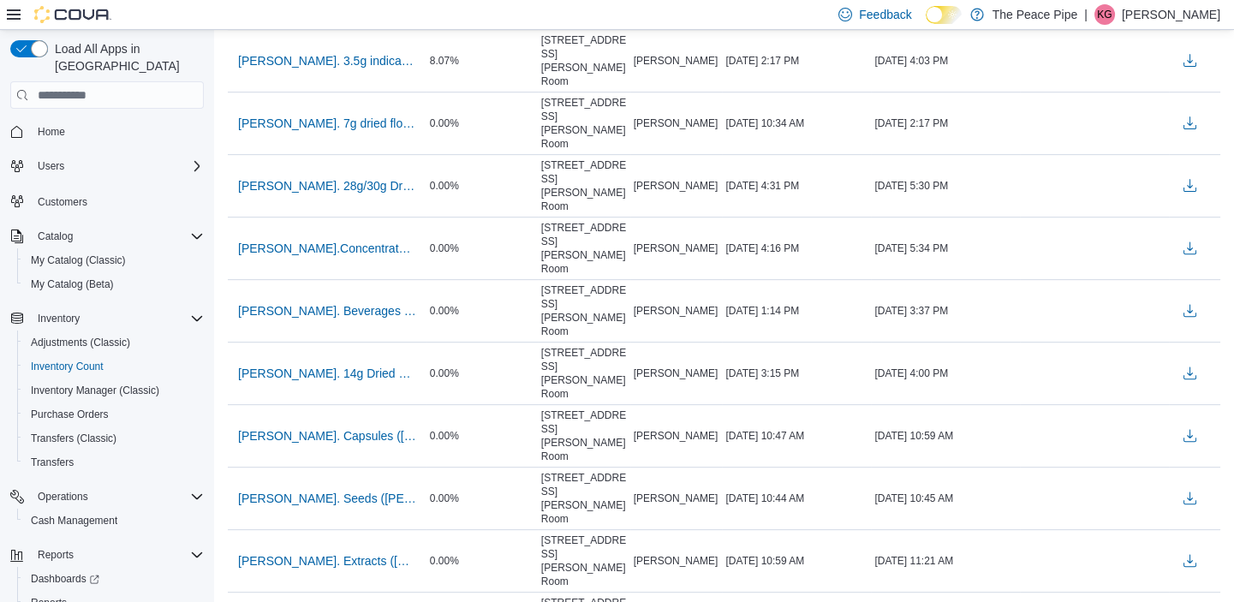
scroll to position [1499, 0]
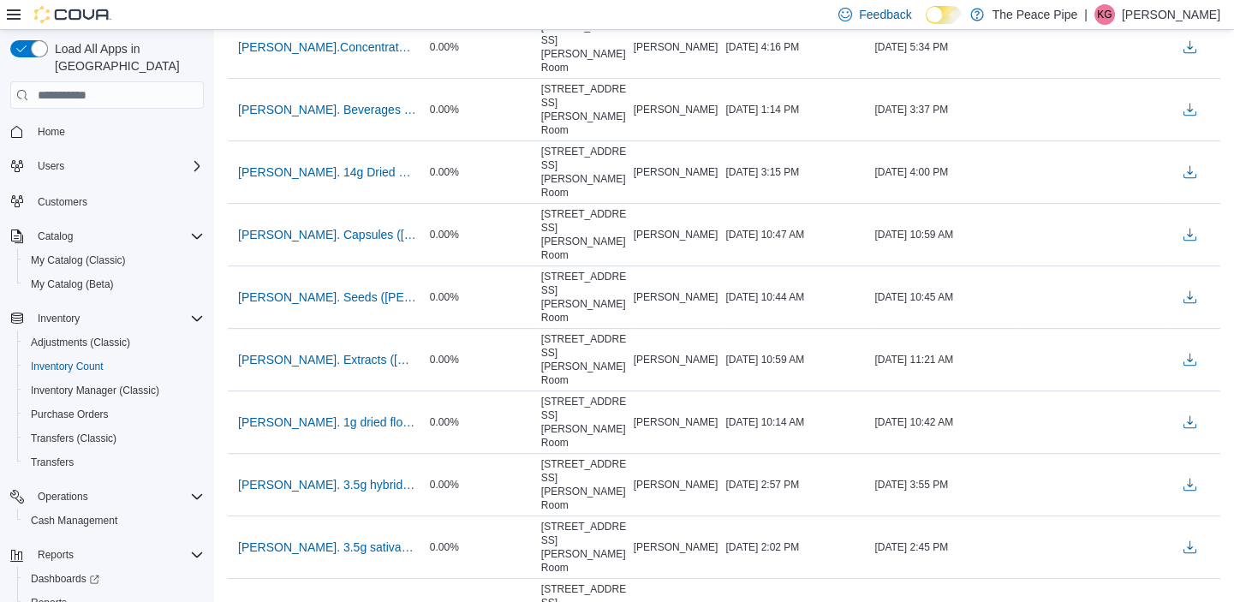
scroll to position [1703, 0]
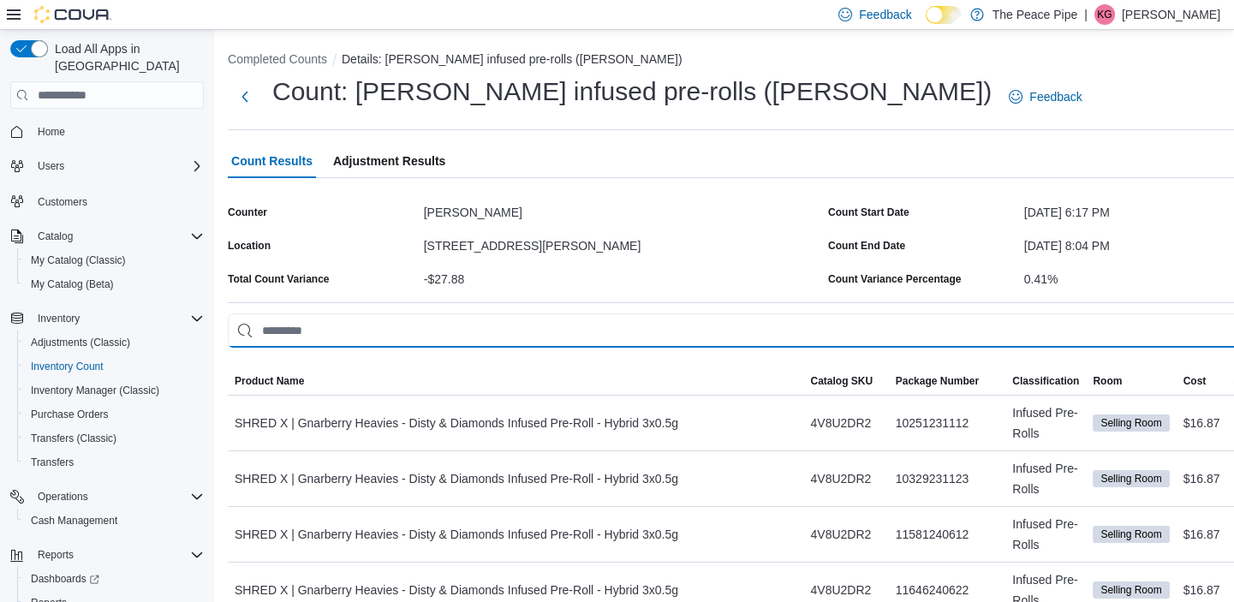
click at [292, 334] on input "This is a search bar. As you type, the results lower in the page will automatic…" at bounding box center [825, 331] width 1194 height 34
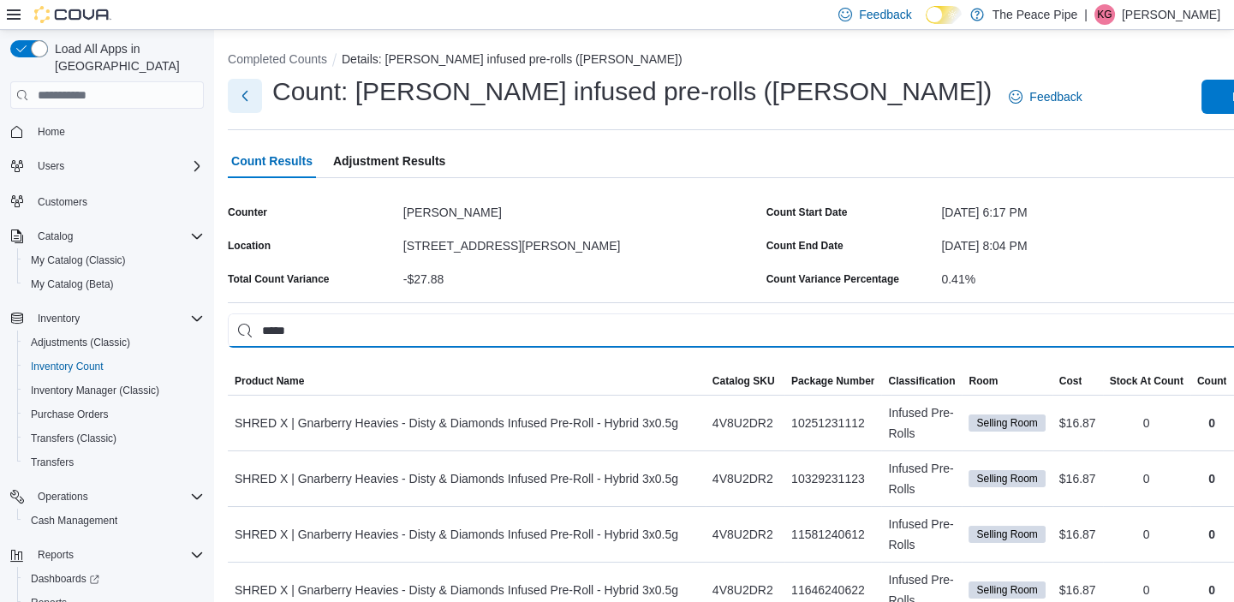
type input "*****"
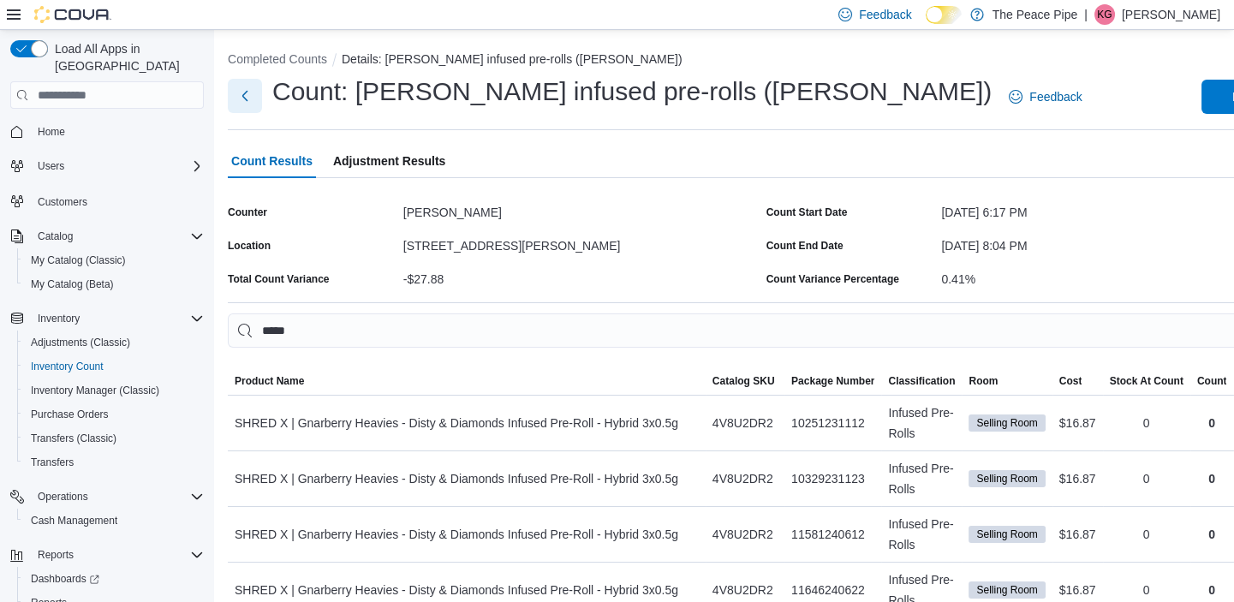
click at [249, 99] on button "Next" at bounding box center [245, 96] width 34 height 34
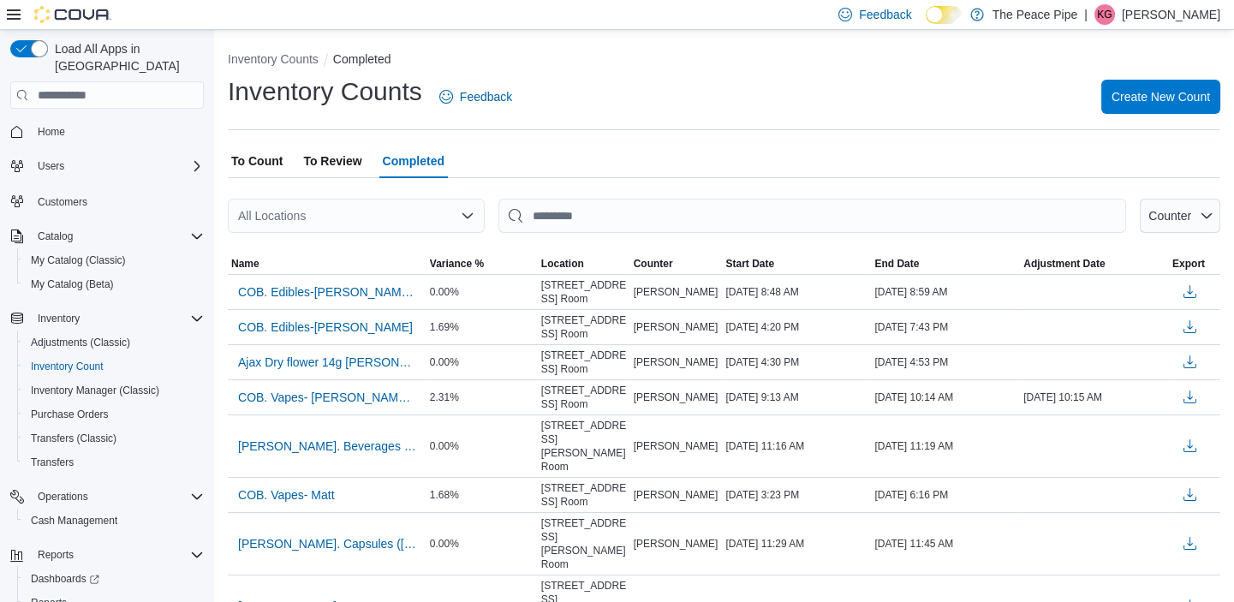
click at [273, 224] on div "All Locations" at bounding box center [356, 216] width 257 height 34
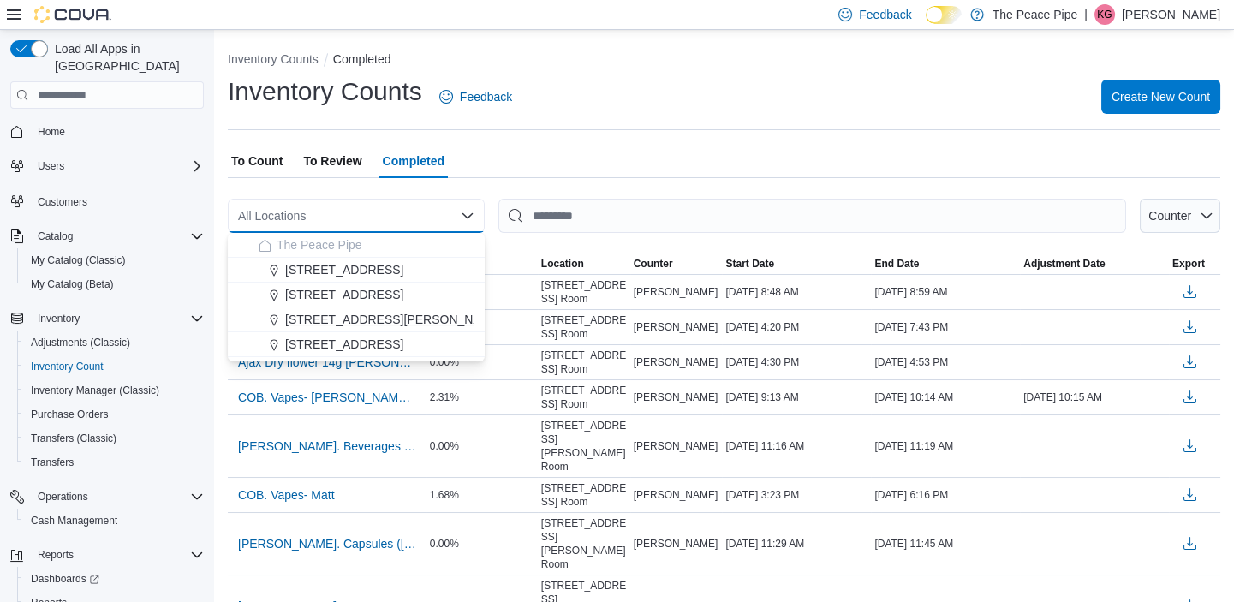
click at [350, 317] on span "[STREET_ADDRESS][PERSON_NAME]" at bounding box center [394, 319] width 218 height 17
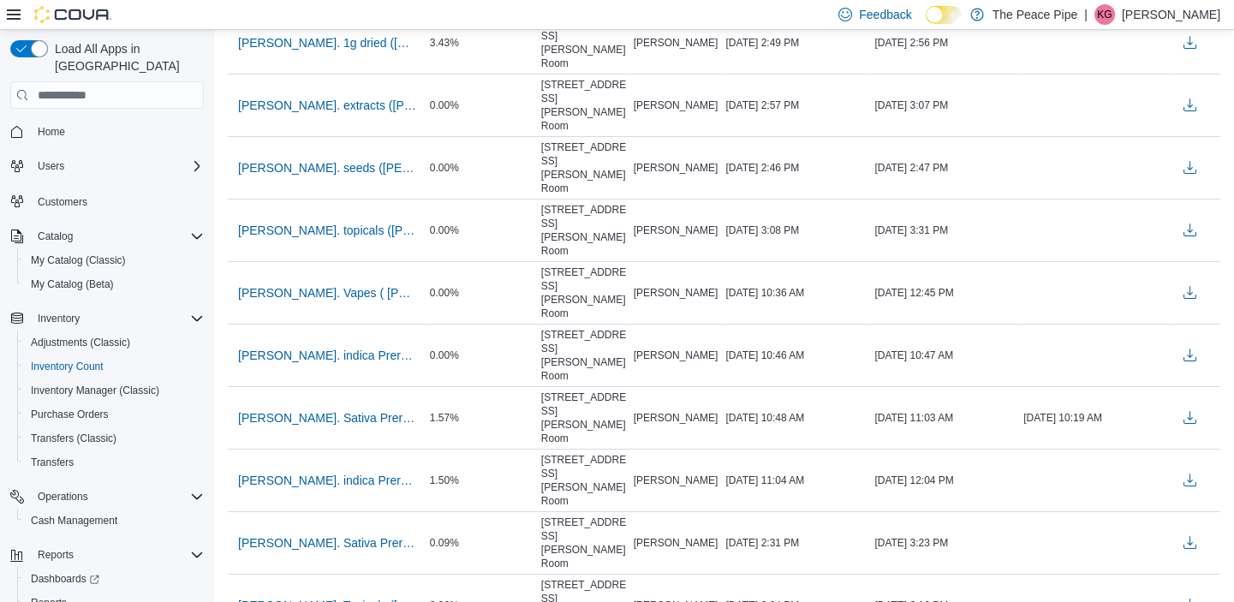
scroll to position [510, 0]
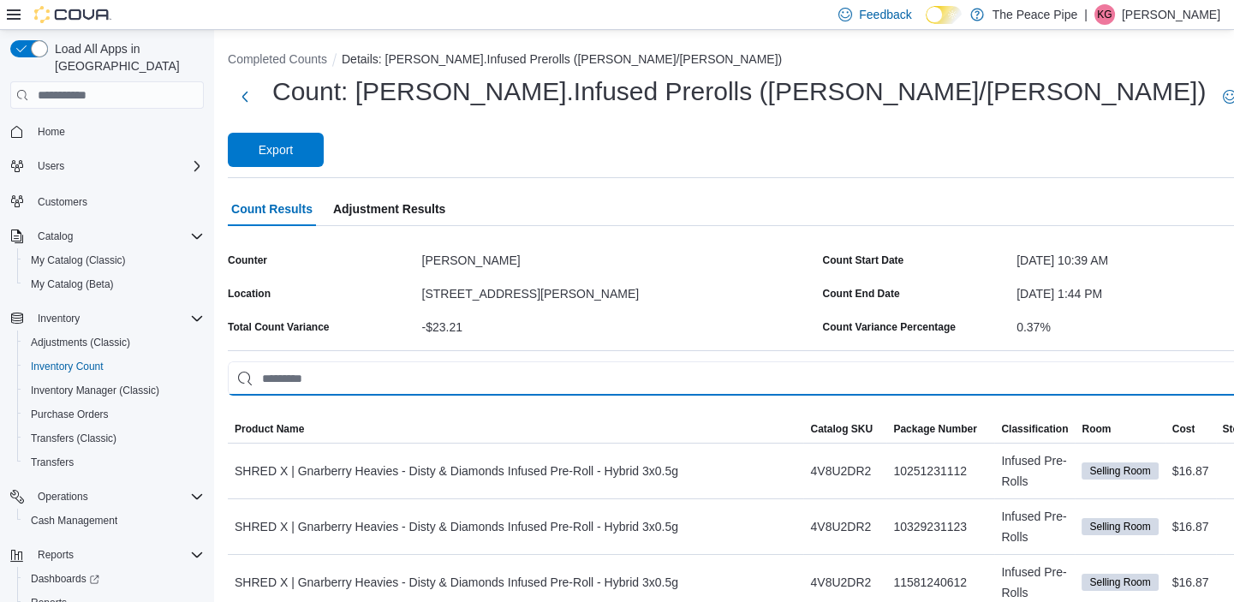
click at [292, 362] on input "This is a search bar. As you type, the results lower in the page will automatic…" at bounding box center [819, 379] width 1183 height 34
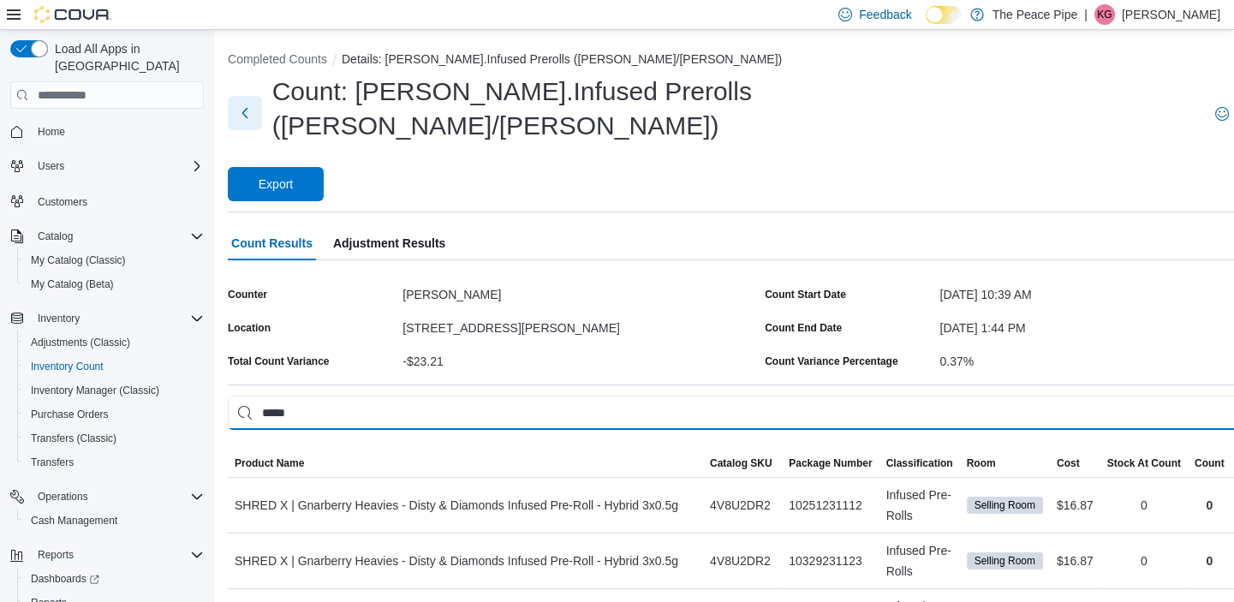
type input "*****"
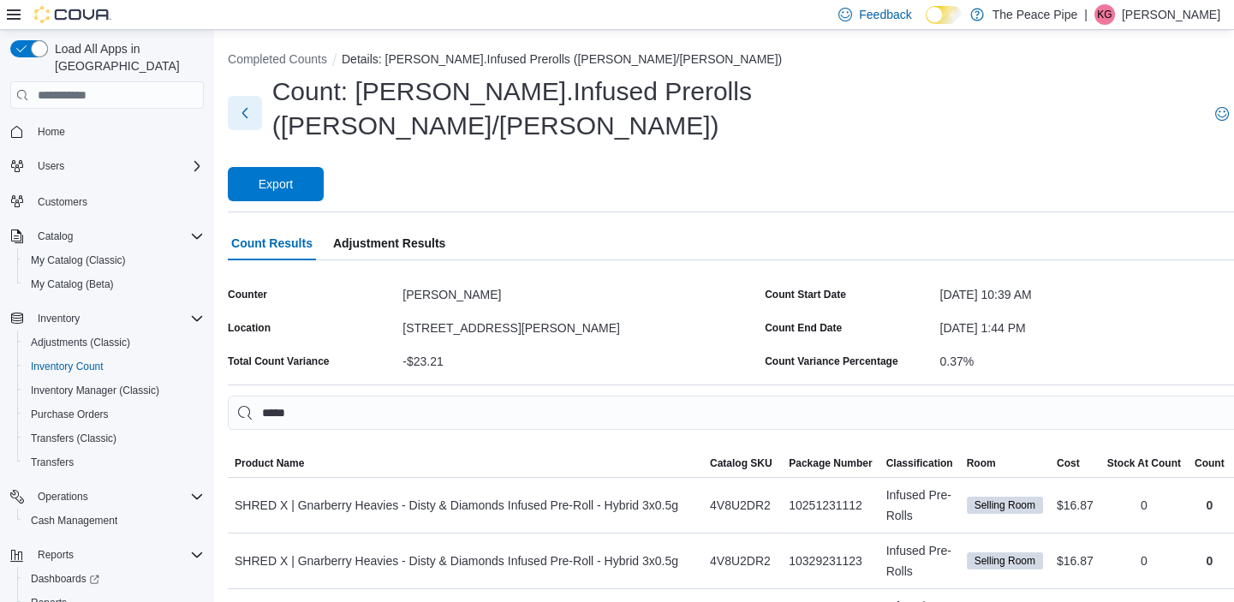
click at [236, 105] on button "Next" at bounding box center [245, 113] width 34 height 34
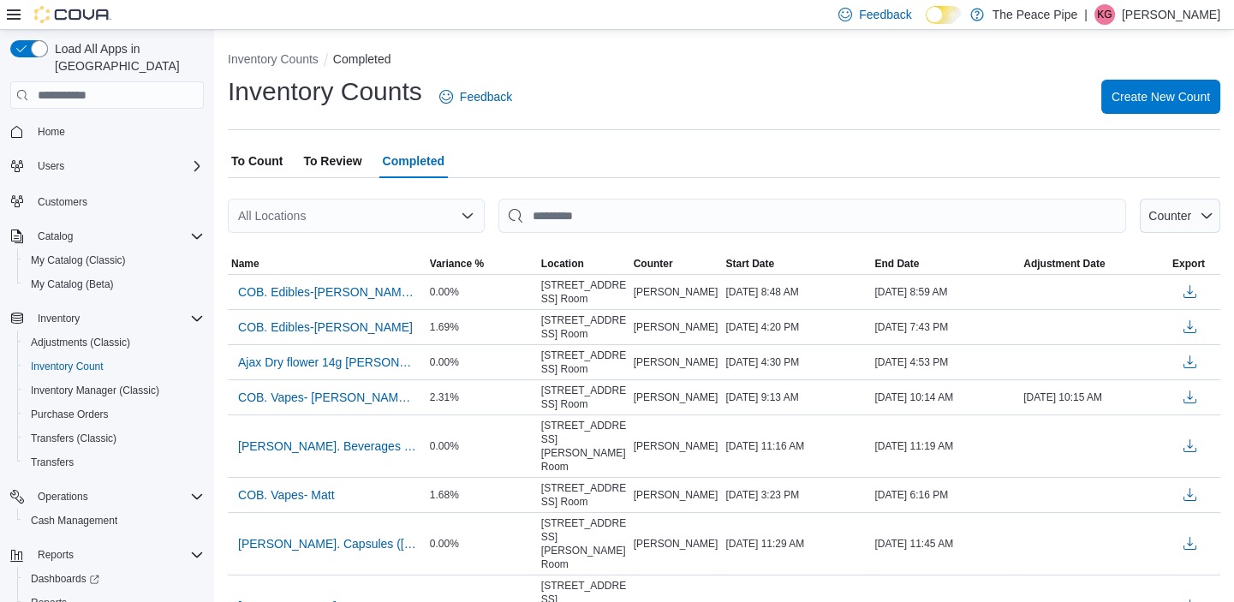
click at [403, 211] on div "All Locations" at bounding box center [356, 216] width 257 height 34
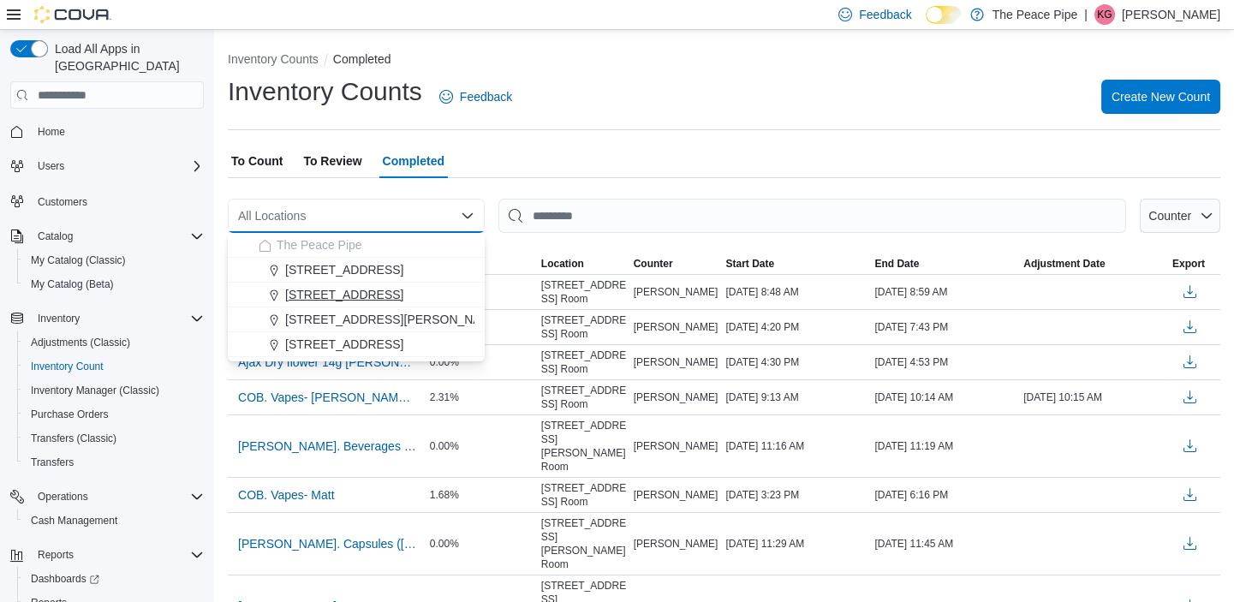
click at [343, 286] on span "[STREET_ADDRESS]" at bounding box center [344, 294] width 118 height 17
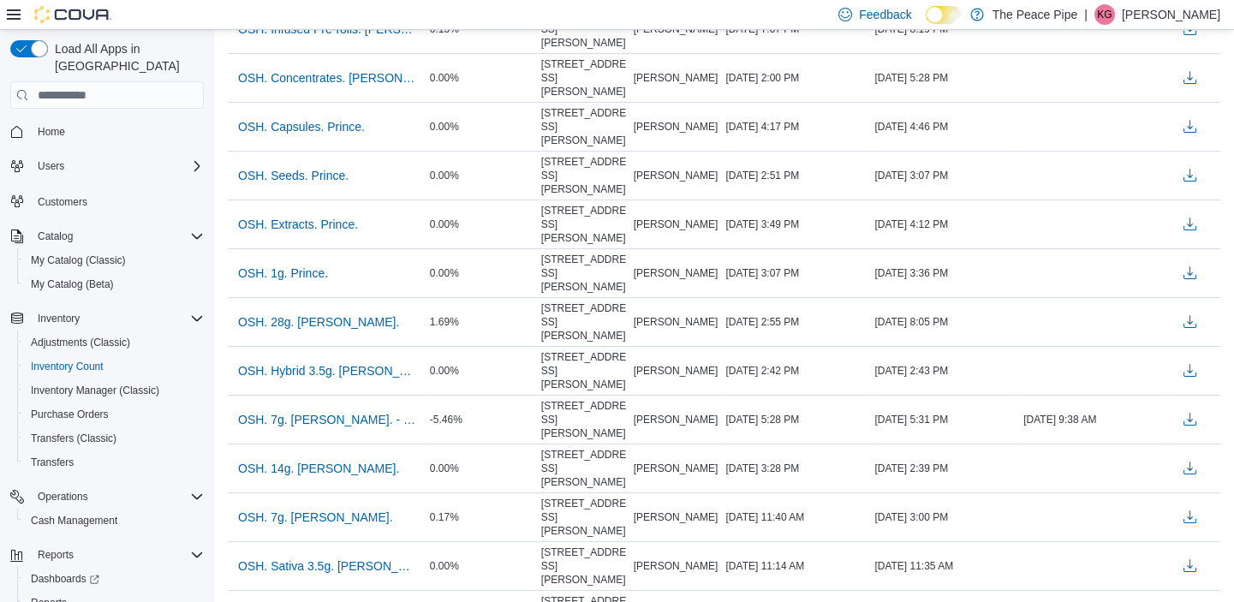
scroll to position [1499, 0]
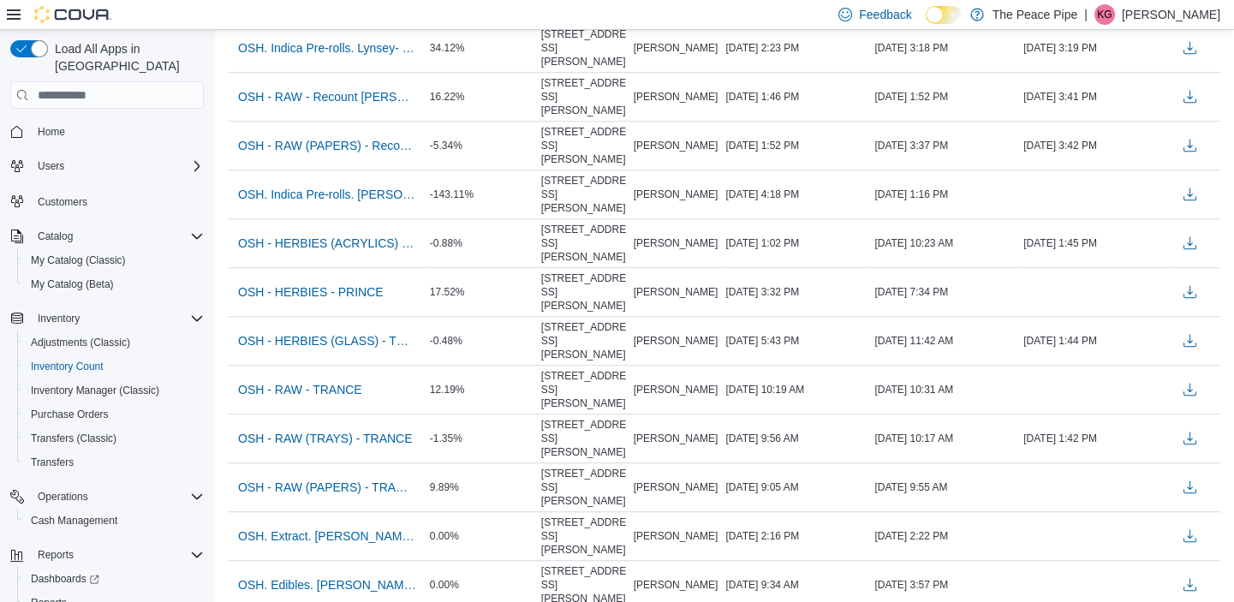
scroll to position [3249, 0]
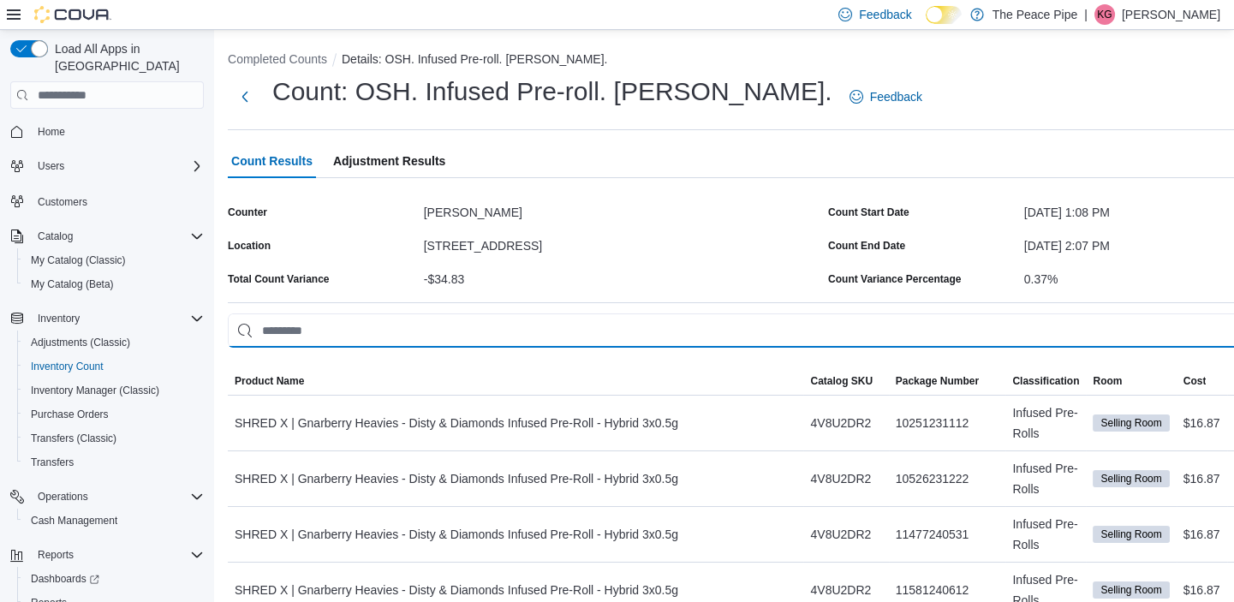
click at [350, 332] on input "This is a search bar. As you type, the results lower in the page will automatic…" at bounding box center [825, 331] width 1194 height 34
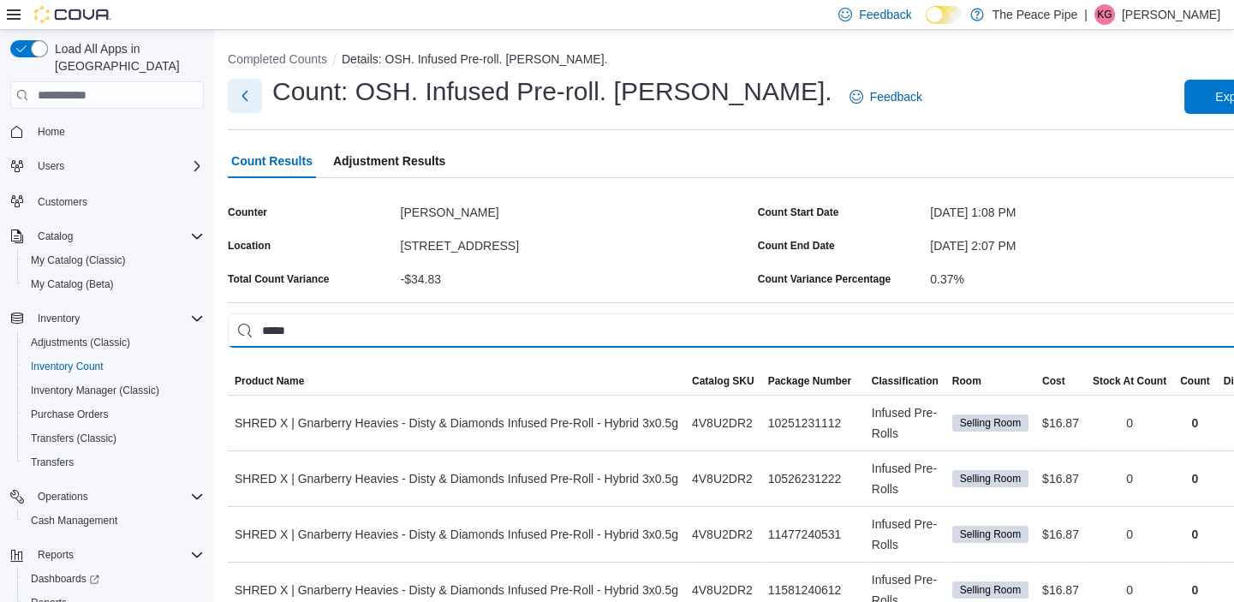
type input "*****"
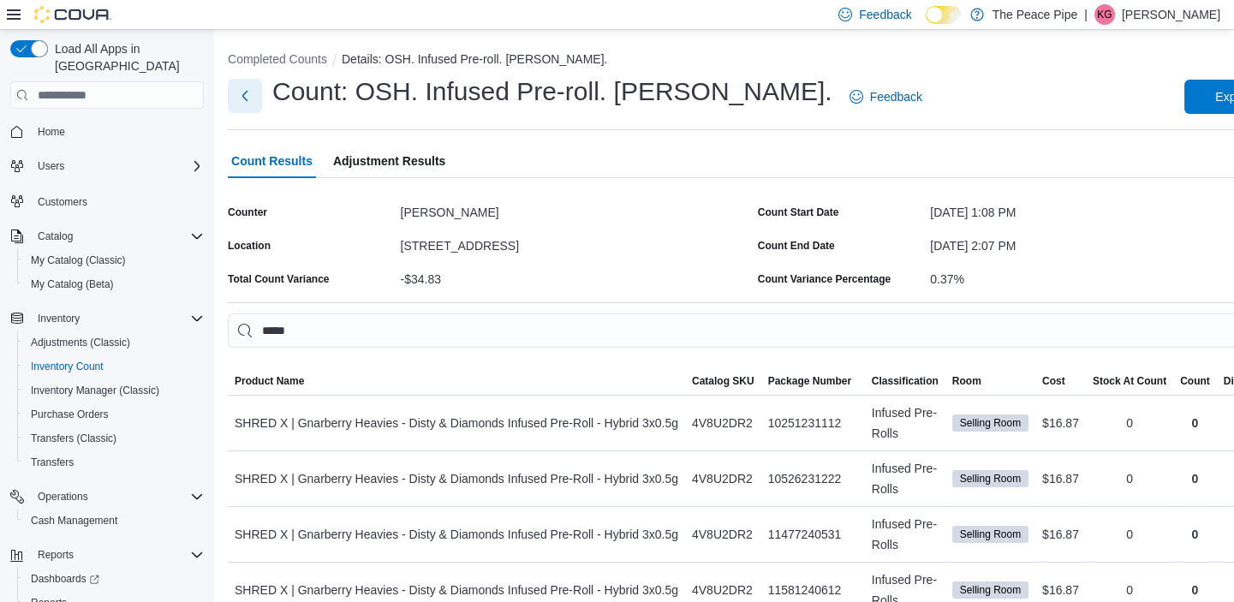
click at [245, 92] on button "Next" at bounding box center [245, 96] width 34 height 34
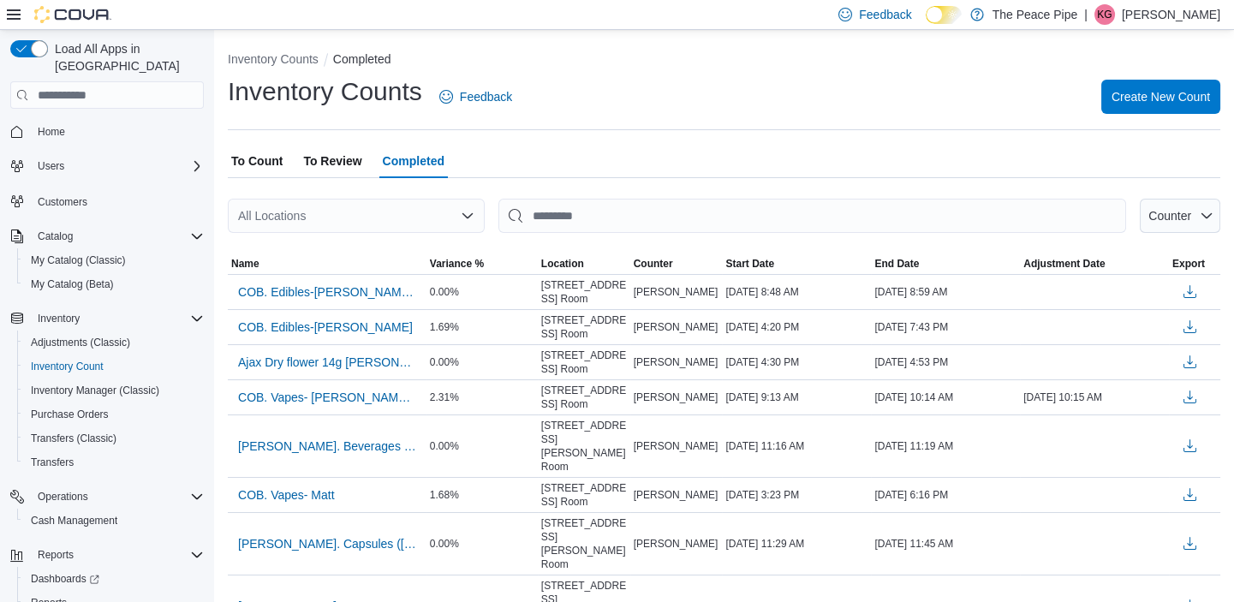
click at [330, 197] on div at bounding box center [724, 188] width 993 height 21
click at [326, 213] on div "All Locations" at bounding box center [356, 216] width 257 height 34
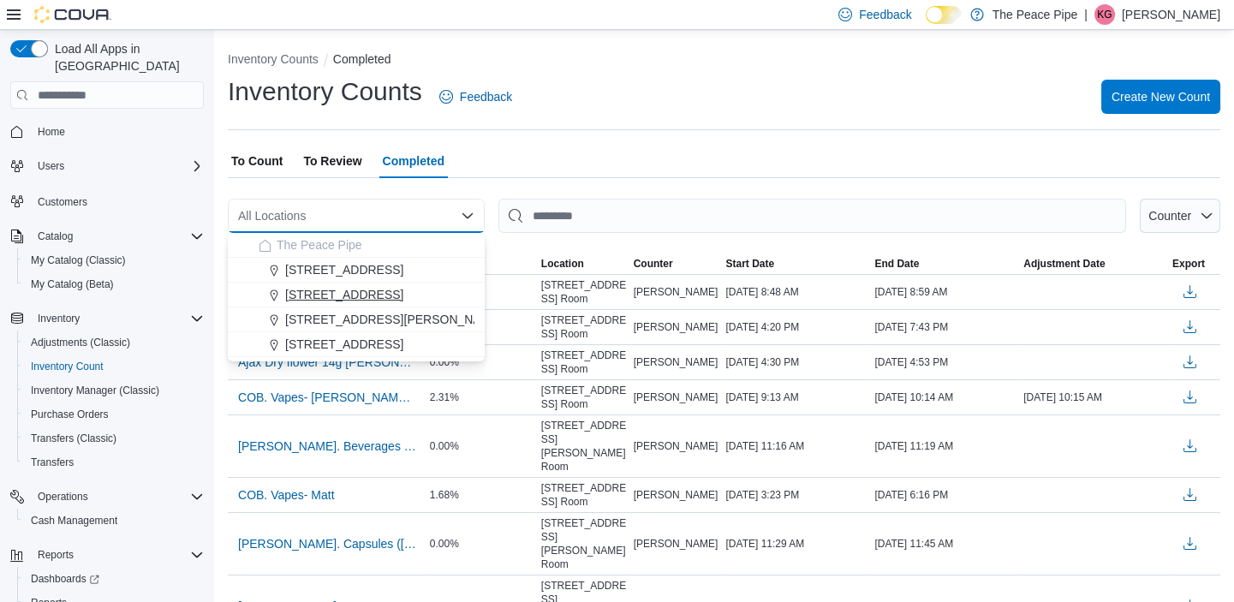
click at [337, 289] on span "[STREET_ADDRESS]" at bounding box center [344, 294] width 118 height 17
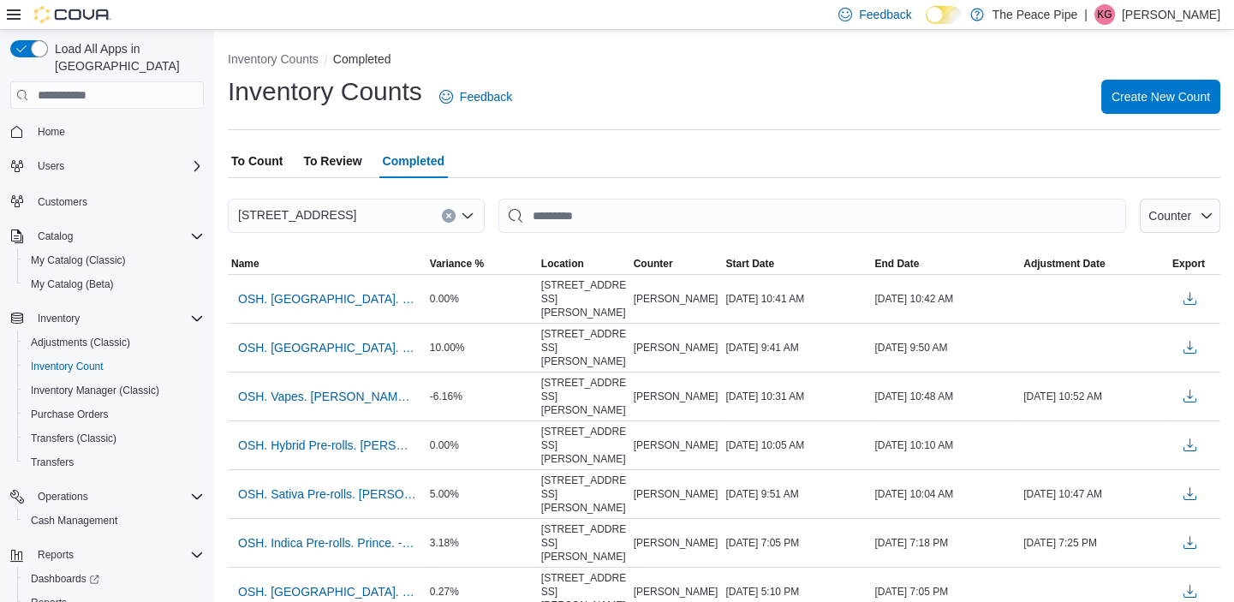
drag, startPoint x: 1231, startPoint y: 149, endPoint x: 1245, endPoint y: 170, distance: 25.4
click at [1234, 170] on html "Feedback Dark Mode The Peace Pipe | KG [PERSON_NAME] Load All Apps in New Hub H…" at bounding box center [617, 301] width 1234 height 602
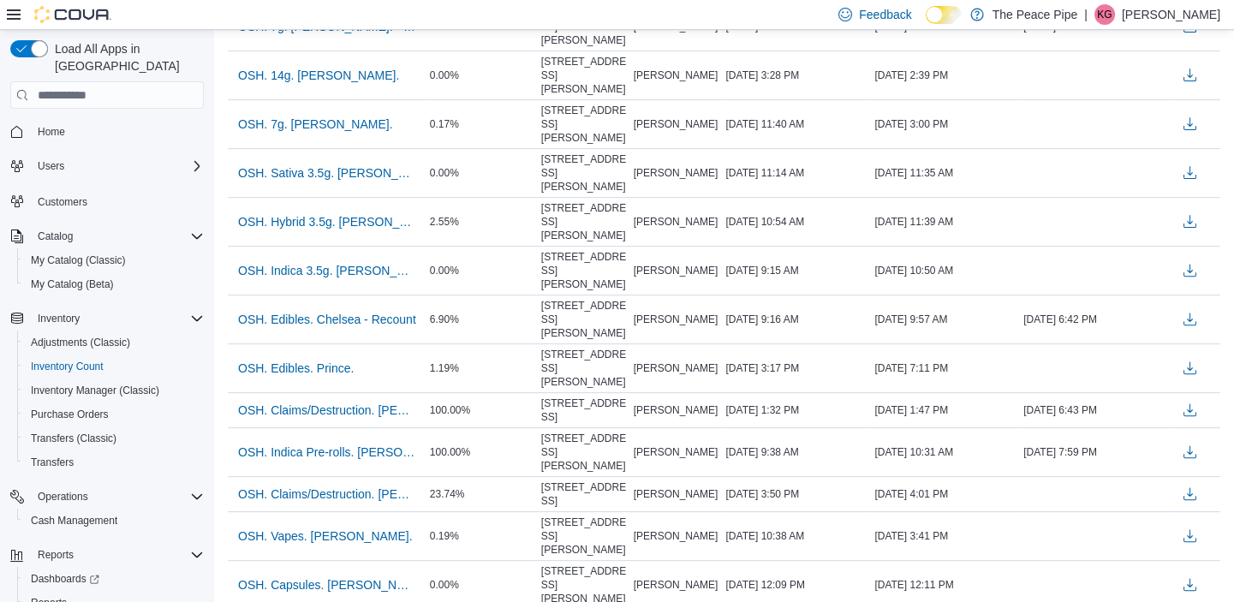
scroll to position [1499, 0]
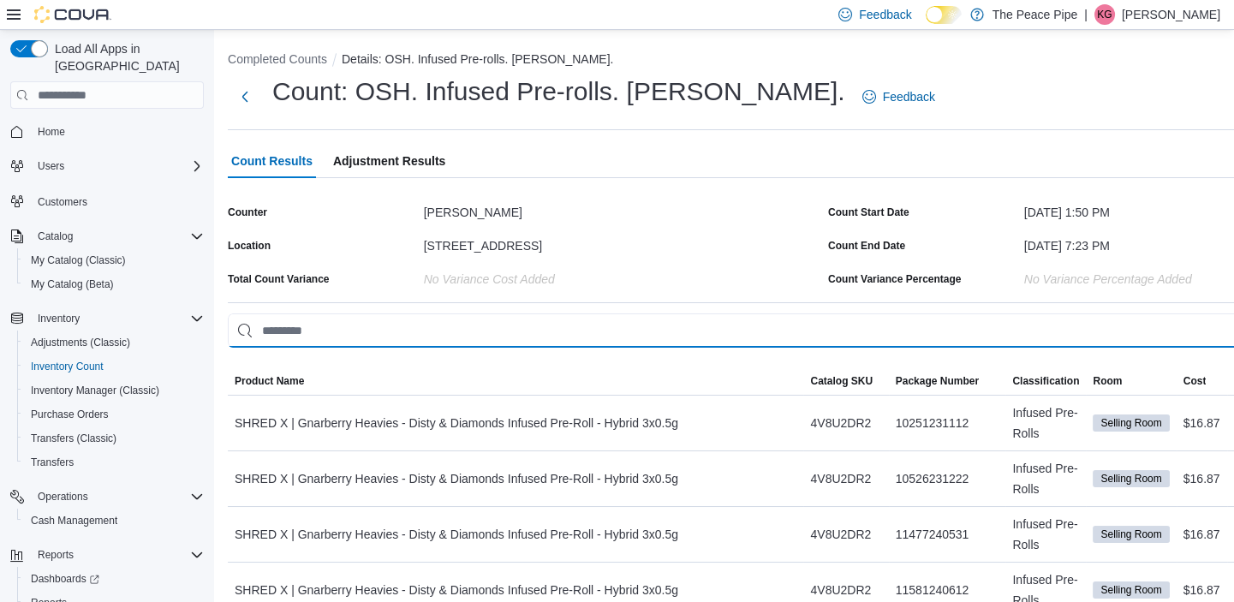
click at [331, 343] on input "This is a search bar. As you type, the results lower in the page will automatic…" at bounding box center [825, 331] width 1194 height 34
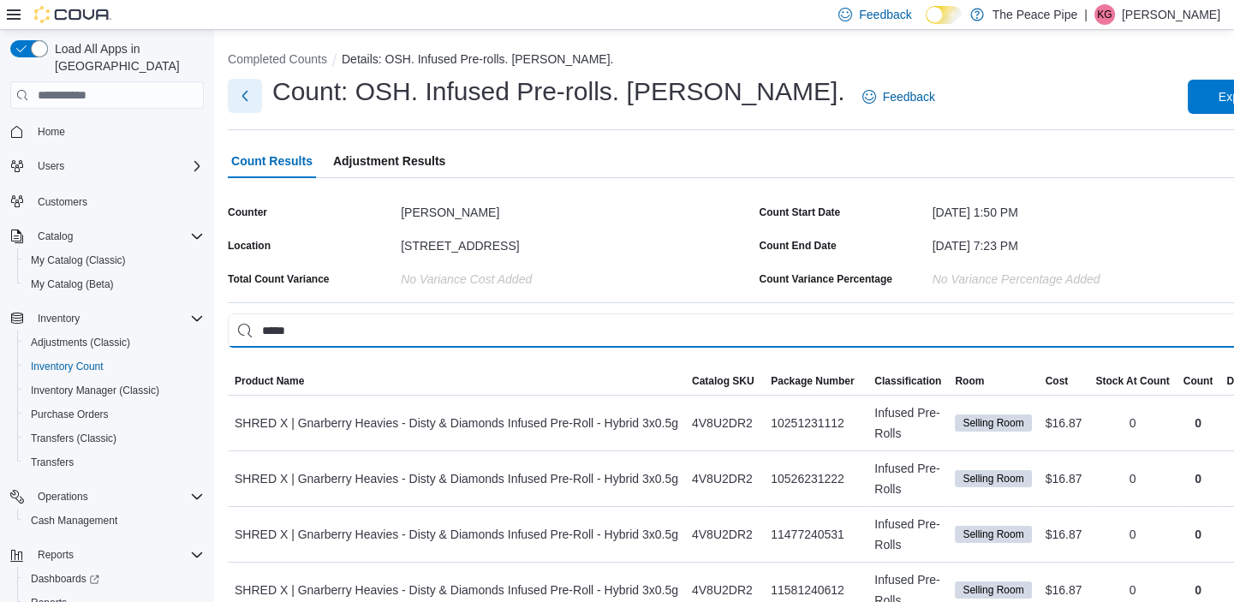
type input "*****"
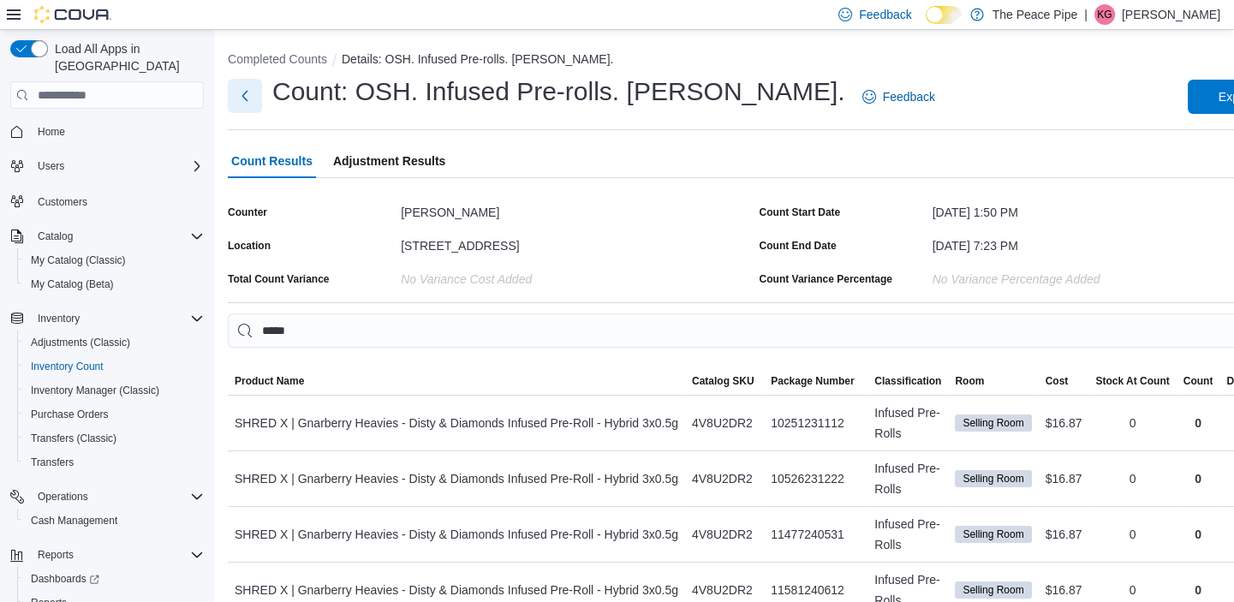
click at [242, 90] on button "Next" at bounding box center [245, 96] width 34 height 34
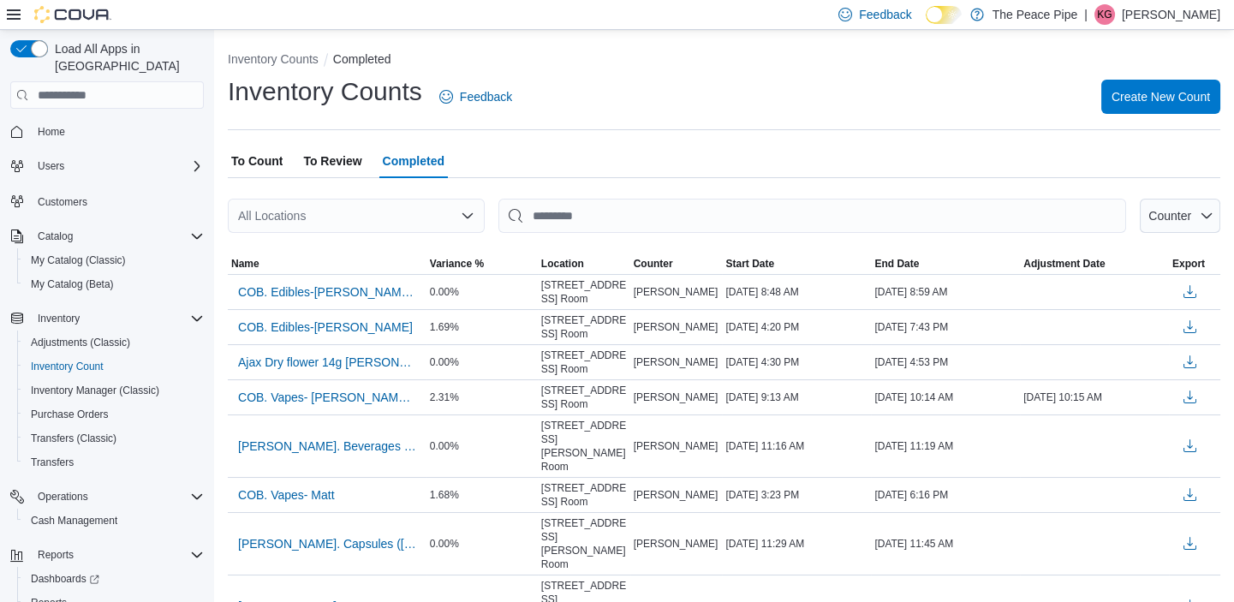
click at [282, 230] on div "All Locations" at bounding box center [356, 216] width 257 height 34
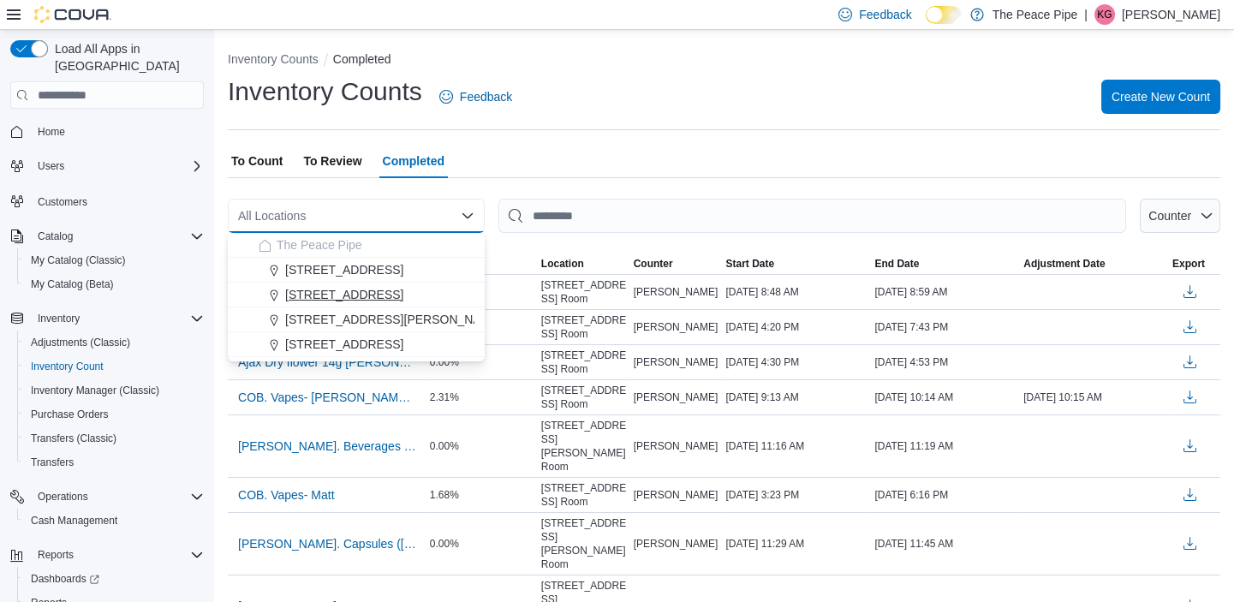
click at [350, 297] on span "[STREET_ADDRESS]" at bounding box center [344, 294] width 118 height 17
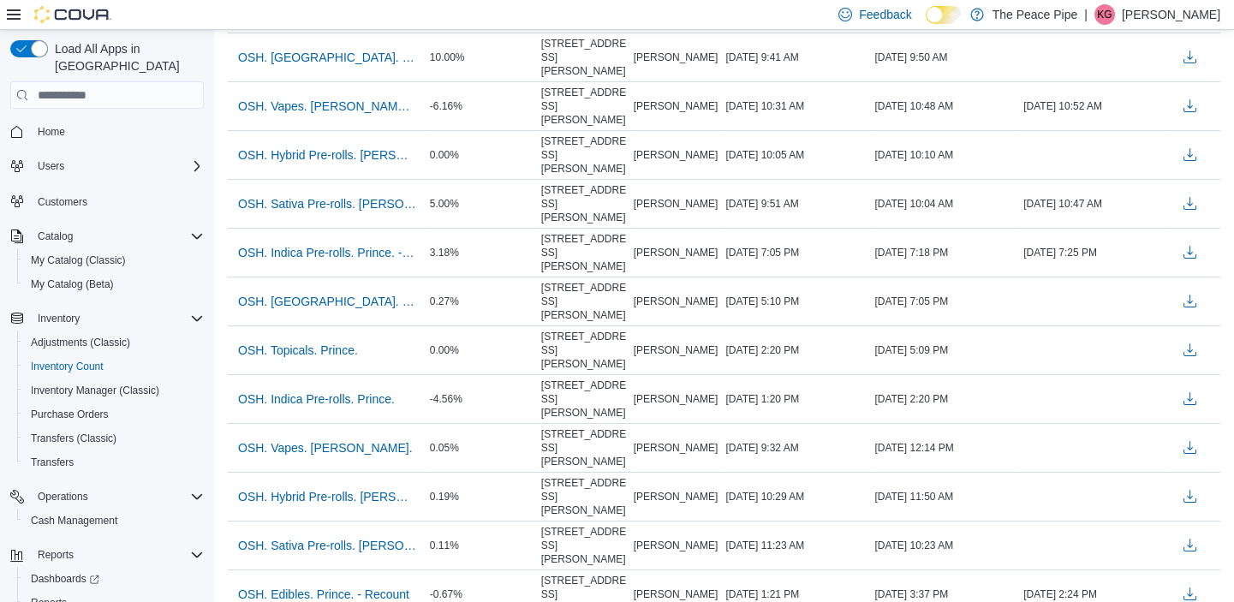
scroll to position [288, 0]
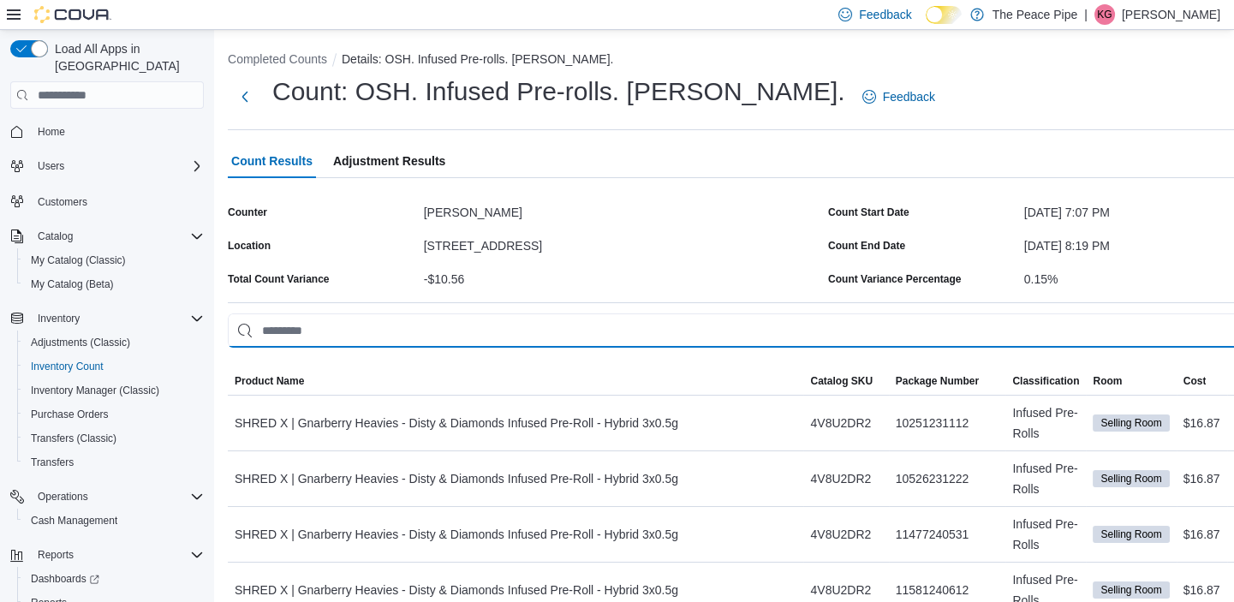
click at [290, 323] on input "This is a search bar. As you type, the results lower in the page will automatic…" at bounding box center [825, 331] width 1194 height 34
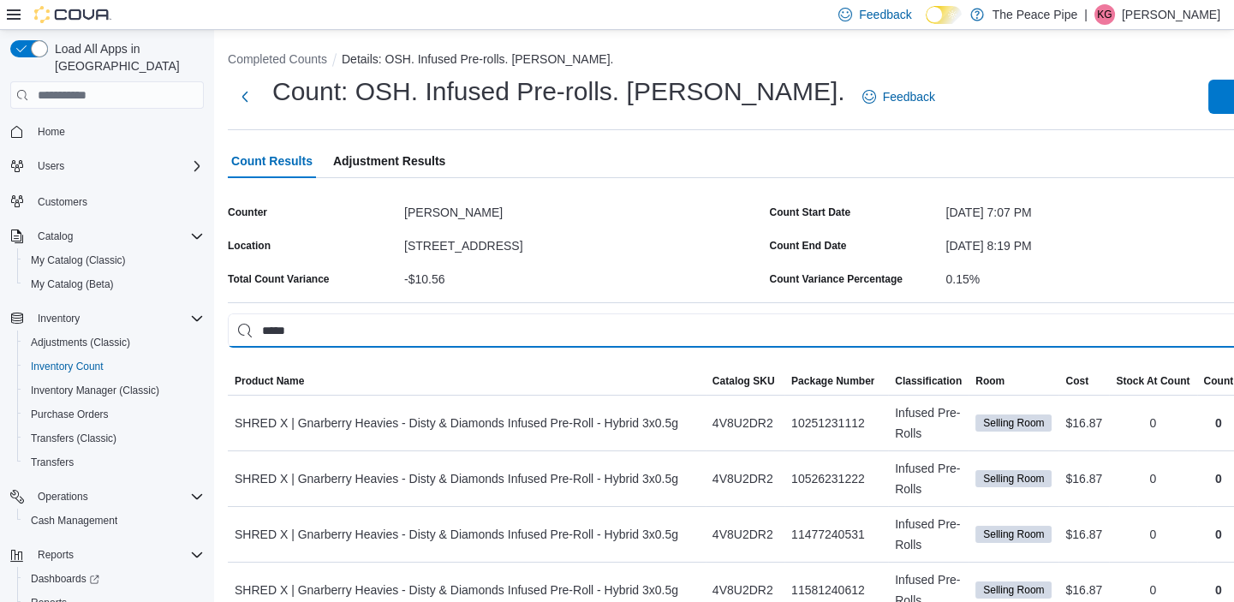
type input "*****"
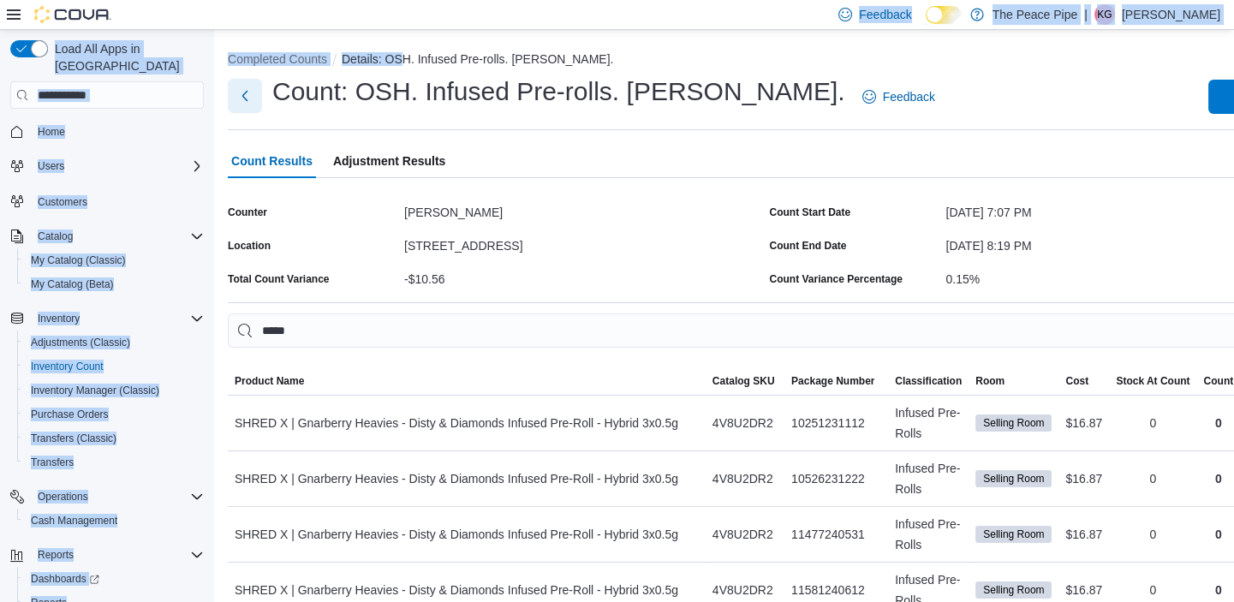
click at [238, 93] on button "Next" at bounding box center [245, 96] width 34 height 34
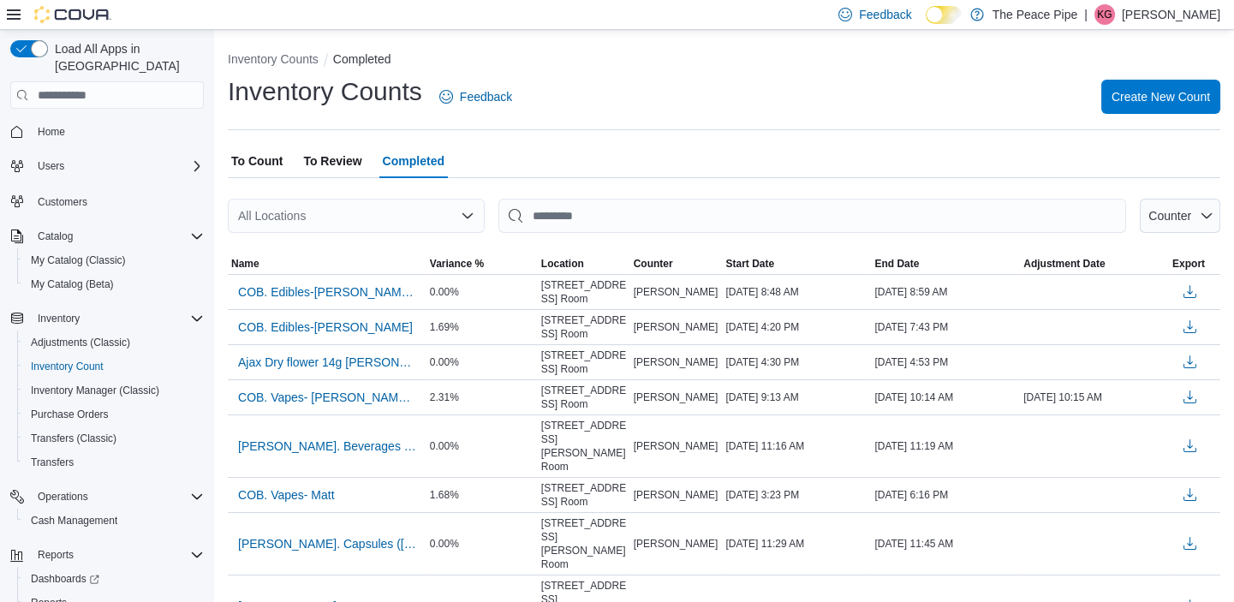
click at [274, 239] on div at bounding box center [724, 243] width 993 height 21
click at [273, 214] on div "All Locations" at bounding box center [356, 216] width 257 height 34
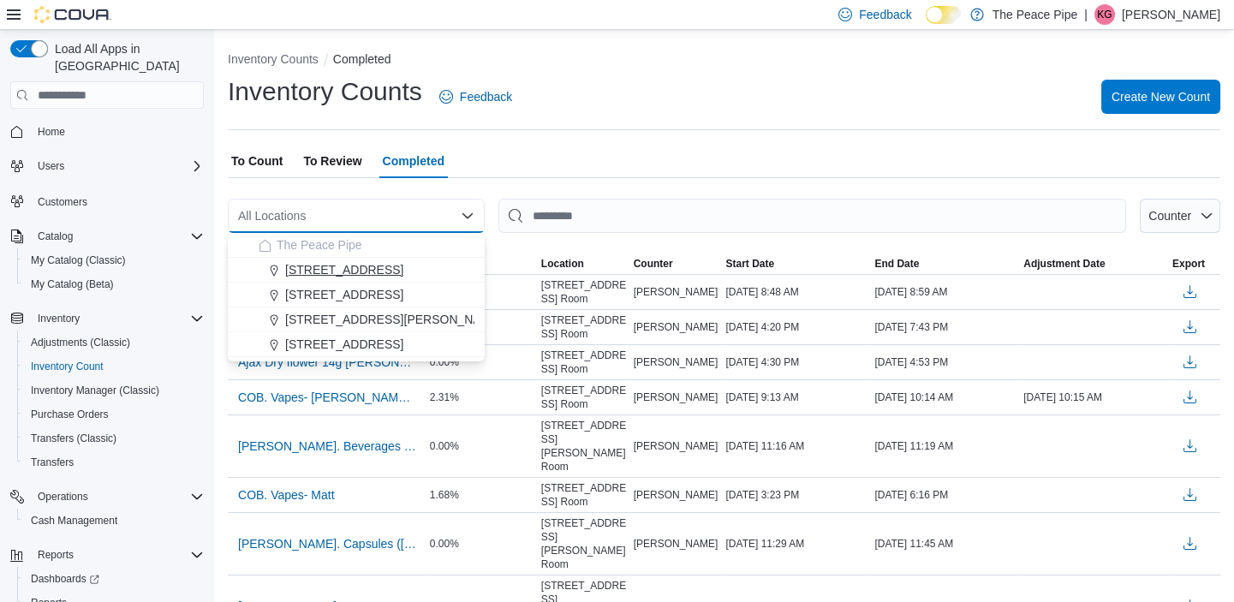
click at [326, 261] on span "[STREET_ADDRESS]" at bounding box center [344, 269] width 118 height 17
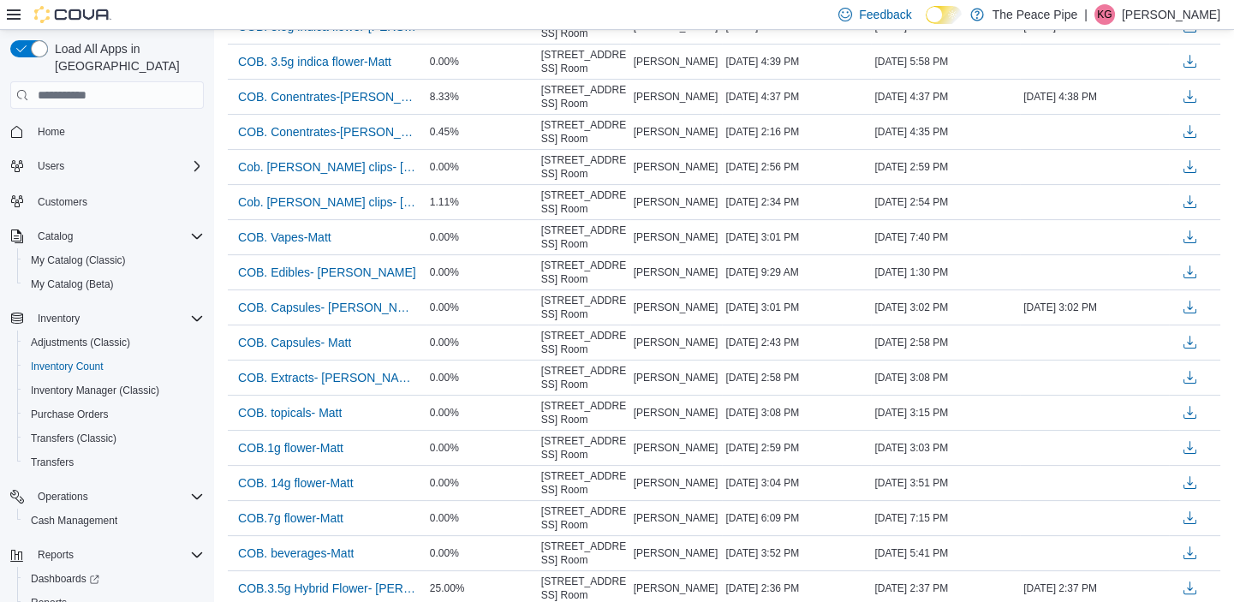
scroll to position [1499, 0]
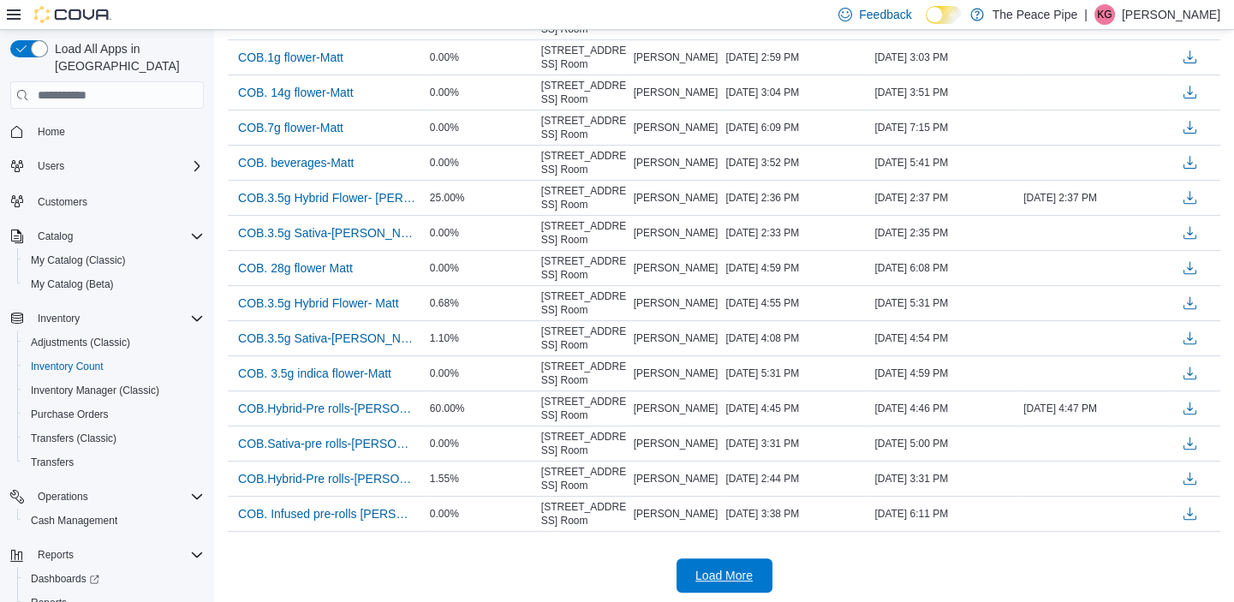
click at [714, 559] on span "Load More" at bounding box center [724, 576] width 75 height 34
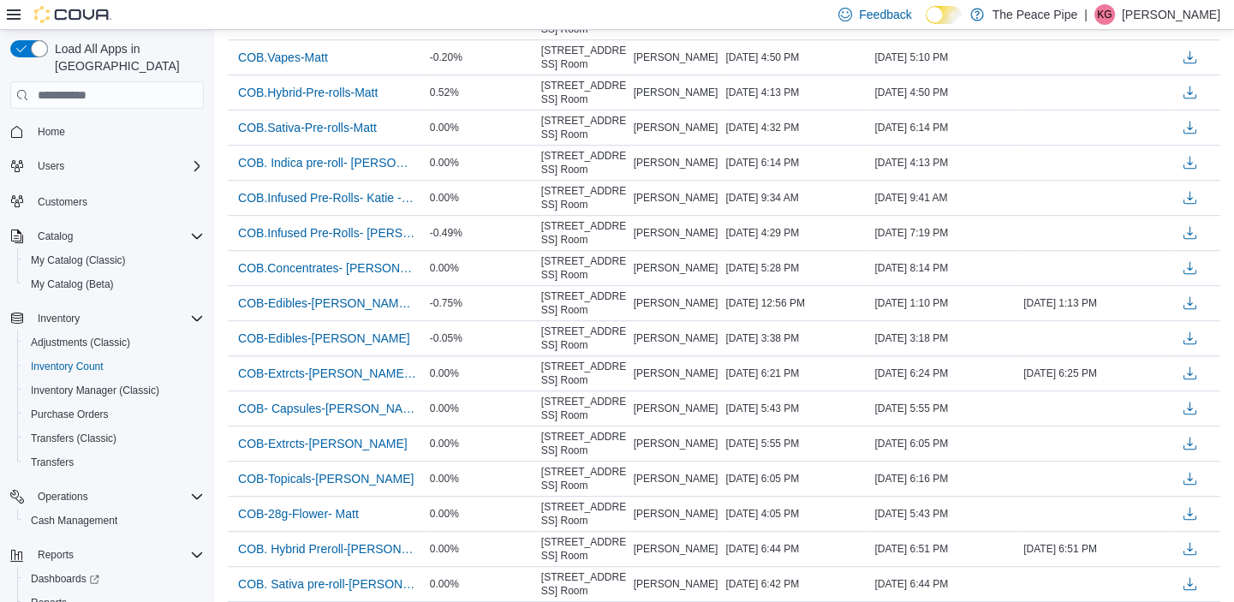
scroll to position [2654, 0]
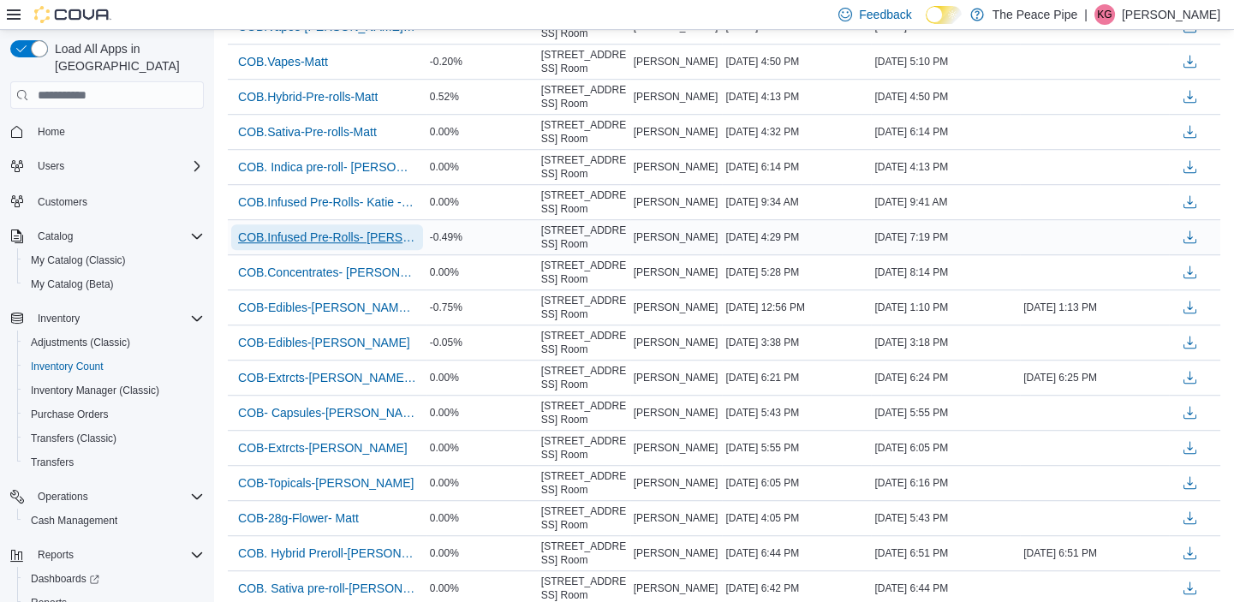
click at [263, 238] on span "COB.Infused Pre-Rolls- [PERSON_NAME]" at bounding box center [327, 237] width 178 height 26
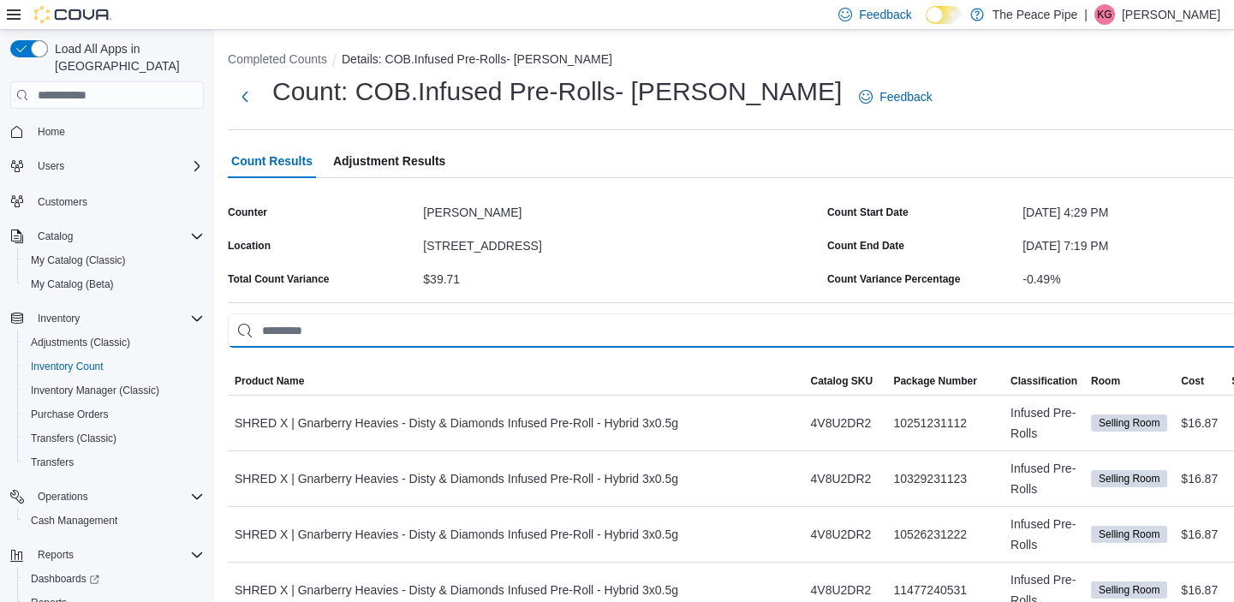
click at [351, 331] on input "This is a search bar. As you type, the results lower in the page will automatic…" at bounding box center [824, 331] width 1192 height 34
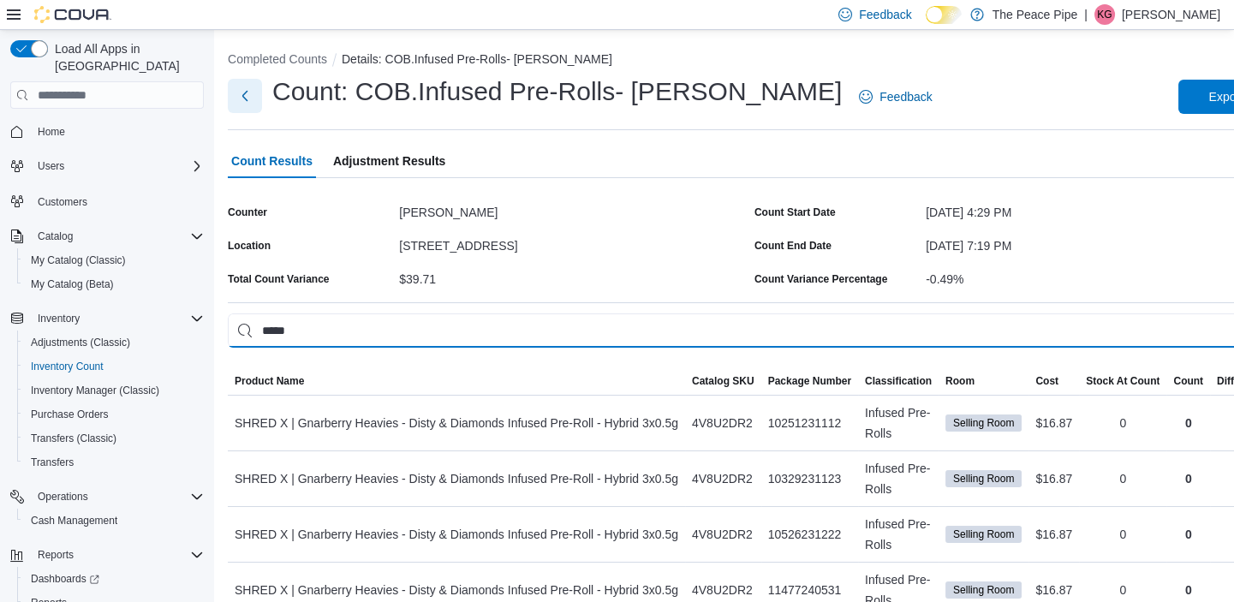
type input "*****"
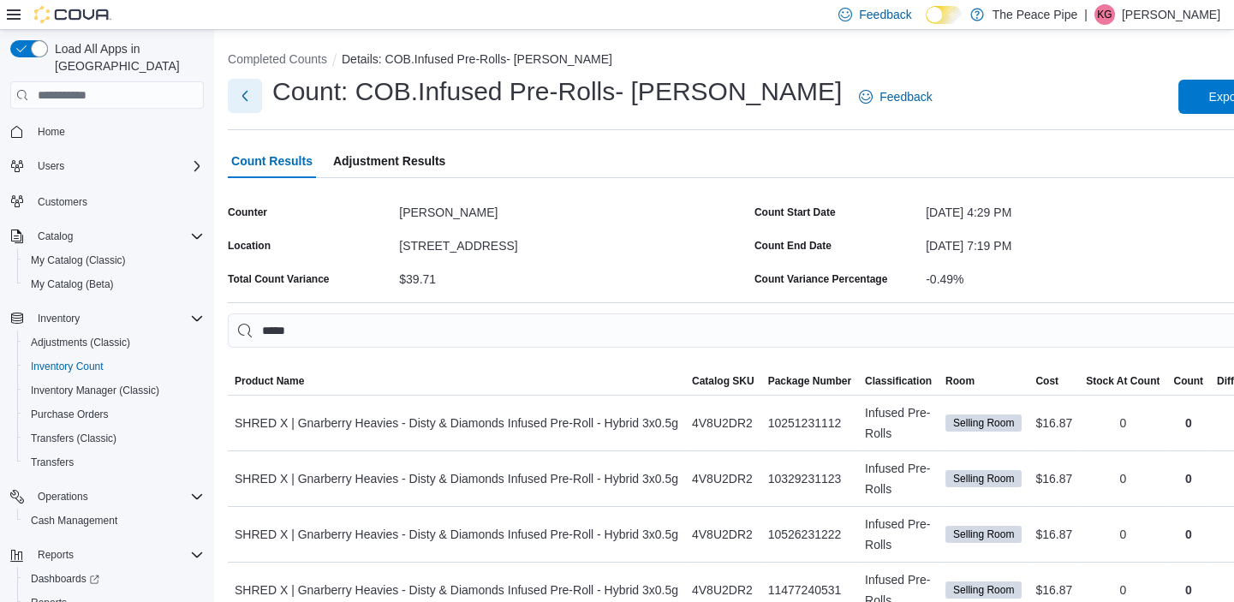
click at [248, 102] on button "Next" at bounding box center [245, 96] width 34 height 34
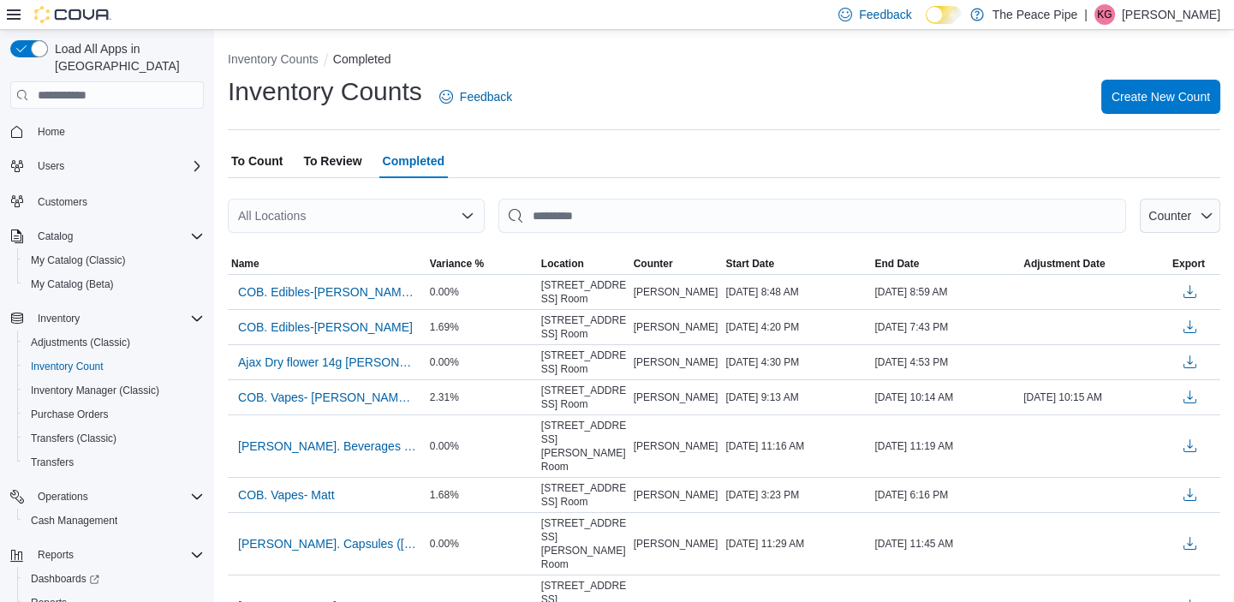
click at [365, 220] on div "All Locations" at bounding box center [356, 216] width 257 height 34
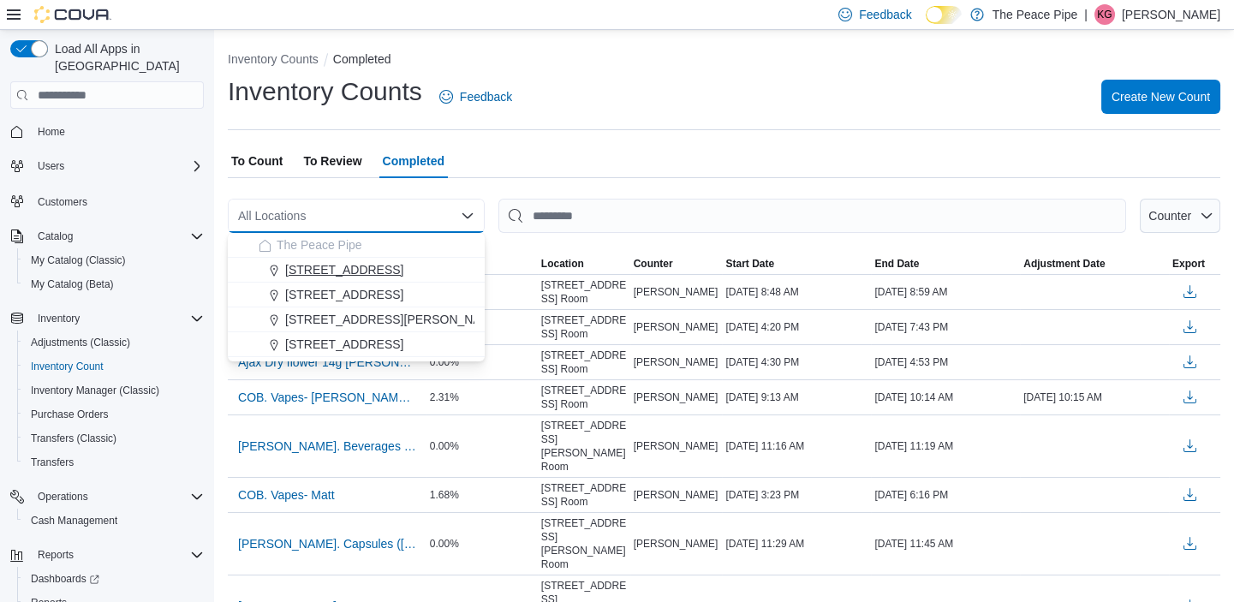
click at [334, 264] on span "[STREET_ADDRESS]" at bounding box center [344, 269] width 118 height 17
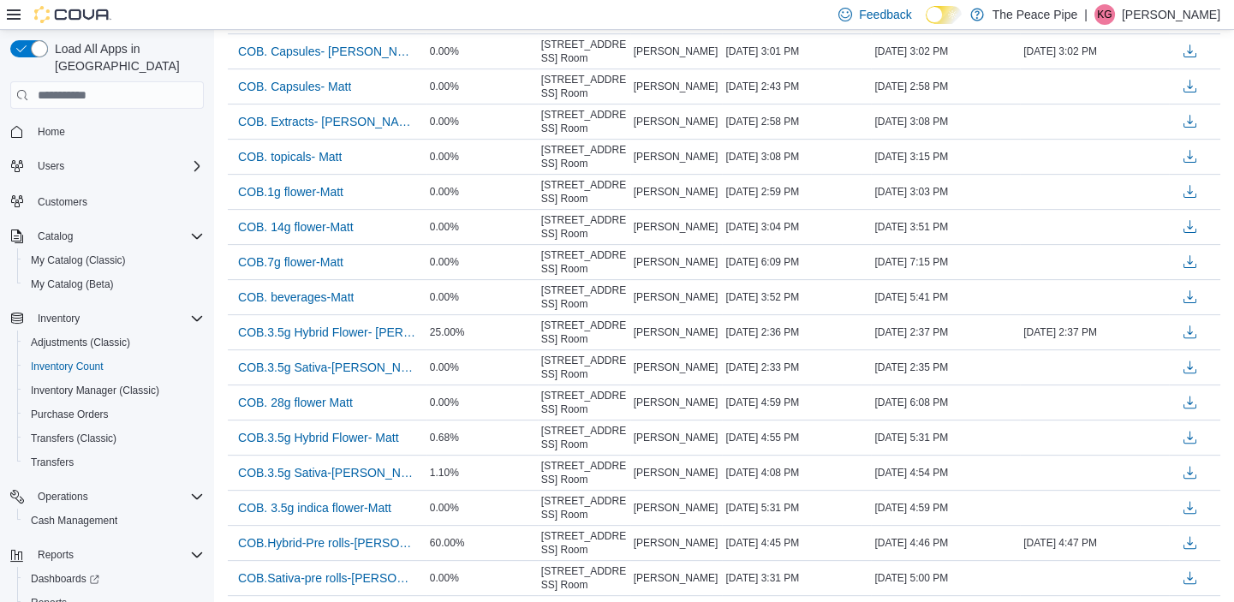
scroll to position [1499, 0]
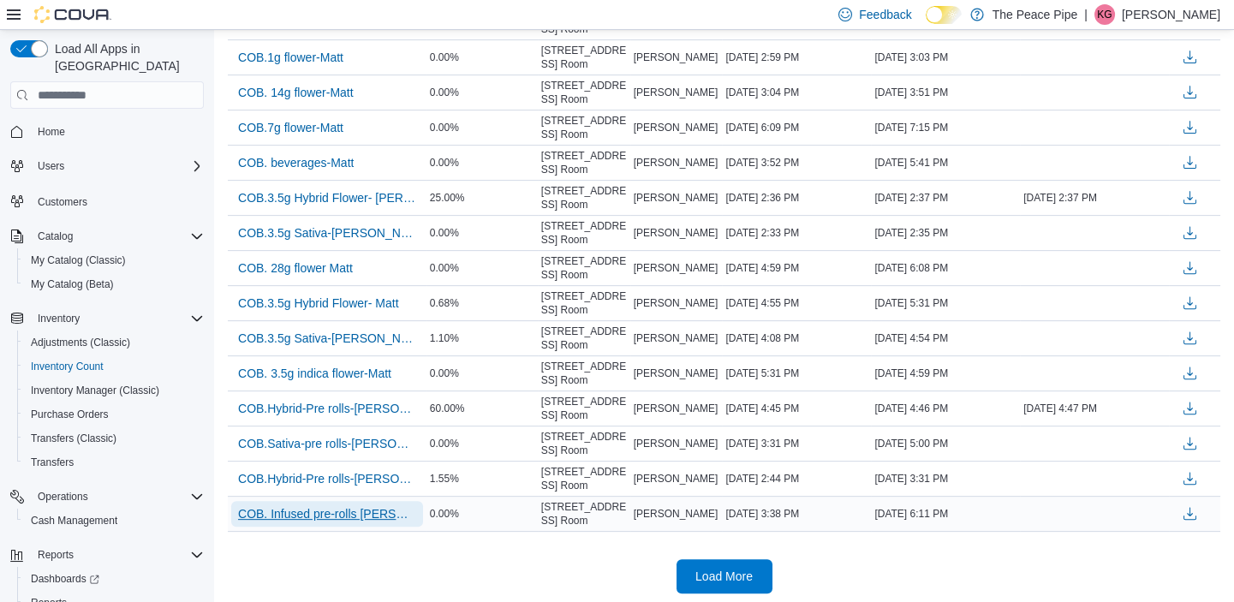
click at [350, 508] on span "COB. Infused pre-rolls [PERSON_NAME]" at bounding box center [327, 513] width 178 height 17
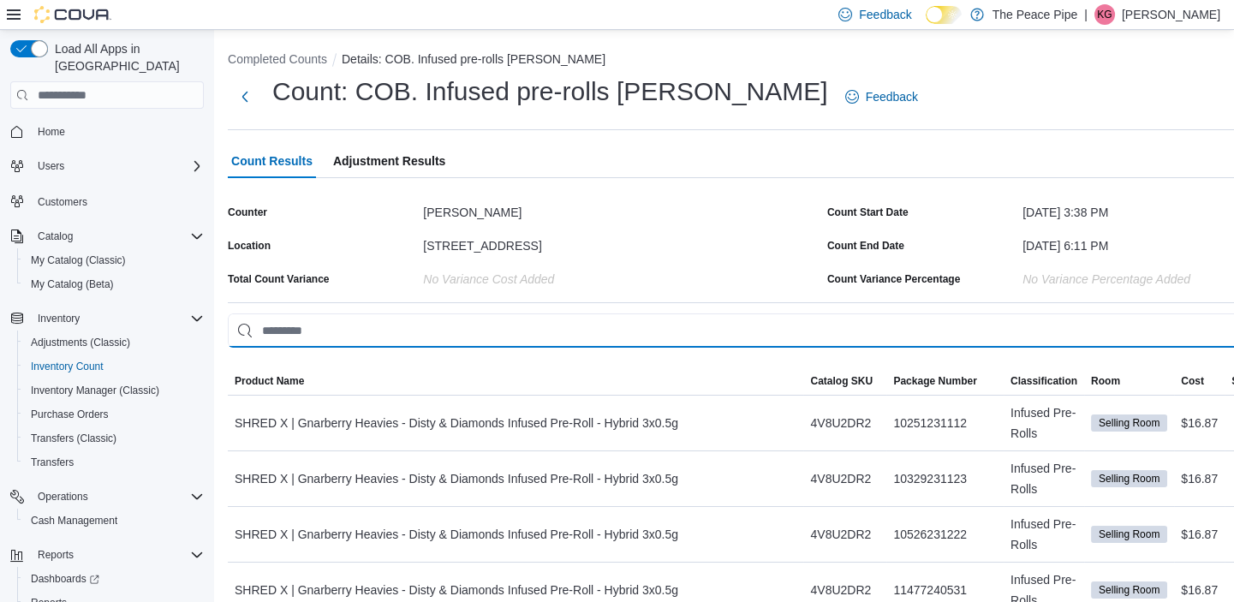
click at [351, 342] on input "This is a search bar. As you type, the results lower in the page will automatic…" at bounding box center [824, 331] width 1192 height 34
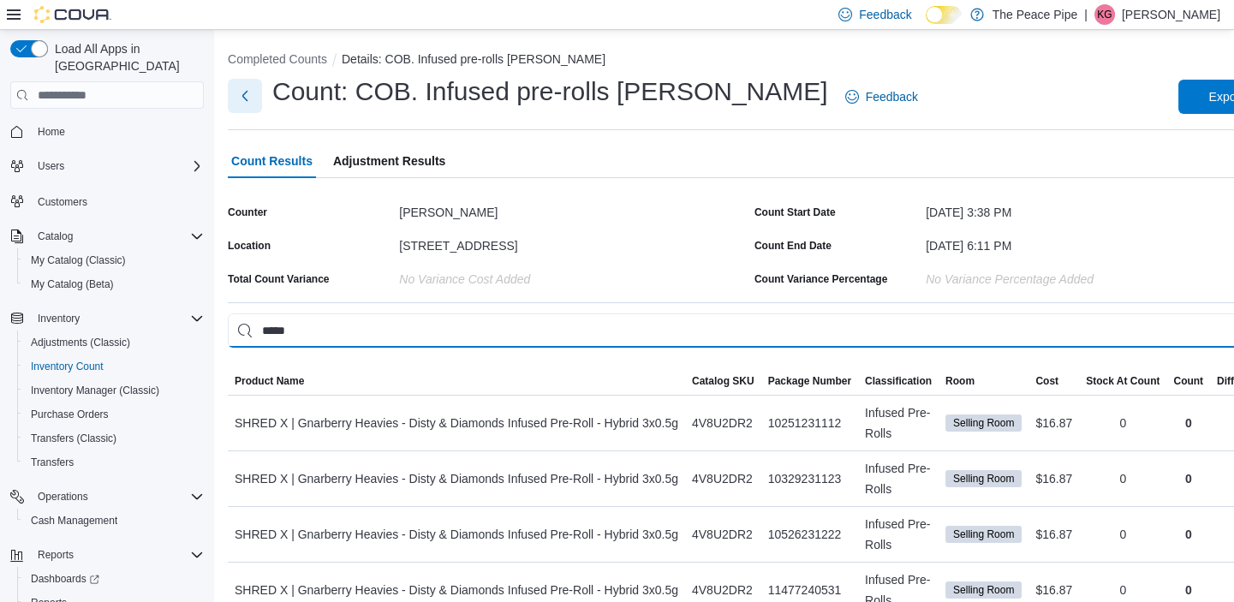
type input "*****"
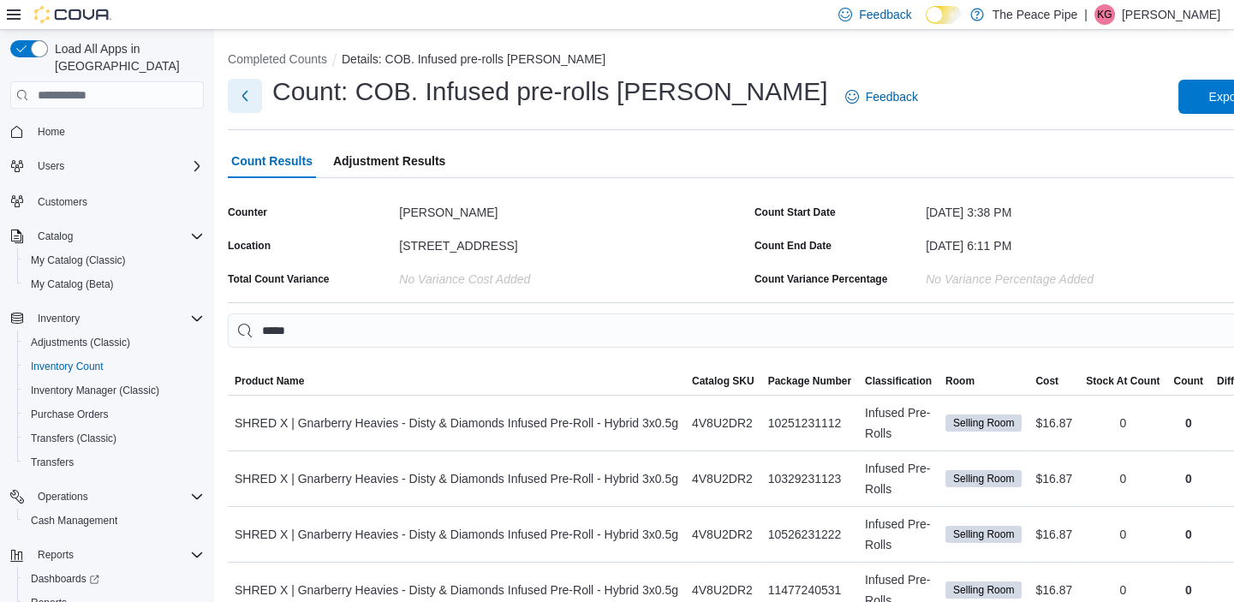
click at [243, 99] on button "Next" at bounding box center [245, 96] width 34 height 34
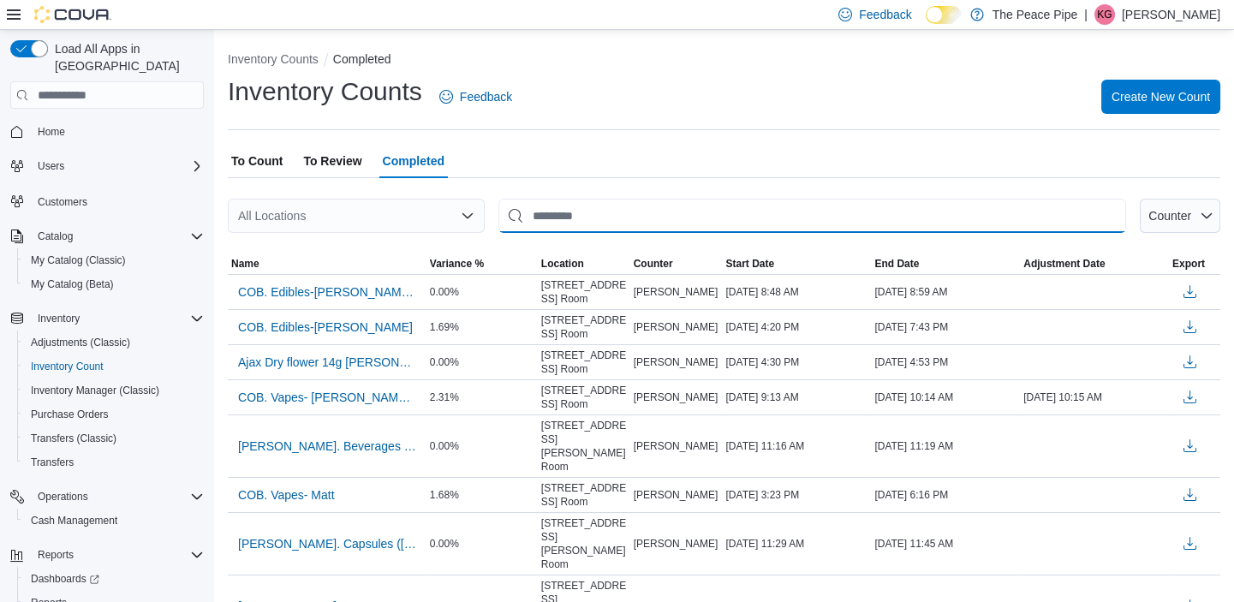
click at [594, 208] on input "This is a search bar. After typing your query, hit enter to filter the results …" at bounding box center [813, 216] width 628 height 34
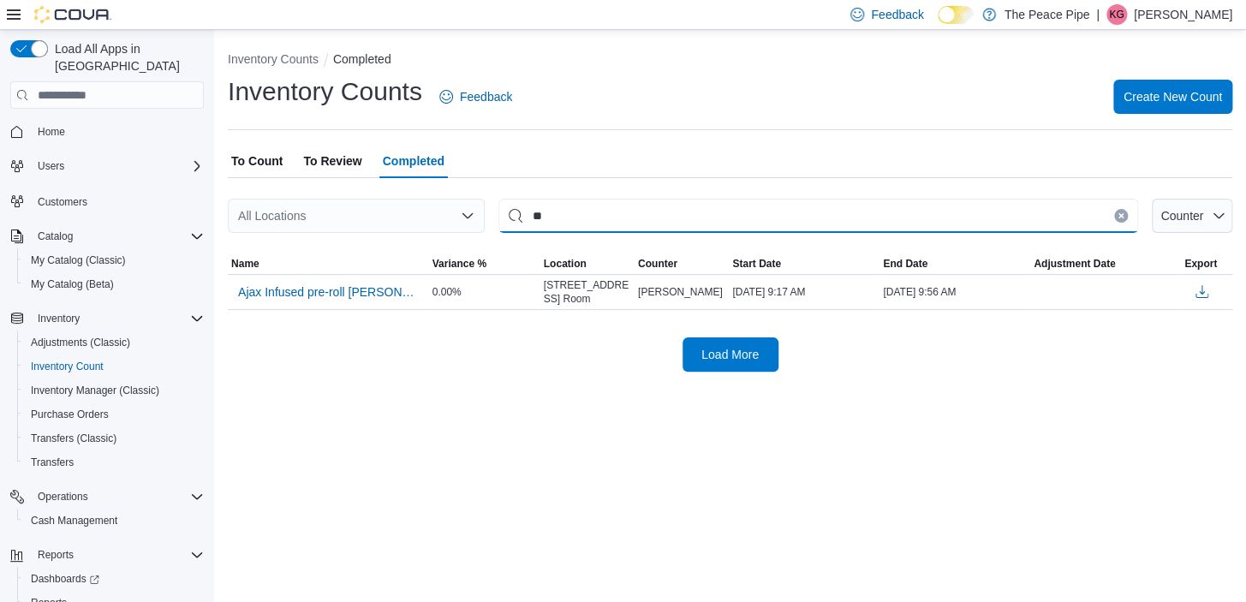
type input "*"
click at [351, 218] on div "All Locations" at bounding box center [356, 216] width 257 height 34
click at [537, 127] on div "Inventory Counts Feedback Create New Count" at bounding box center [730, 103] width 1005 height 56
click at [338, 159] on span "To Review" at bounding box center [332, 161] width 58 height 34
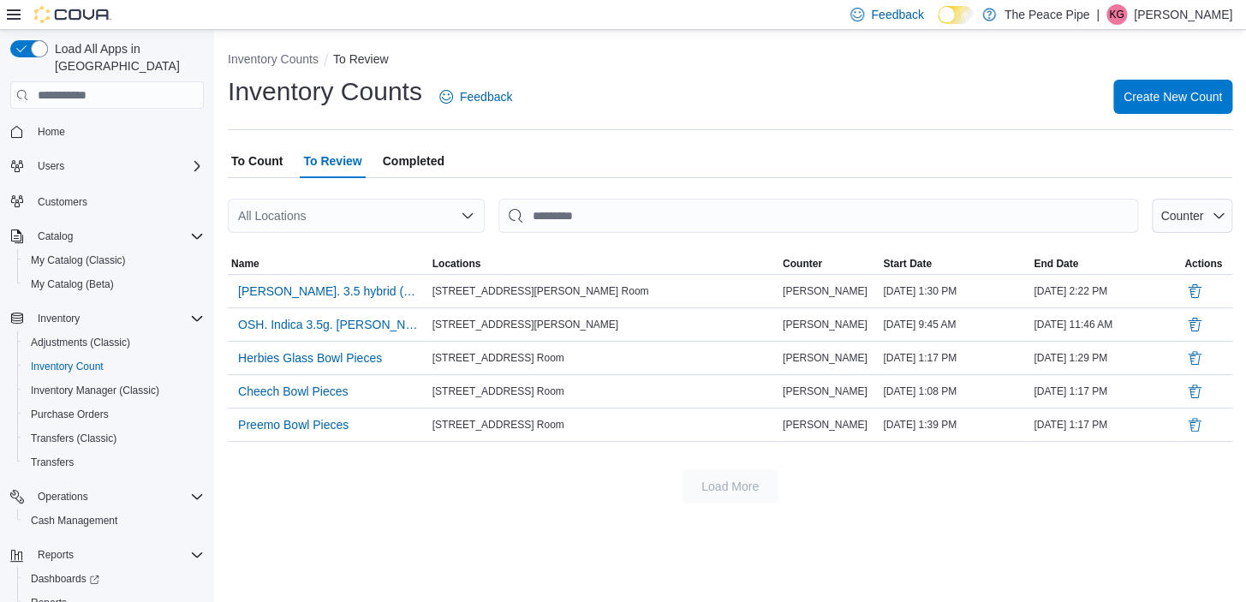
click at [439, 160] on span "Completed" at bounding box center [414, 161] width 62 height 34
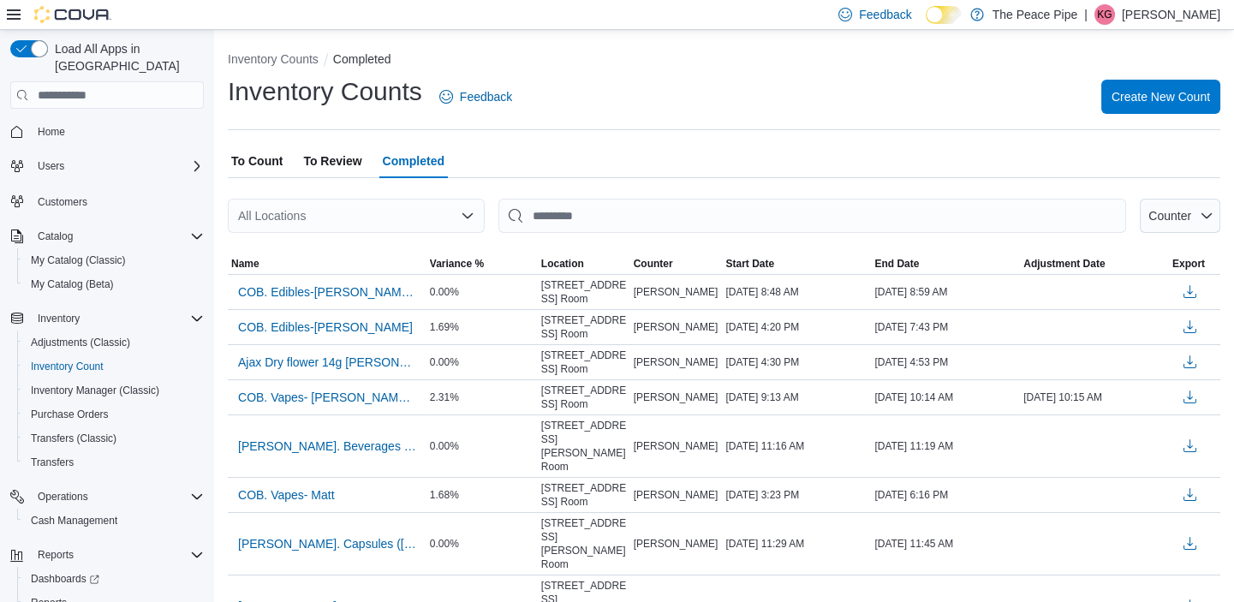
click at [362, 209] on div "All Locations" at bounding box center [356, 216] width 257 height 34
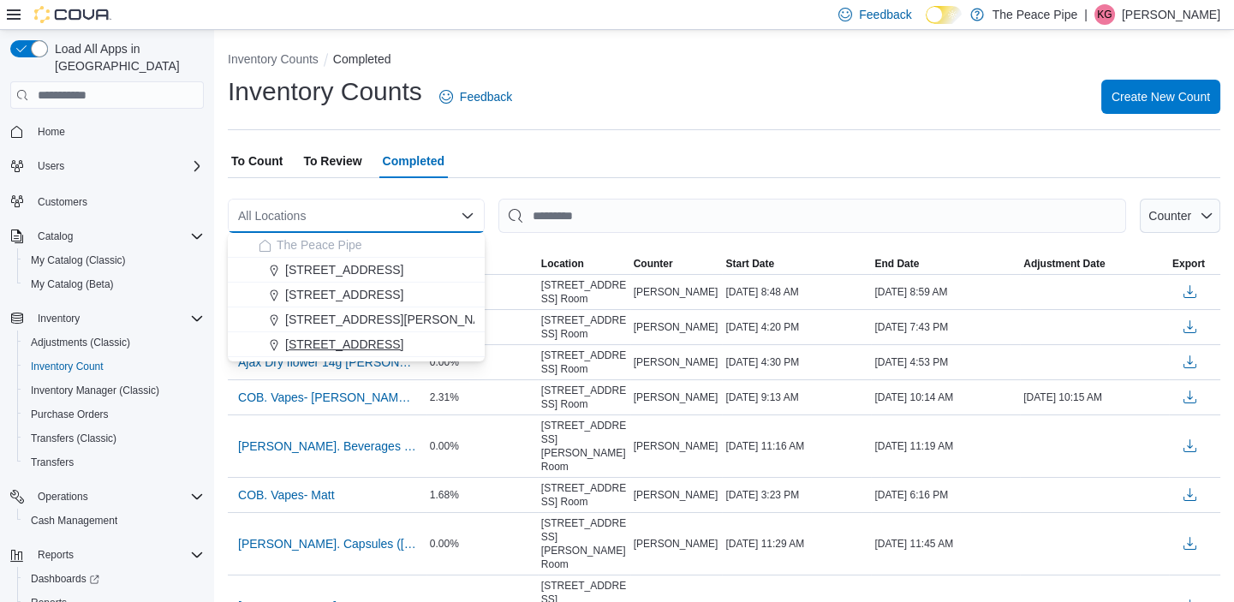
click at [338, 333] on button "[STREET_ADDRESS]" at bounding box center [356, 344] width 257 height 25
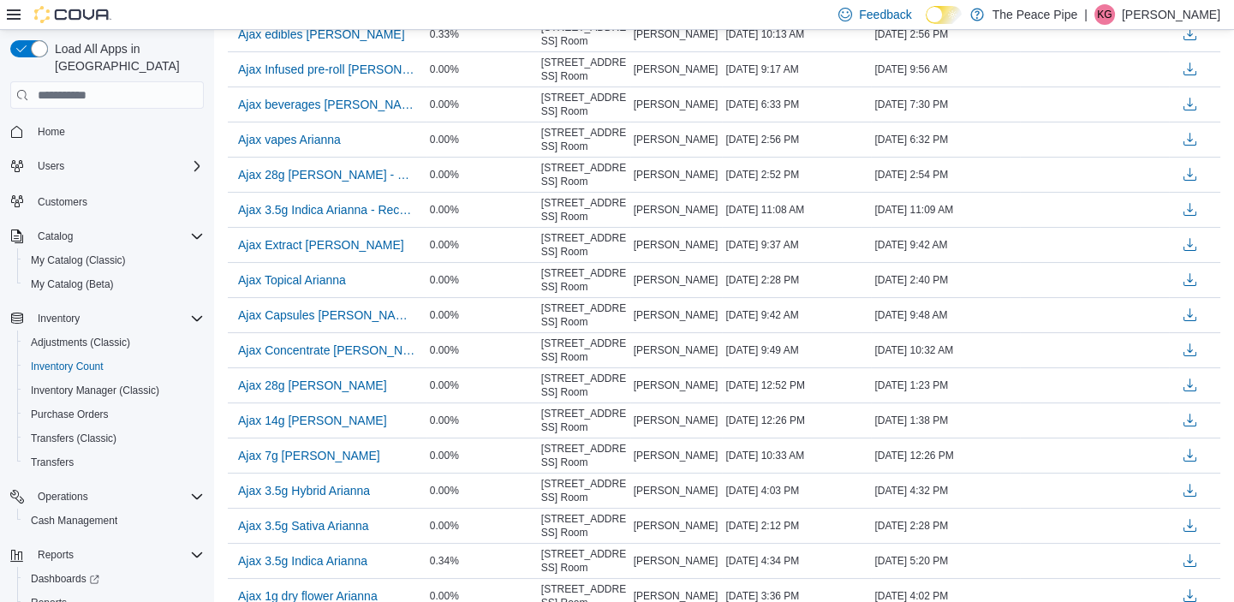
scroll to position [761, 0]
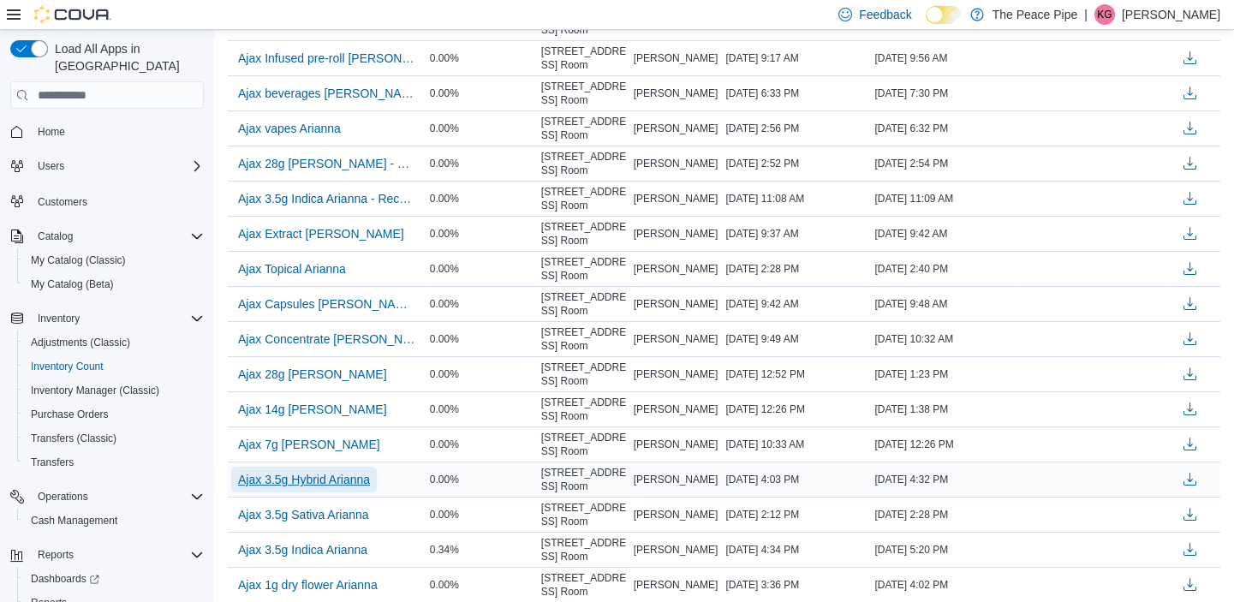
click at [344, 478] on span "Ajax 3.5g Hybrid Arianna" at bounding box center [304, 479] width 132 height 17
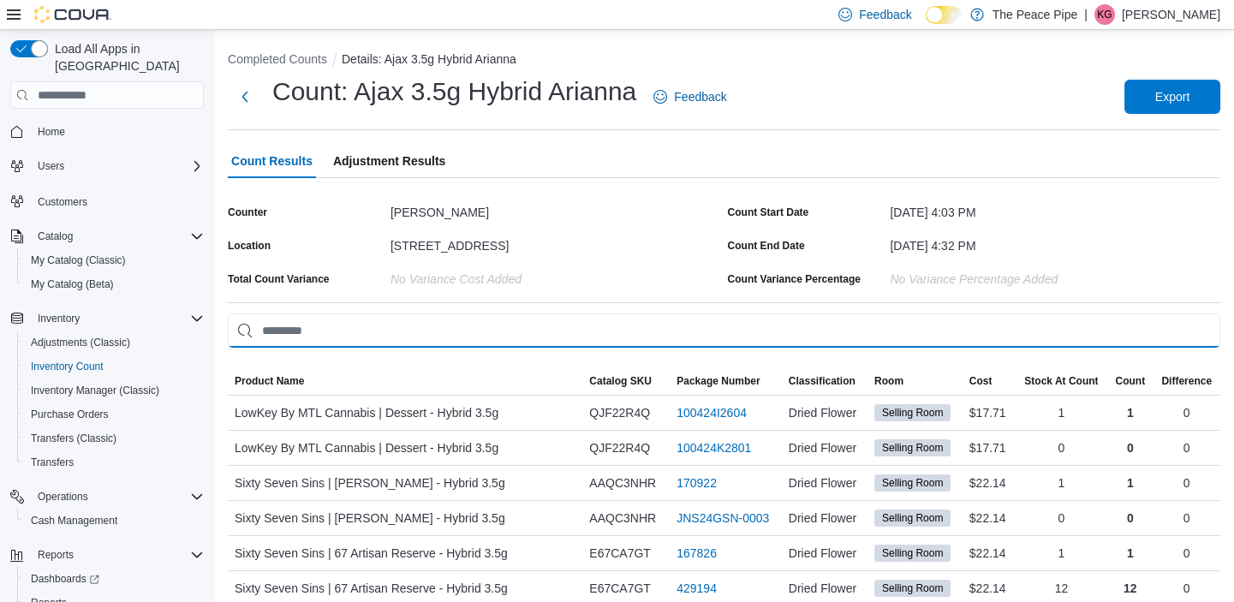
click at [668, 342] on input "This is a search bar. As you type, the results lower in the page will automatic…" at bounding box center [724, 331] width 993 height 34
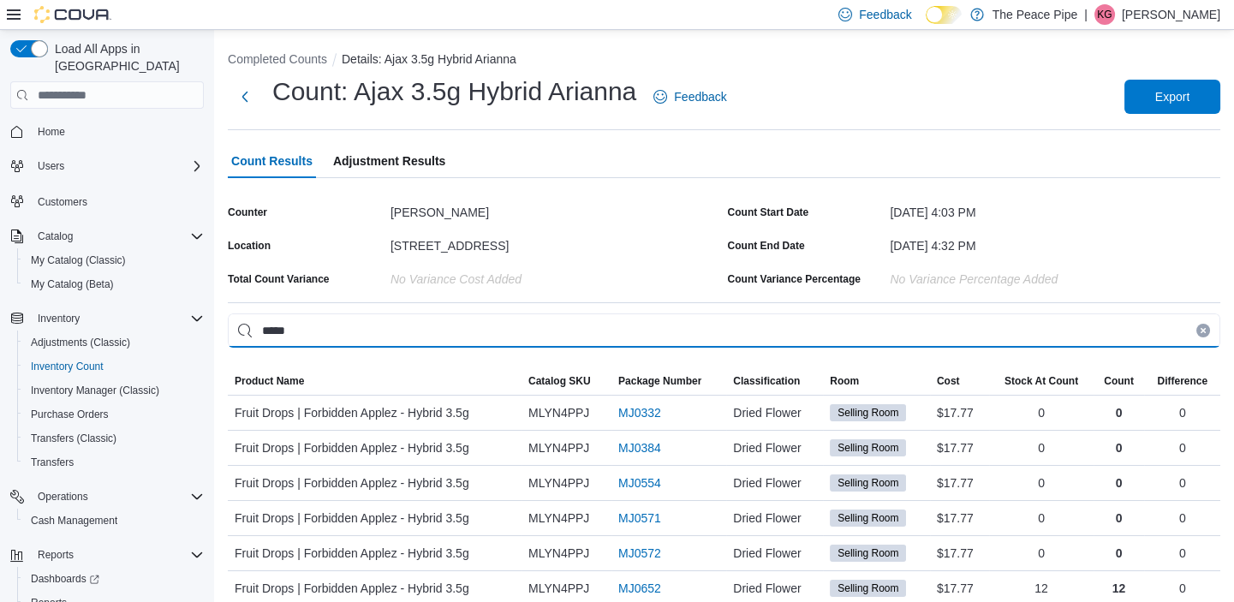
scroll to position [29, 0]
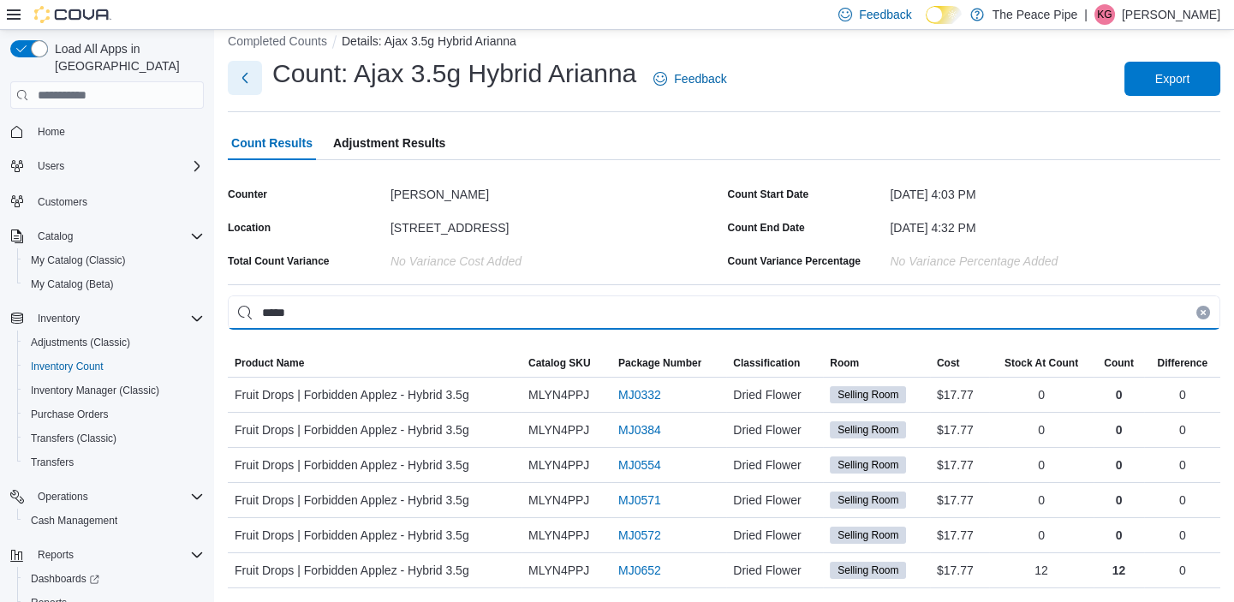
type input "*****"
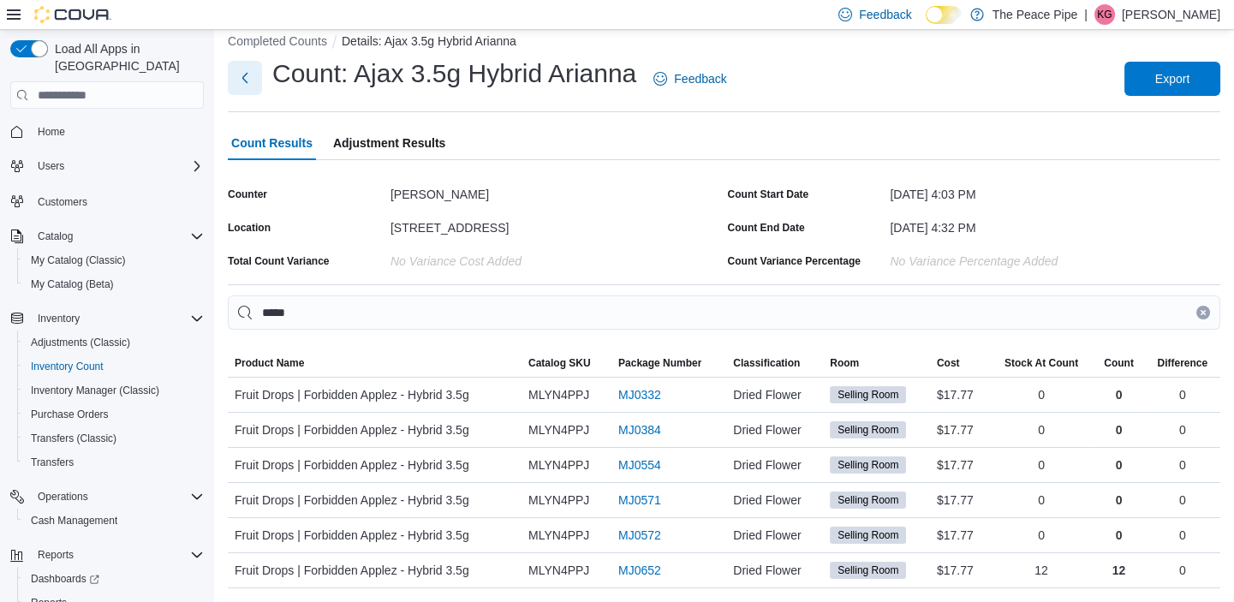
click at [254, 72] on button "Next" at bounding box center [245, 78] width 34 height 34
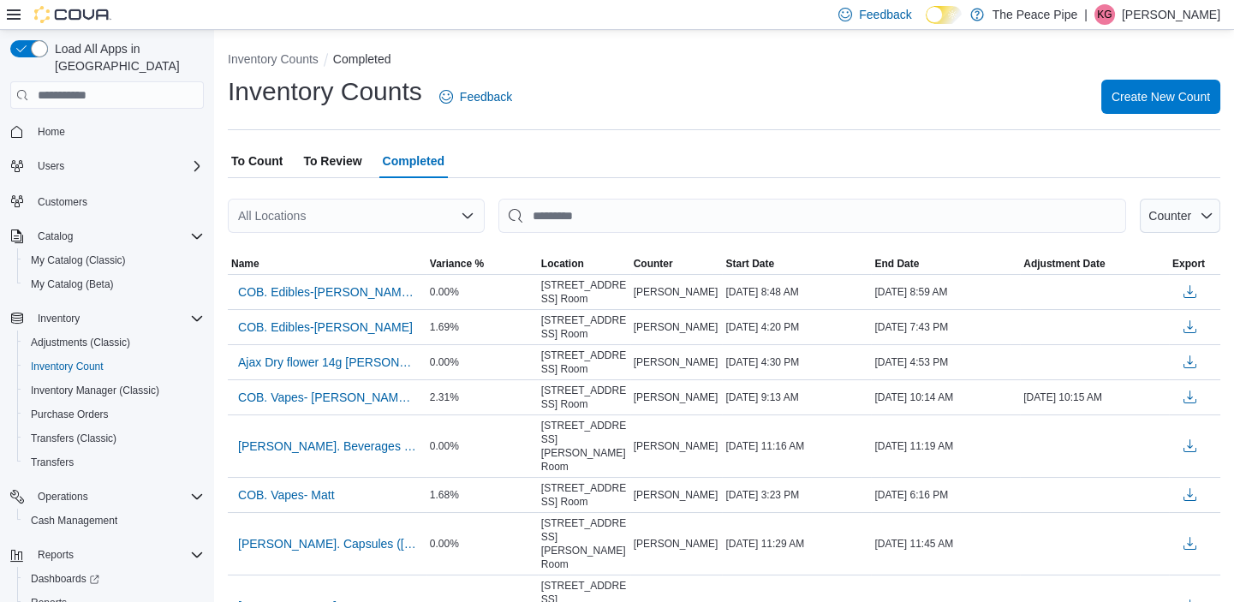
click at [439, 212] on div "All Locations" at bounding box center [356, 216] width 257 height 34
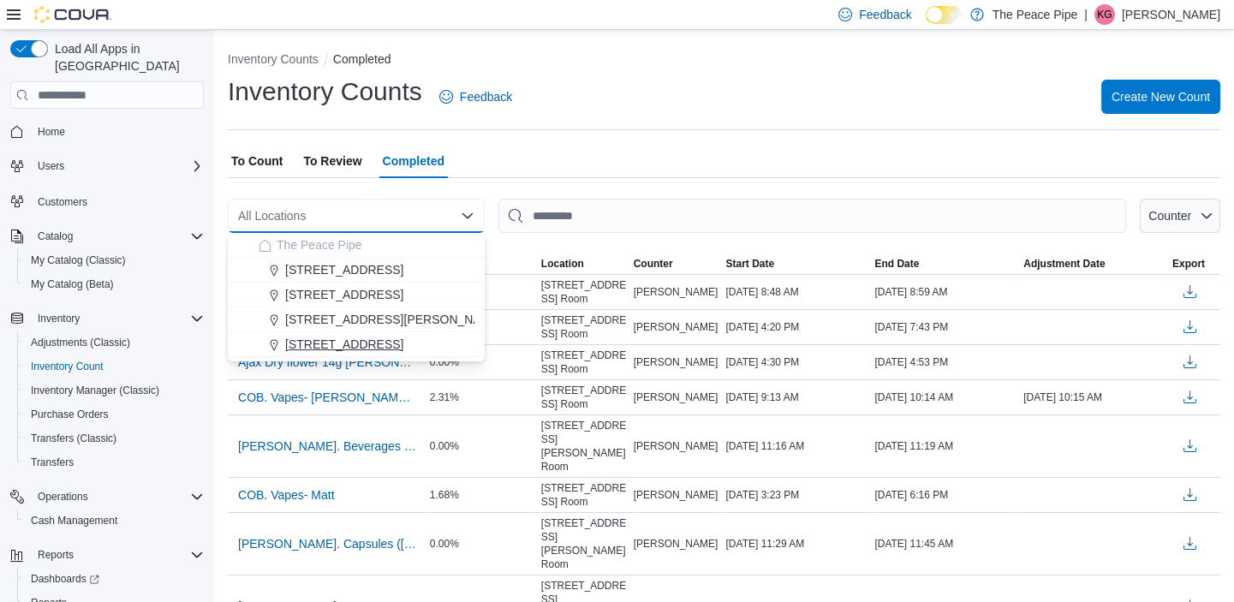
click at [338, 343] on span "[STREET_ADDRESS]" at bounding box center [344, 344] width 118 height 17
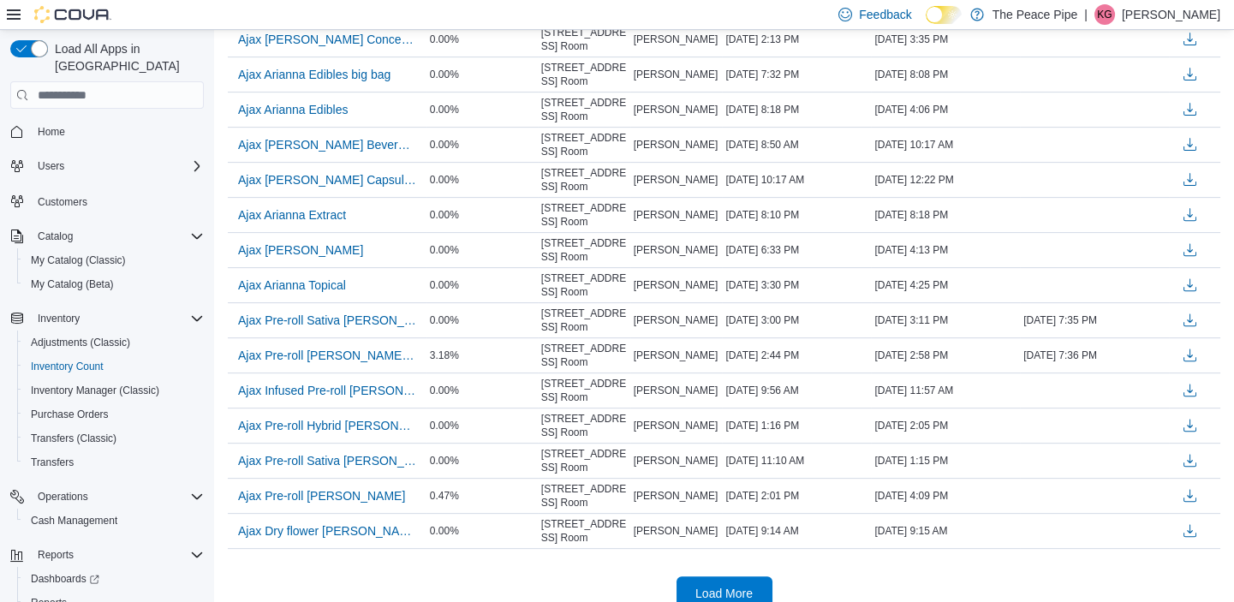
scroll to position [1491, 0]
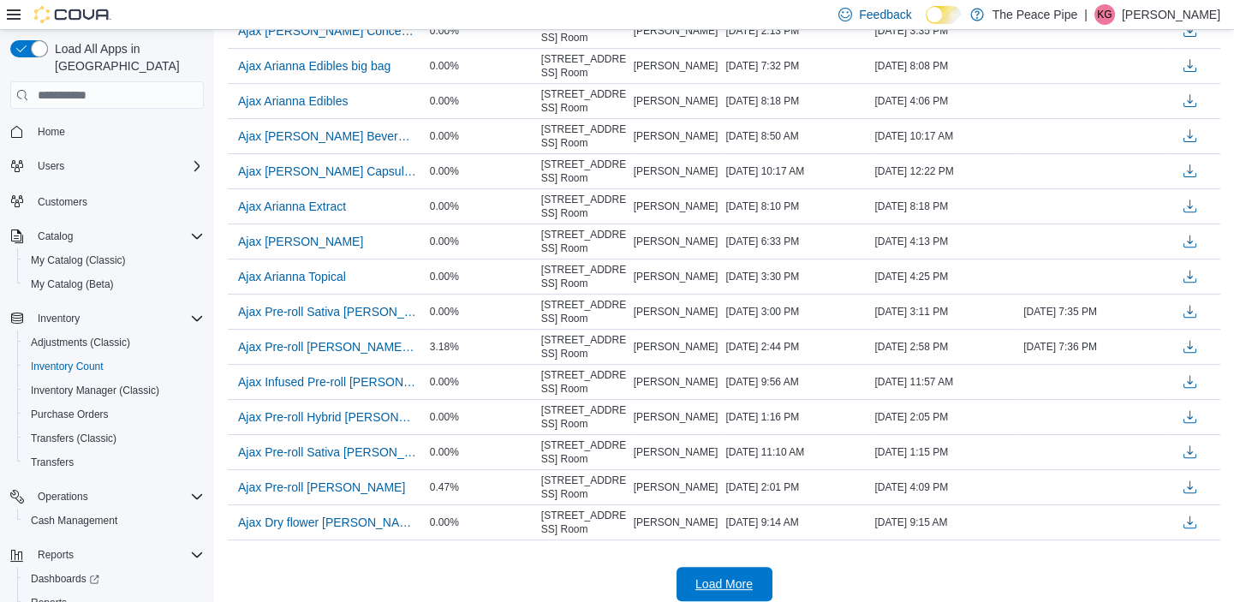
click at [762, 574] on span "Load More" at bounding box center [724, 584] width 75 height 34
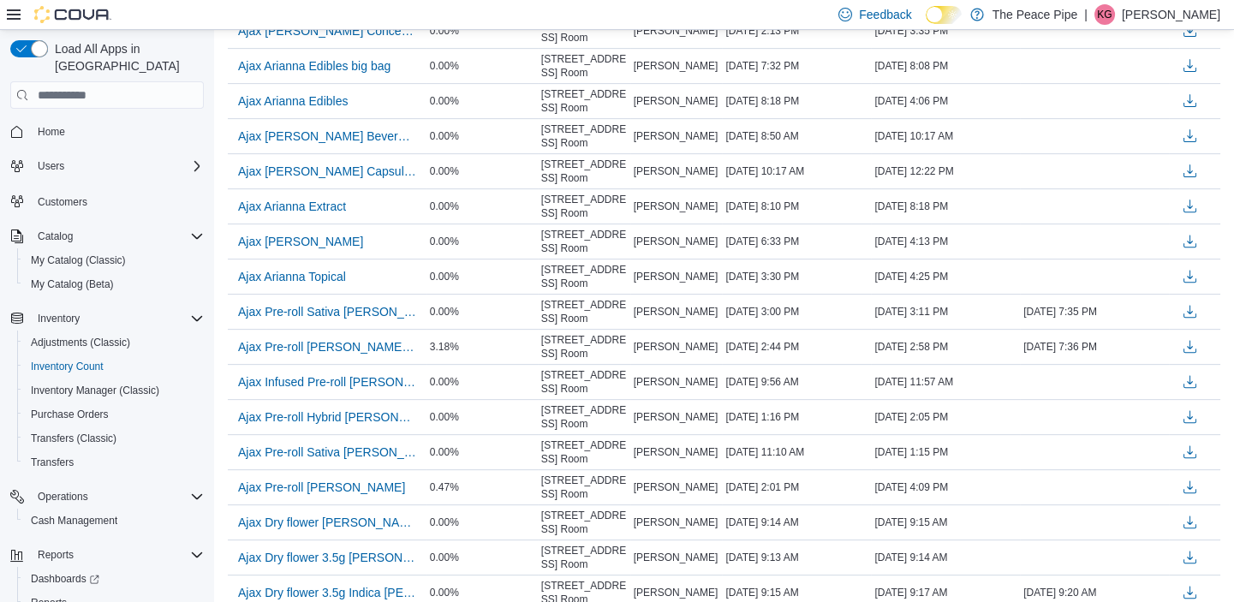
scroll to position [2017, 0]
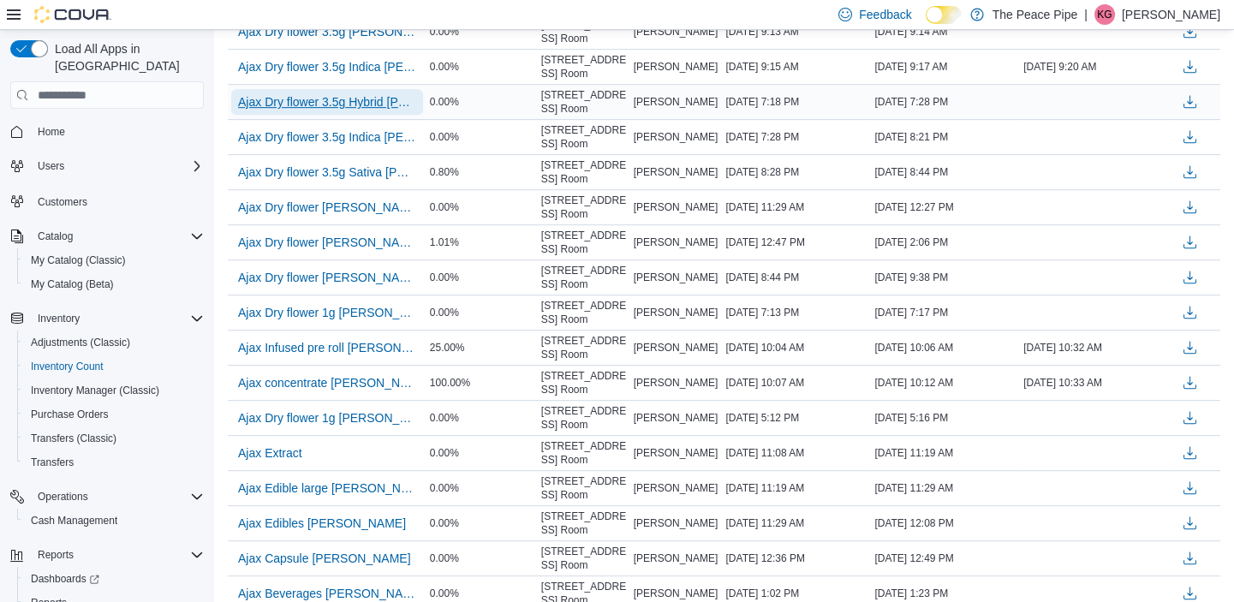
click at [332, 101] on span "Ajax Dry flower 3.5g Hybrid [PERSON_NAME] or [PERSON_NAME]" at bounding box center [327, 101] width 178 height 17
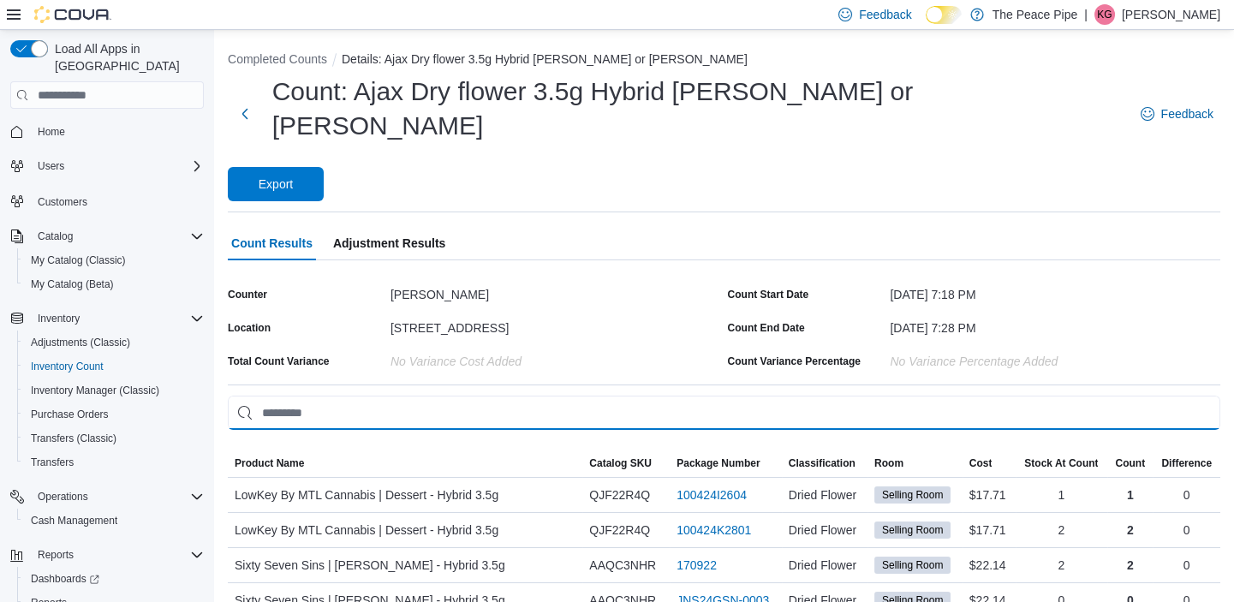
click at [586, 396] on input "This is a search bar. As you type, the results lower in the page will automatic…" at bounding box center [724, 413] width 993 height 34
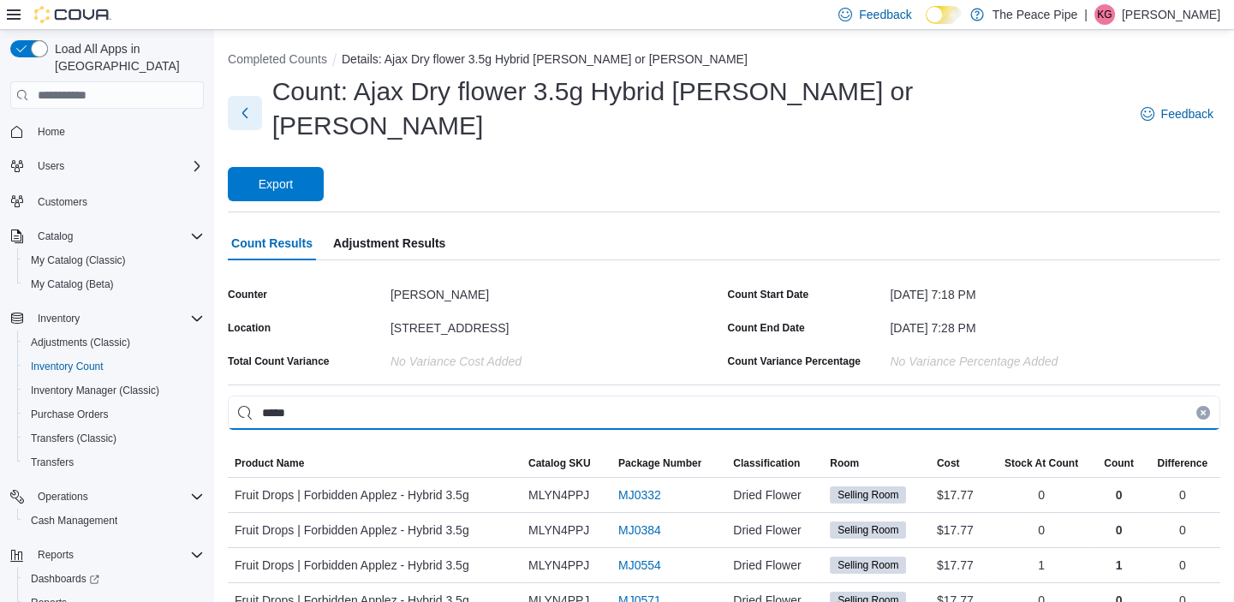
type input "*****"
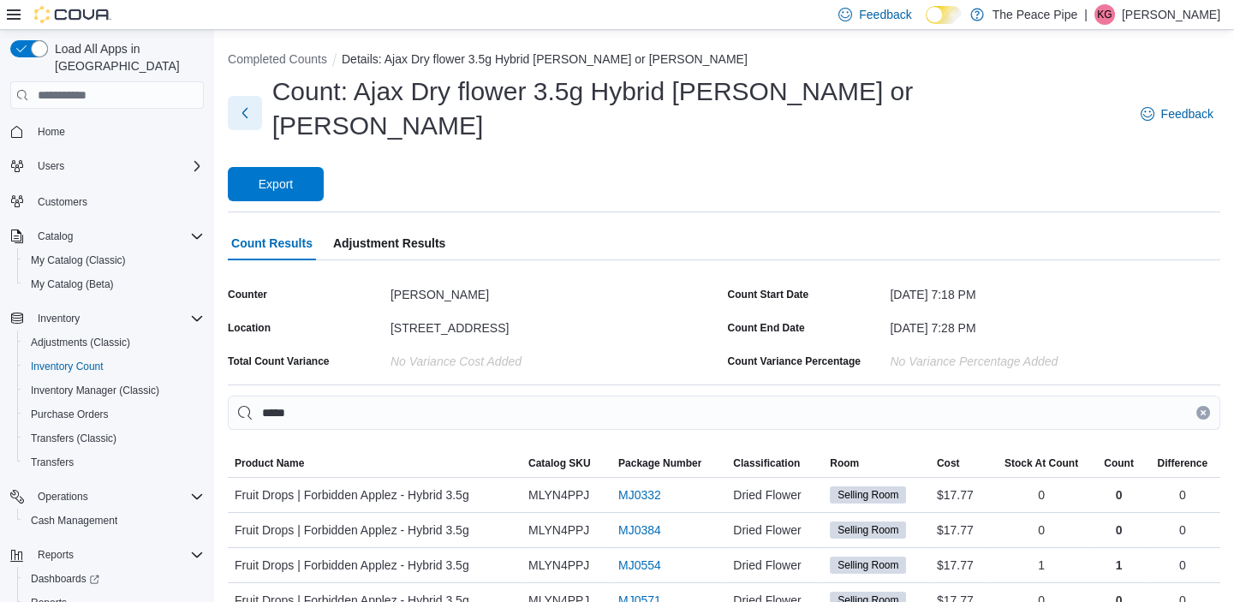
click at [249, 100] on button "Next" at bounding box center [245, 113] width 34 height 34
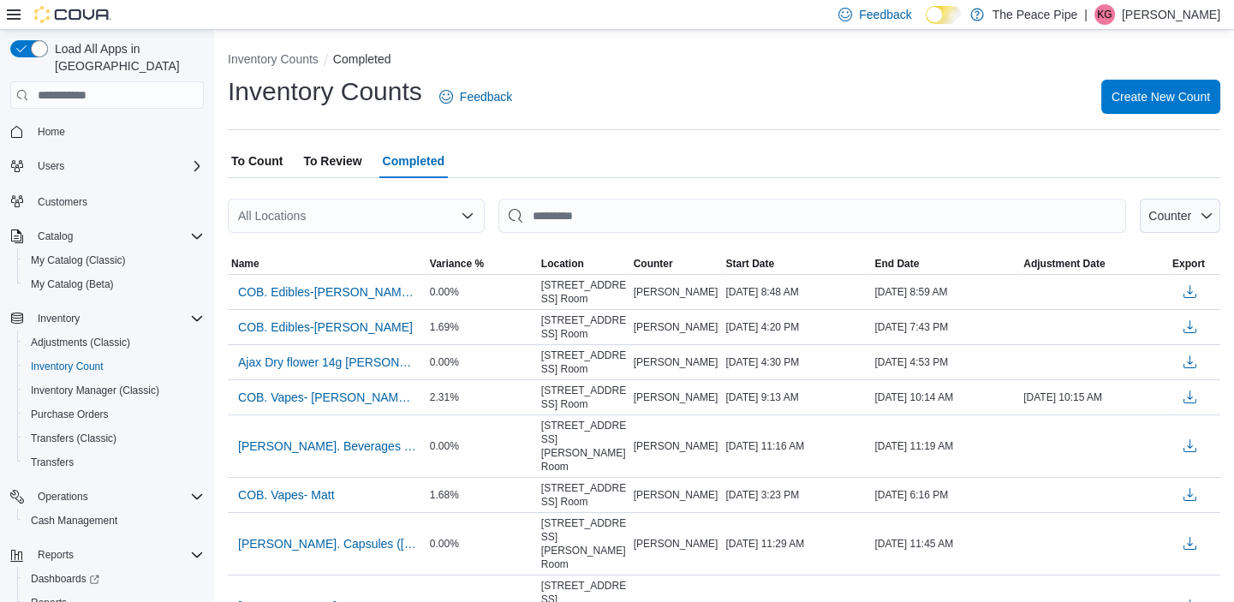
click at [320, 220] on div "All Locations" at bounding box center [356, 216] width 257 height 34
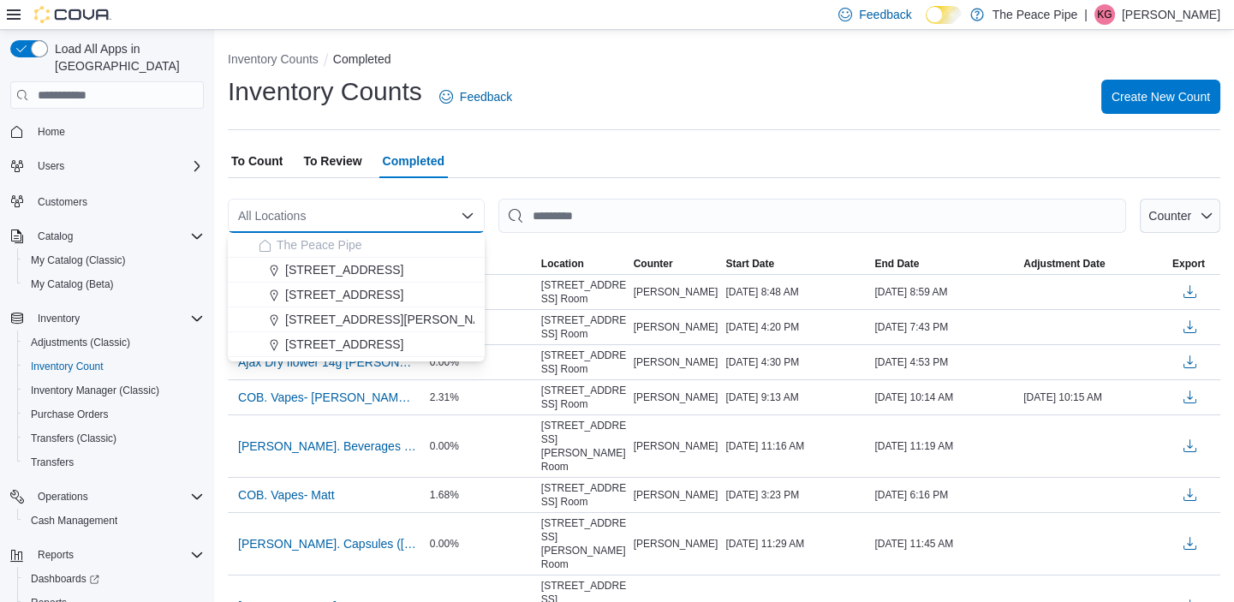
click at [577, 97] on div "Inventory Counts Feedback Create New Count" at bounding box center [724, 97] width 993 height 45
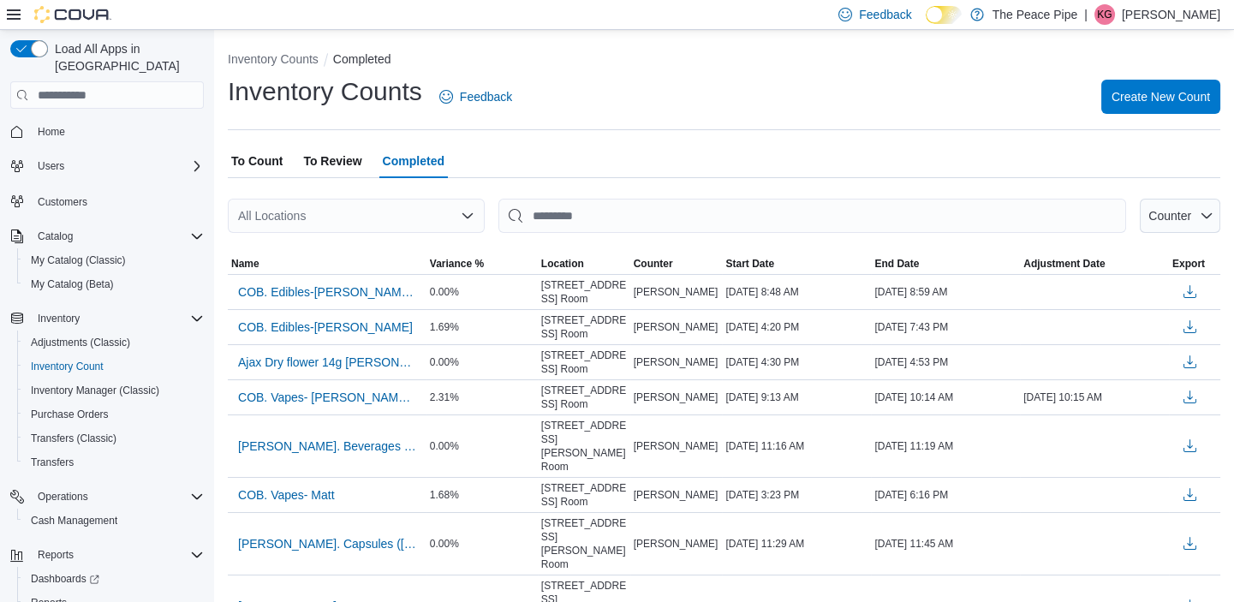
click at [796, 129] on hr at bounding box center [724, 129] width 993 height 1
click at [317, 170] on span "To Review" at bounding box center [332, 161] width 58 height 34
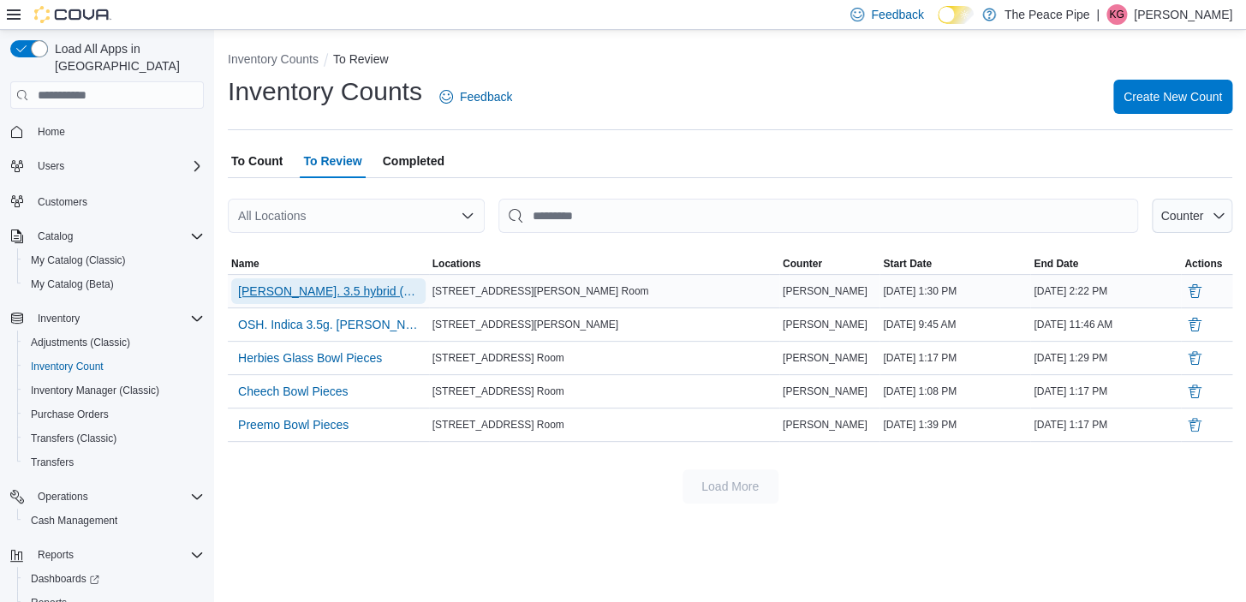
click at [321, 288] on span "[PERSON_NAME]. 3.5 hybrid ([PERSON_NAME])" at bounding box center [328, 291] width 181 height 17
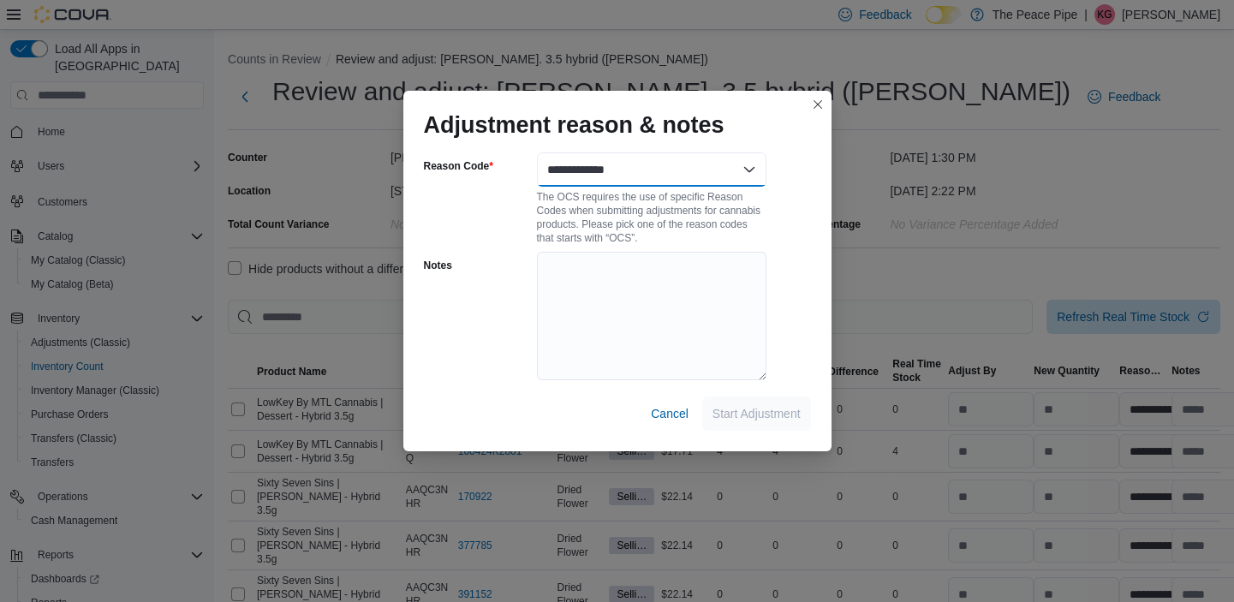
click at [744, 168] on select "**********" at bounding box center [652, 169] width 230 height 34
select select "**********"
click at [537, 152] on select "**********" at bounding box center [652, 169] width 230 height 34
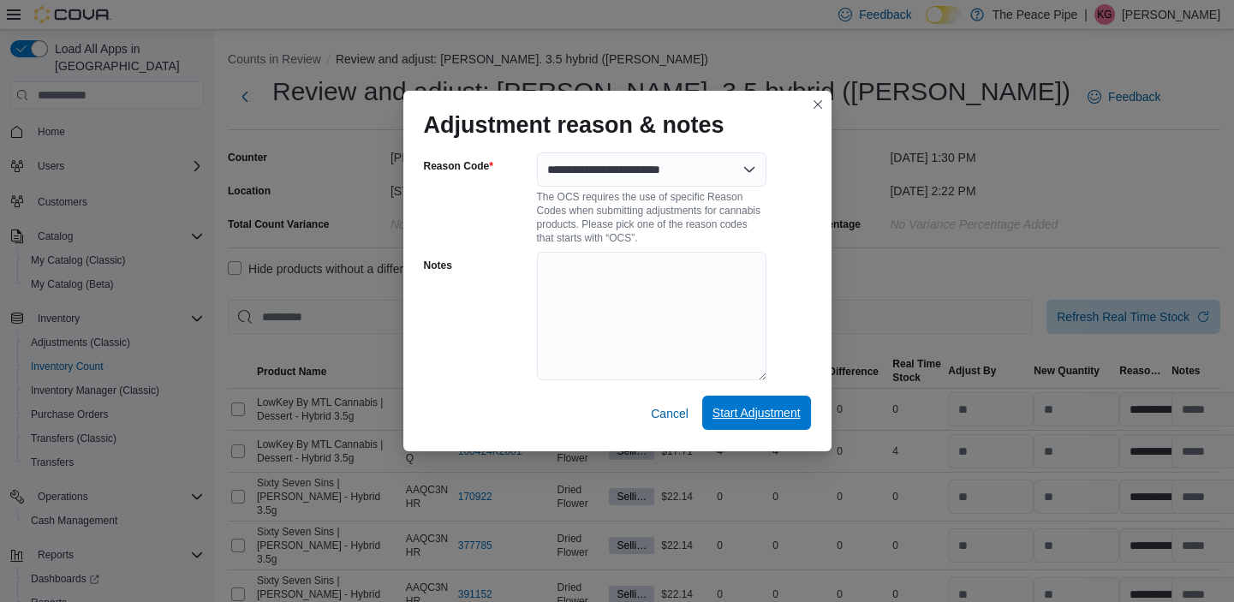
click at [792, 418] on span "Start Adjustment" at bounding box center [757, 412] width 88 height 17
select select "**********"
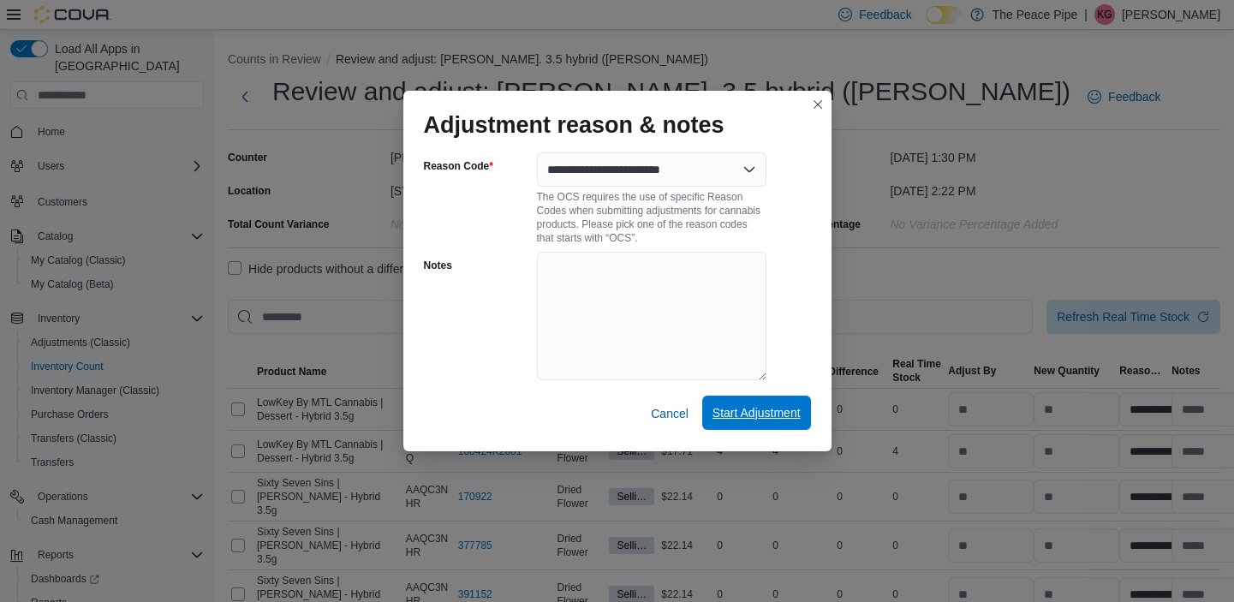
select select "**********"
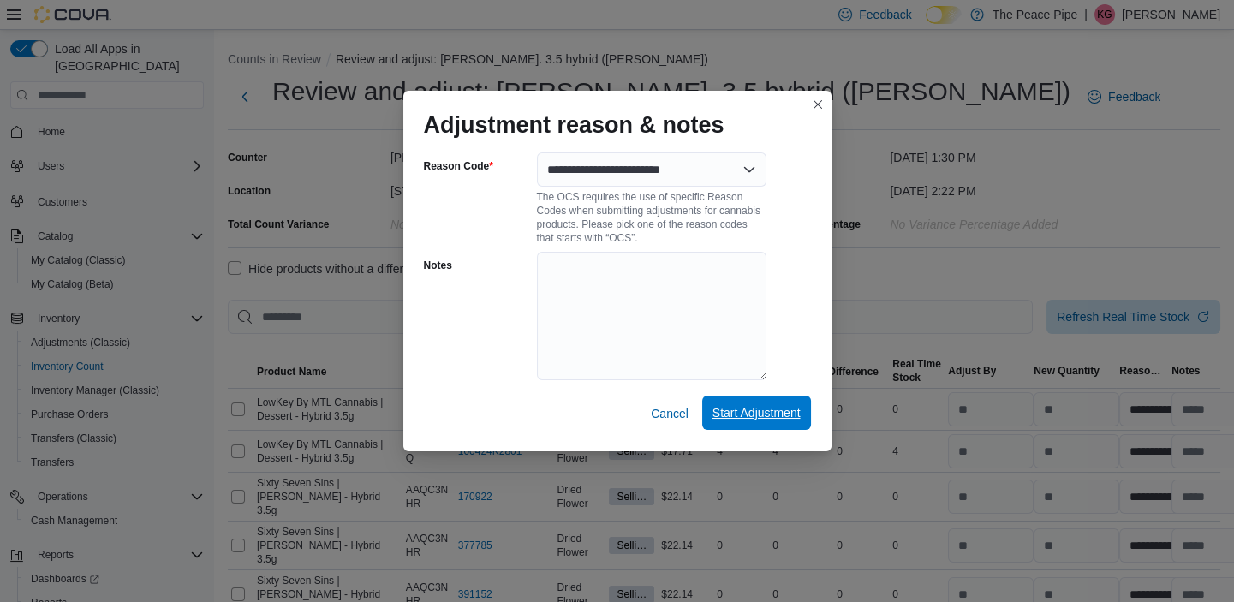
select select "**********"
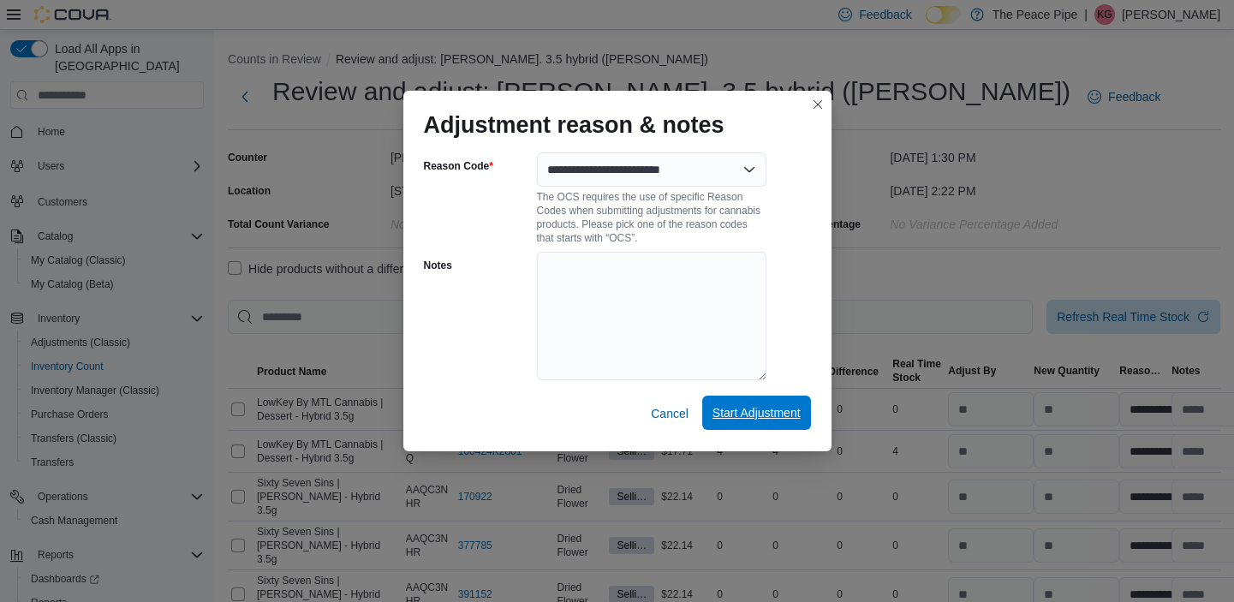
select select "**********"
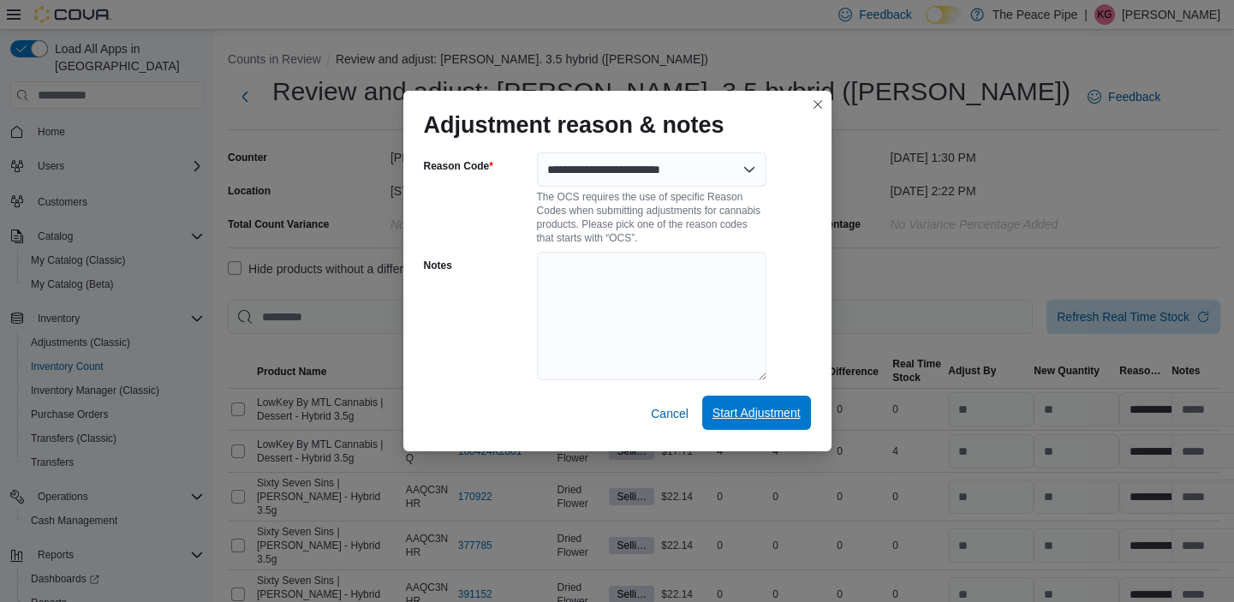
select select "**********"
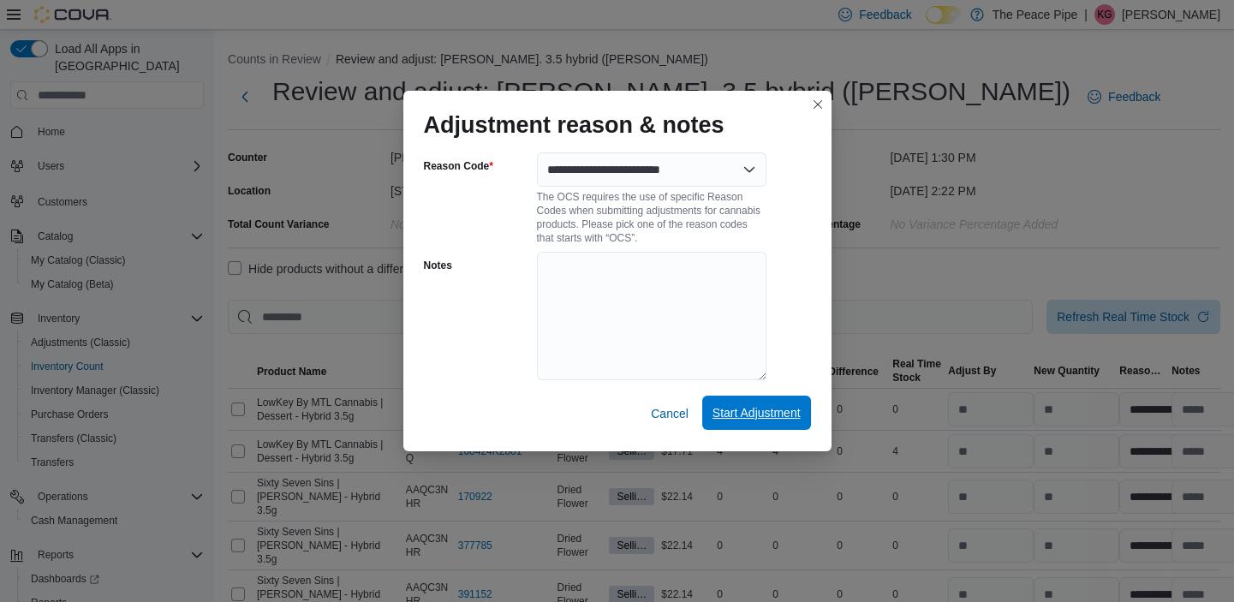
select select "**********"
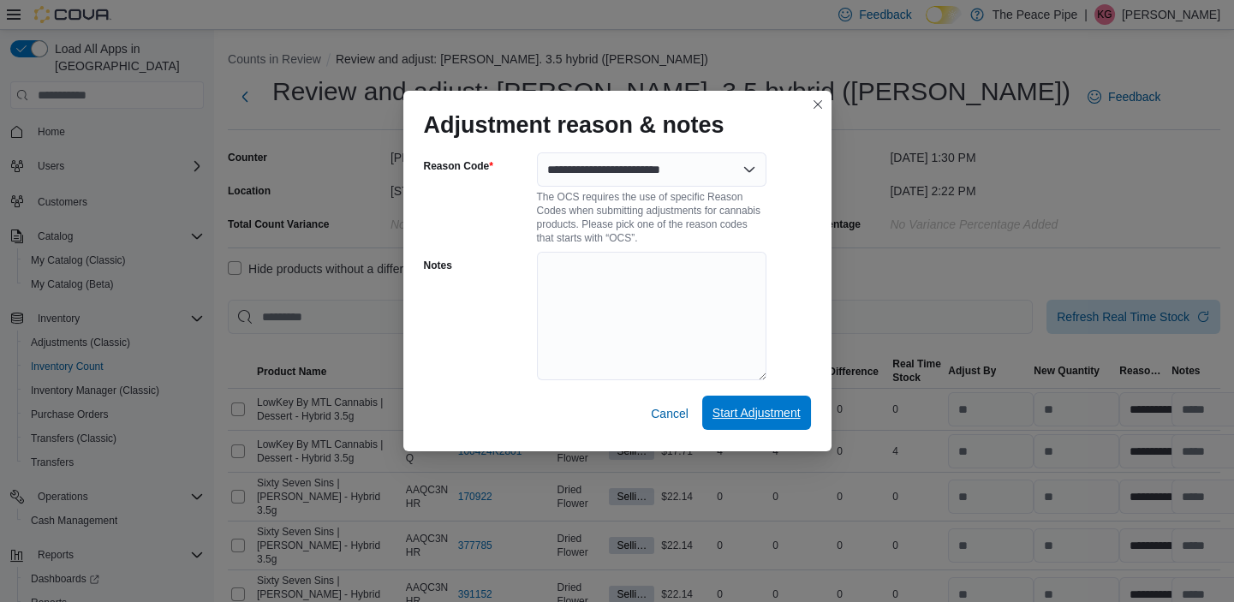
select select "**********"
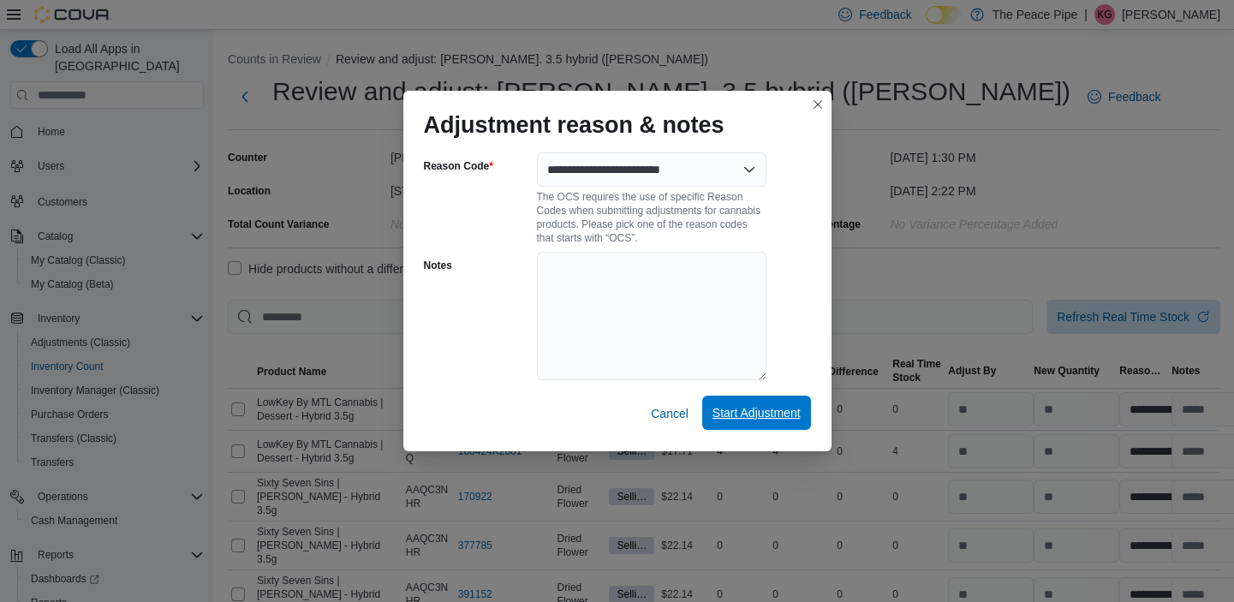
select select "**********"
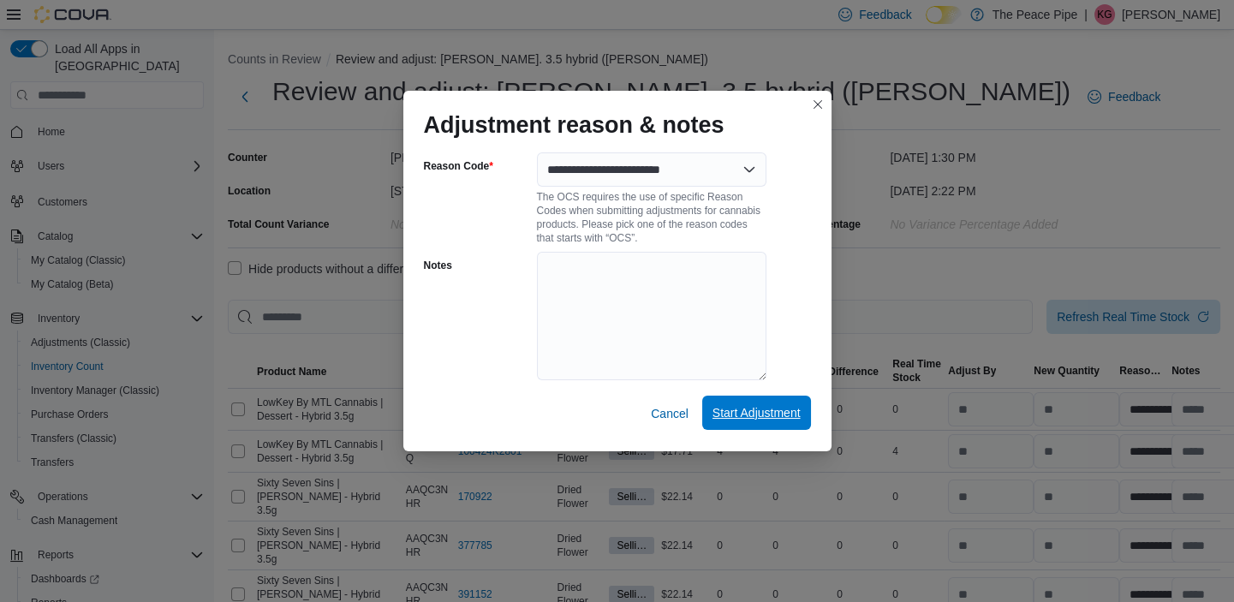
select select "**********"
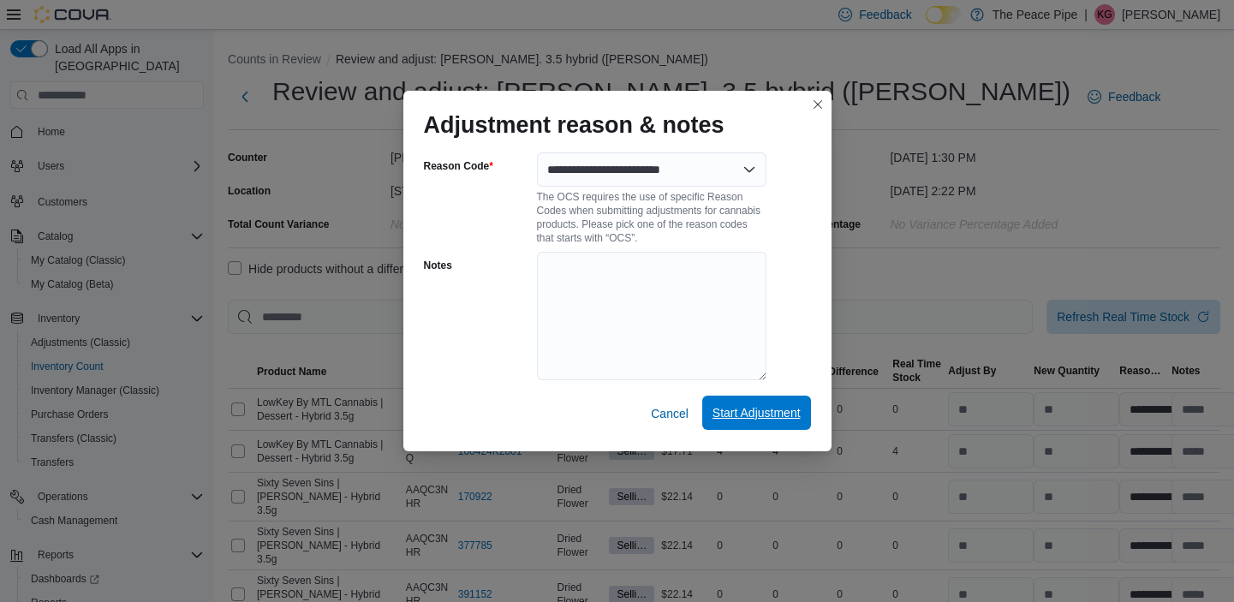
select select "**********"
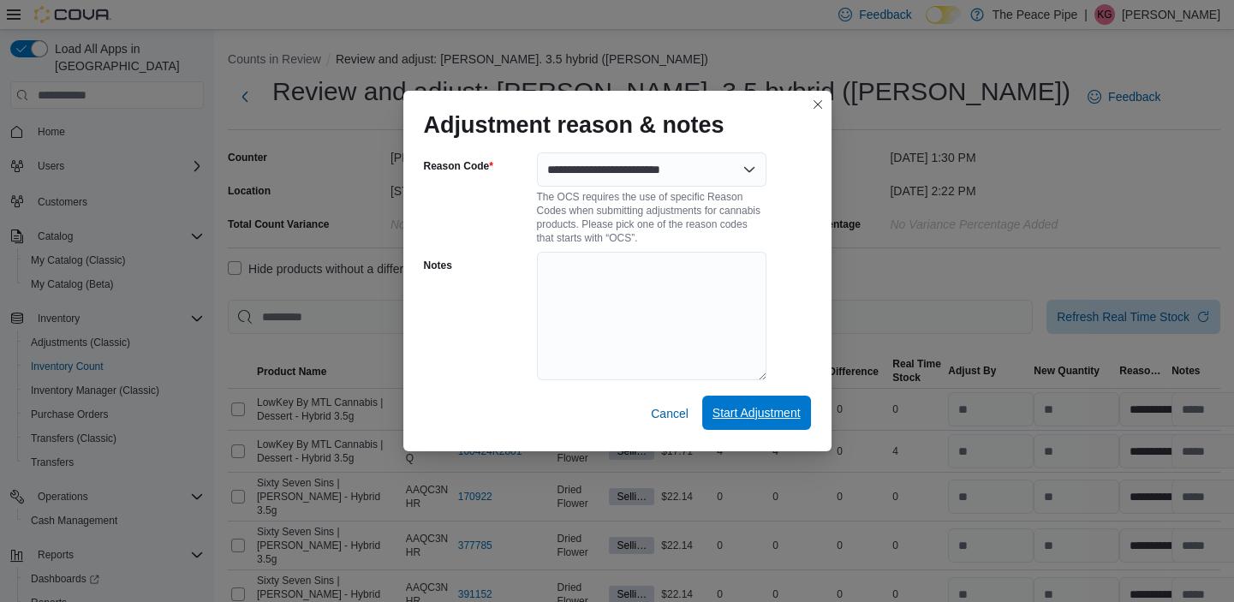
select select "**********"
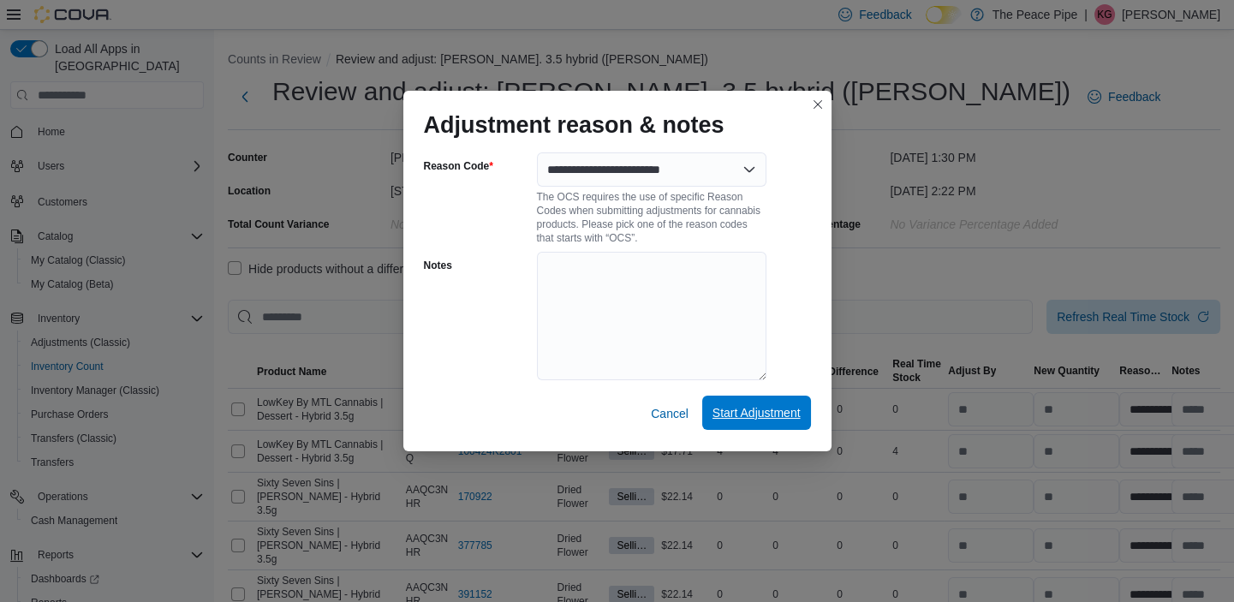
select select "**********"
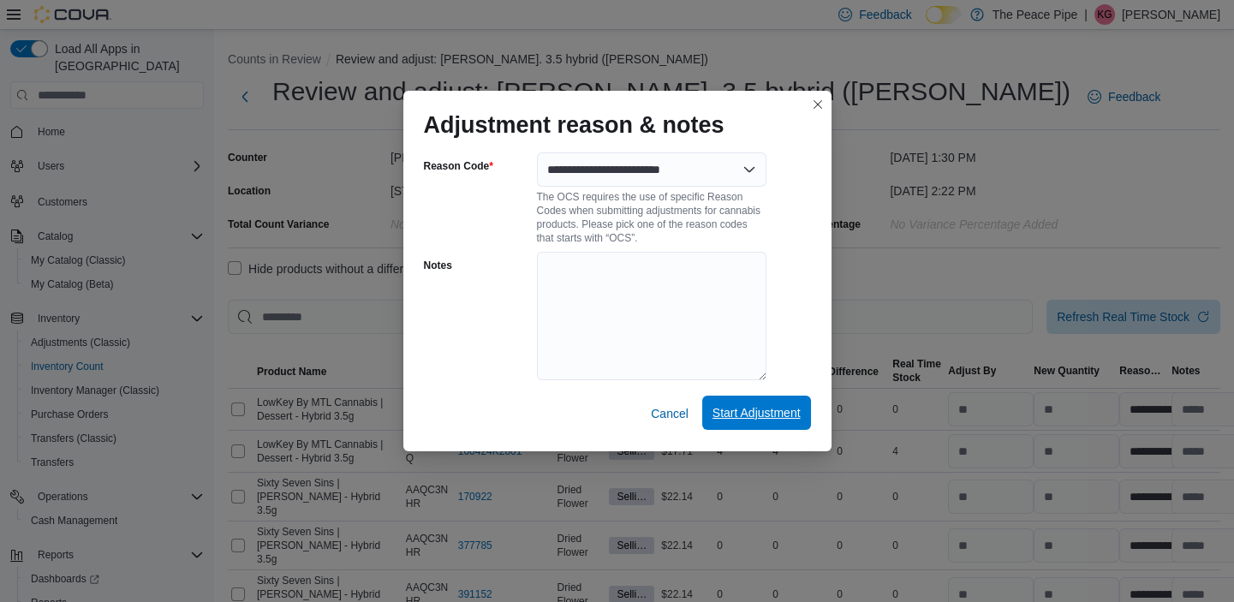
select select "**********"
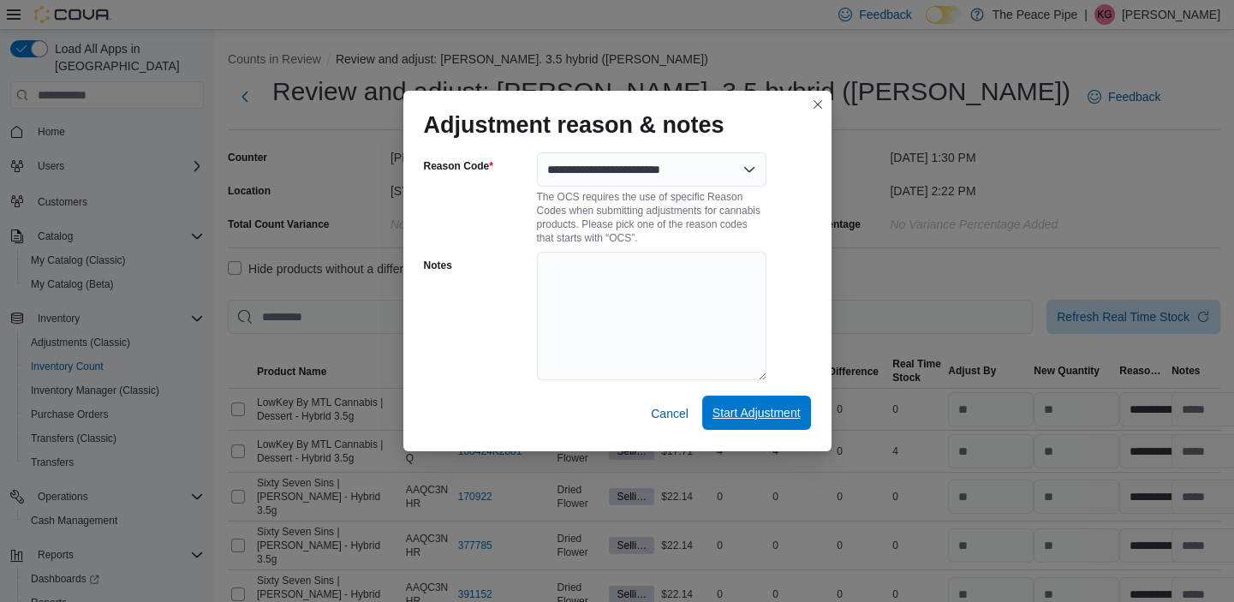
select select "**********"
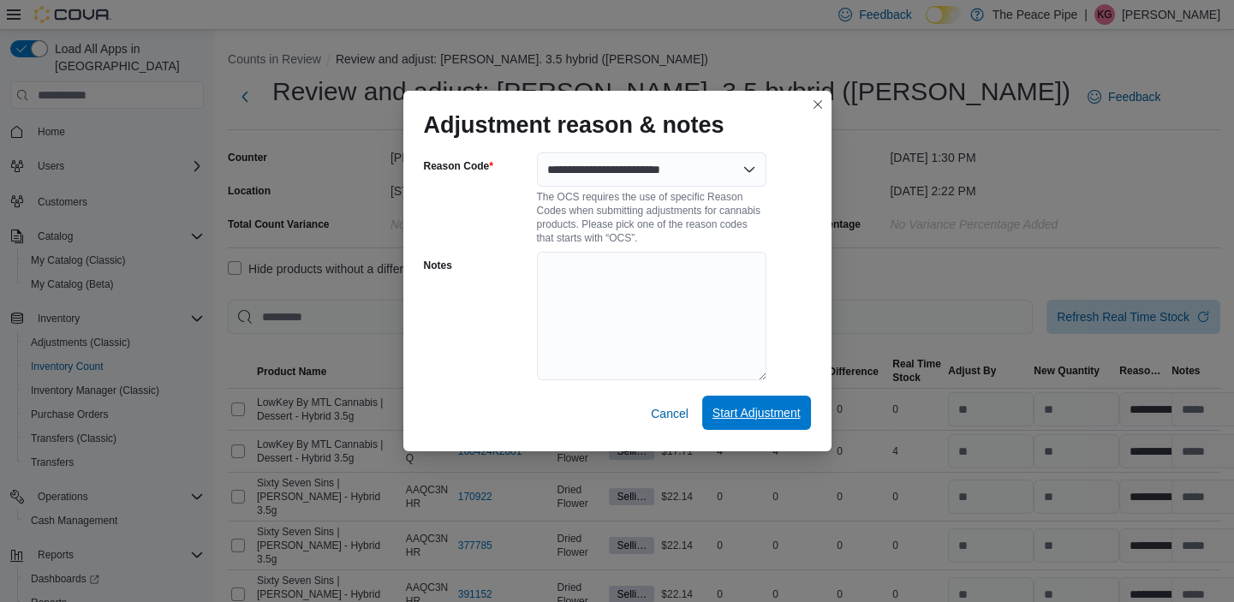
select select "**********"
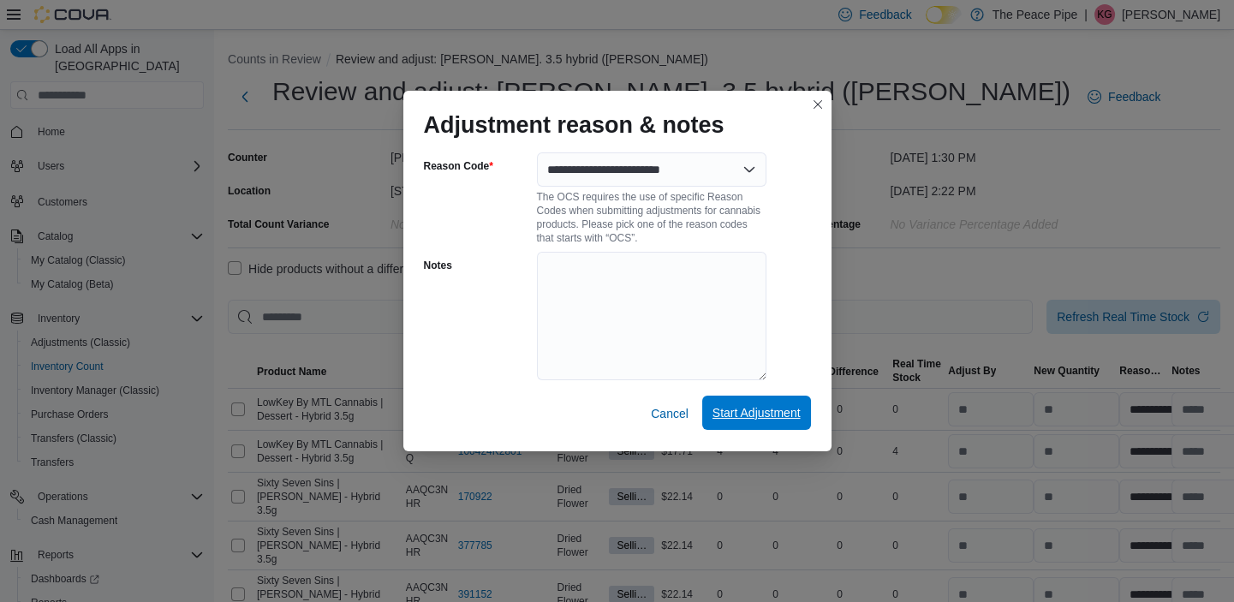
select select "**********"
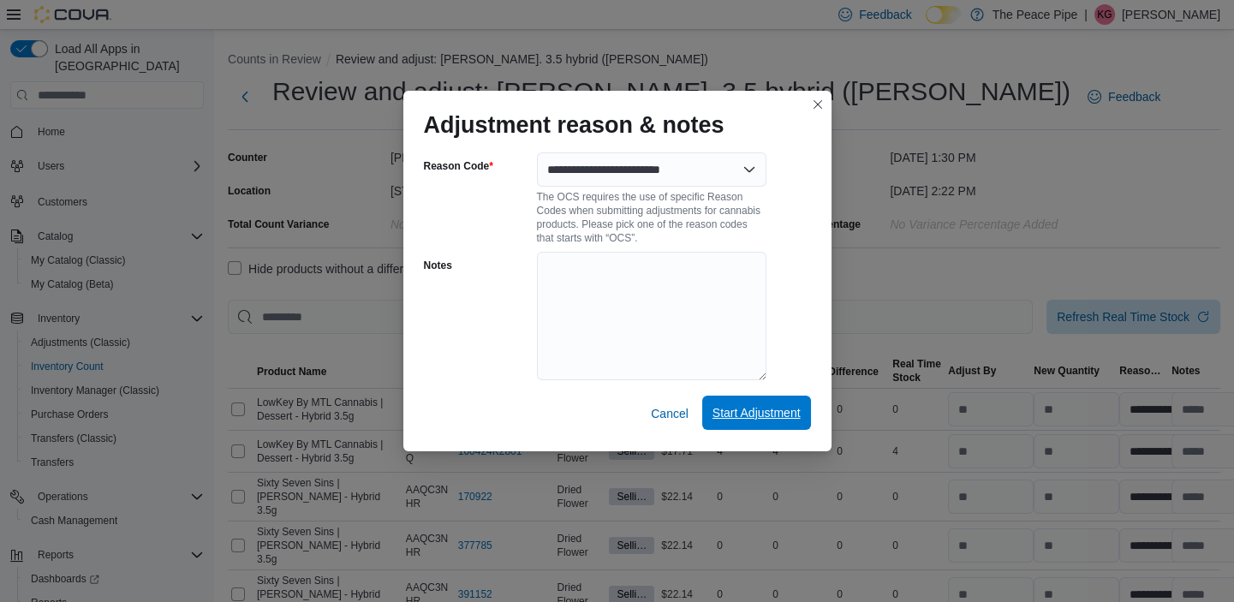
select select "**********"
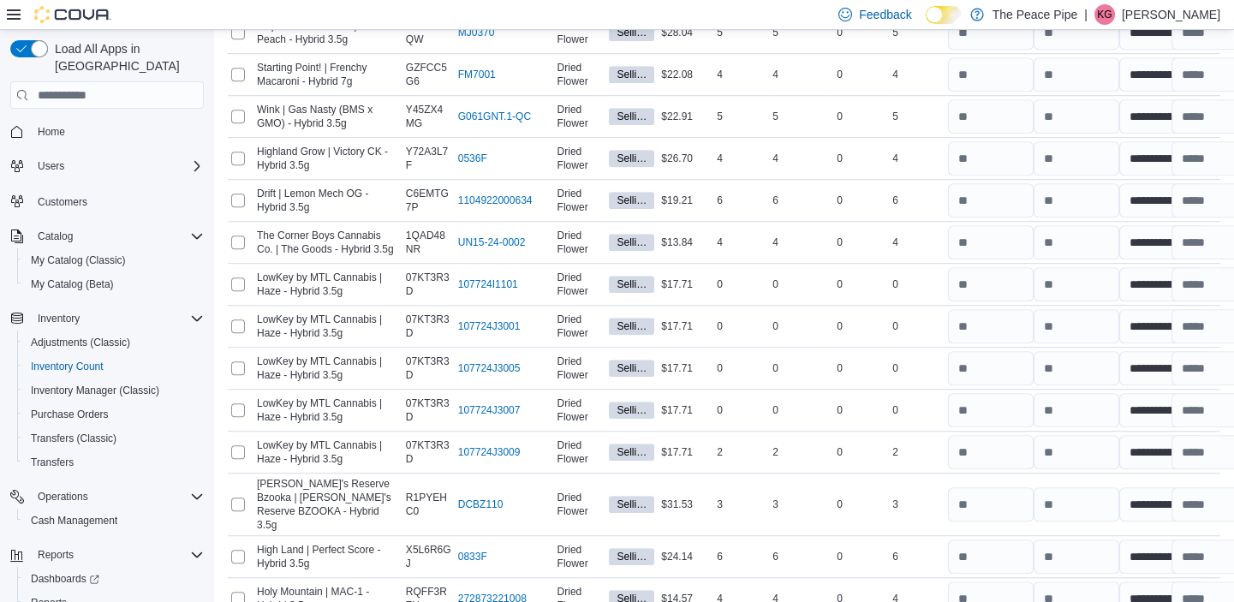
scroll to position [3290, 0]
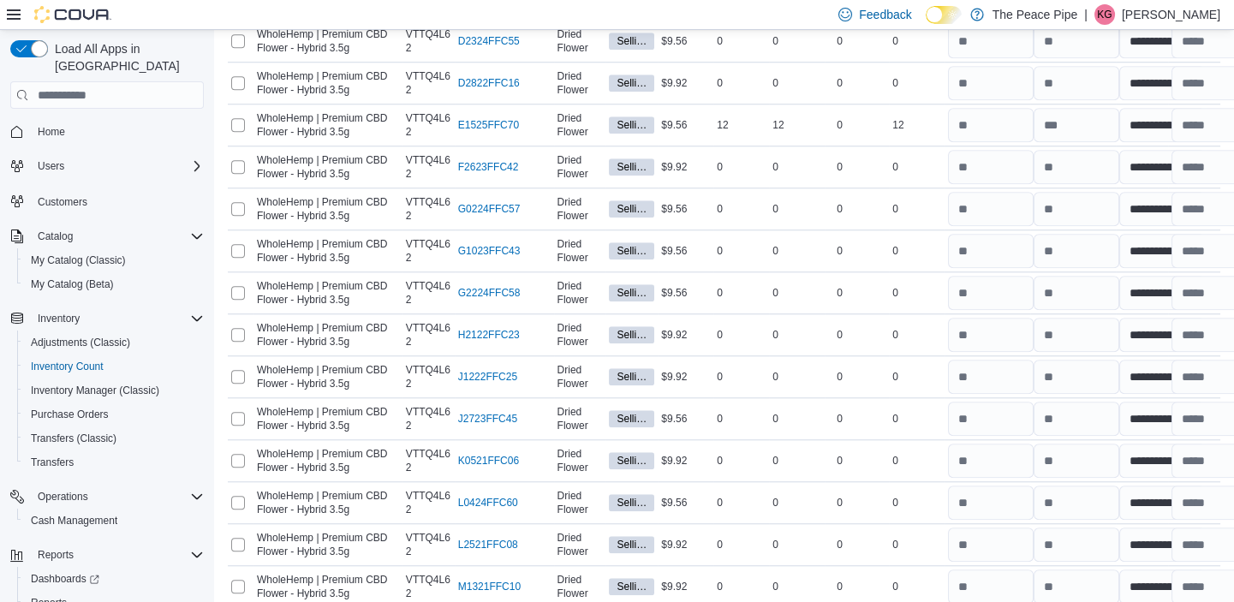
click at [1165, 525] on span "Submit without Adjustments" at bounding box center [1140, 530] width 147 height 17
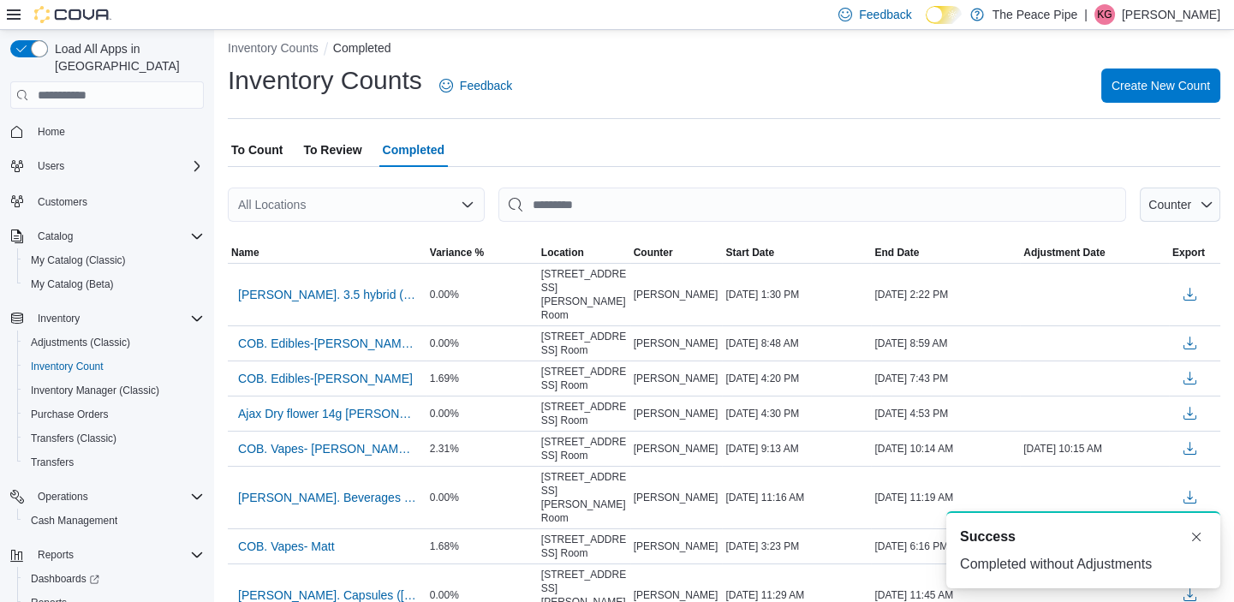
scroll to position [9, 0]
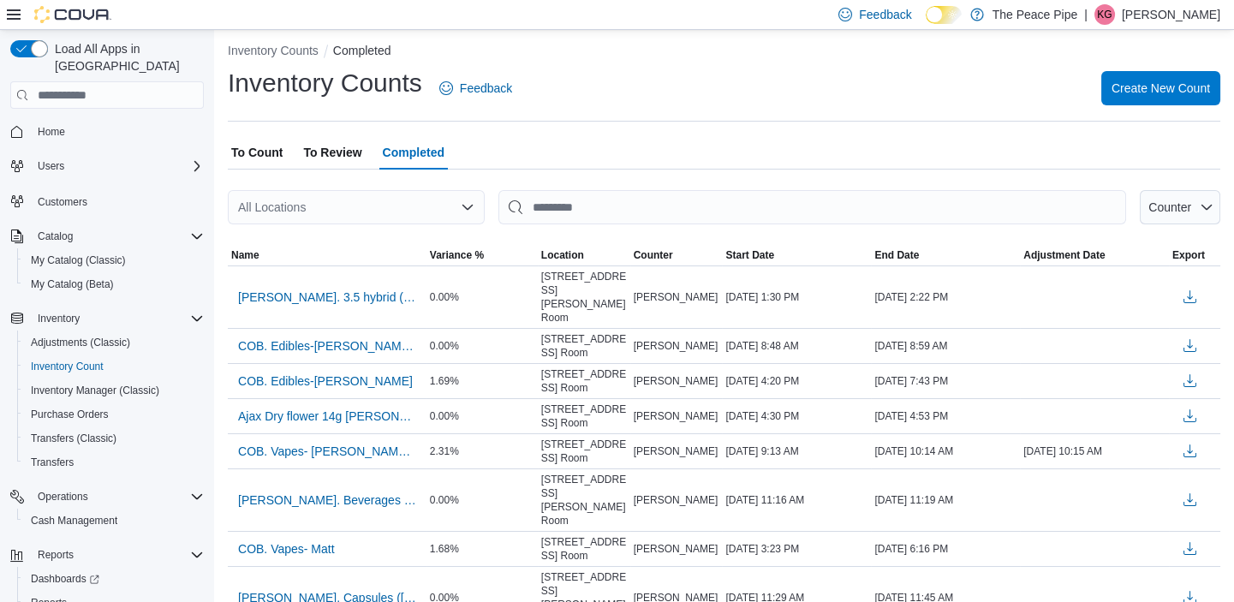
click at [339, 158] on span "To Review" at bounding box center [332, 152] width 58 height 34
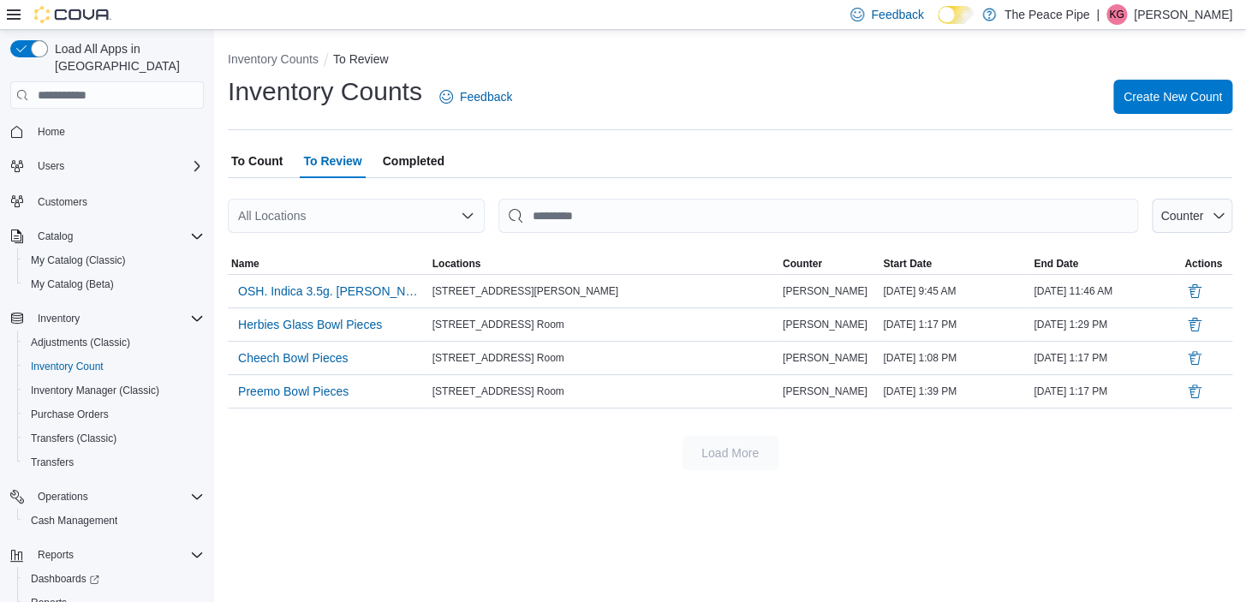
click at [275, 153] on span "To Count" at bounding box center [256, 161] width 51 height 34
